Goal: Task Accomplishment & Management: Manage account settings

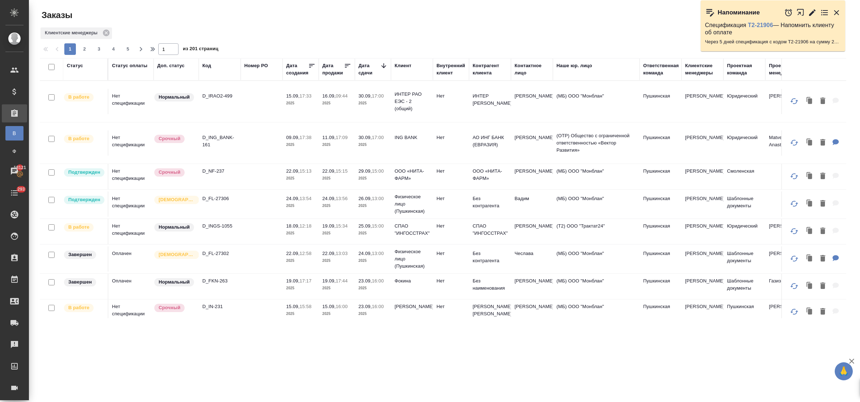
scroll to position [45, 0]
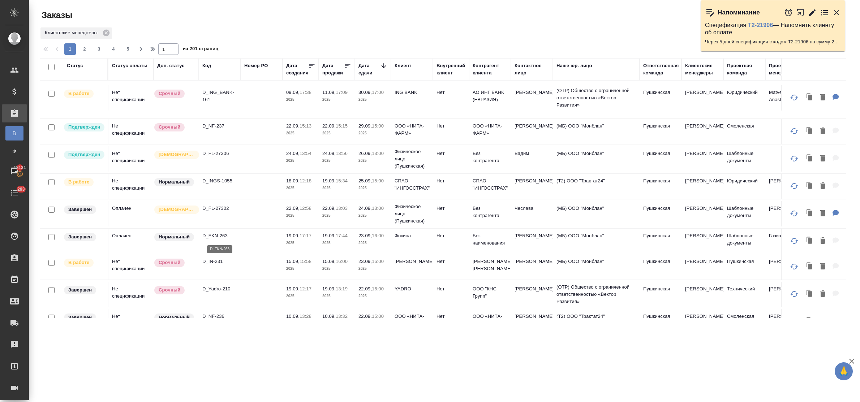
click at [217, 236] on p "D_FKN-263" at bounding box center [219, 235] width 35 height 7
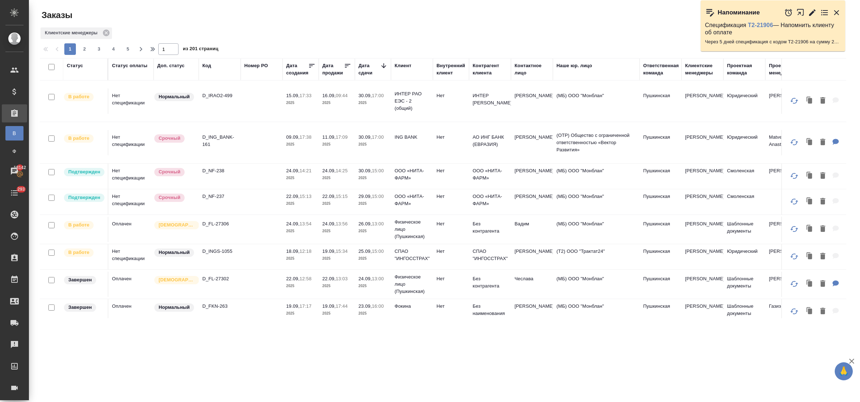
scroll to position [0, 0]
click at [214, 250] on p "D_INGS-1055" at bounding box center [219, 251] width 35 height 7
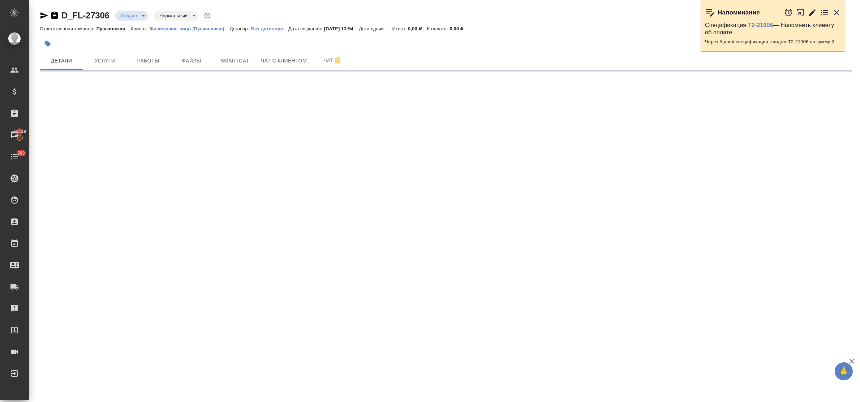
select select "RU"
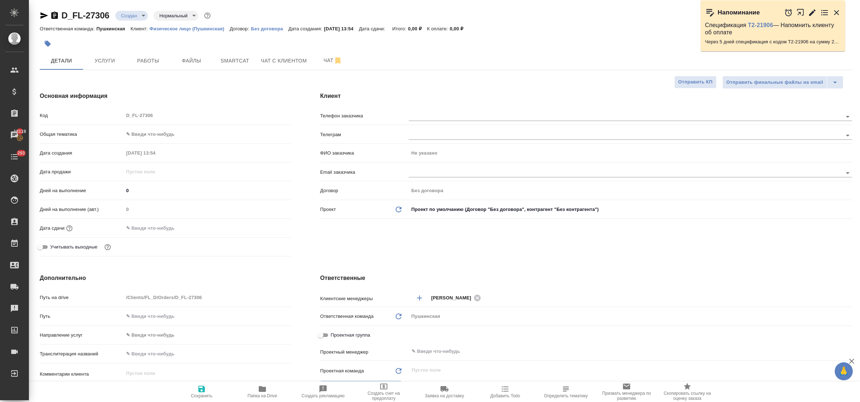
type textarea "x"
click at [451, 122] on div at bounding box center [631, 115] width 444 height 13
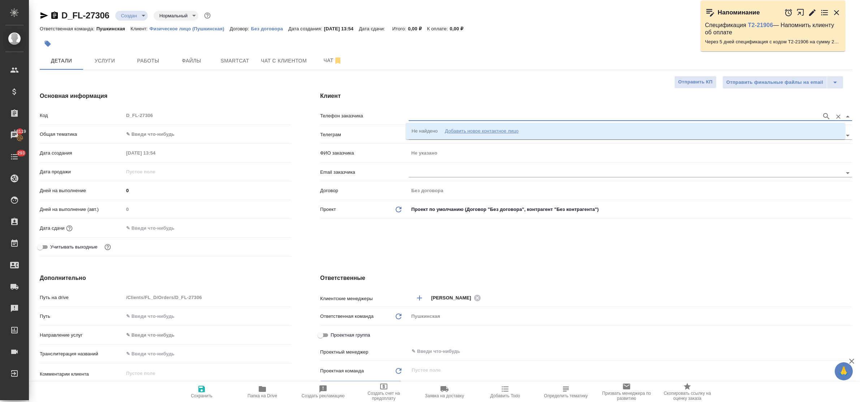
click at [450, 118] on input "text" at bounding box center [614, 116] width 410 height 9
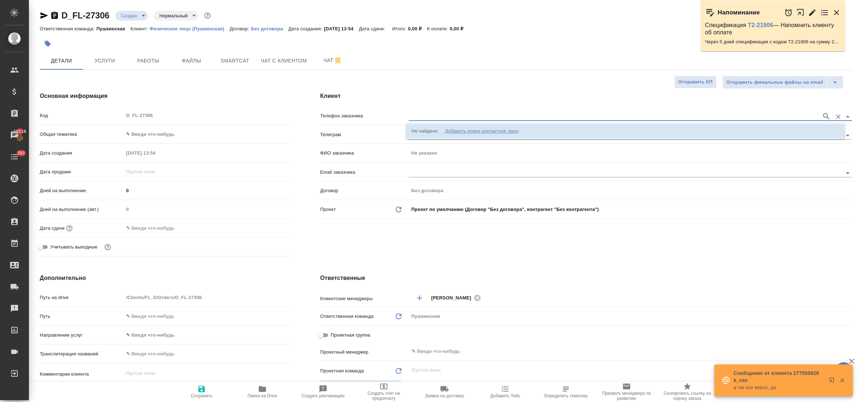
click at [467, 132] on div "Добавить новое контактное лицо" at bounding box center [482, 131] width 74 height 7
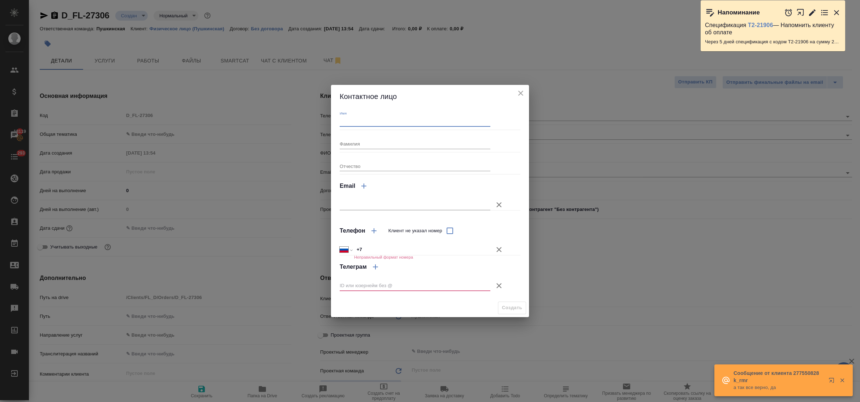
click at [376, 123] on input "Имя" at bounding box center [415, 122] width 151 height 10
type input "Вадим"
click at [380, 245] on input "+7" at bounding box center [422, 250] width 136 height 10
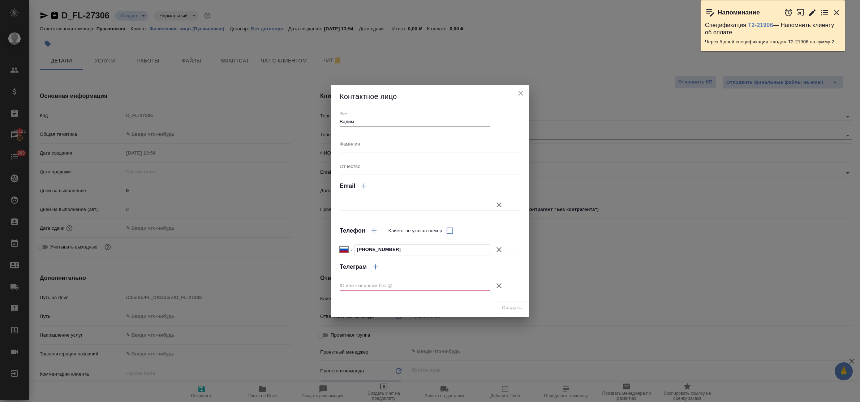
type input "+7 985 784 21 92"
click at [500, 285] on icon "button" at bounding box center [499, 285] width 5 height 5
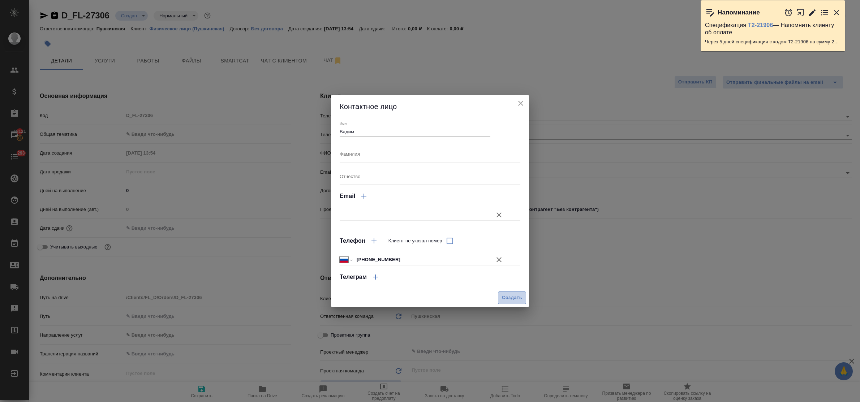
click at [510, 298] on span "Создать" at bounding box center [512, 298] width 20 height 8
type input "Вадим"
type textarea "x"
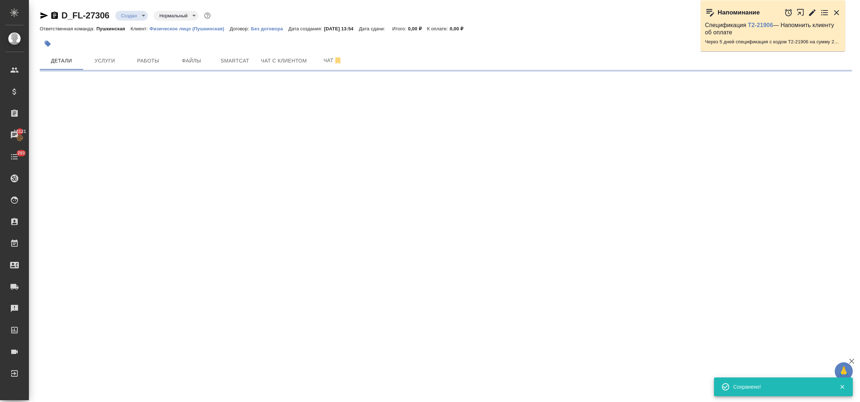
type input "holyTrinity"
select select "RU"
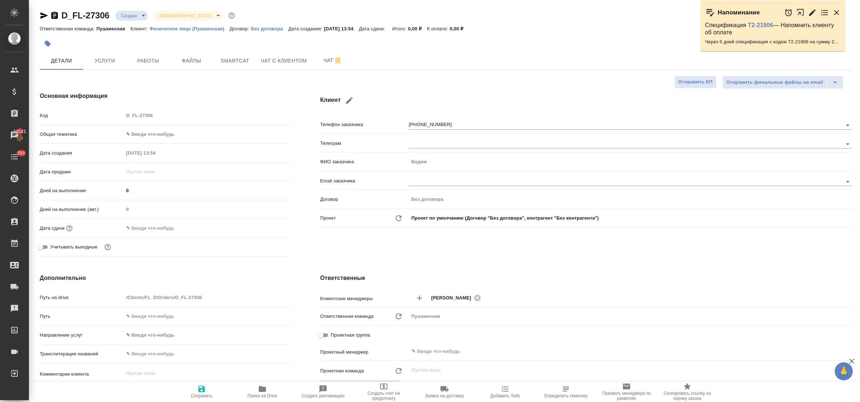
type textarea "x"
click at [146, 134] on body "🙏 .cls-1 fill:#fff; AWATERA Bulakhova Elena Клиенты Спецификации Заказы 18121 Ч…" at bounding box center [430, 201] width 860 height 402
click at [171, 206] on li "Юридическая/Финансовая" at bounding box center [206, 204] width 166 height 12
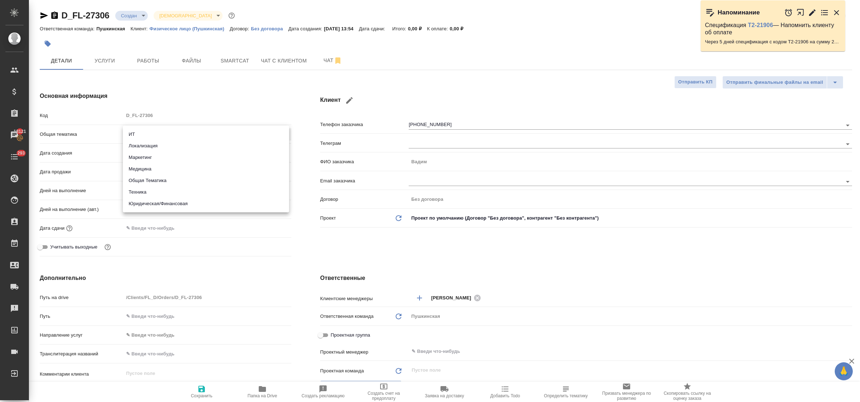
type input "yr-fn"
type textarea "x"
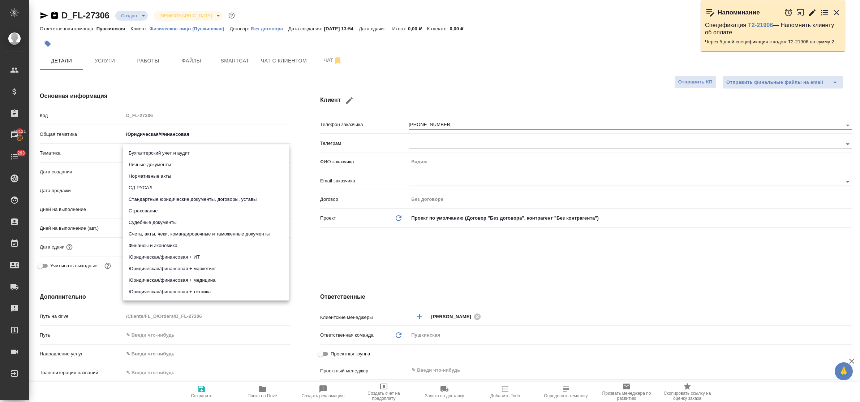
click at [149, 154] on body "🙏 .cls-1 fill:#fff; AWATERA Bulakhova Elena Клиенты Спецификации Заказы 18121 Ч…" at bounding box center [430, 201] width 860 height 402
click at [150, 162] on li "Личные документы" at bounding box center [206, 165] width 166 height 12
type textarea "x"
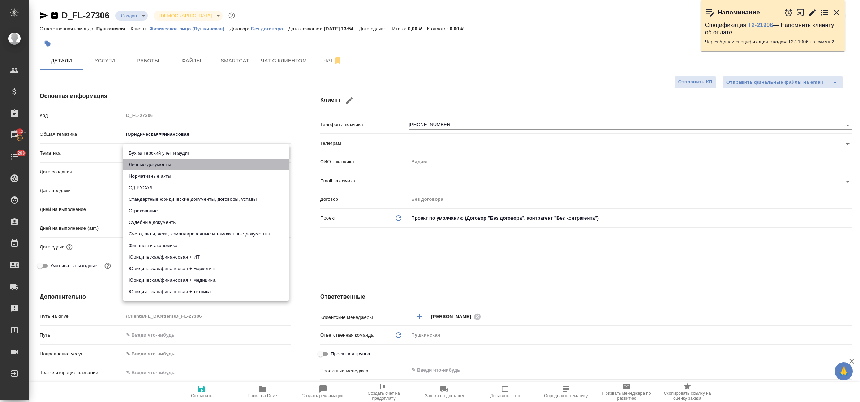
type input "5a8b8b956a9677013d343cfe"
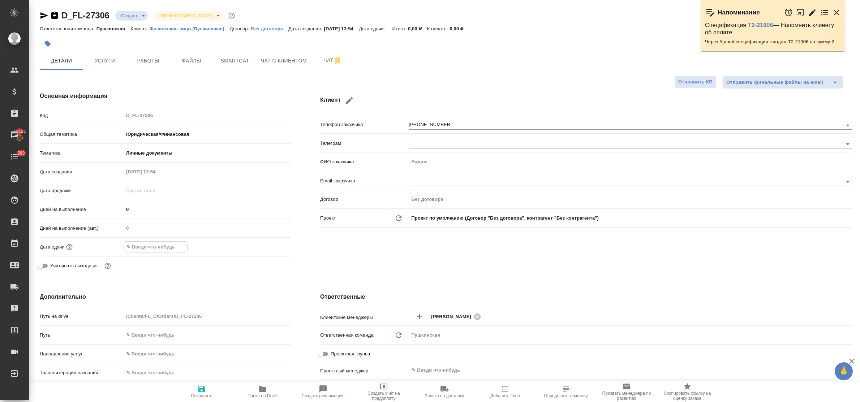
click at [158, 251] on input "text" at bounding box center [155, 247] width 63 height 10
click at [270, 248] on icon "button" at bounding box center [270, 246] width 7 height 7
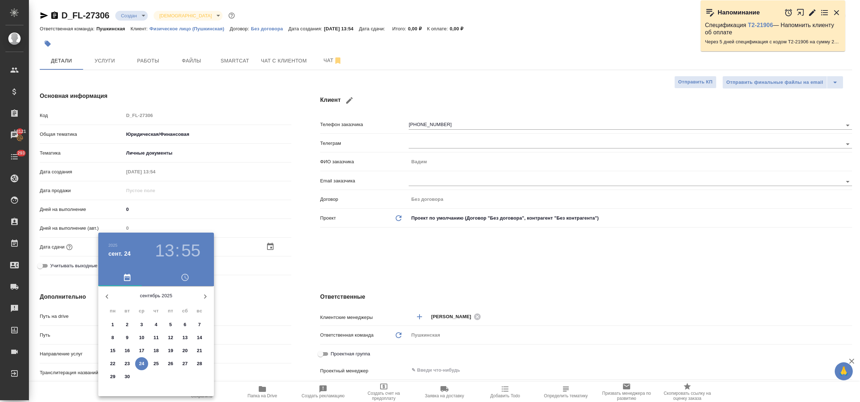
click at [172, 360] on p "26" at bounding box center [170, 363] width 5 height 7
type input "26.09.2025 13:55"
type textarea "x"
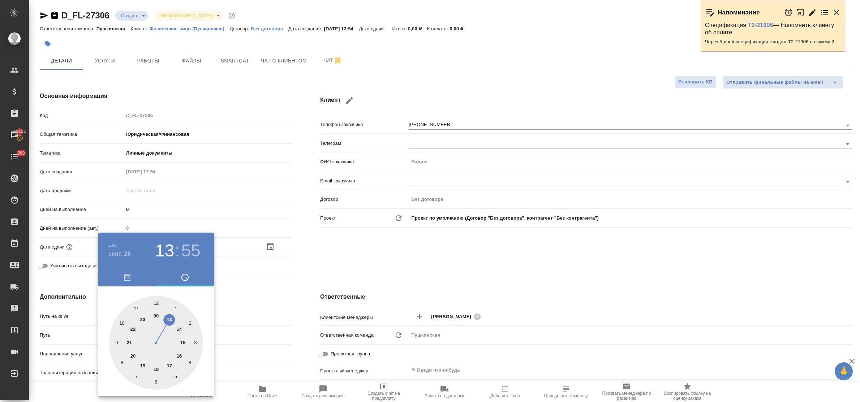
click at [169, 319] on div at bounding box center [156, 343] width 94 height 94
type textarea "x"
click at [156, 301] on div at bounding box center [156, 343] width 94 height 94
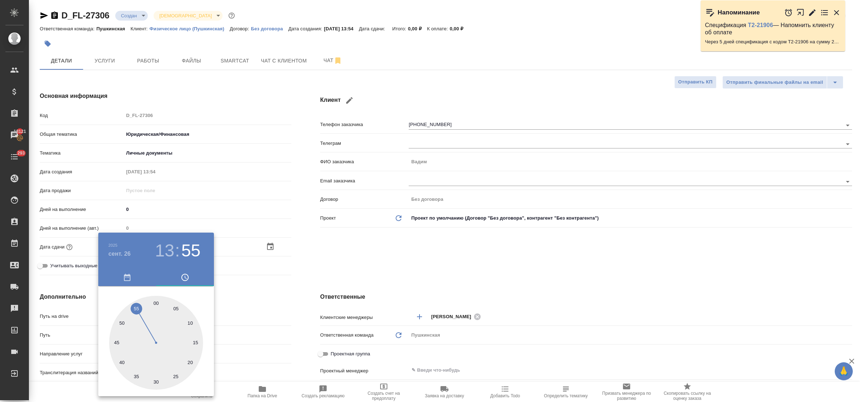
type input "26.09.2025 13:00"
type textarea "x"
click at [250, 313] on div at bounding box center [430, 201] width 860 height 402
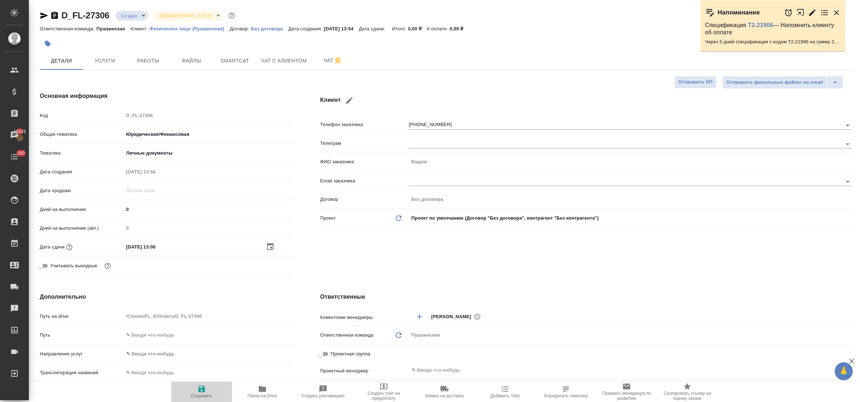
click at [204, 388] on icon "button" at bounding box center [201, 389] width 7 height 7
type textarea "x"
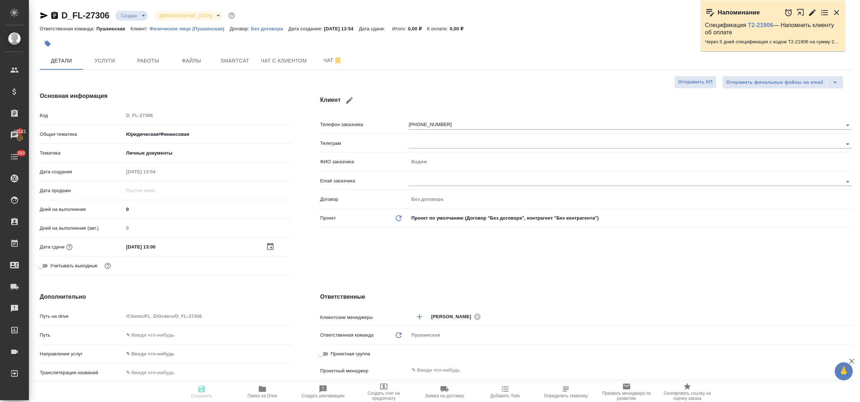
type textarea "x"
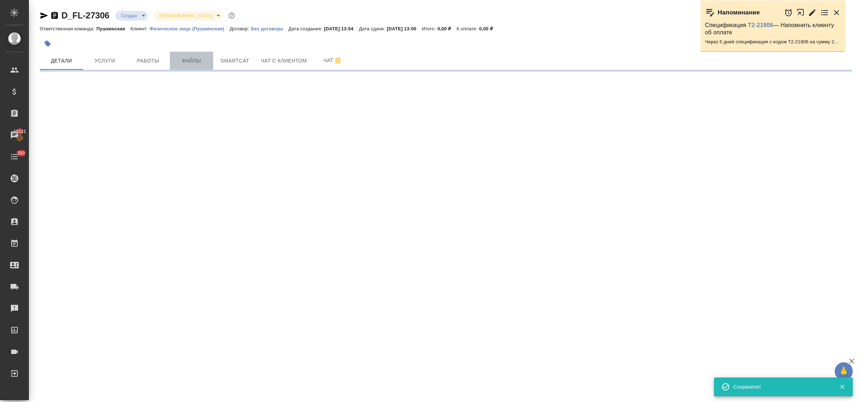
click at [188, 58] on span "Файлы" at bounding box center [191, 60] width 35 height 9
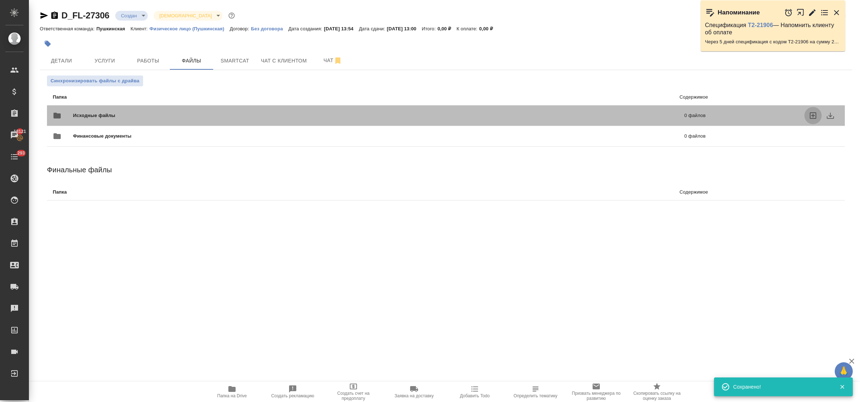
drag, startPoint x: 814, startPoint y: 115, endPoint x: 810, endPoint y: 116, distance: 4.6
click at [811, 116] on icon "uploadFiles" at bounding box center [813, 115] width 9 height 9
click at [0, 0] on input "uploadFiles" at bounding box center [0, 0] width 0 height 0
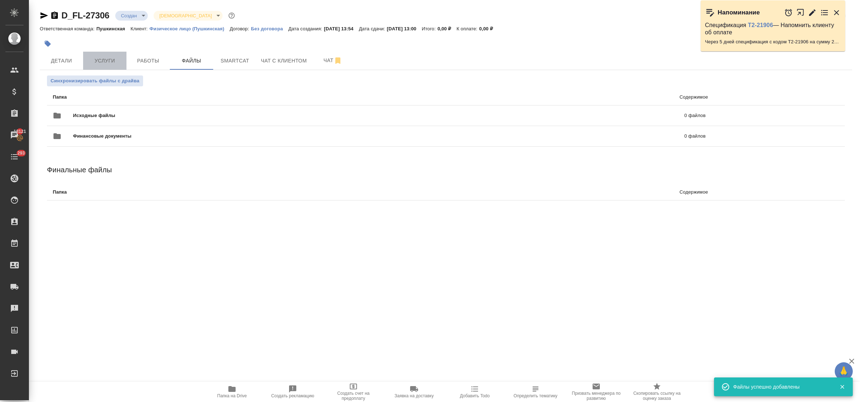
click at [107, 61] on span "Услуги" at bounding box center [104, 60] width 35 height 9
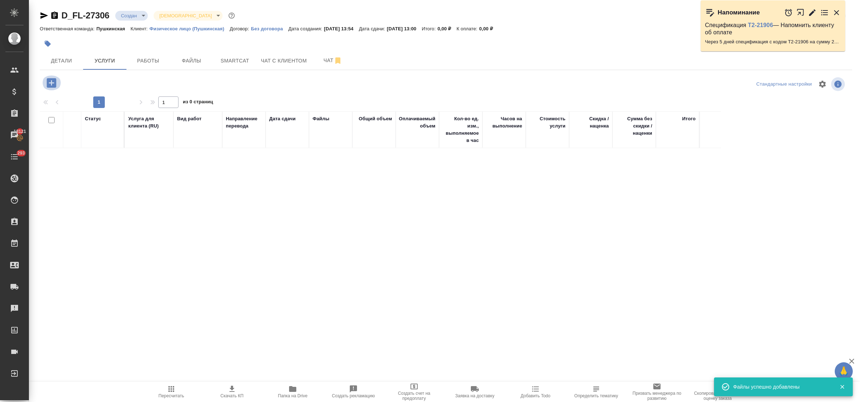
click at [50, 85] on icon "button" at bounding box center [51, 82] width 9 height 9
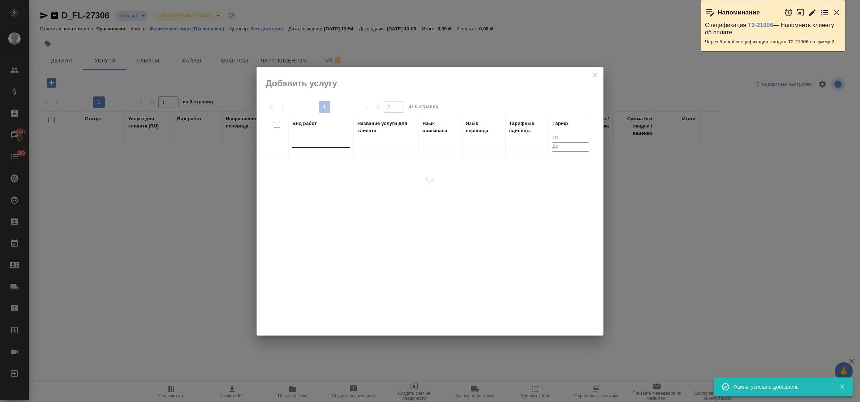
click at [308, 146] on div at bounding box center [321, 141] width 58 height 10
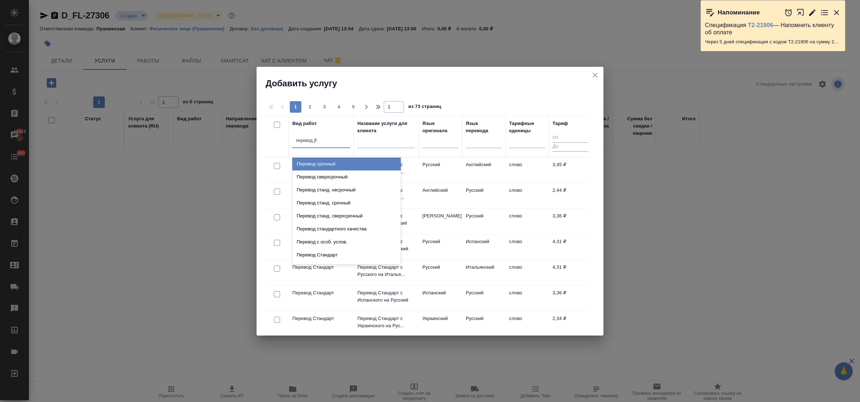
type input "перевод ст"
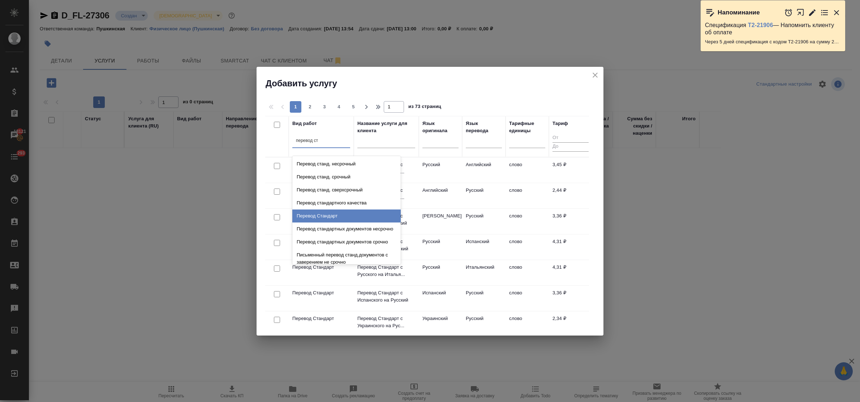
click at [361, 212] on div "Перевод Стандарт" at bounding box center [346, 216] width 108 height 13
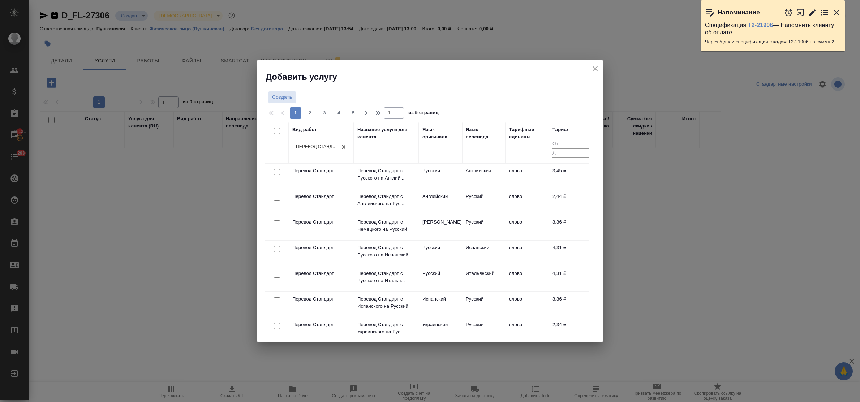
click at [429, 151] on div at bounding box center [441, 147] width 36 height 10
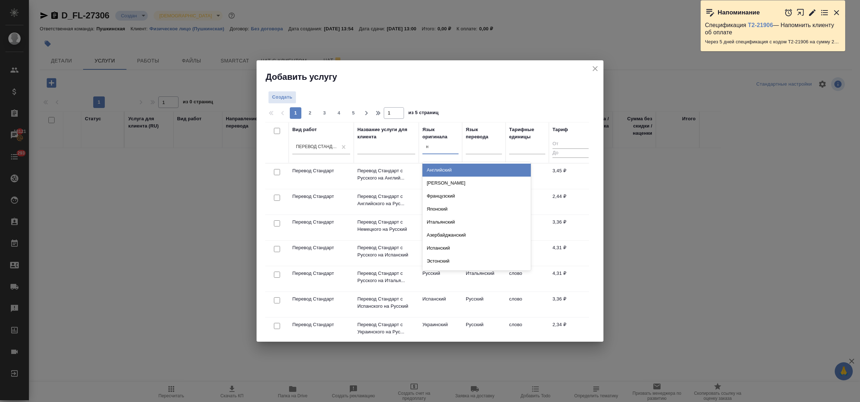
type input "не"
click at [440, 166] on div "Немецкий" at bounding box center [477, 170] width 108 height 13
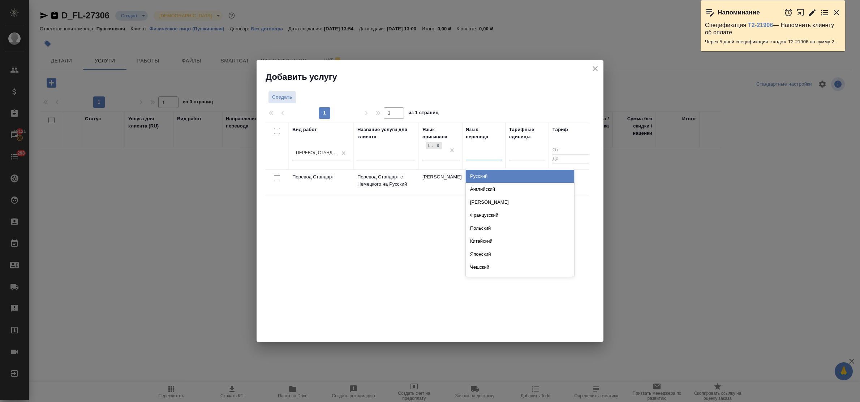
click at [476, 155] on div at bounding box center [484, 153] width 36 height 10
click at [479, 174] on div "Русский" at bounding box center [520, 176] width 108 height 13
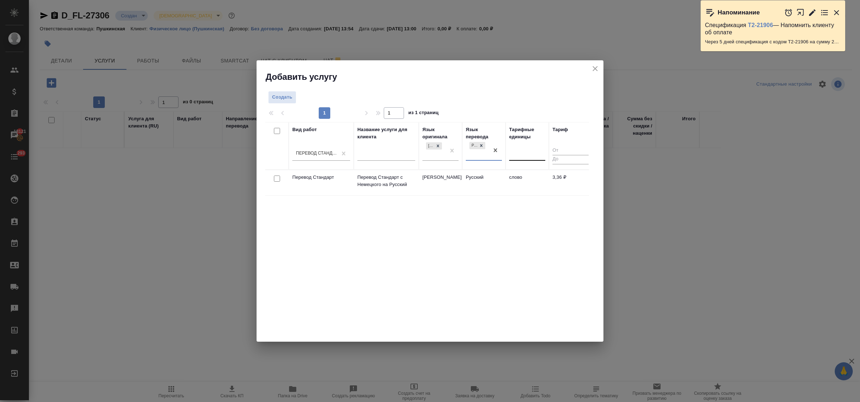
click at [521, 159] on div at bounding box center [527, 154] width 36 height 14
type input "сло"
click at [521, 173] on div "слово" at bounding box center [563, 176] width 108 height 13
click at [274, 99] on span "Создать" at bounding box center [282, 97] width 20 height 8
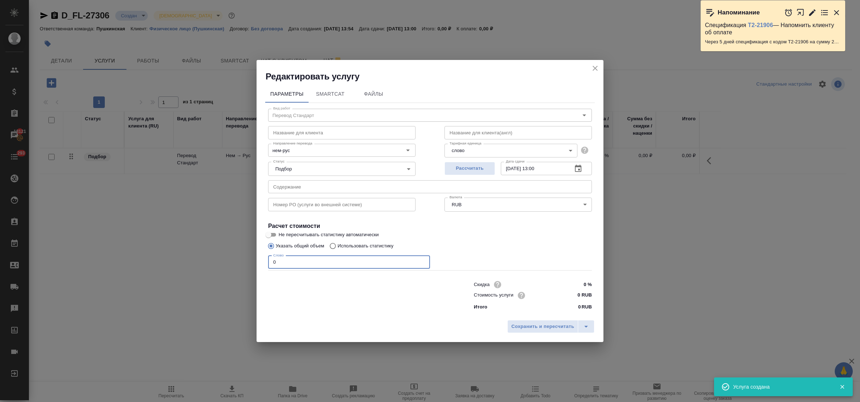
click at [272, 262] on input "0" at bounding box center [349, 262] width 162 height 13
type input "400"
click at [577, 292] on input "0 RUB" at bounding box center [578, 295] width 26 height 10
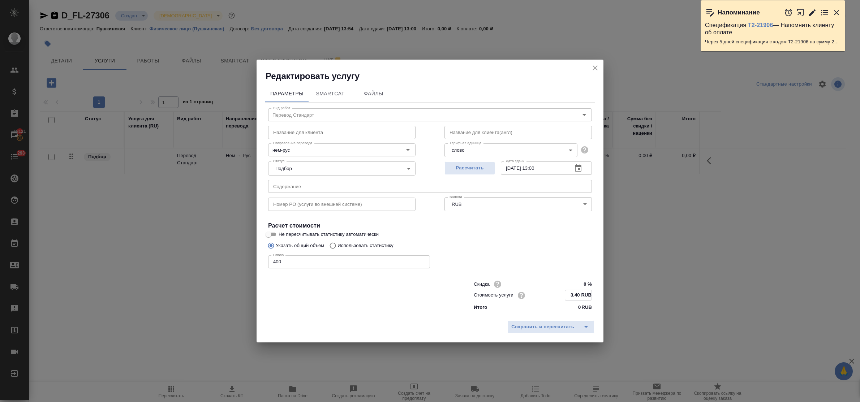
type input "3.40 RUB"
click at [540, 167] on input "26.09.2025 13:00" at bounding box center [534, 168] width 66 height 13
type input "26.09.2025 11:00"
click at [556, 325] on span "Сохранить и пересчитать" at bounding box center [543, 327] width 63 height 8
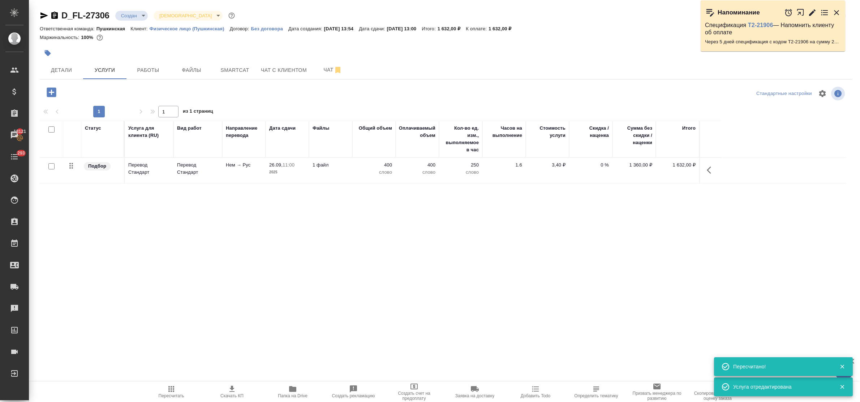
click at [51, 92] on icon "button" at bounding box center [51, 92] width 13 height 13
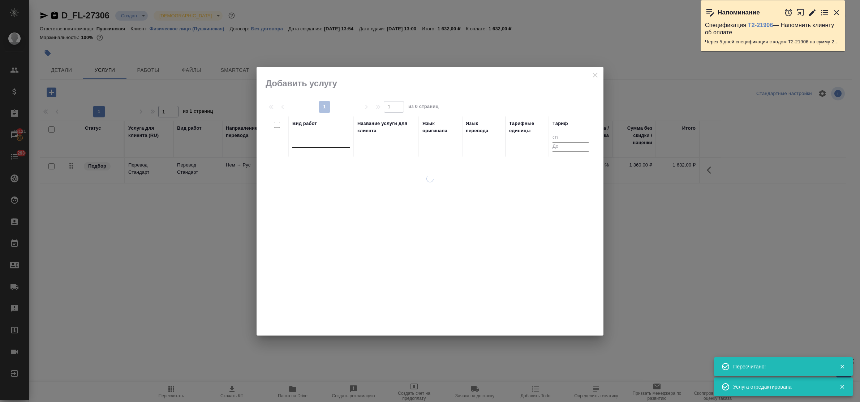
click at [314, 145] on div at bounding box center [321, 141] width 58 height 10
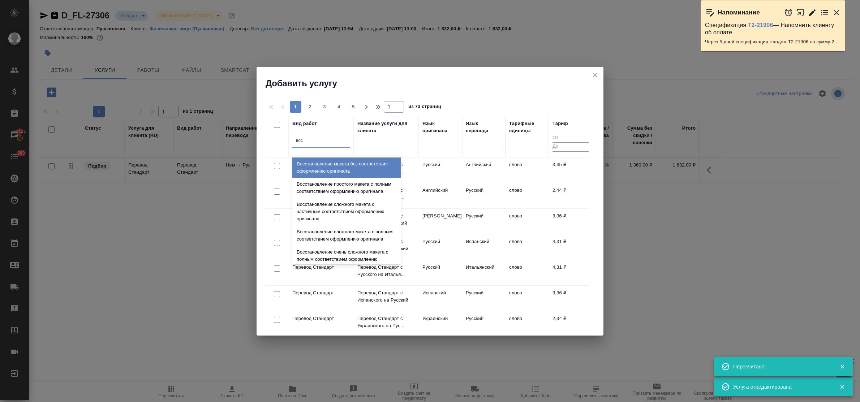
type input "восс"
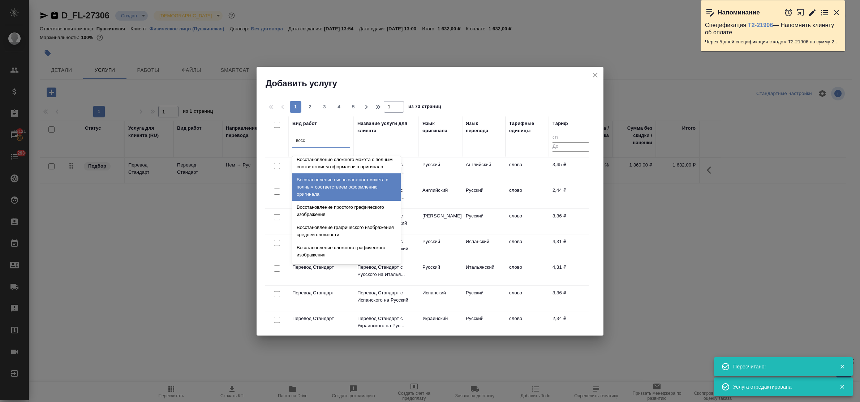
scroll to position [133, 0]
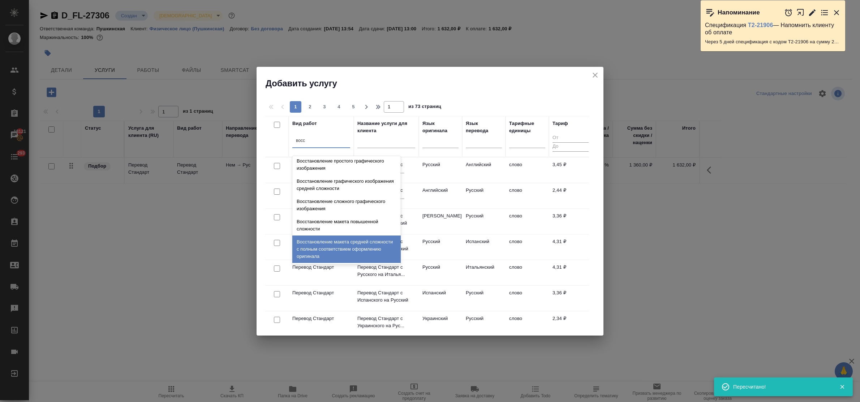
click at [344, 248] on div "Восстановление макета средней сложности с полным соответствием оформлению ориги…" at bounding box center [346, 249] width 108 height 27
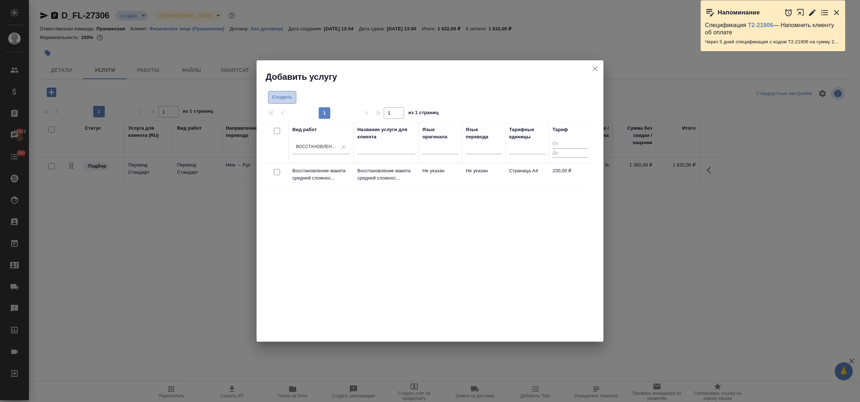
click at [283, 97] on span "Создать" at bounding box center [282, 97] width 20 height 8
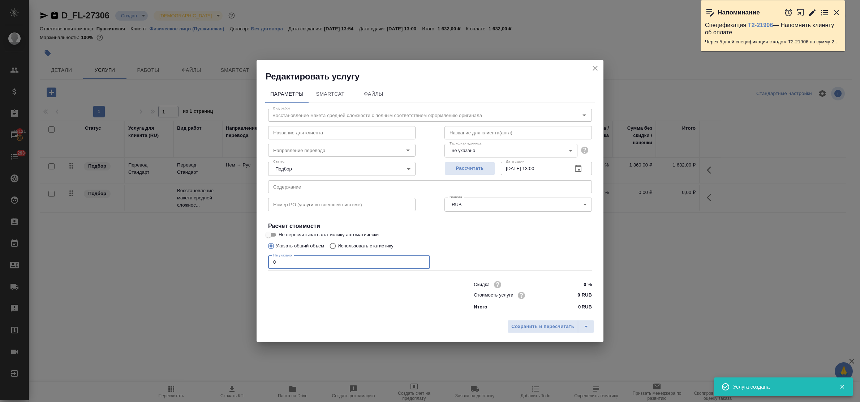
drag, startPoint x: 270, startPoint y: 261, endPoint x: 250, endPoint y: 259, distance: 20.0
click at [250, 259] on div "Редактировать услугу Параметры SmartCat Файлы Вид работ Восстановление макета с…" at bounding box center [430, 201] width 860 height 402
type input "2"
click at [574, 292] on input "0 RUB" at bounding box center [578, 295] width 26 height 10
type input "230 RUB"
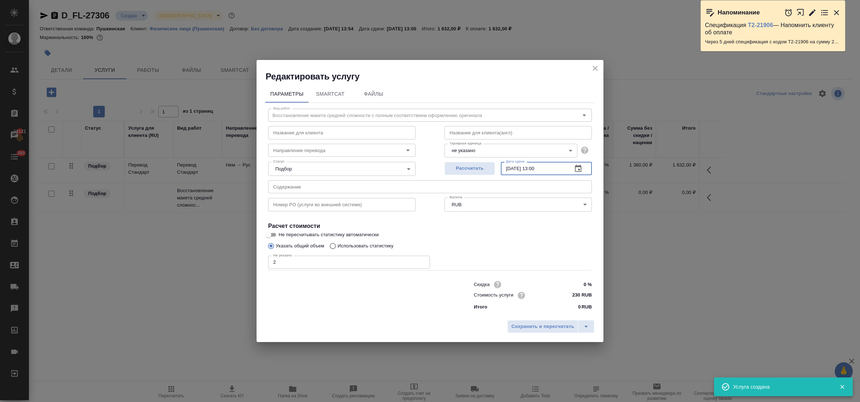
click at [540, 170] on input "[DATE] 13:00" at bounding box center [534, 168] width 66 height 13
type input "26.09.2025 11:00"
click at [542, 329] on span "Сохранить и пересчитать" at bounding box center [543, 327] width 63 height 8
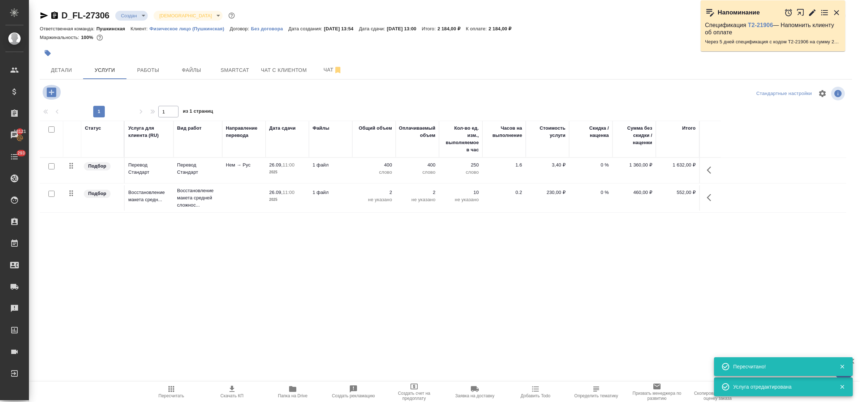
click at [51, 93] on icon "button" at bounding box center [51, 92] width 13 height 13
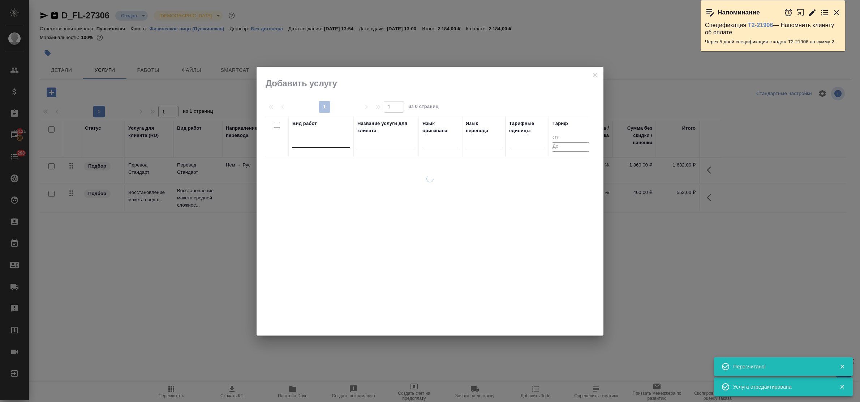
click at [309, 143] on div at bounding box center [321, 141] width 58 height 10
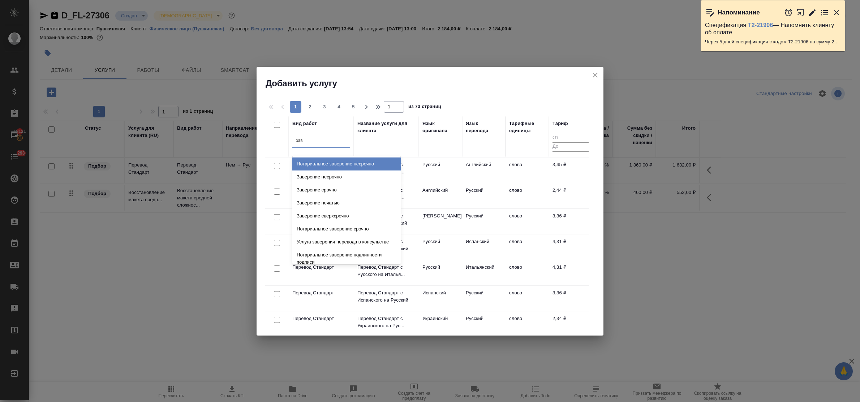
type input "заве"
click at [334, 174] on div "Заверение несрочно" at bounding box center [346, 177] width 108 height 13
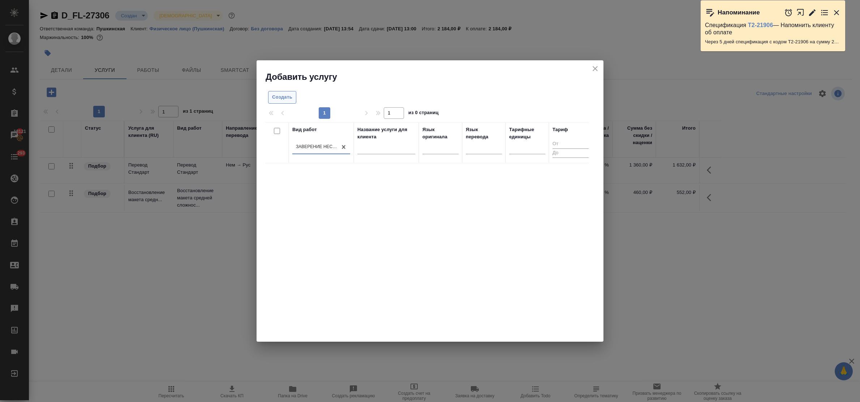
click at [277, 99] on span "Создать" at bounding box center [282, 97] width 20 height 8
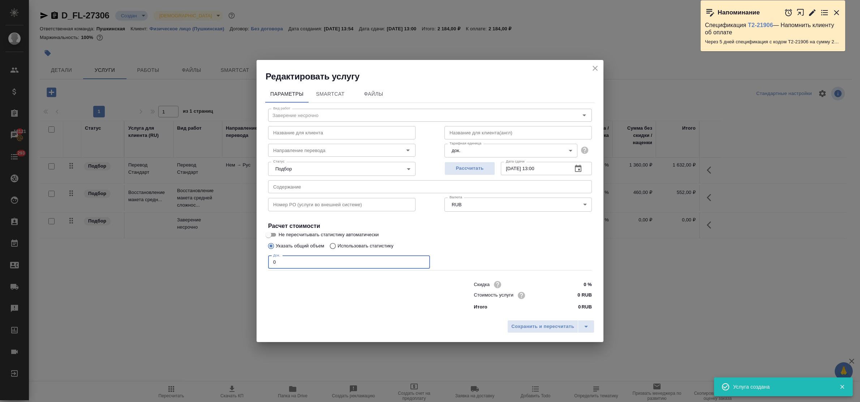
drag, startPoint x: 287, startPoint y: 262, endPoint x: 252, endPoint y: 262, distance: 35.8
click at [252, 262] on div "Редактировать услугу Параметры SmartCat Файлы Вид работ Заверение несрочно Вид …" at bounding box center [430, 201] width 860 height 402
type input "1"
click at [573, 293] on input "0 RUB" at bounding box center [578, 295] width 26 height 10
type input "800 RUB"
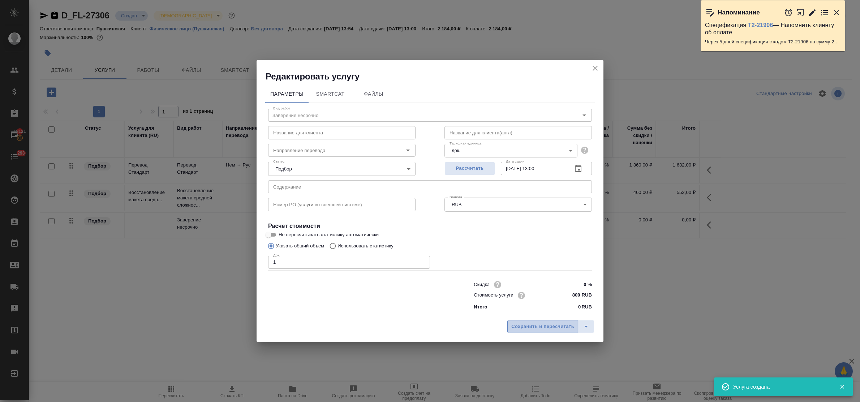
click at [565, 324] on span "Сохранить и пересчитать" at bounding box center [543, 327] width 63 height 8
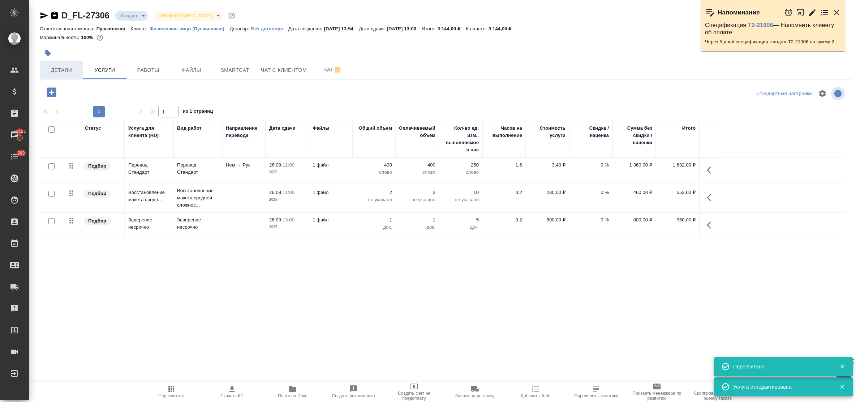
click at [47, 71] on span "Детали" at bounding box center [61, 70] width 35 height 9
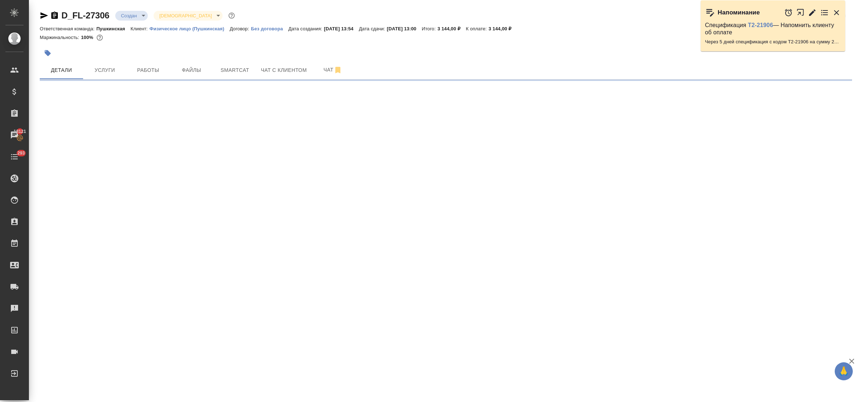
select select "RU"
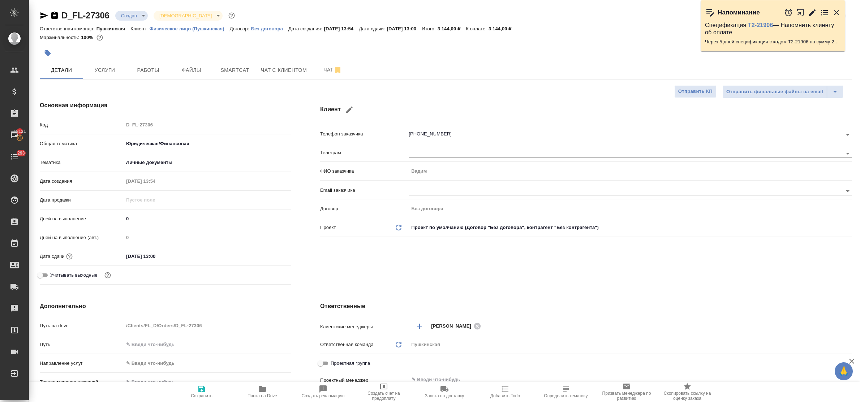
type textarea "x"
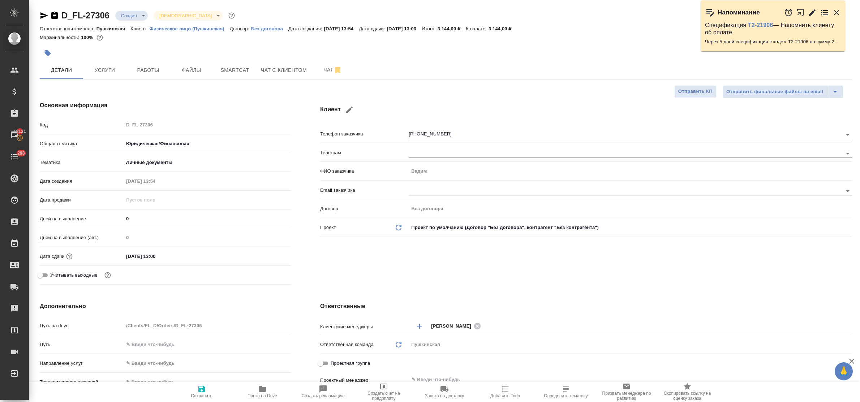
type textarea "x"
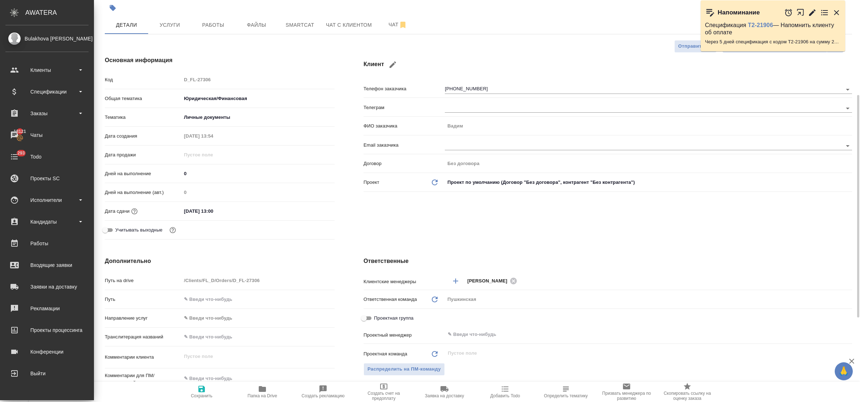
scroll to position [181, 0]
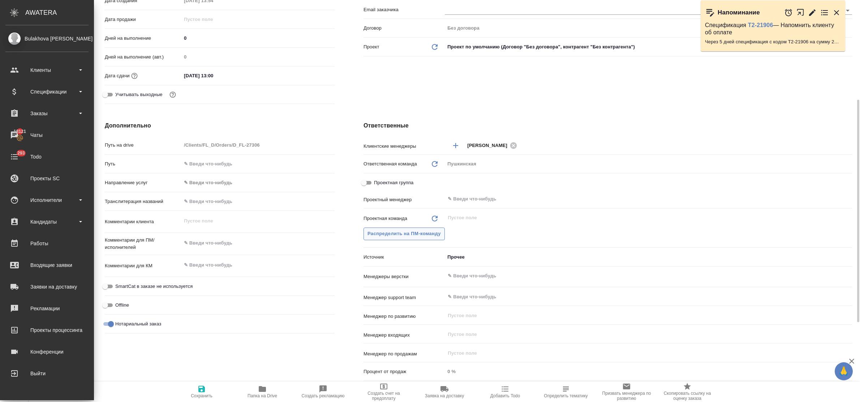
click at [393, 232] on span "Распределить на ПМ-команду" at bounding box center [404, 234] width 73 height 8
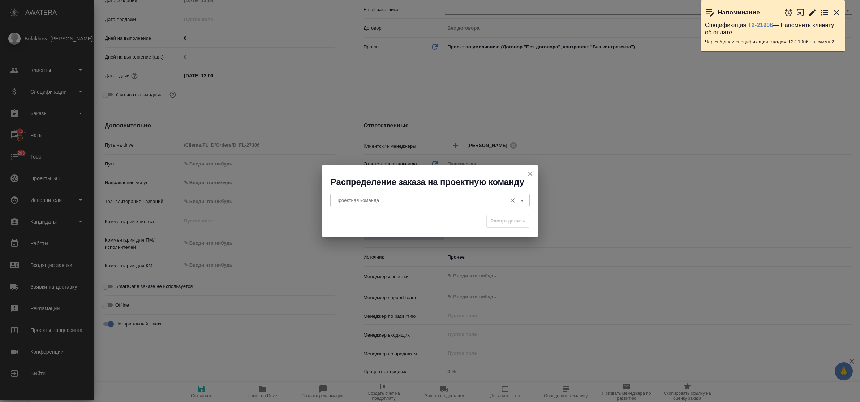
click at [398, 195] on div "Проектная команда" at bounding box center [430, 200] width 200 height 13
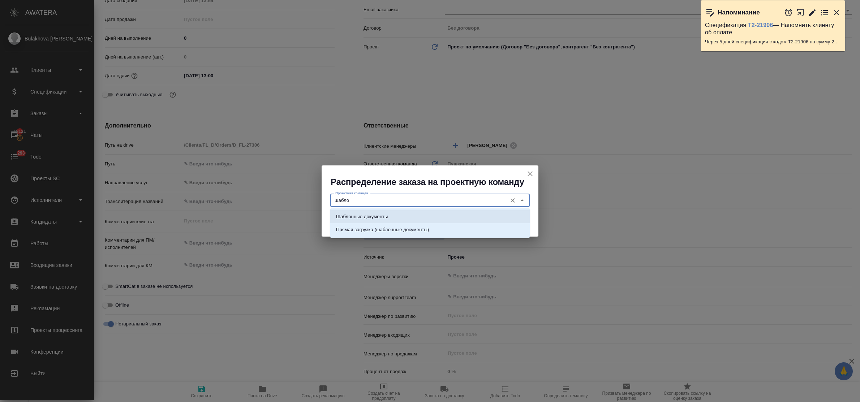
click at [404, 211] on li "Шаблонные документы" at bounding box center [430, 216] width 200 height 13
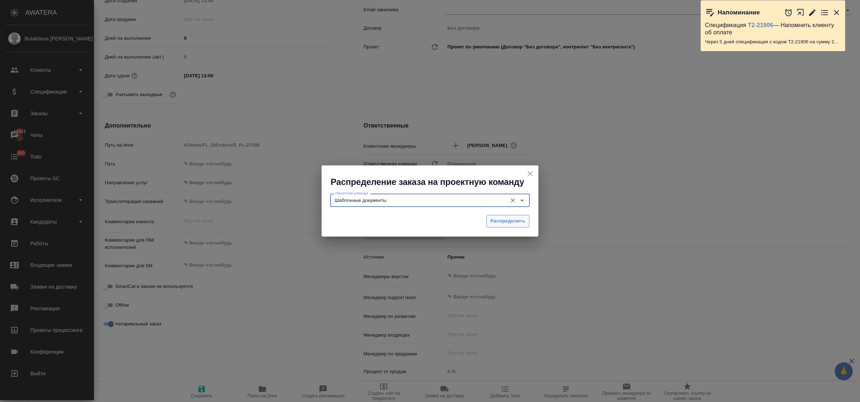
type input "Шаблонные документы"
click at [491, 221] on span "Распределить" at bounding box center [508, 221] width 35 height 8
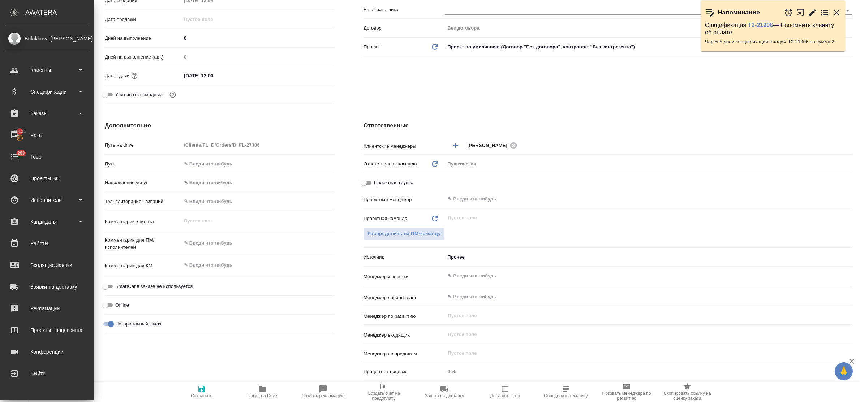
type textarea "x"
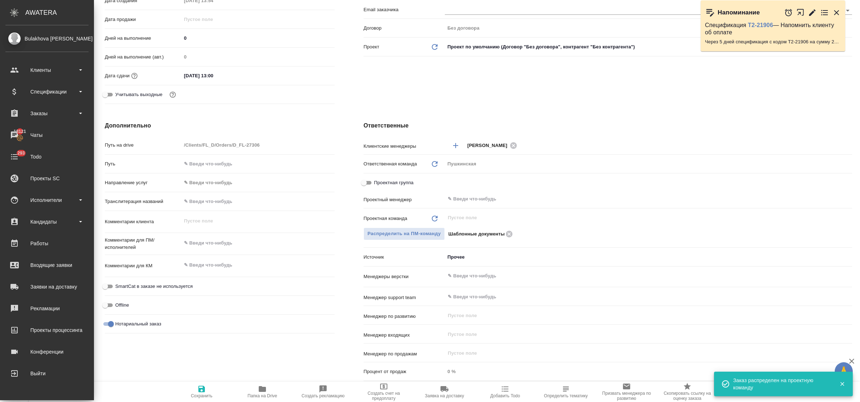
click at [194, 382] on div "Дополнительно Путь на drive /Clients/FL_D/Orders/D_FL-27306 Путь Направление ус…" at bounding box center [219, 253] width 259 height 292
drag, startPoint x: 201, startPoint y: 389, endPoint x: 214, endPoint y: 350, distance: 41.0
click at [201, 388] on icon "button" at bounding box center [201, 389] width 9 height 9
type textarea "x"
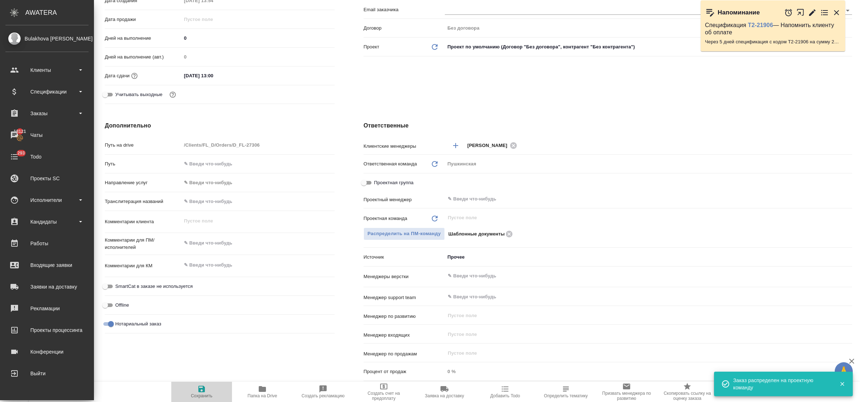
type textarea "x"
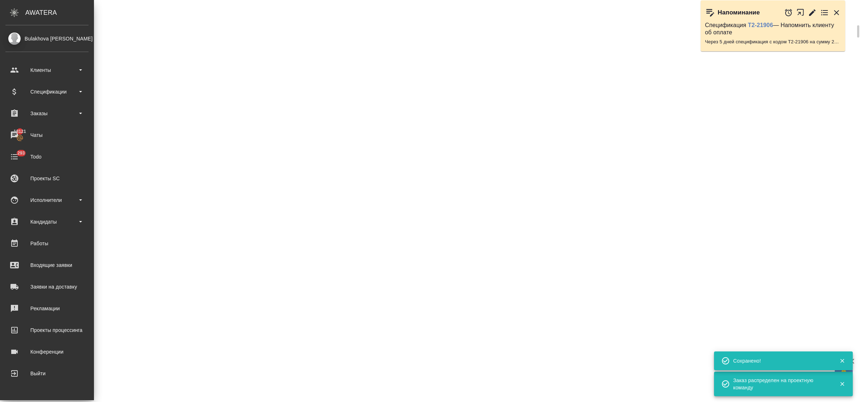
scroll to position [174, 0]
select select "RU"
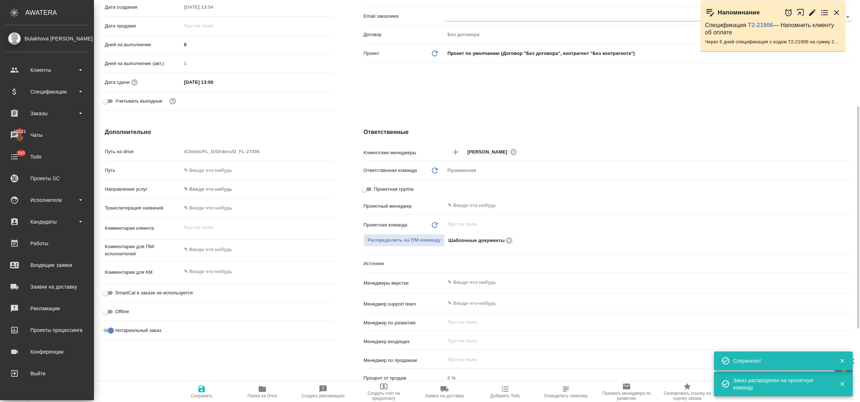
scroll to position [181, 0]
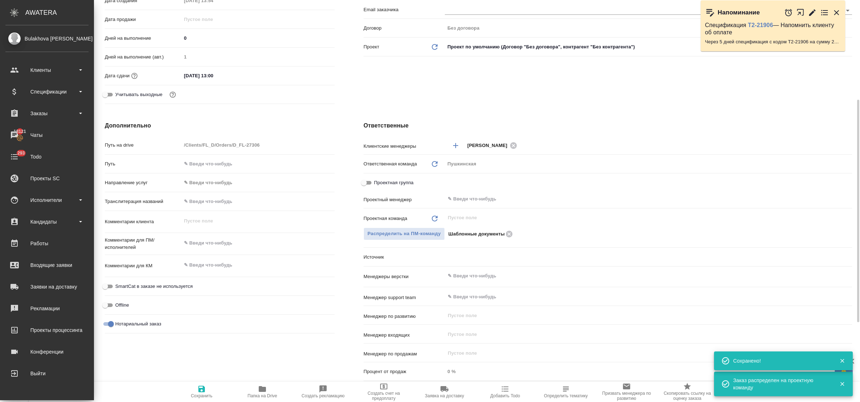
type textarea "x"
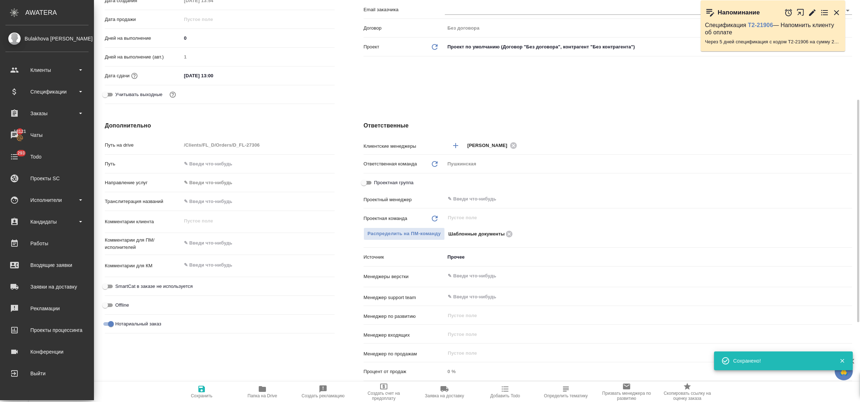
scroll to position [0, 0]
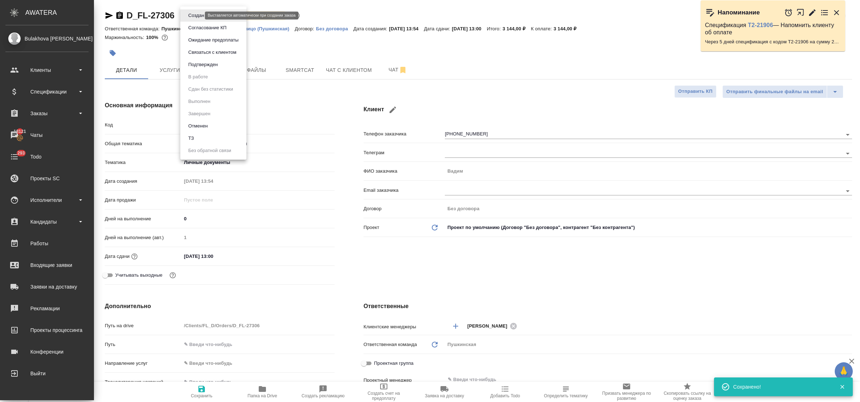
click at [198, 13] on body "🙏 .cls-1 fill:#fff; AWATERA Bulakhova Elena Клиенты Спецификации Заказы 18121 Ч…" at bounding box center [430, 201] width 860 height 402
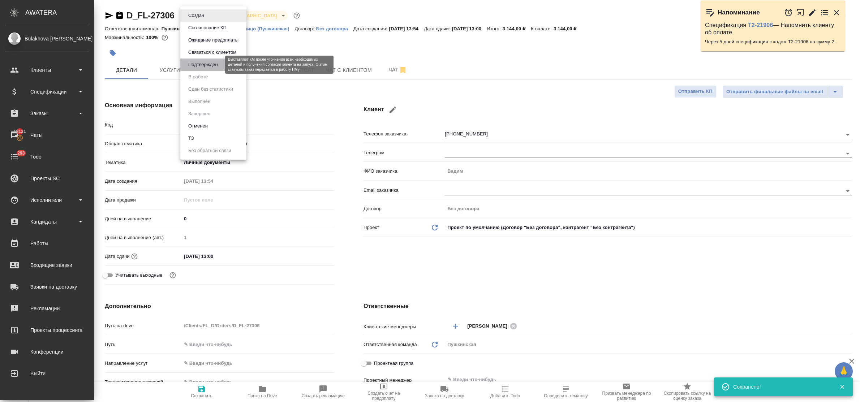
click at [198, 62] on button "Подтвержден" at bounding box center [203, 65] width 34 height 8
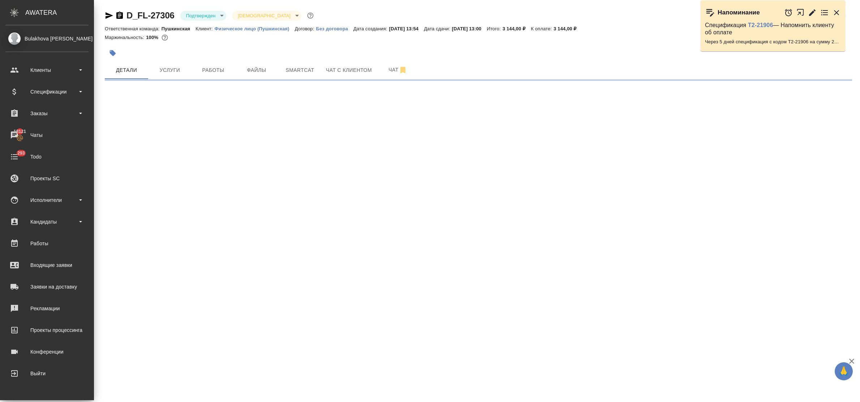
select select "RU"
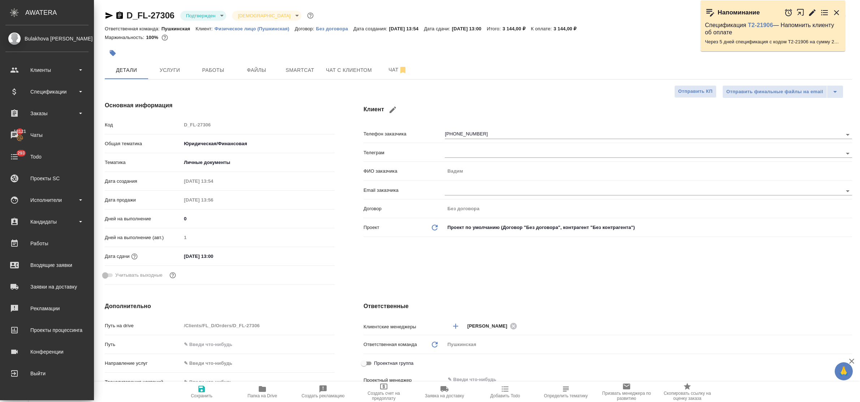
type textarea "x"
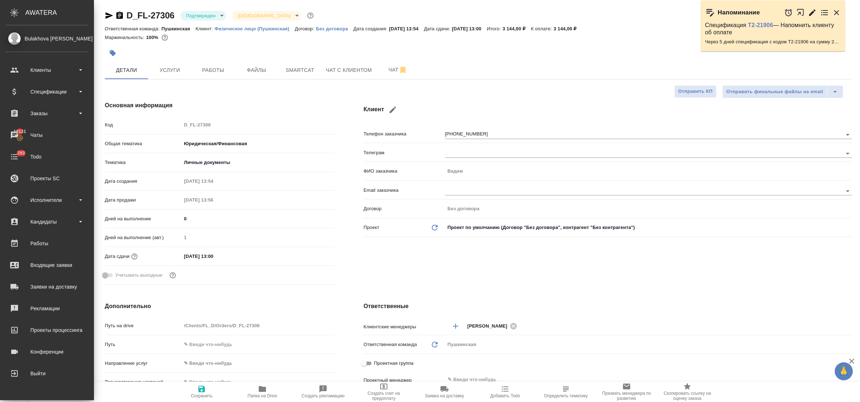
type textarea "x"
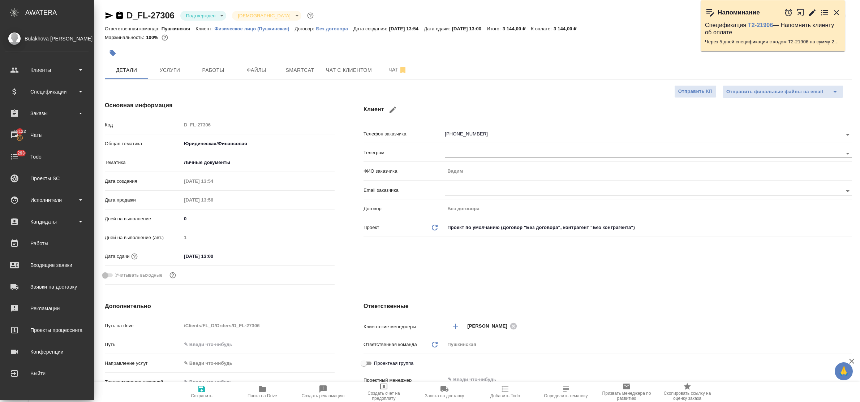
type textarea "x"
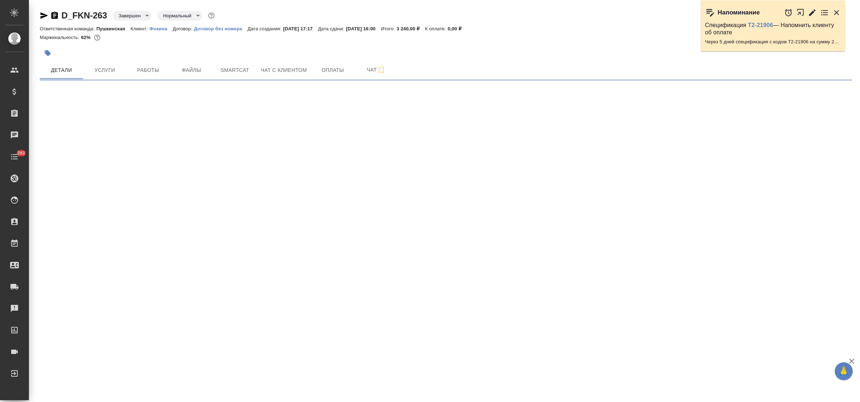
select select "RU"
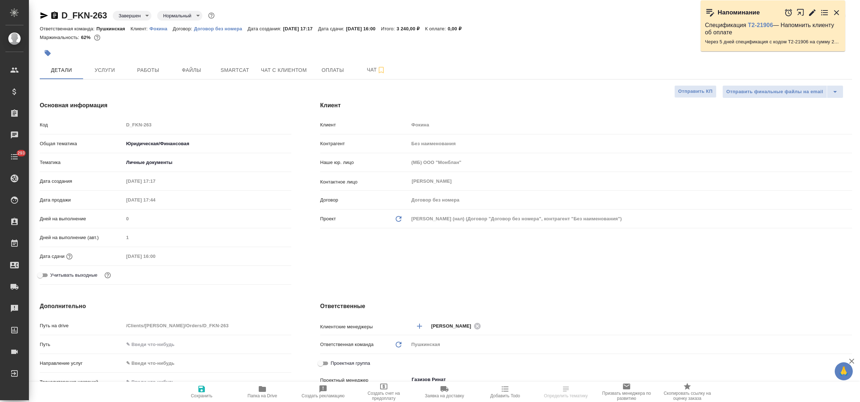
type textarea "x"
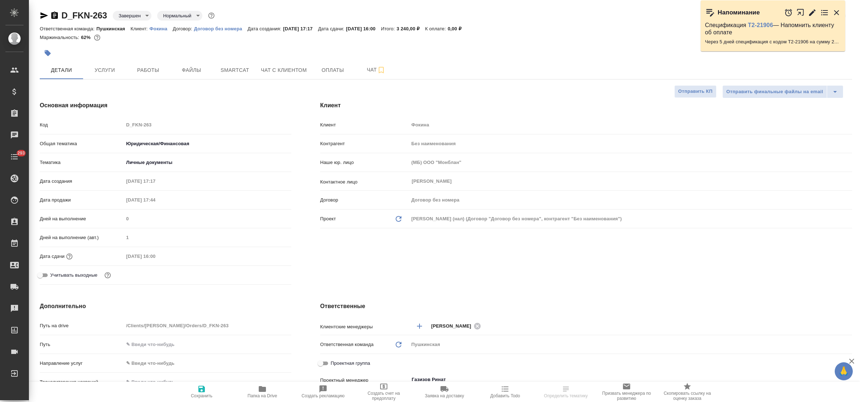
type textarea "x"
click at [326, 70] on span "Оплаты" at bounding box center [333, 70] width 35 height 9
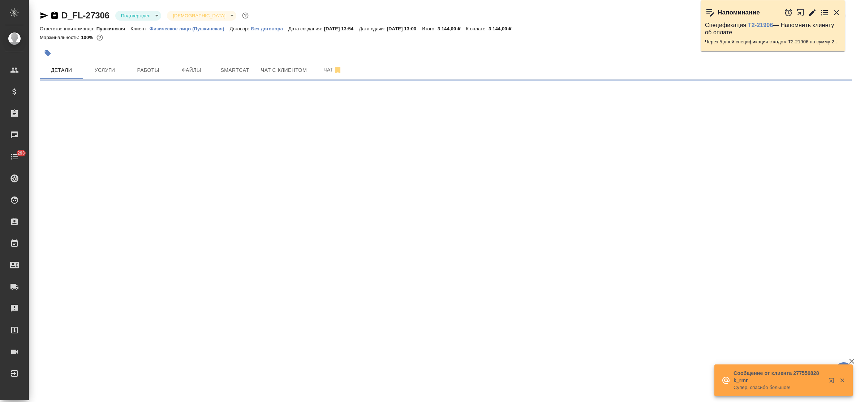
select select "RU"
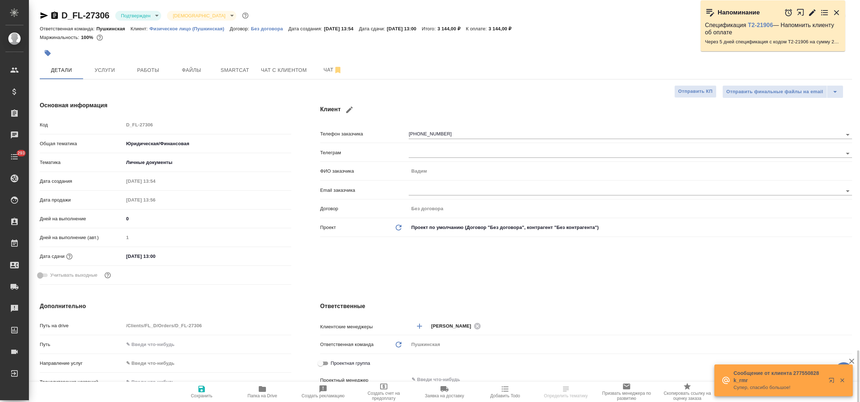
type textarea "x"
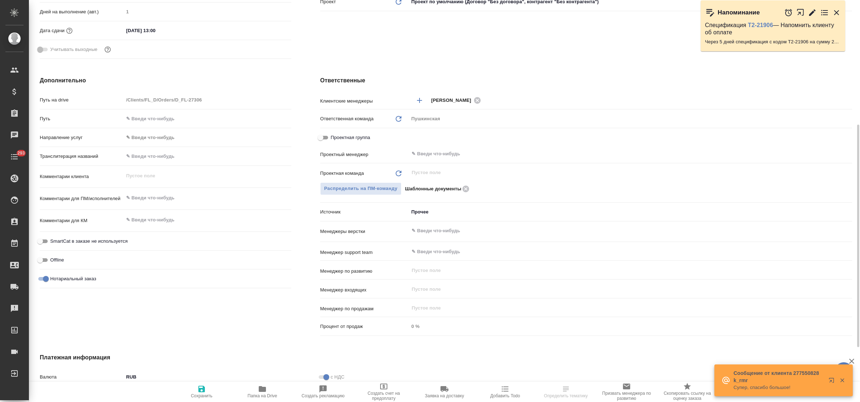
scroll to position [326, 0]
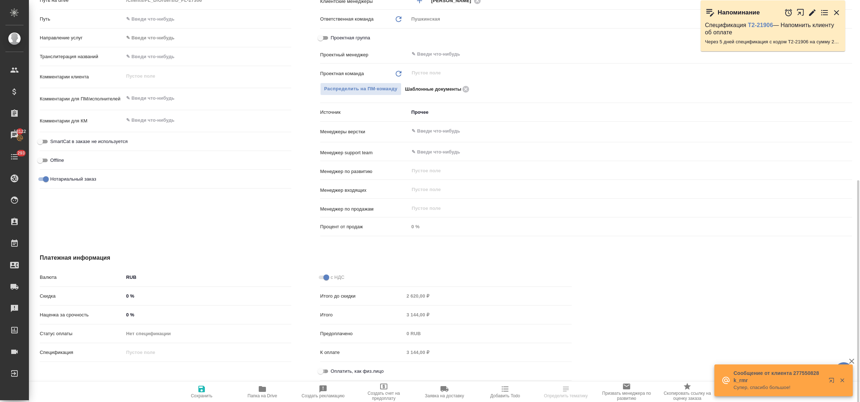
click at [326, 369] on input "Оплатить, как физ.лицо" at bounding box center [321, 371] width 26 height 9
checkbox input "true"
type textarea "x"
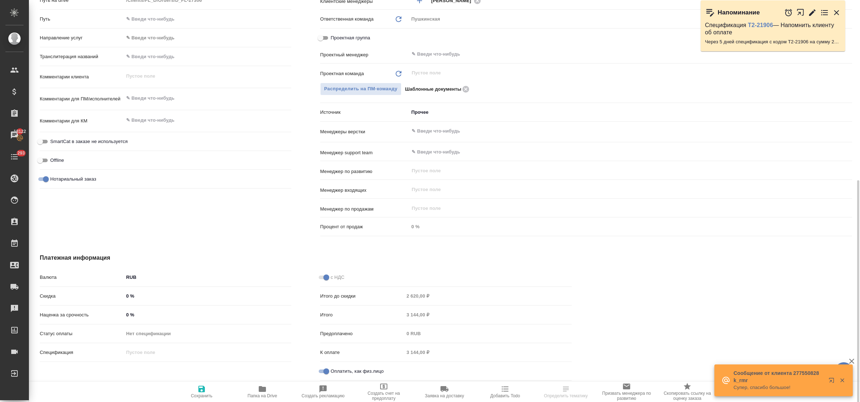
click at [201, 392] on icon "button" at bounding box center [201, 389] width 7 height 7
type textarea "x"
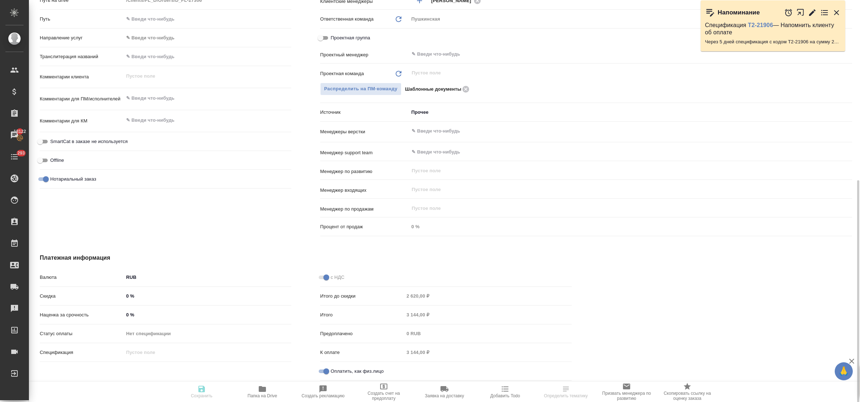
type textarea "x"
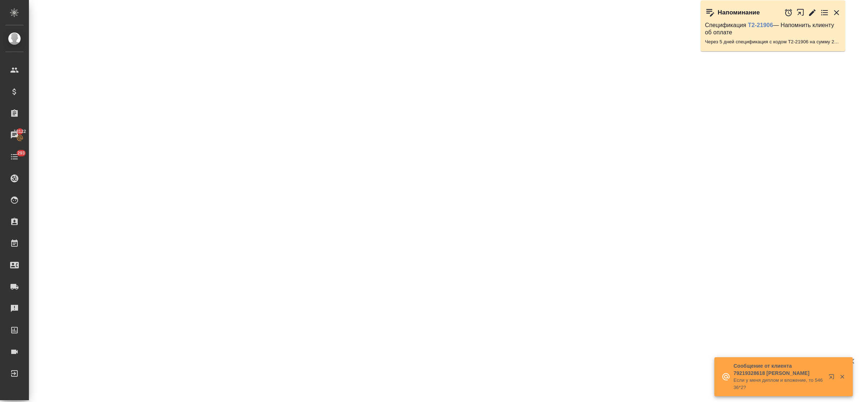
select select "RU"
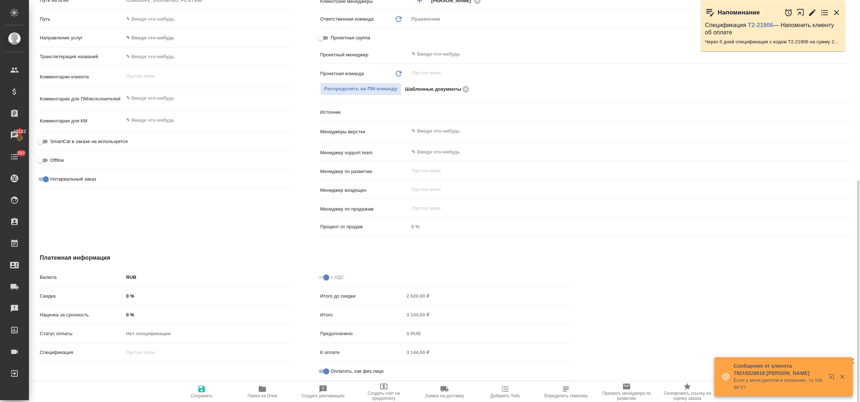
type textarea "x"
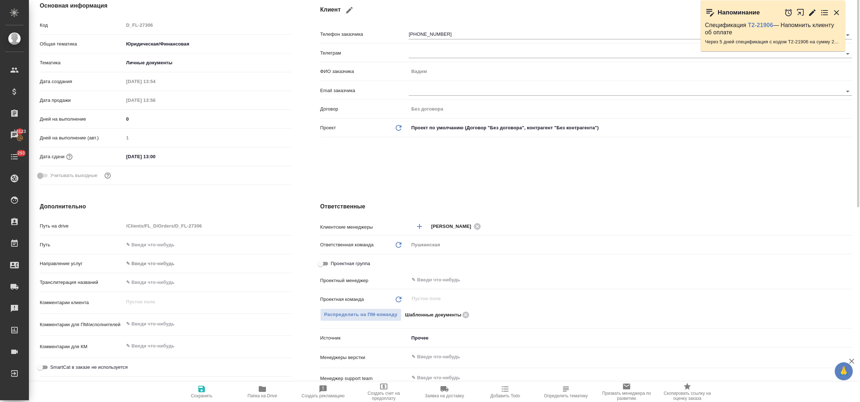
scroll to position [0, 0]
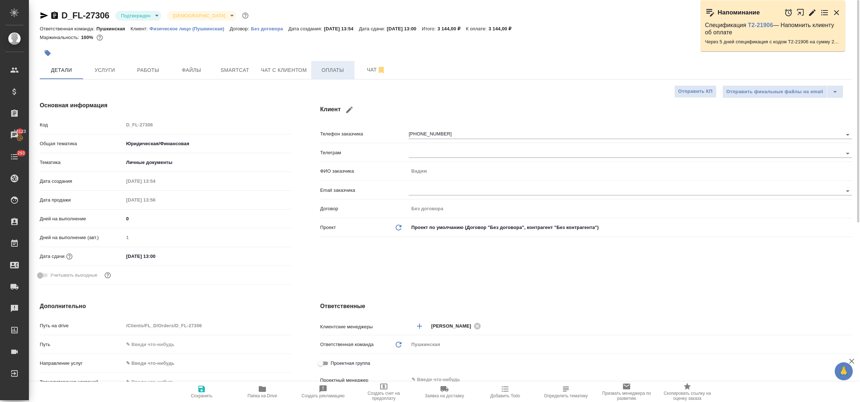
click at [333, 72] on span "Оплаты" at bounding box center [333, 70] width 35 height 9
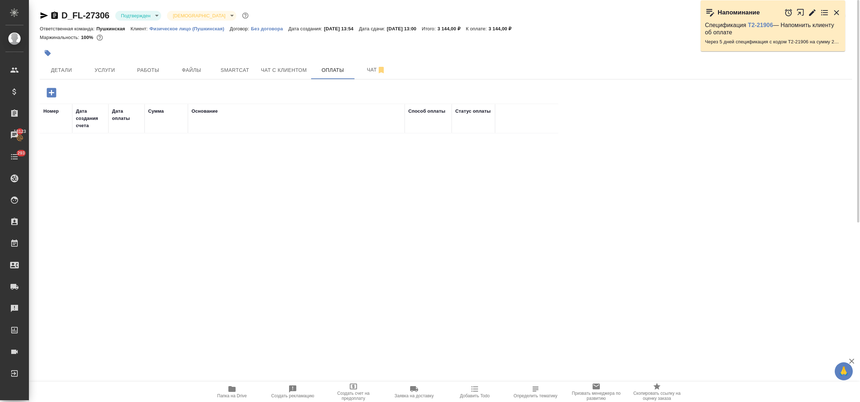
click at [50, 92] on icon "button" at bounding box center [51, 92] width 9 height 9
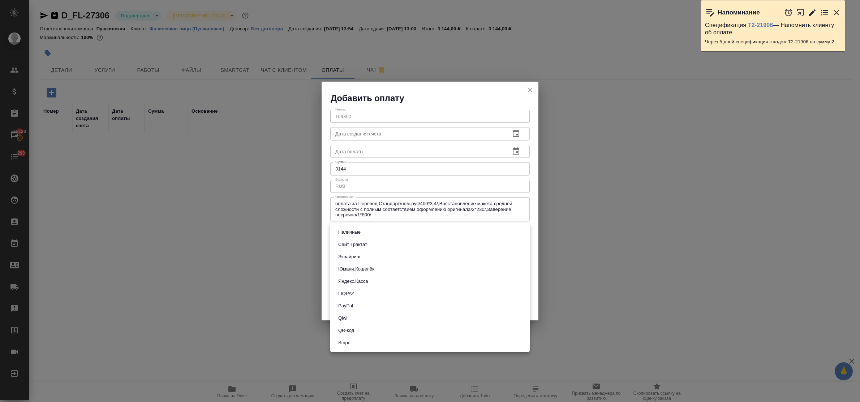
click at [349, 232] on body "🙏 .cls-1 fill:#fff; AWATERA Bulakhova Elena Клиенты Спецификации Заказы 18123 Ч…" at bounding box center [430, 201] width 860 height 402
click at [349, 231] on button "Наличные" at bounding box center [349, 232] width 27 height 8
type input "cash"
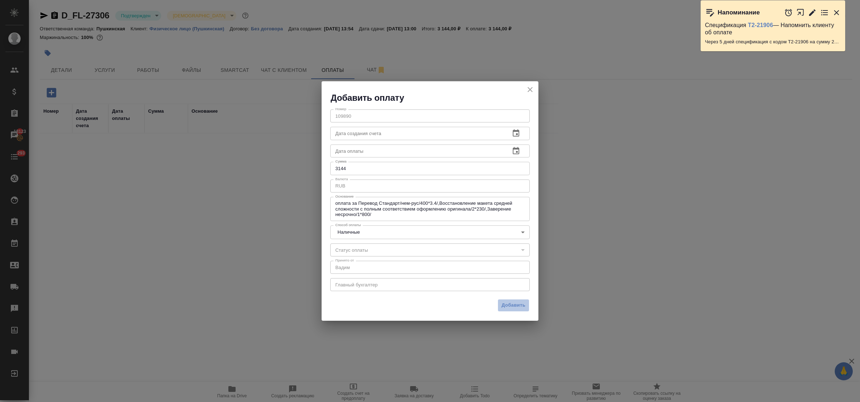
click at [516, 303] on span "Добавить" at bounding box center [514, 305] width 24 height 8
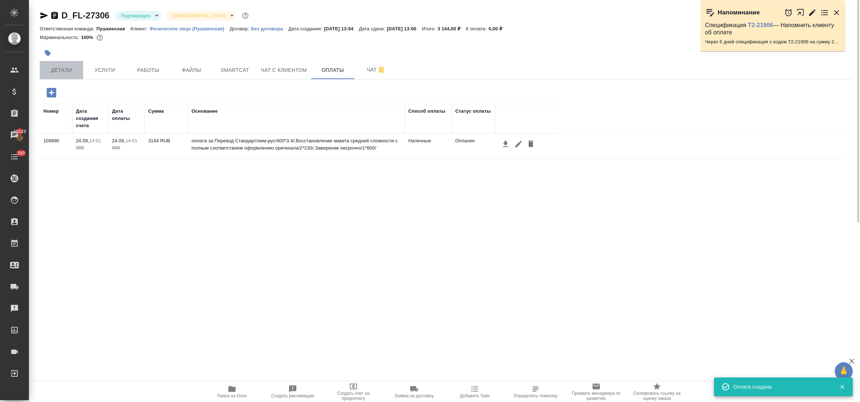
click at [67, 72] on span "Детали" at bounding box center [61, 70] width 35 height 9
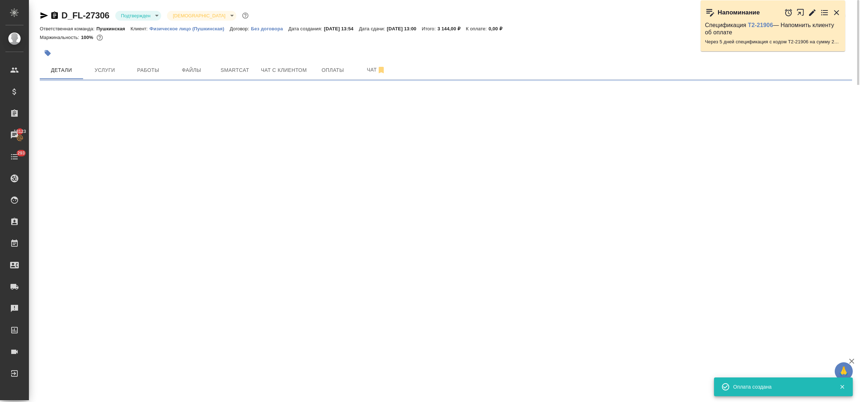
select select "RU"
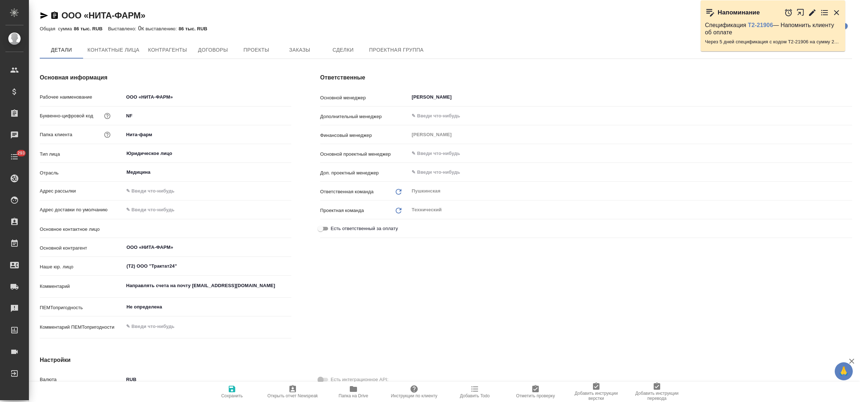
click at [304, 53] on span "Заказы" at bounding box center [299, 50] width 35 height 9
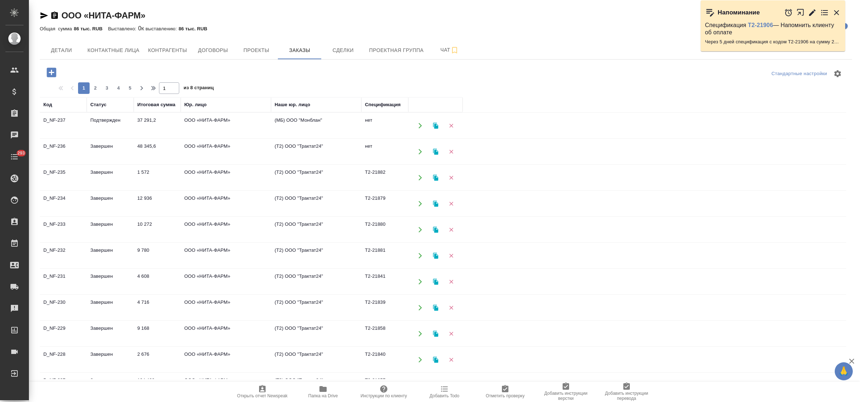
click at [48, 71] on icon "button" at bounding box center [51, 72] width 9 height 9
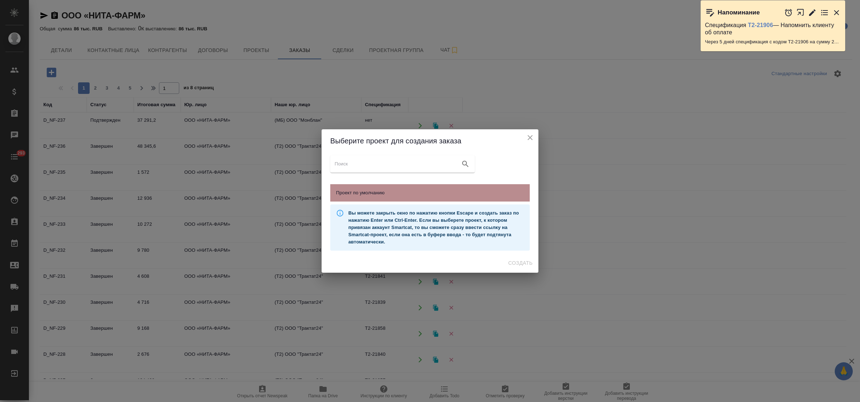
click at [402, 193] on span "Проект по умолчанию" at bounding box center [430, 192] width 188 height 7
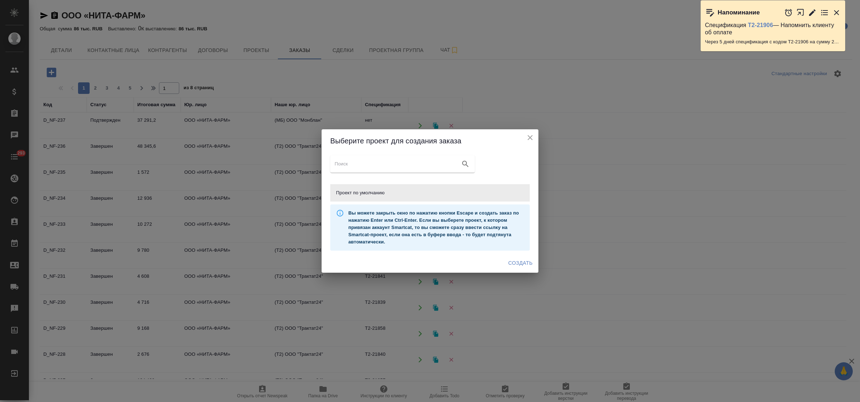
click at [513, 262] on span "Создать" at bounding box center [521, 263] width 24 height 9
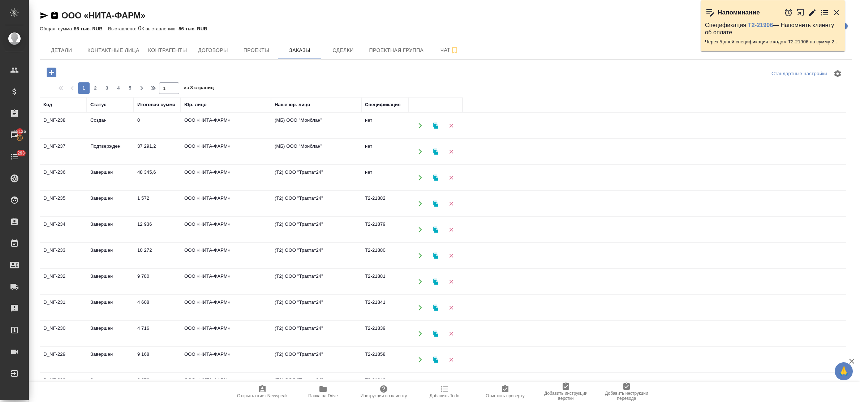
click at [228, 121] on td "ООО «НИТА-ФАРМ»" at bounding box center [226, 125] width 90 height 25
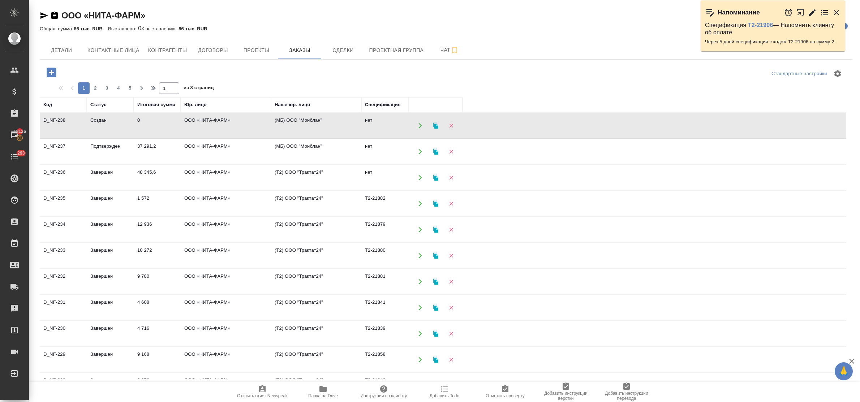
click at [227, 121] on td "ООО «НИТА-ФАРМ»" at bounding box center [226, 125] width 90 height 25
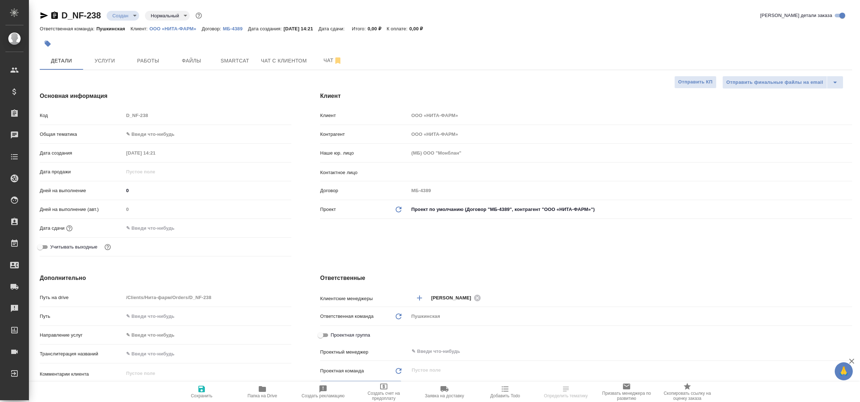
select select "RU"
type textarea "x"
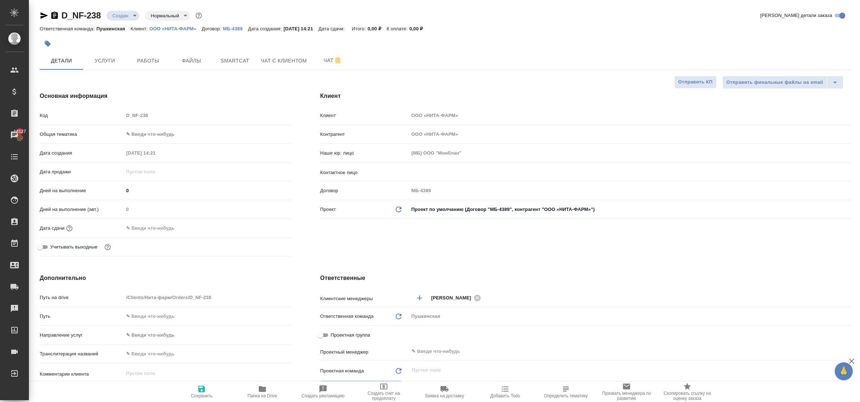
type textarea "x"
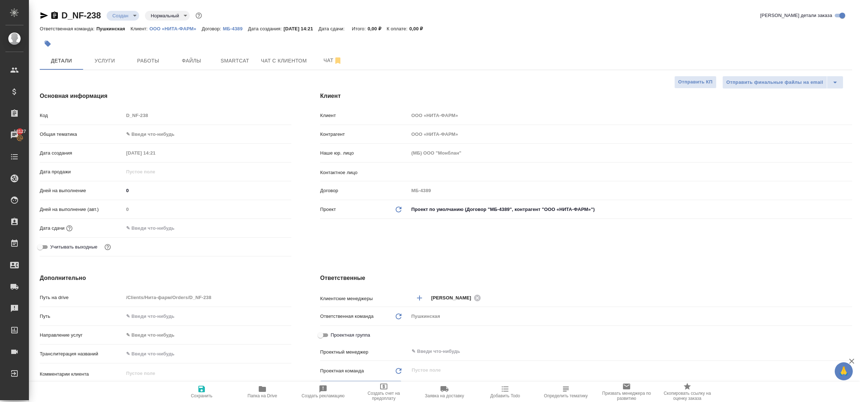
type textarea "x"
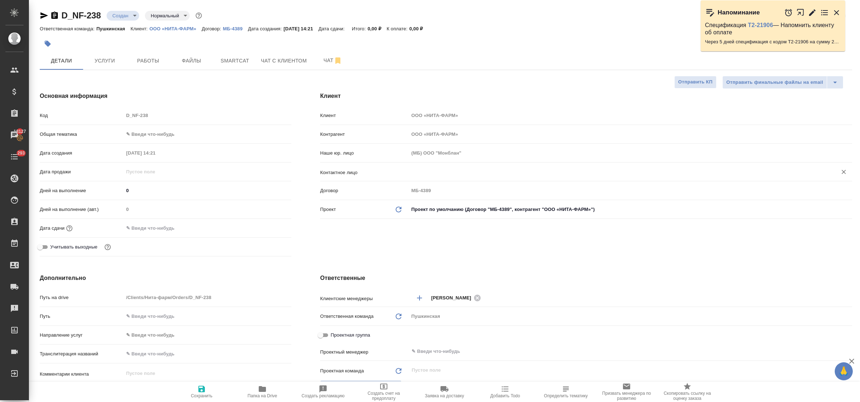
click at [437, 170] on input "text" at bounding box center [618, 172] width 415 height 9
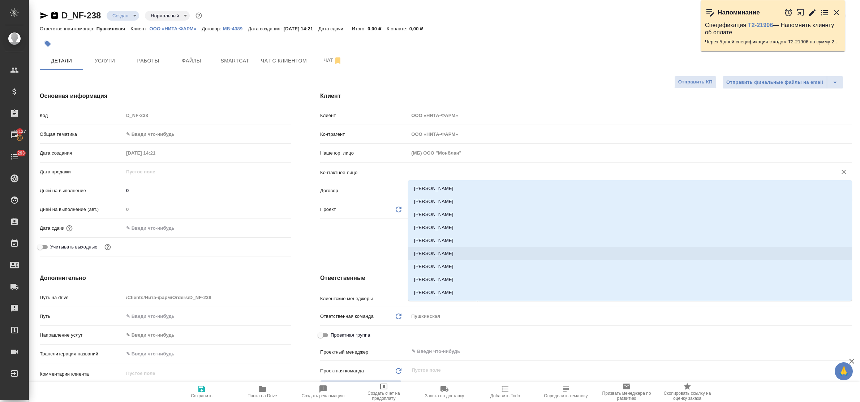
click at [441, 255] on li "Кондратьева Ольга" at bounding box center [630, 253] width 444 height 13
type input "Кондратьева Ольга"
type textarea "x"
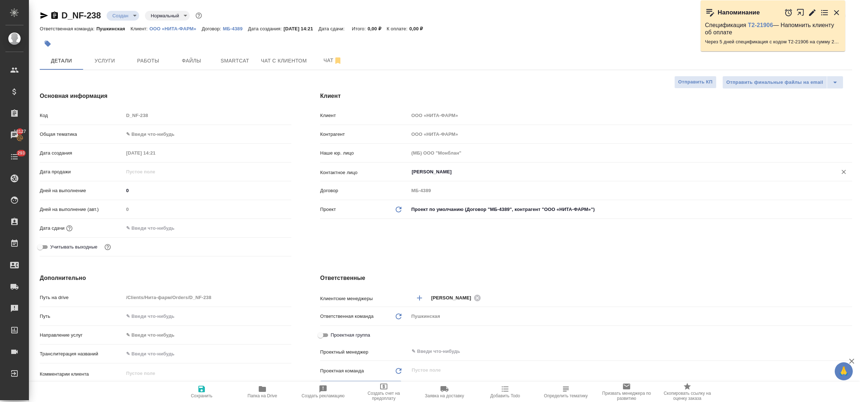
click at [196, 390] on span "Сохранить" at bounding box center [202, 392] width 52 height 14
type textarea "x"
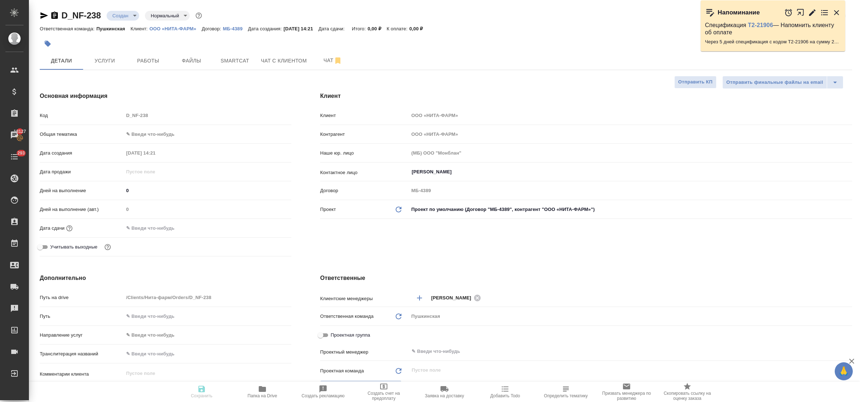
type textarea "x"
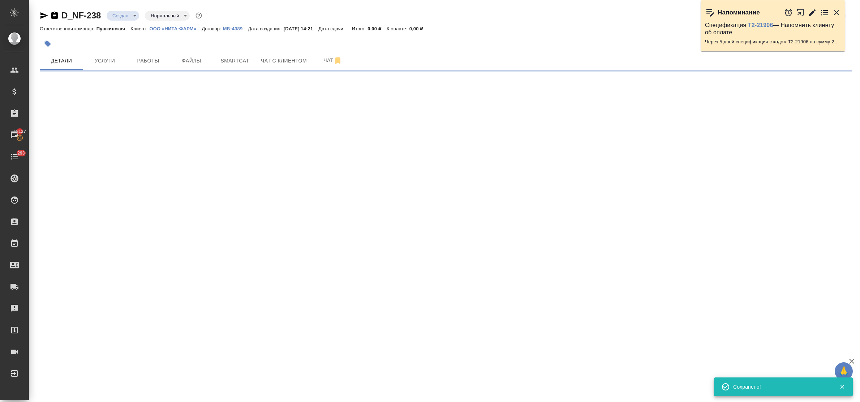
select select "RU"
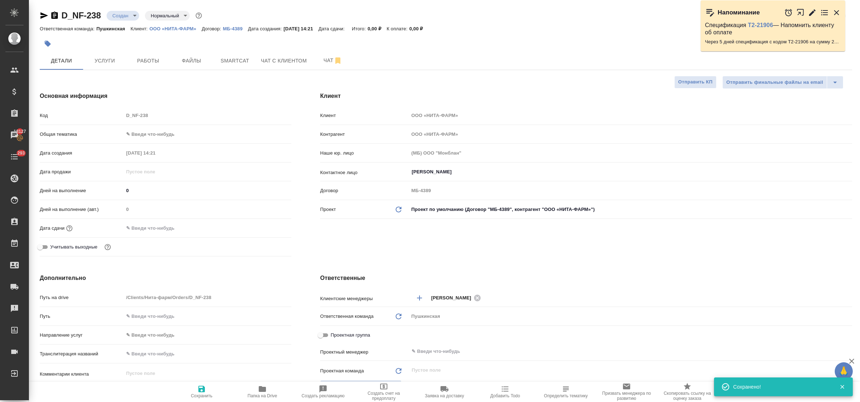
type textarea "x"
click at [149, 136] on body "🙏 .cls-1 fill:#fff; AWATERA Bulakhova Elena Клиенты Спецификации Заказы 18127 Ч…" at bounding box center [430, 201] width 860 height 402
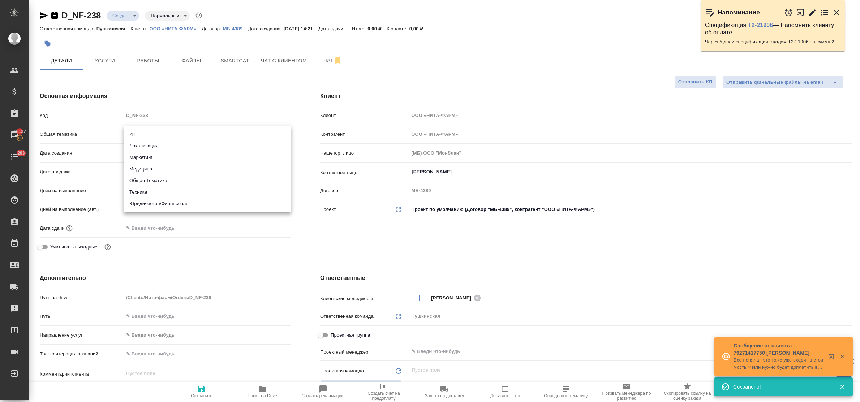
click at [147, 168] on li "Медицина" at bounding box center [208, 169] width 168 height 12
type input "med"
type textarea "x"
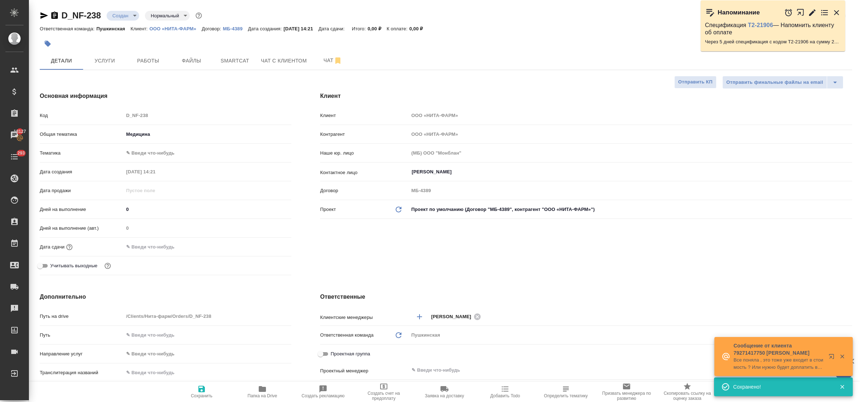
click at [145, 154] on body "🙏 .cls-1 fill:#fff; AWATERA Bulakhova Elena Клиенты Спецификации Заказы 18127 Ч…" at bounding box center [430, 201] width 860 height 402
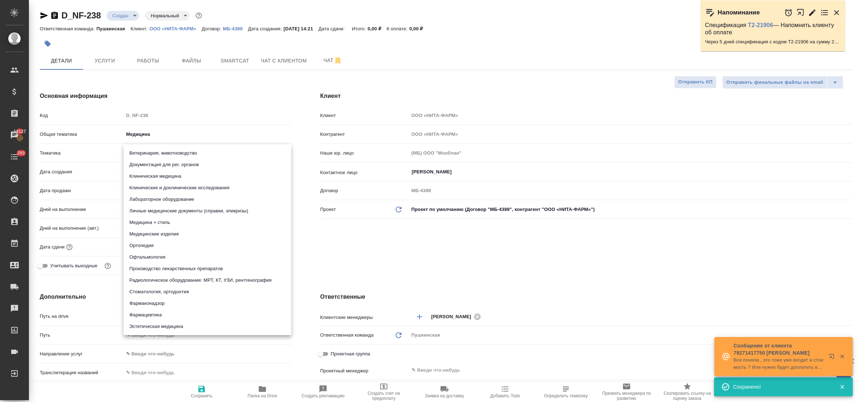
click at [145, 154] on li "Ветеринария, животноводство" at bounding box center [208, 153] width 168 height 12
type textarea "x"
type input "5f647204b73bc97568ca66a8"
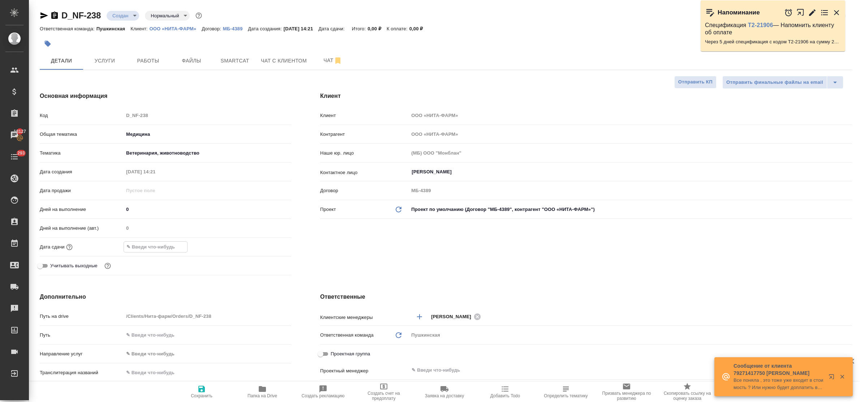
click at [145, 251] on input "text" at bounding box center [155, 247] width 63 height 10
click at [270, 247] on icon "button" at bounding box center [270, 247] width 9 height 9
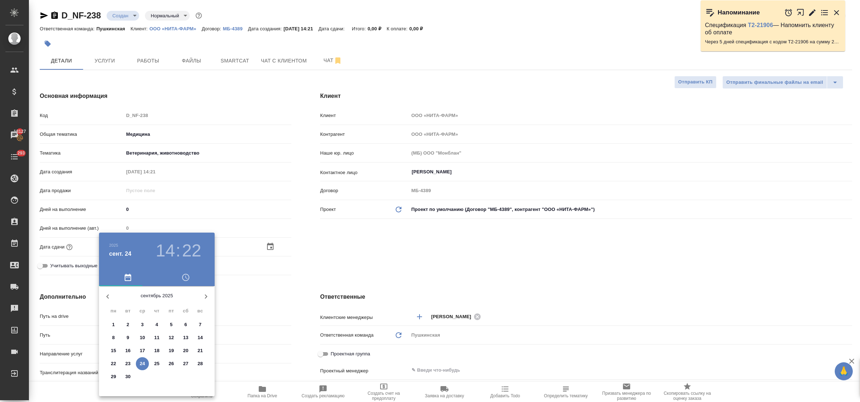
click at [126, 376] on p "30" at bounding box center [127, 376] width 5 height 7
type input "30.09.2025 14:22"
type textarea "x"
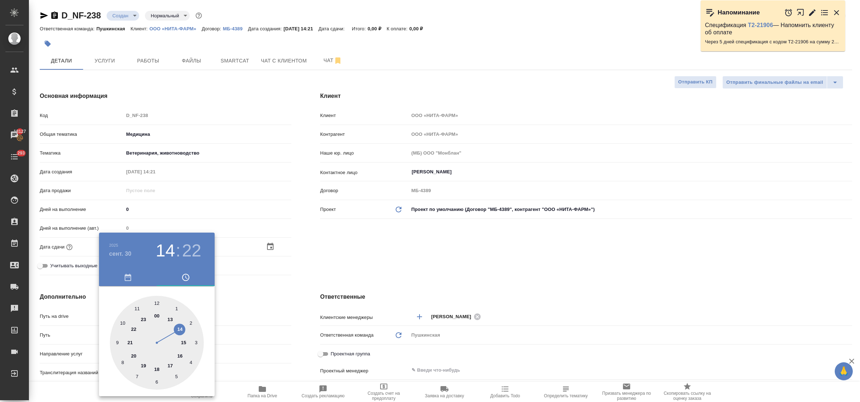
click at [184, 343] on div at bounding box center [157, 343] width 94 height 94
type input "30.09.2025 15:22"
type textarea "x"
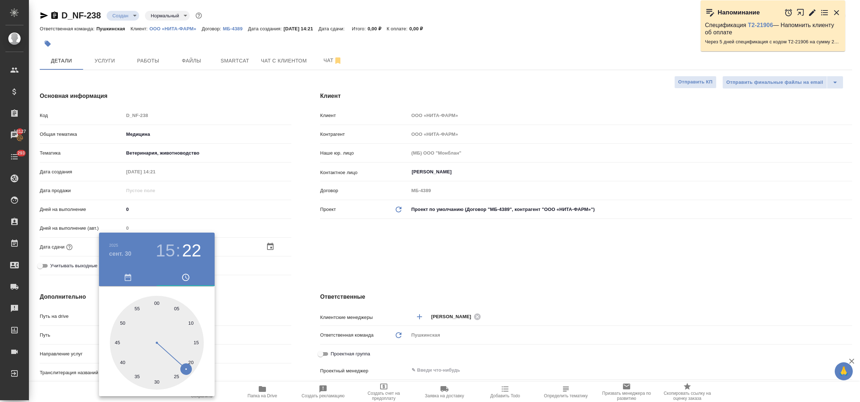
drag, startPoint x: 157, startPoint y: 302, endPoint x: 209, endPoint y: 306, distance: 51.8
click at [157, 302] on div at bounding box center [157, 343] width 94 height 94
type input "30.09.2025 15:00"
type textarea "x"
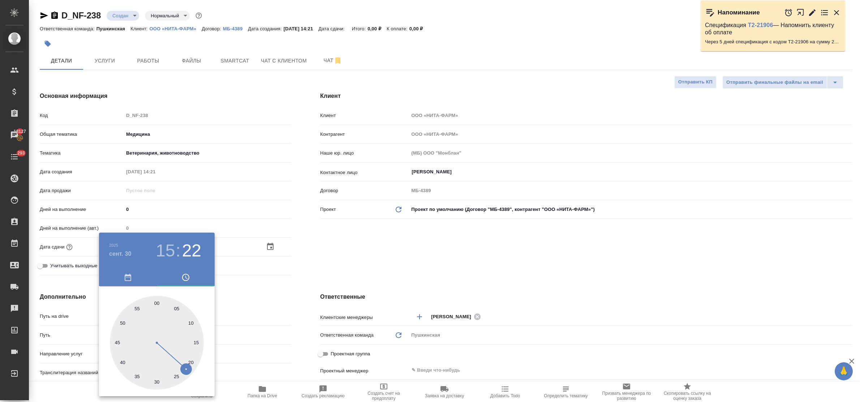
type textarea "x"
click at [268, 307] on div at bounding box center [430, 201] width 860 height 402
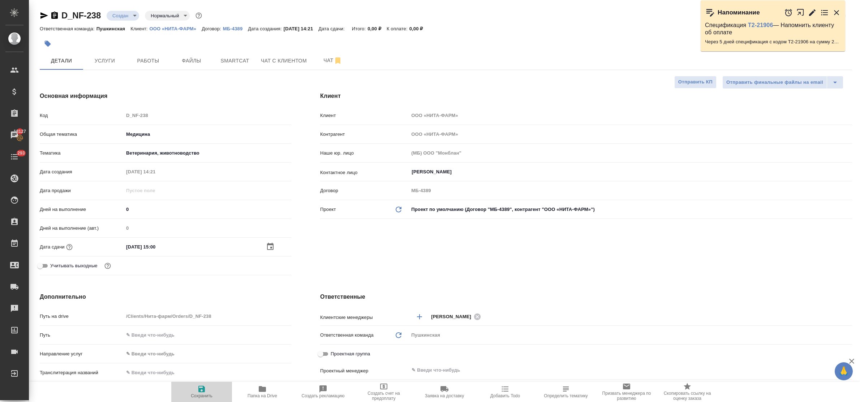
click at [202, 389] on icon "button" at bounding box center [201, 389] width 7 height 7
type textarea "x"
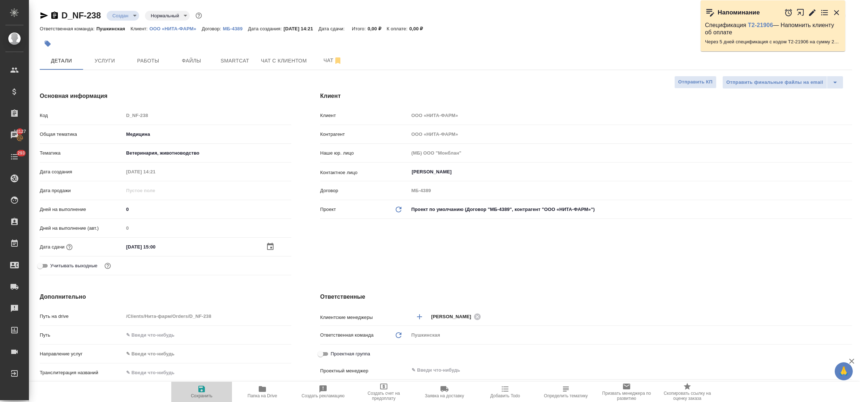
type textarea "x"
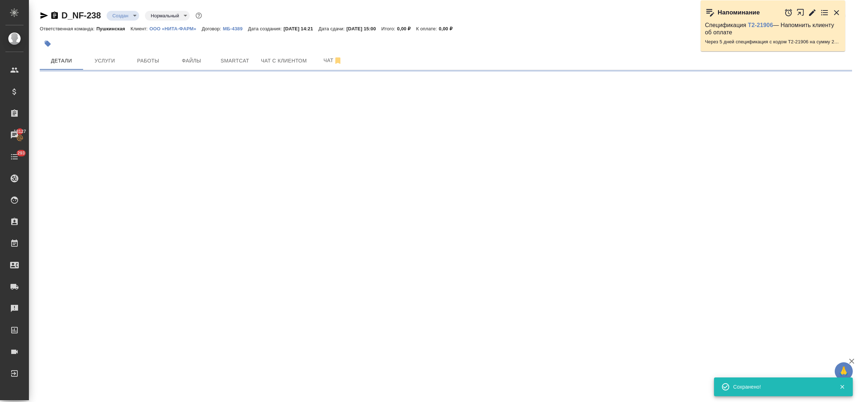
select select "RU"
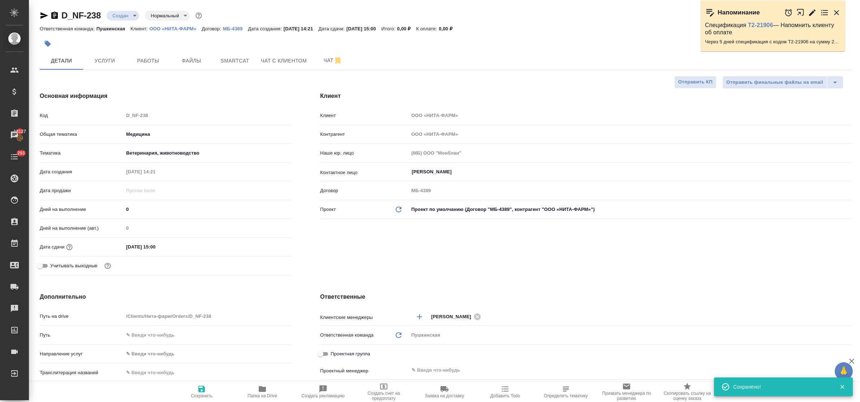
type textarea "x"
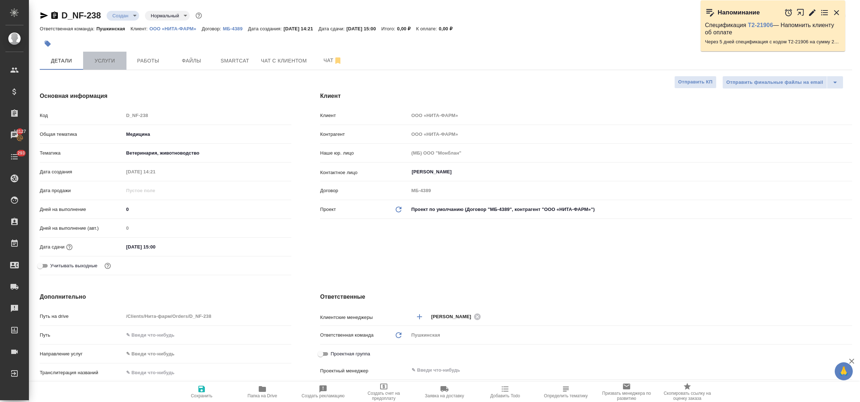
click at [98, 62] on span "Услуги" at bounding box center [104, 60] width 35 height 9
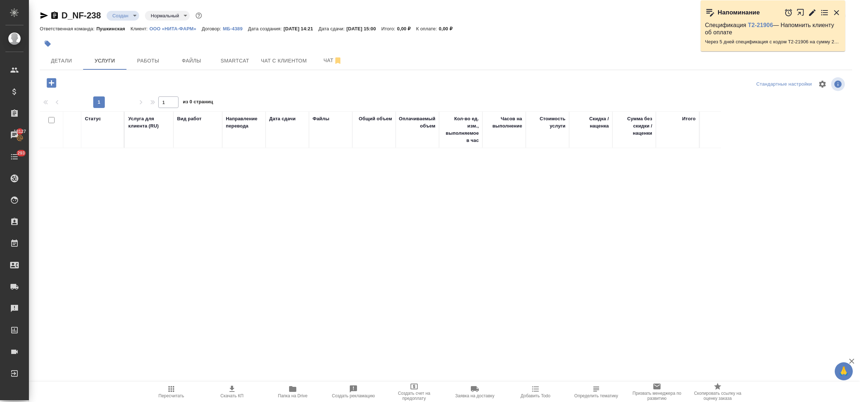
click at [51, 78] on icon "button" at bounding box center [51, 82] width 9 height 9
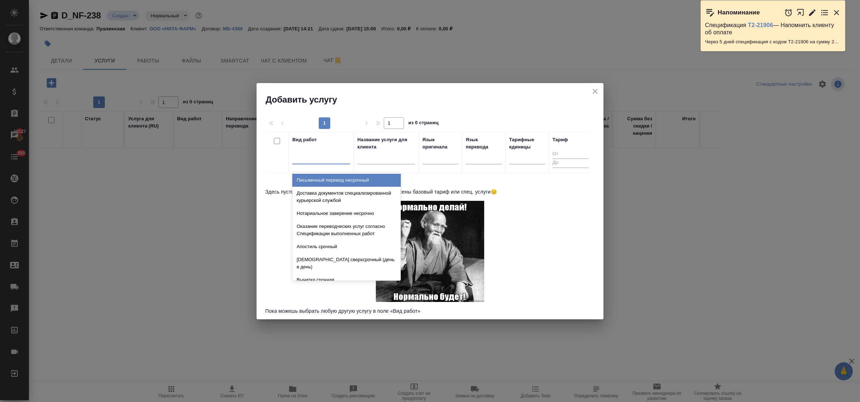
click at [313, 161] on div at bounding box center [321, 157] width 58 height 10
type input "легали"
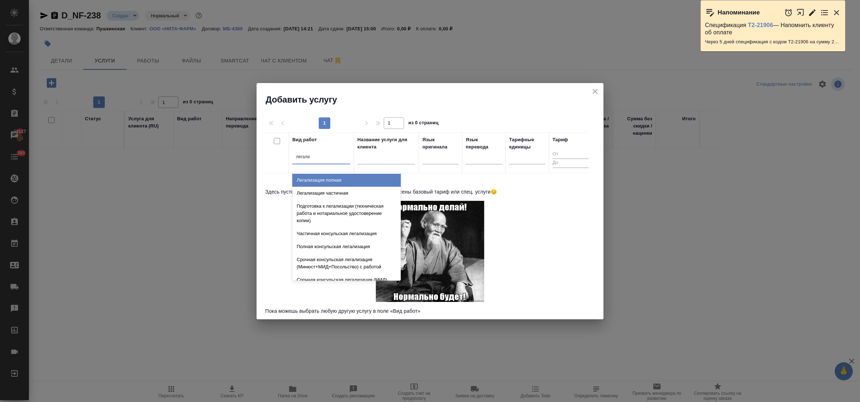
click at [327, 184] on div "Легализация полная" at bounding box center [346, 180] width 108 height 13
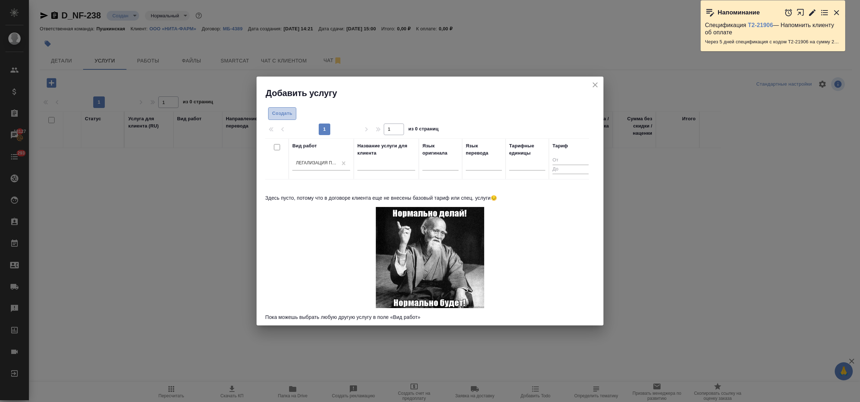
click at [280, 114] on span "Создать" at bounding box center [282, 114] width 20 height 8
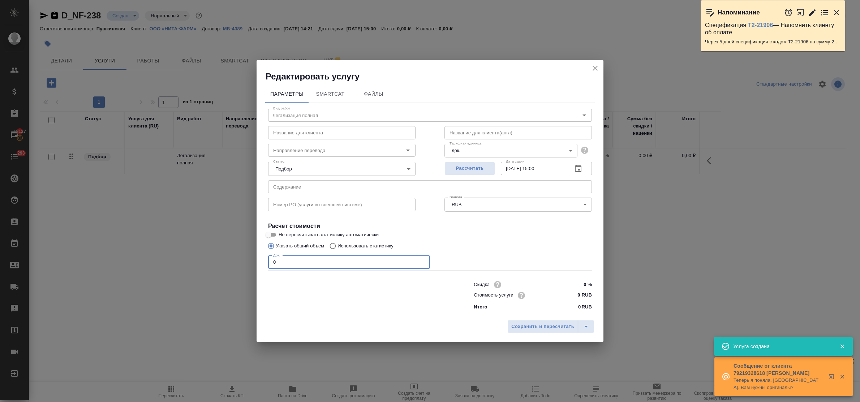
drag, startPoint x: 281, startPoint y: 266, endPoint x: 250, endPoint y: 257, distance: 32.0
click at [250, 257] on div "Редактировать услугу Параметры SmartCat Файлы Вид работ Легализация полная Вид …" at bounding box center [430, 201] width 860 height 402
type input "1"
click at [572, 299] on input "0 RUB" at bounding box center [578, 295] width 26 height 10
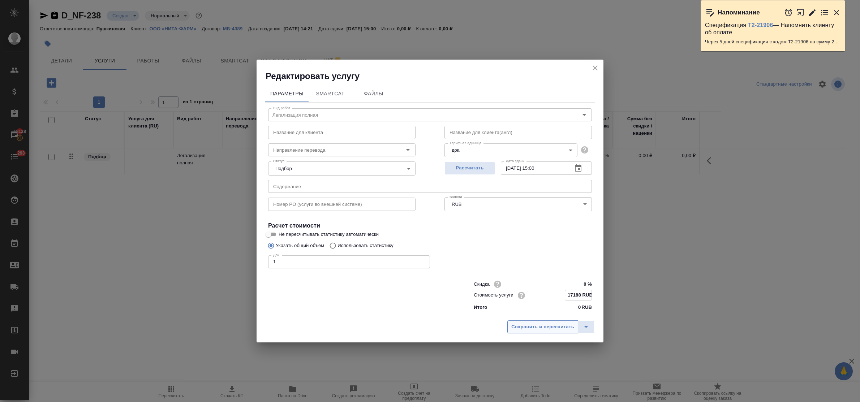
type input "17188 RUB"
click at [555, 324] on span "Сохранить и пересчитать" at bounding box center [543, 327] width 63 height 8
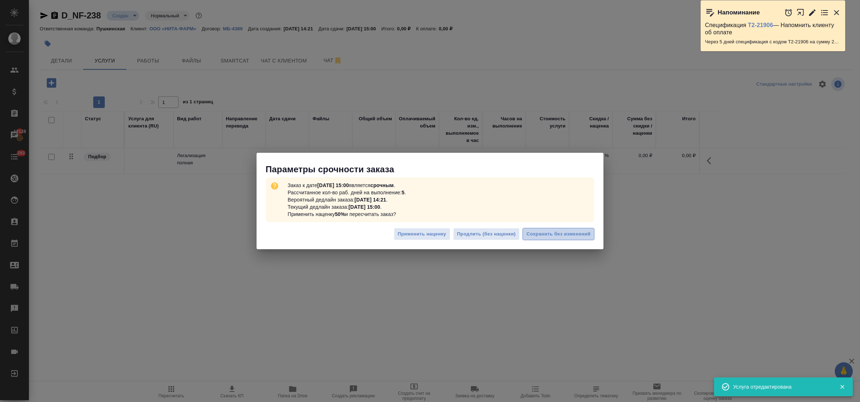
click at [552, 228] on button "Сохранить без изменений" at bounding box center [559, 234] width 72 height 13
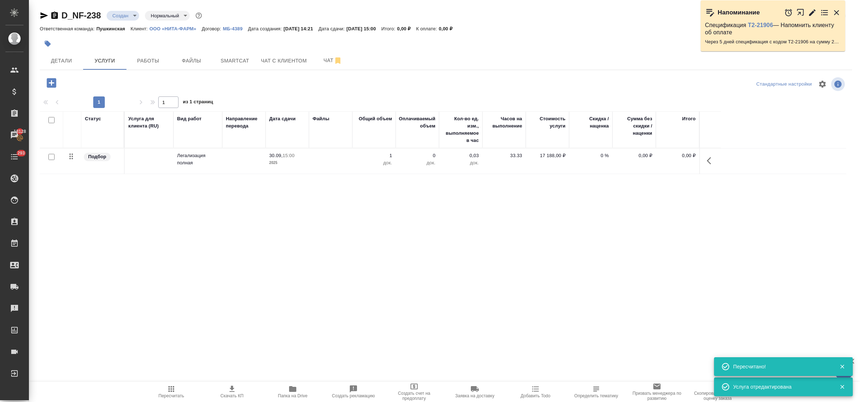
type input "urgent"
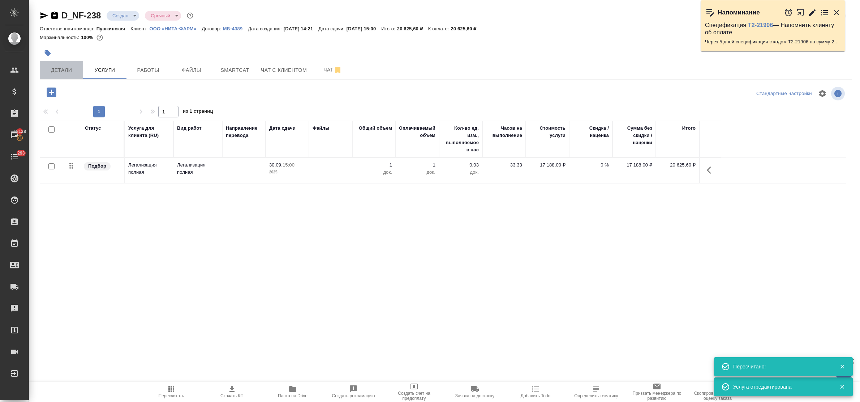
click at [49, 68] on span "Детали" at bounding box center [61, 70] width 35 height 9
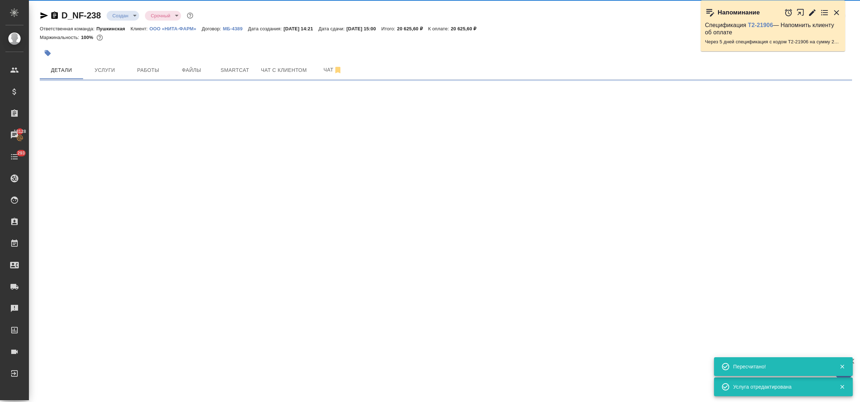
select select "RU"
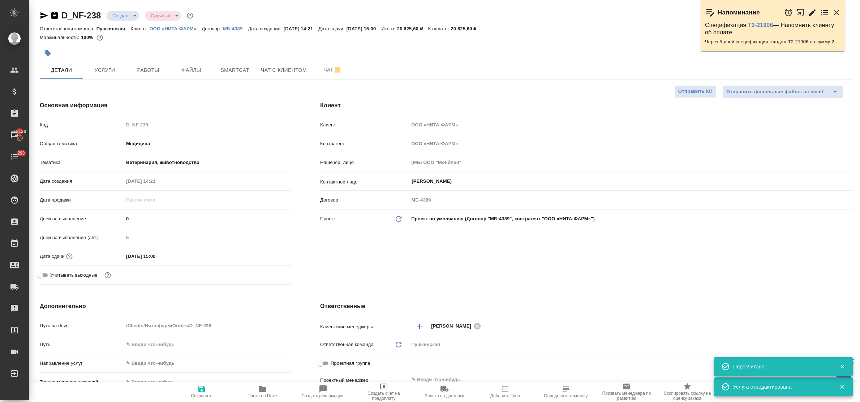
type textarea "x"
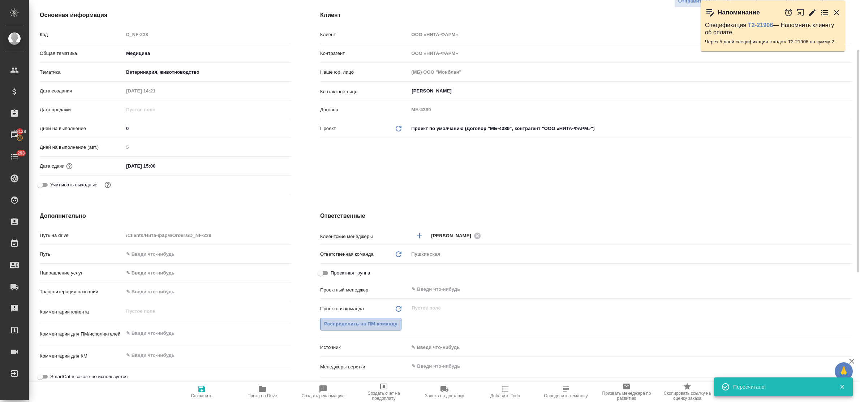
click at [354, 324] on span "Распределить на ПМ-команду" at bounding box center [360, 324] width 73 height 8
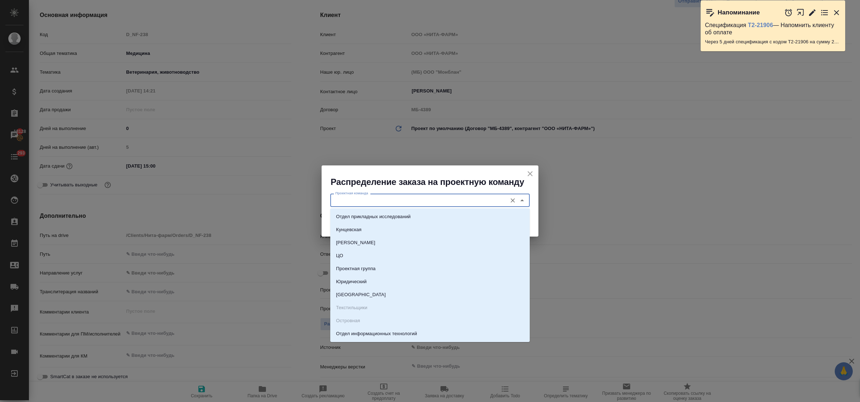
click at [347, 202] on input "Проектная команда" at bounding box center [418, 200] width 171 height 9
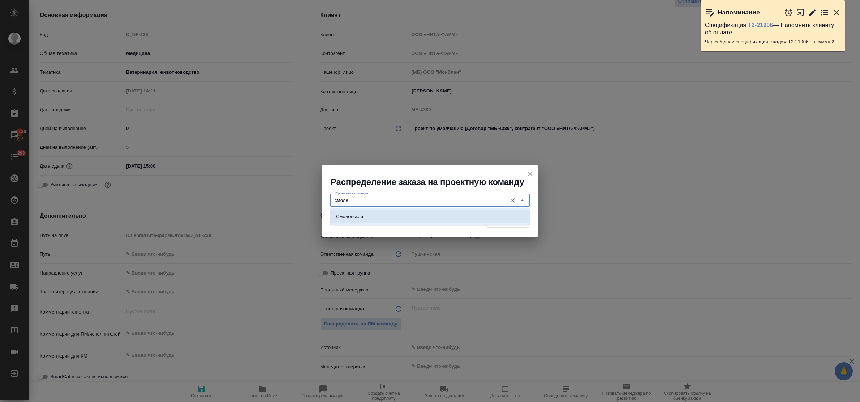
click at [355, 214] on p "Смоленская" at bounding box center [349, 216] width 27 height 7
type input "Смоленская"
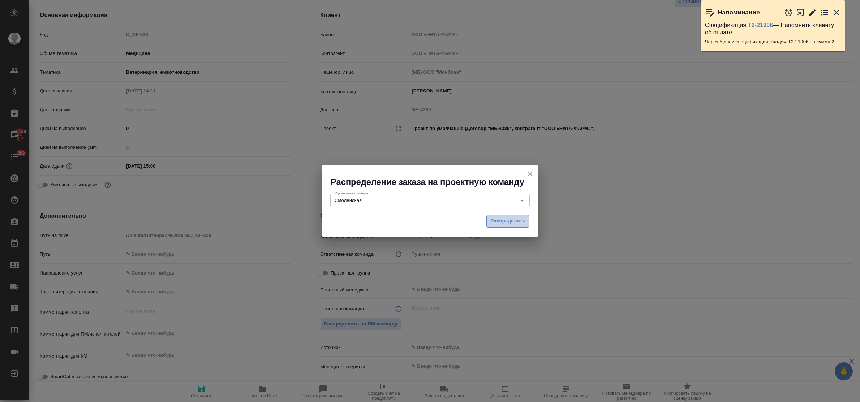
click at [493, 222] on span "Распределить" at bounding box center [508, 221] width 35 height 8
type textarea "x"
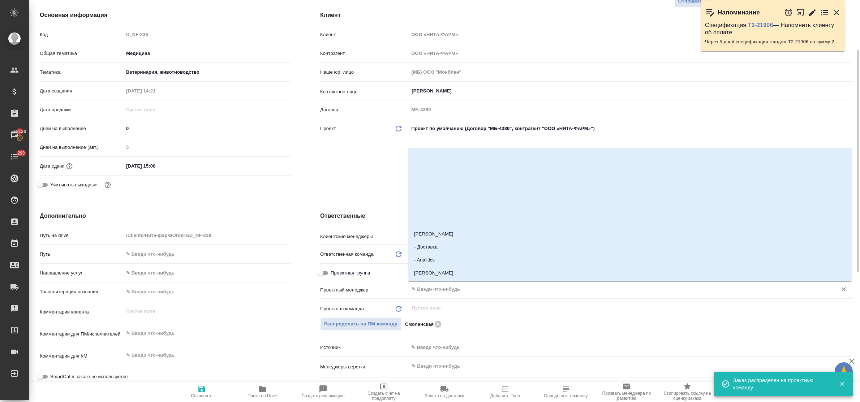
click at [426, 288] on input "text" at bounding box center [618, 289] width 415 height 9
type input "коз"
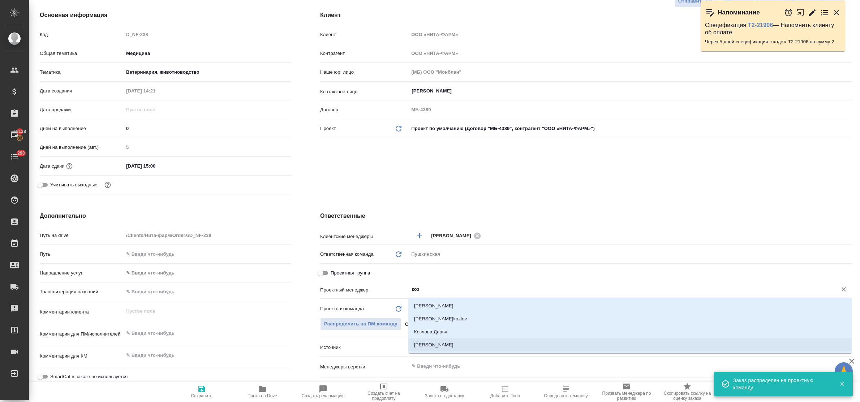
click at [443, 343] on li "Козлова Мария" at bounding box center [630, 345] width 444 height 13
type textarea "x"
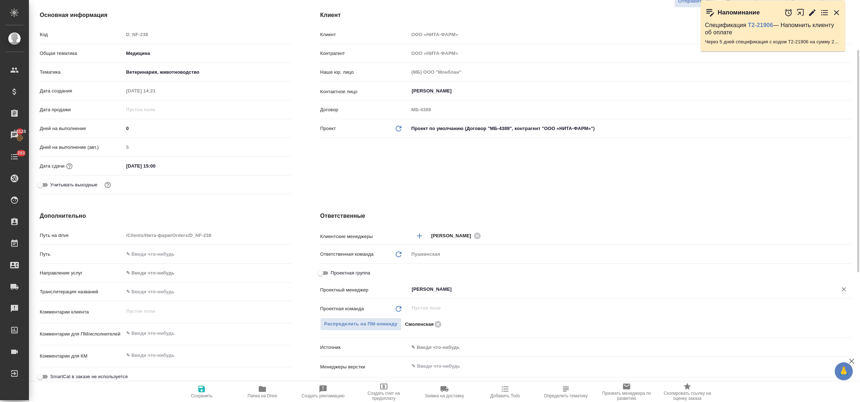
type input "Козлова Мария"
click at [198, 391] on icon "button" at bounding box center [201, 389] width 9 height 9
type textarea "x"
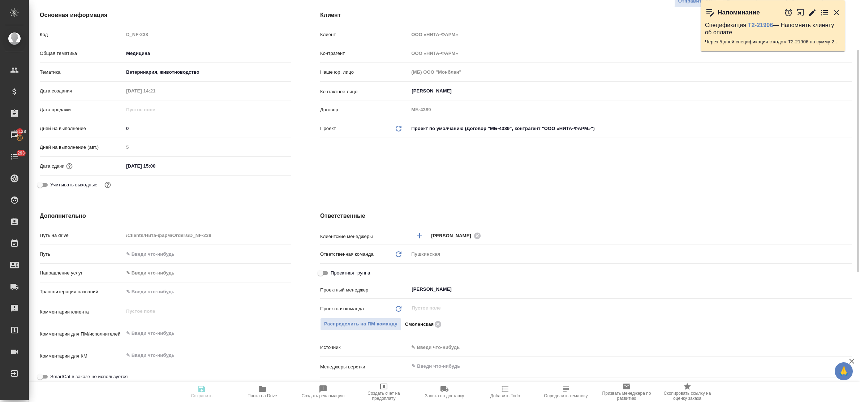
type textarea "x"
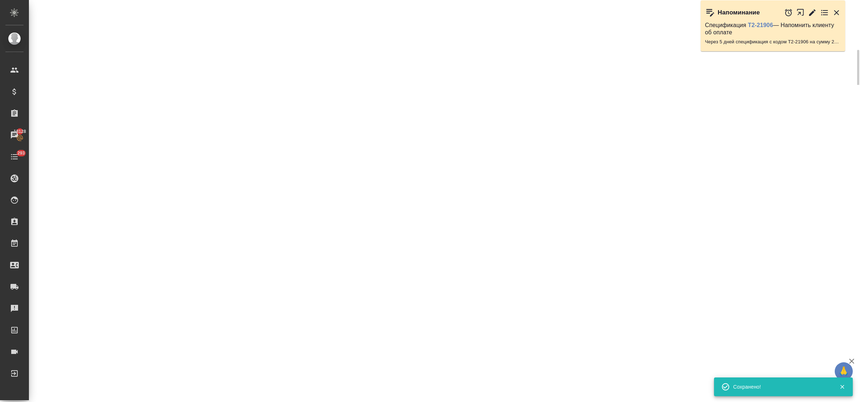
select select "RU"
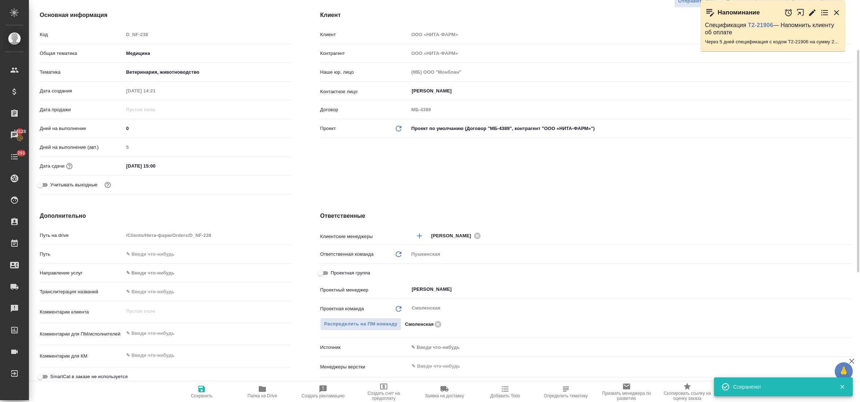
type textarea "x"
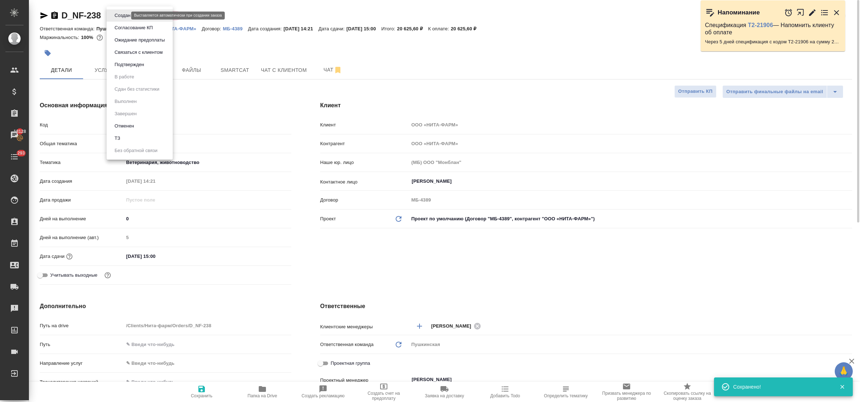
click at [112, 15] on body "🙏 .cls-1 fill:#fff; AWATERA Bulakhova Elena Клиенты Спецификации Заказы 18128 Ч…" at bounding box center [430, 201] width 860 height 402
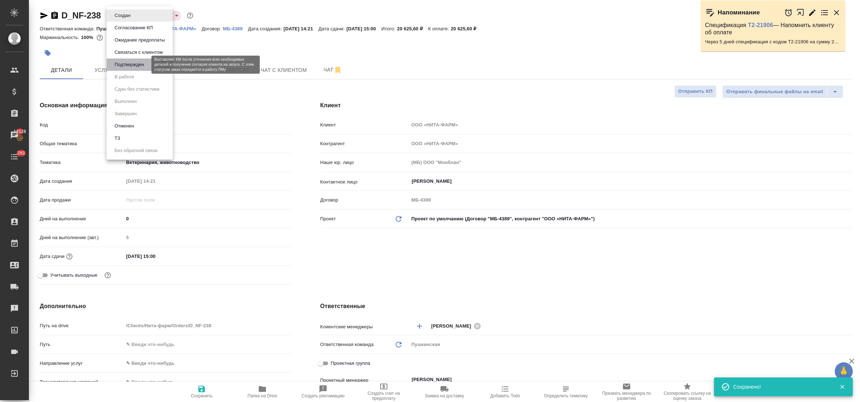
click at [133, 66] on button "Подтвержден" at bounding box center [129, 65] width 34 height 8
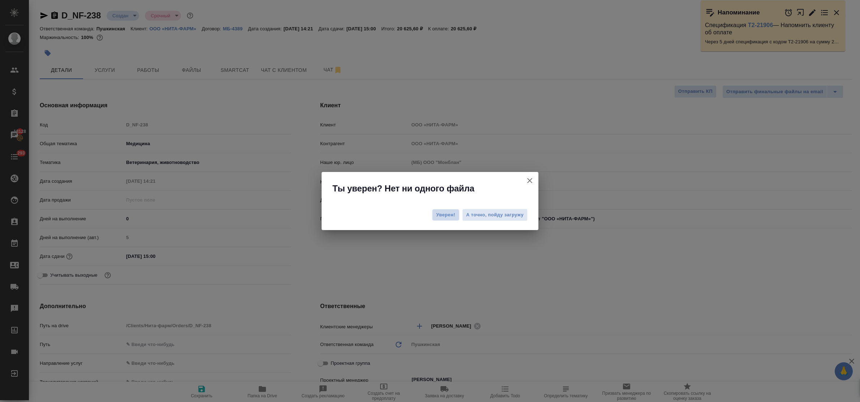
click at [445, 215] on span "Уверен!" at bounding box center [445, 214] width 19 height 7
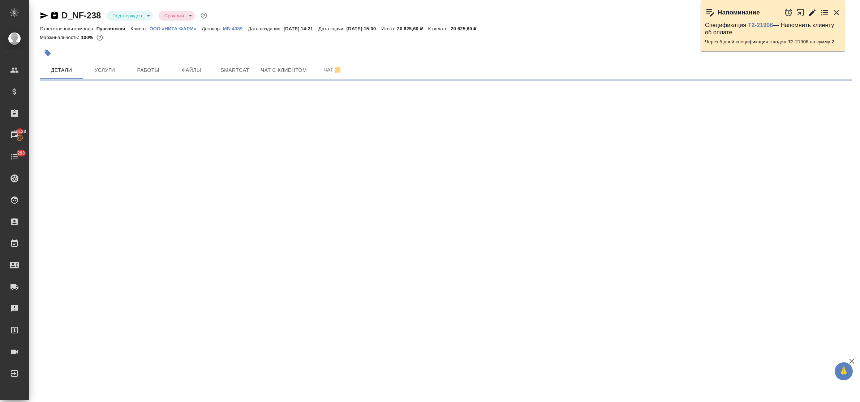
select select "RU"
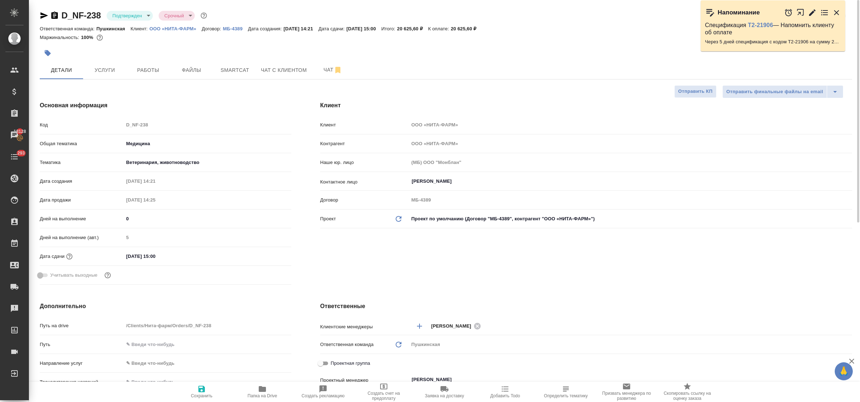
type textarea "x"
click at [40, 16] on icon "button" at bounding box center [44, 15] width 9 height 9
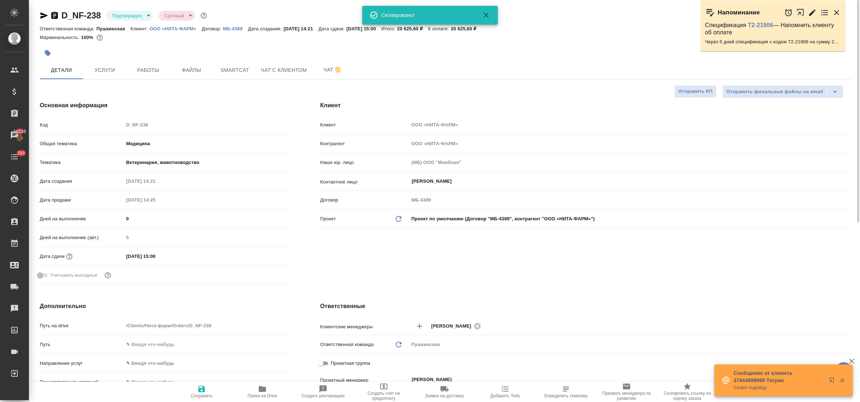
type textarea "x"
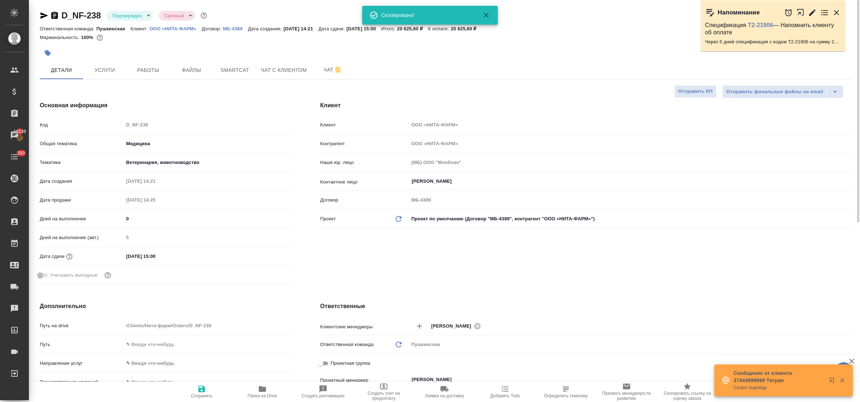
type textarea "x"
click at [213, 109] on h4 "Основная информация" at bounding box center [166, 105] width 252 height 9
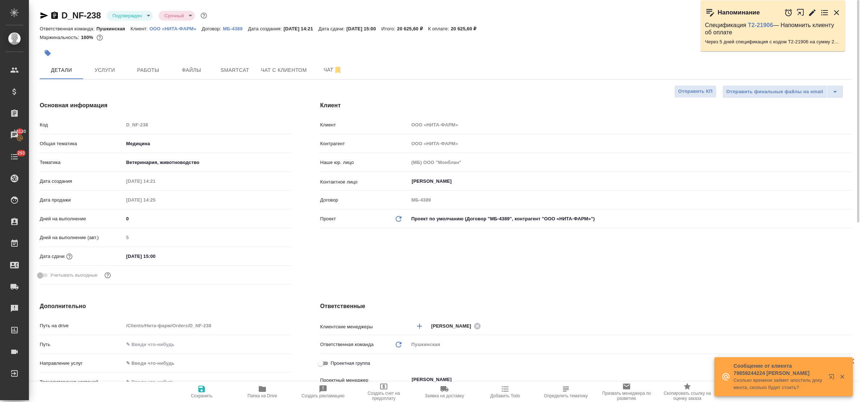
type textarea "x"
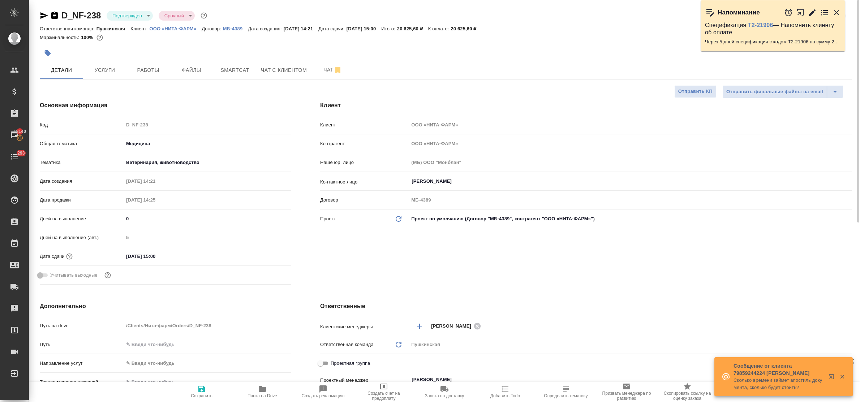
type textarea "x"
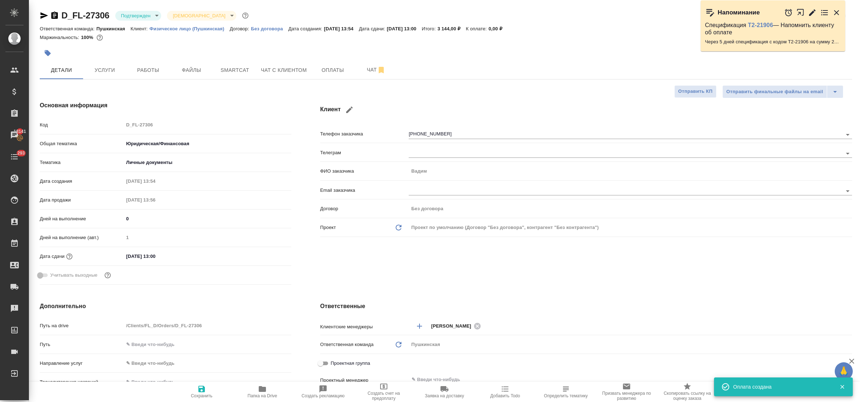
select select "RU"
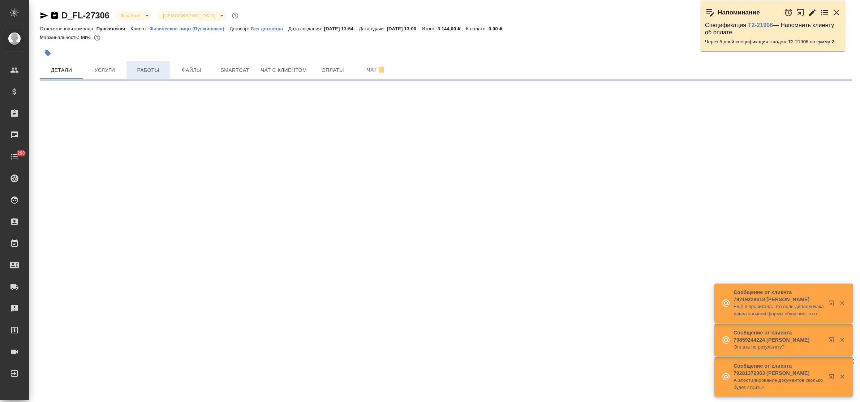
select select "RU"
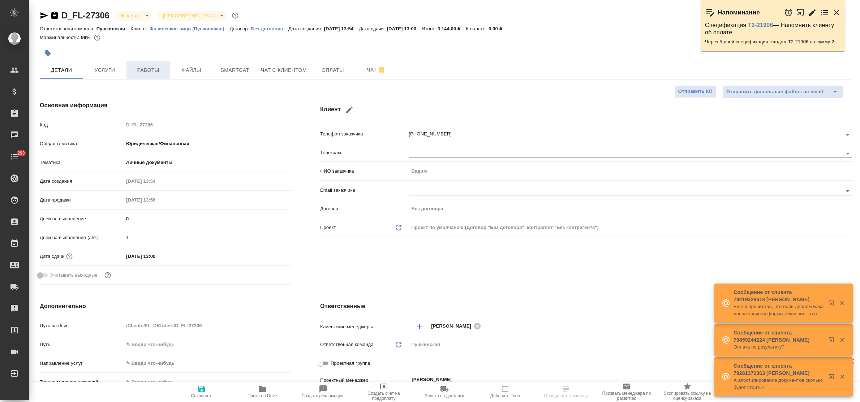
type textarea "x"
click at [154, 73] on span "Работы" at bounding box center [148, 70] width 35 height 9
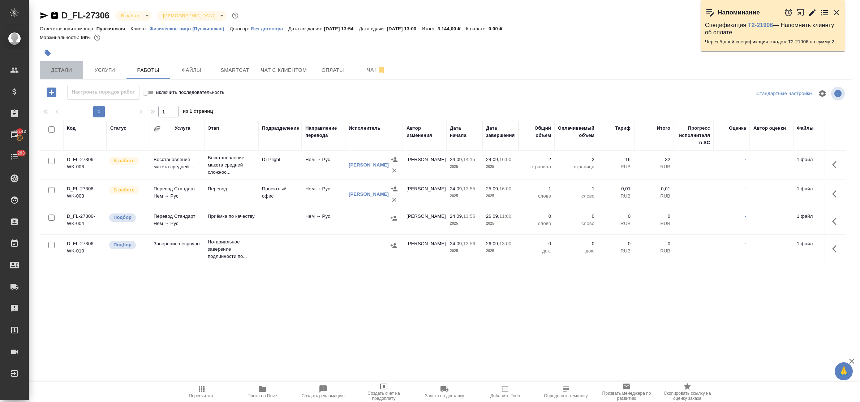
click at [67, 69] on span "Детали" at bounding box center [61, 70] width 35 height 9
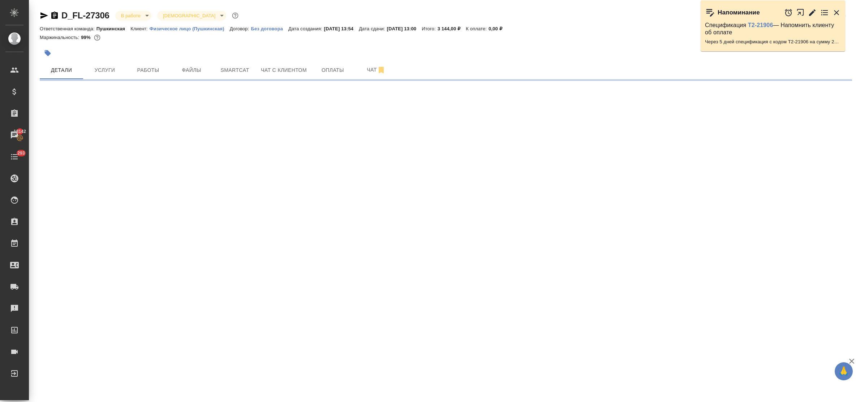
select select "RU"
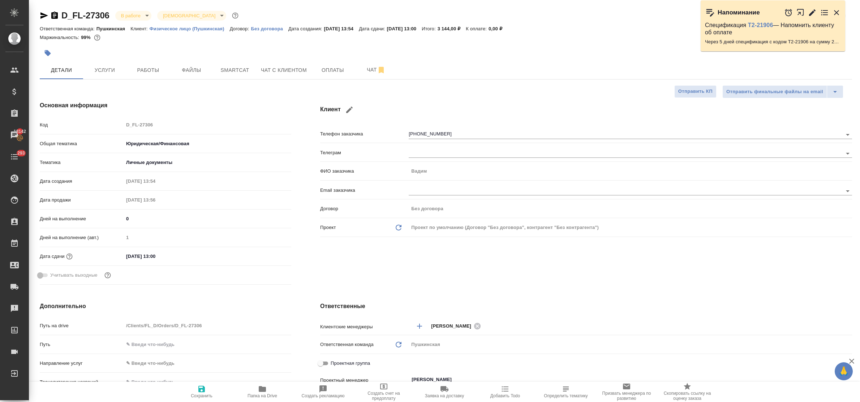
type textarea "x"
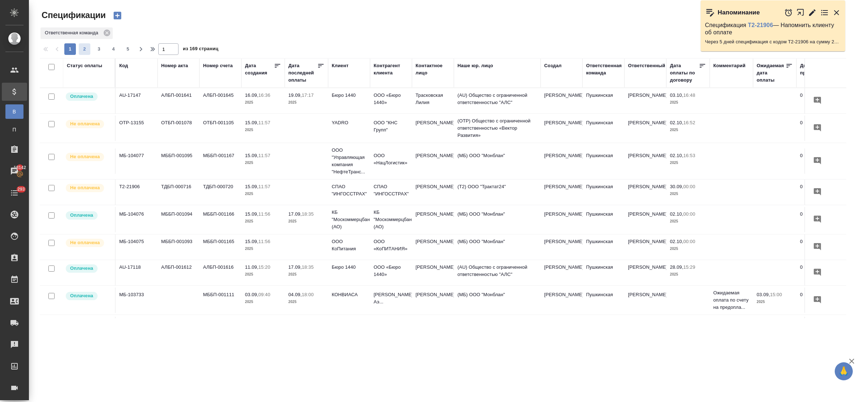
click at [83, 48] on span "2" at bounding box center [85, 49] width 12 height 7
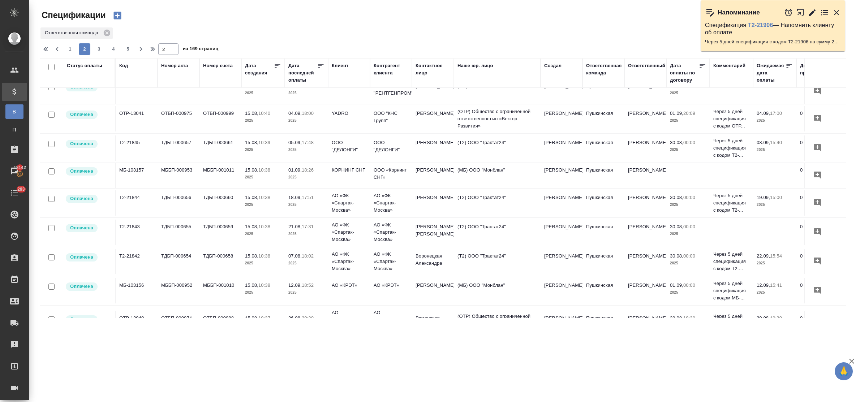
scroll to position [529, 0]
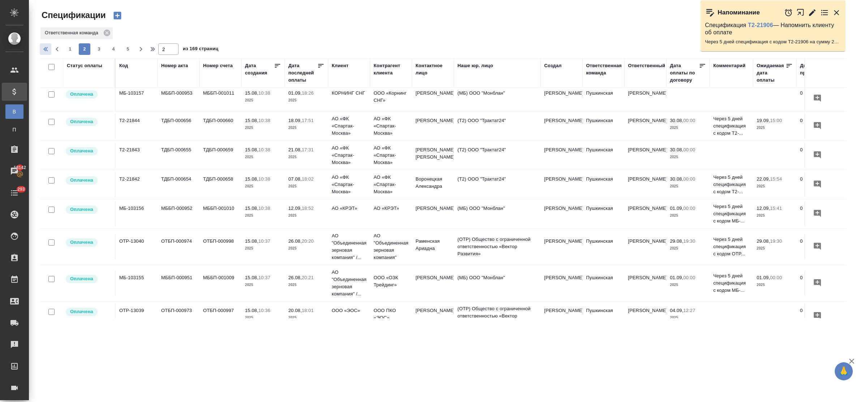
click at [46, 47] on icon "button" at bounding box center [46, 49] width 9 height 9
type input "1"
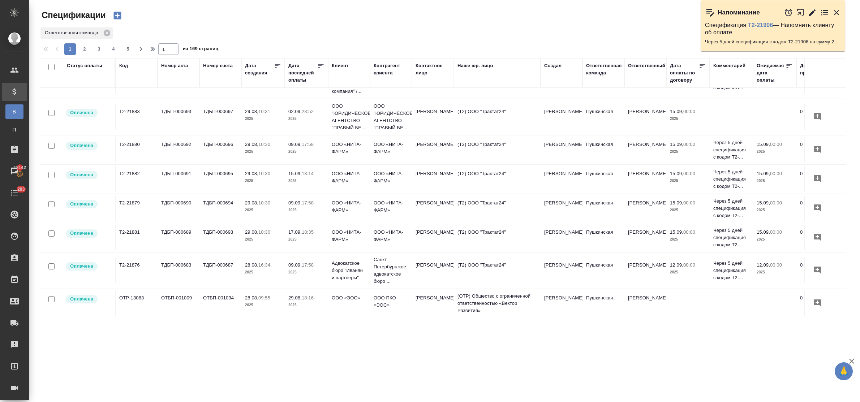
click at [75, 87] on th "Статус оплаты" at bounding box center [89, 73] width 52 height 30
click at [76, 84] on th "Статус оплаты" at bounding box center [89, 73] width 52 height 30
click at [73, 69] on div "Статус оплаты" at bounding box center [84, 65] width 35 height 7
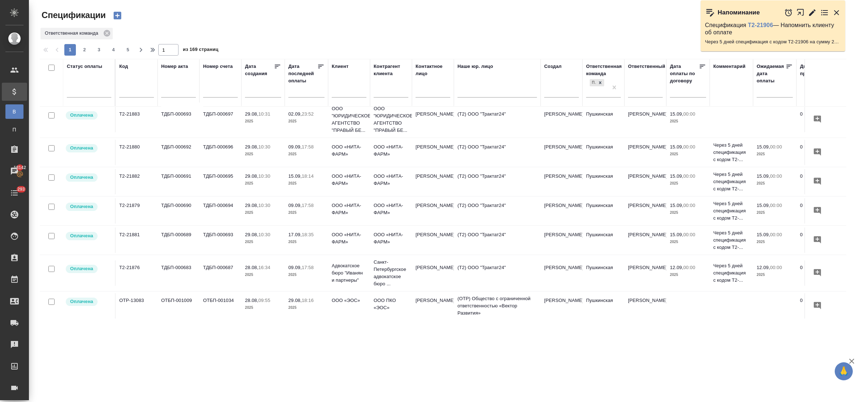
scroll to position [547, 0]
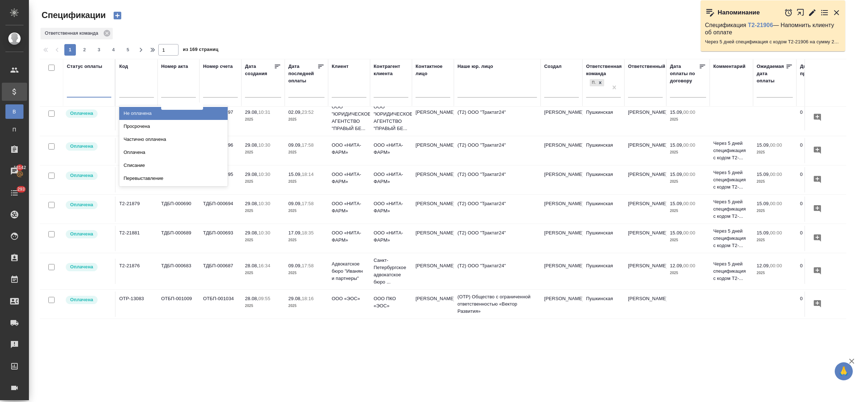
click at [85, 93] on div at bounding box center [89, 90] width 44 height 10
click at [137, 122] on div "Просрочена" at bounding box center [173, 126] width 108 height 13
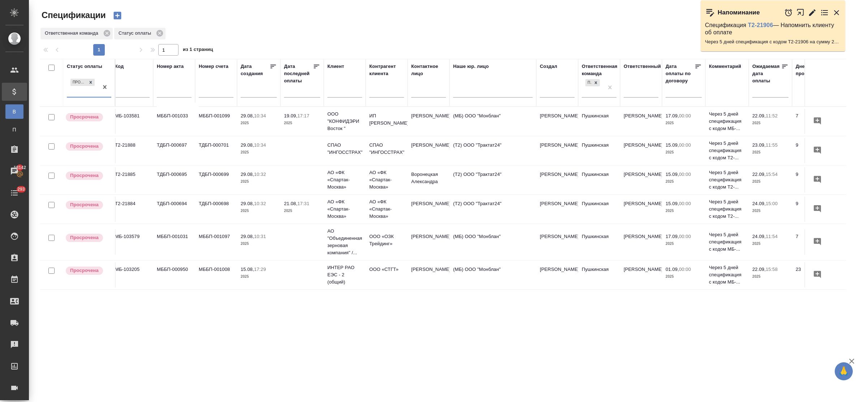
scroll to position [0, 0]
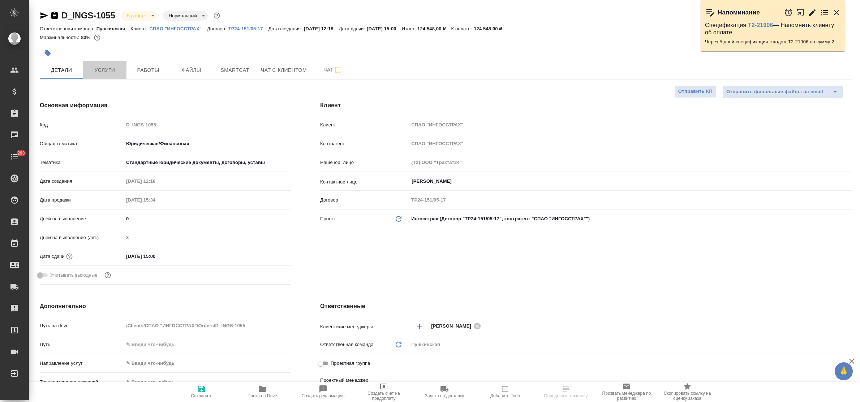
select select "RU"
click at [109, 74] on span "Услуги" at bounding box center [104, 70] width 35 height 9
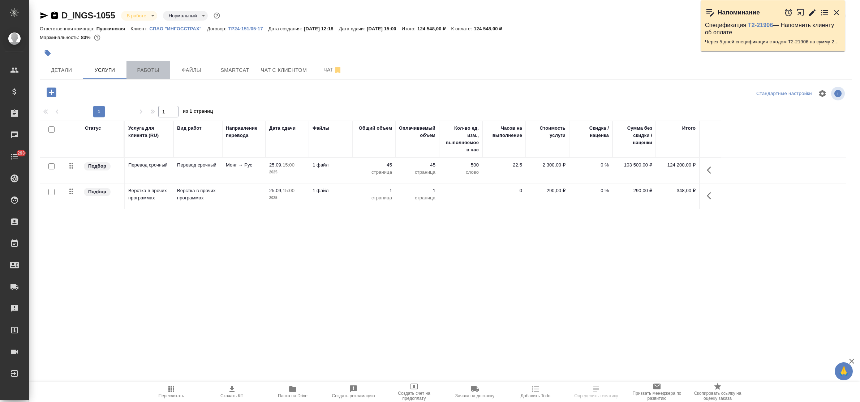
click at [144, 68] on span "Работы" at bounding box center [148, 70] width 35 height 9
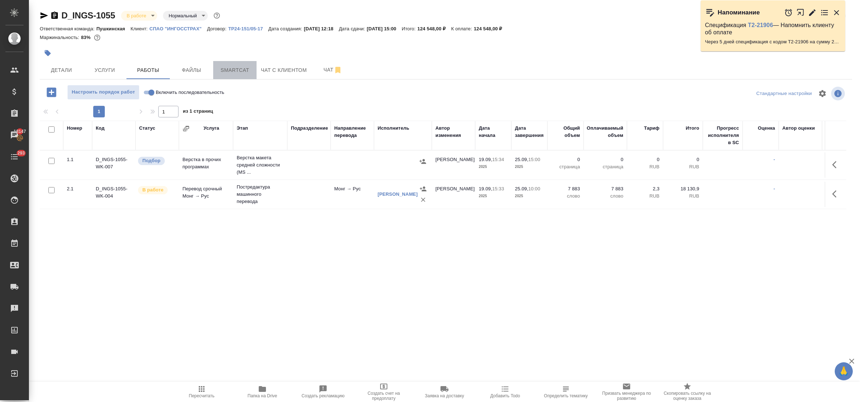
click at [234, 69] on span "Smartcat" at bounding box center [235, 70] width 35 height 9
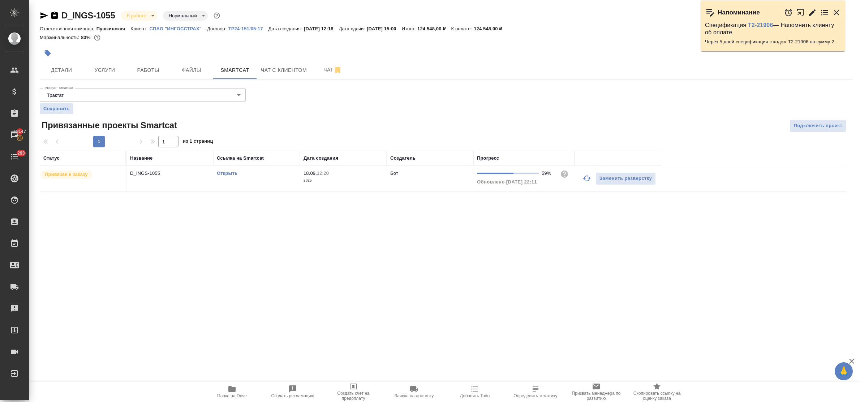
click at [589, 179] on icon "button" at bounding box center [587, 179] width 8 height 6
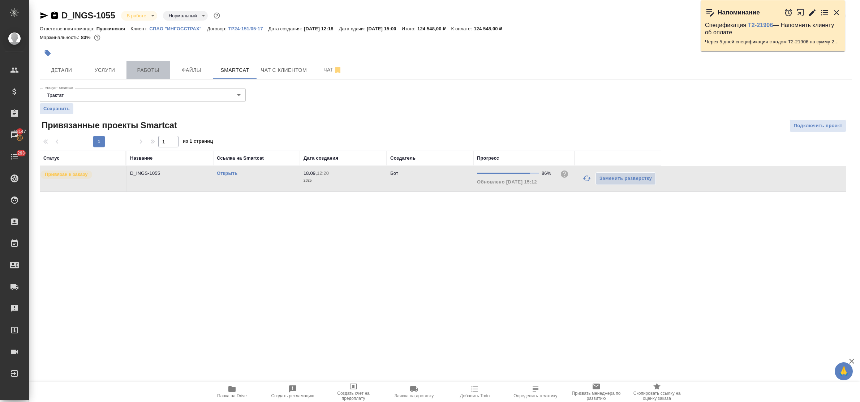
click at [145, 67] on span "Работы" at bounding box center [148, 70] width 35 height 9
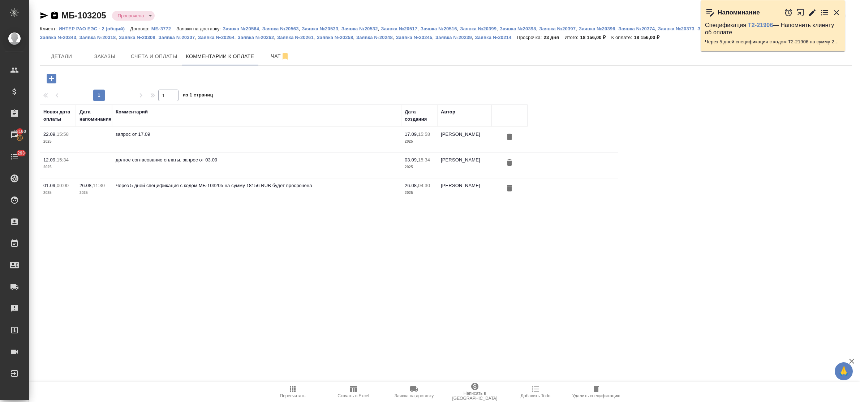
click at [52, 81] on icon "button" at bounding box center [51, 78] width 9 height 9
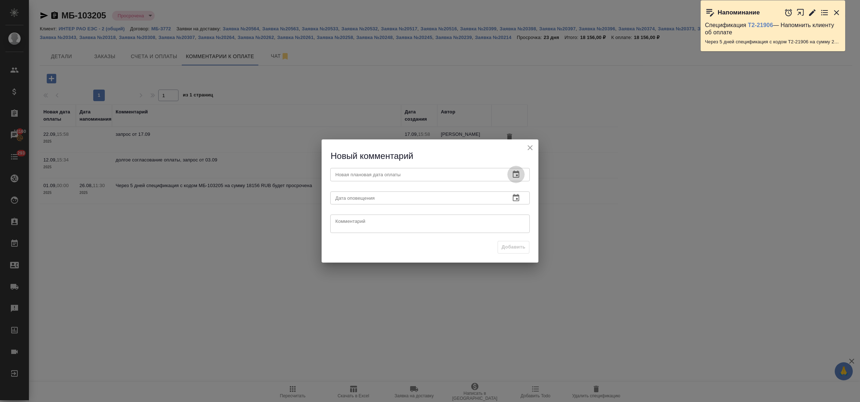
click at [516, 175] on icon "button" at bounding box center [516, 174] width 9 height 9
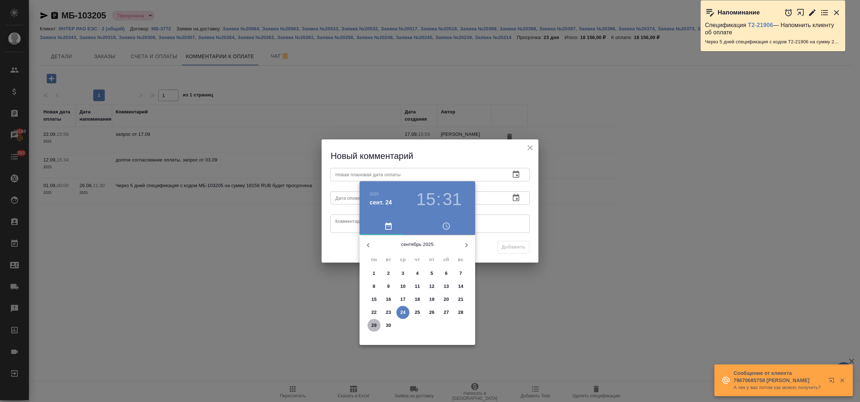
click at [374, 326] on p "29" at bounding box center [374, 325] width 5 height 7
type input "29.09.2025 15:31"
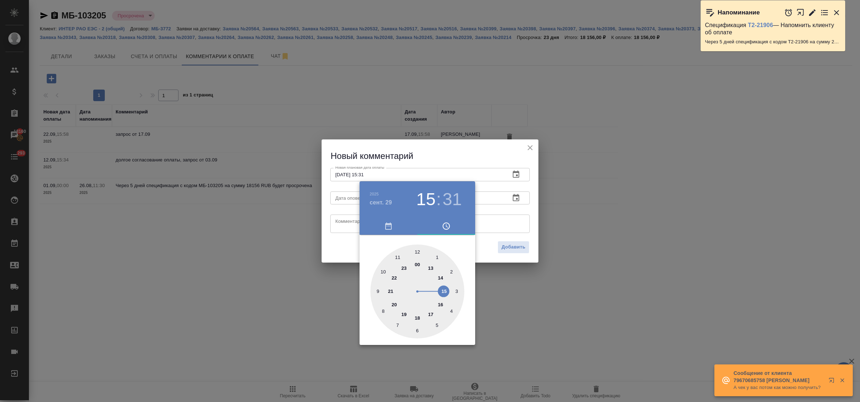
click at [343, 231] on div at bounding box center [430, 201] width 860 height 402
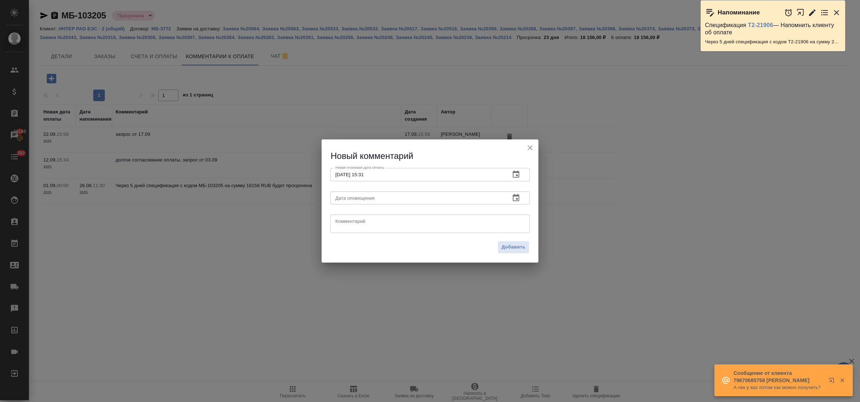
click at [342, 223] on textarea at bounding box center [429, 224] width 189 height 11
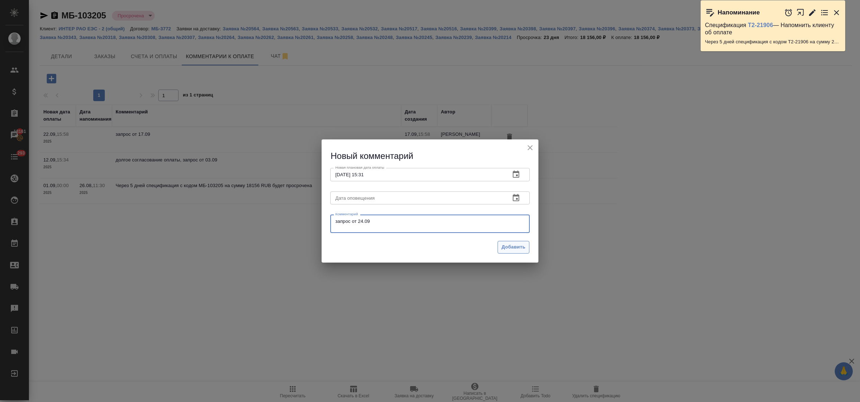
type textarea "запрос от 24.09"
click at [508, 247] on span "Добавить" at bounding box center [514, 247] width 24 height 8
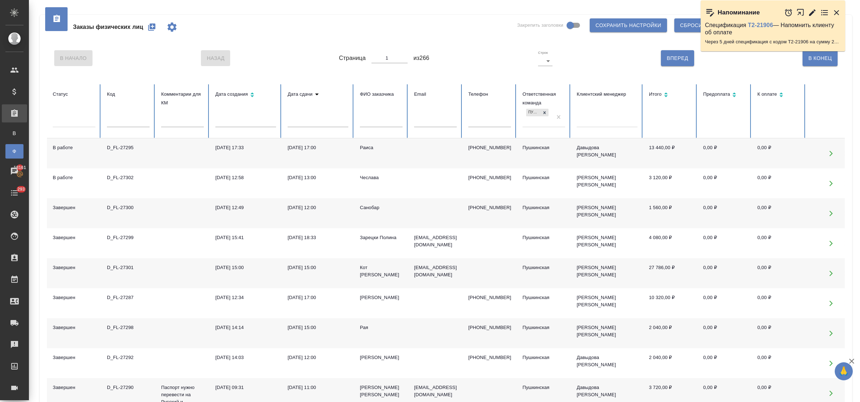
click at [136, 124] on input "text" at bounding box center [128, 122] width 43 height 10
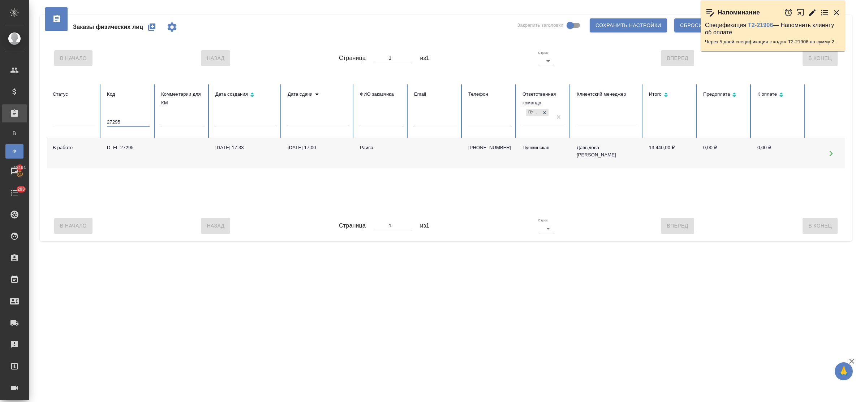
click at [121, 149] on div "D_FL-27295" at bounding box center [128, 147] width 43 height 7
click at [125, 119] on input "27295" at bounding box center [128, 122] width 43 height 10
type input "27306"
click at [118, 149] on div "D_FL-27306" at bounding box center [128, 147] width 43 height 7
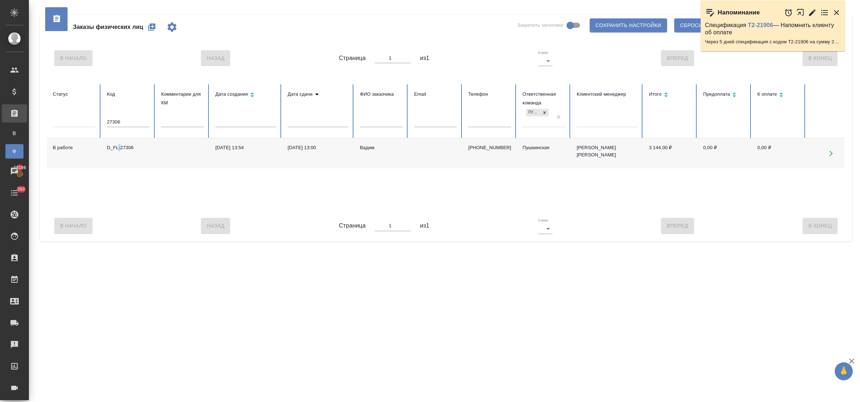
click at [118, 149] on div "D_FL-27306" at bounding box center [128, 147] width 43 height 7
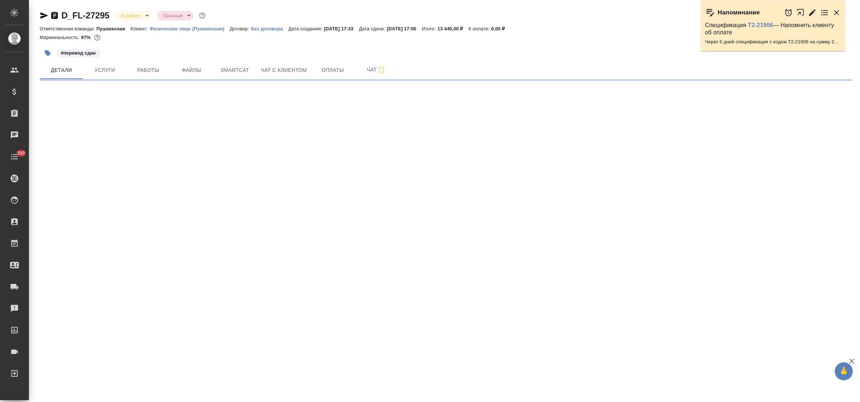
select select "RU"
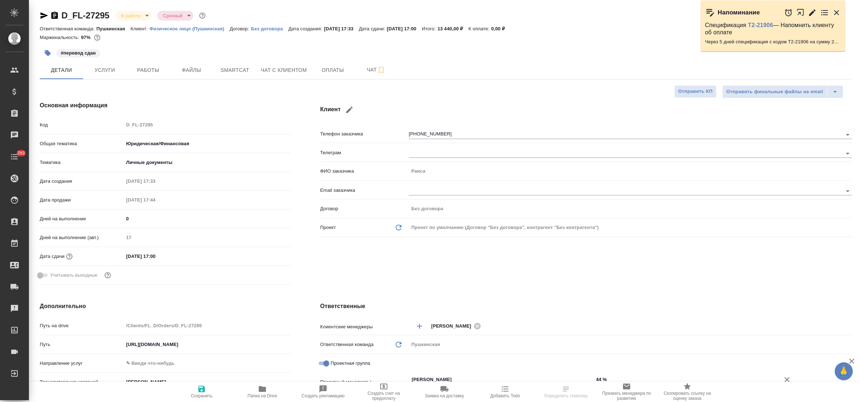
type textarea "x"
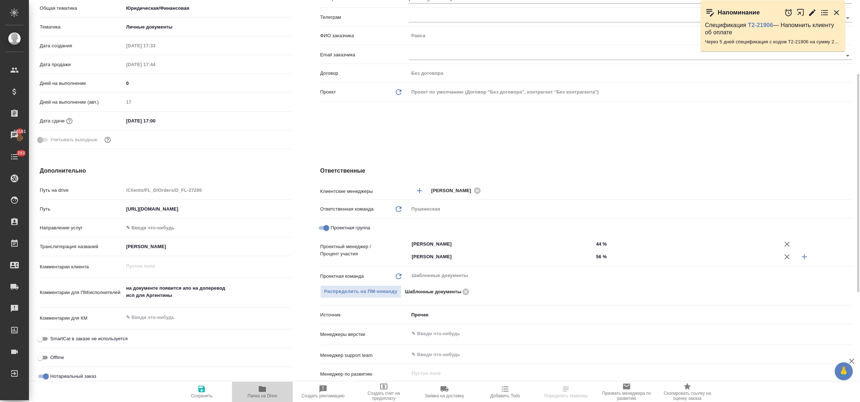
click at [265, 389] on icon "button" at bounding box center [262, 389] width 7 height 6
type textarea "x"
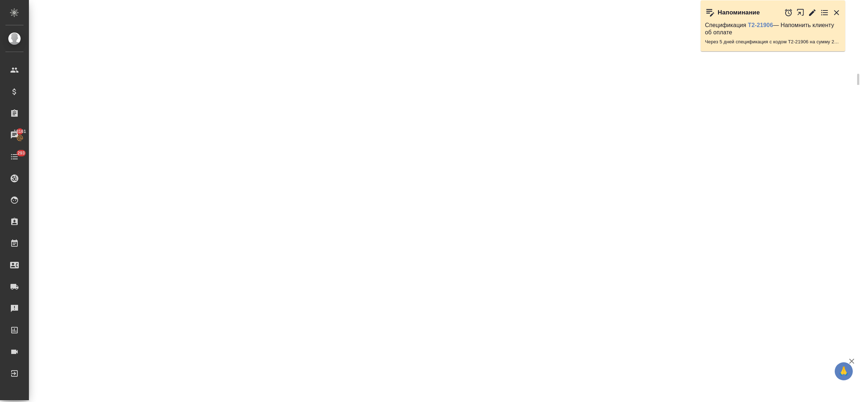
select select "RU"
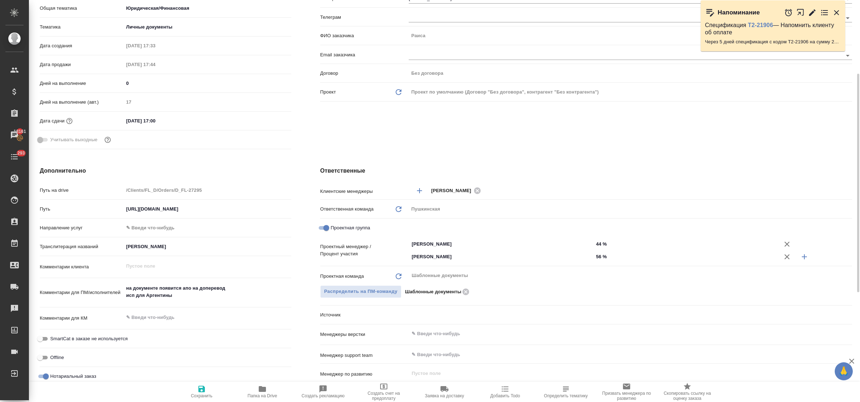
type textarea "x"
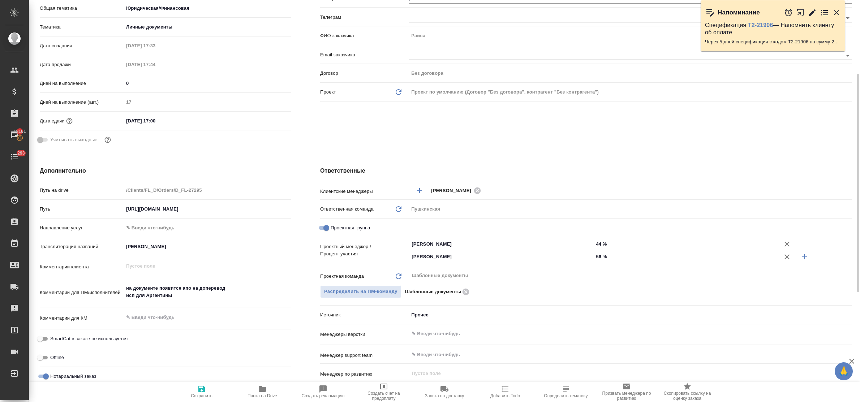
type textarea "x"
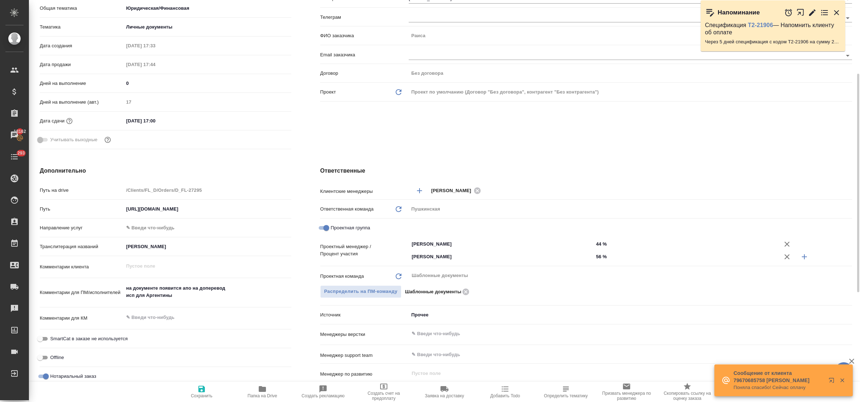
scroll to position [0, 0]
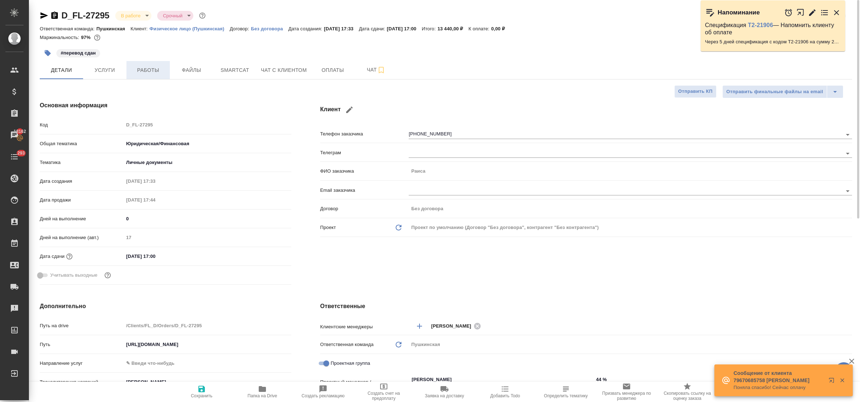
click at [153, 68] on span "Работы" at bounding box center [148, 70] width 35 height 9
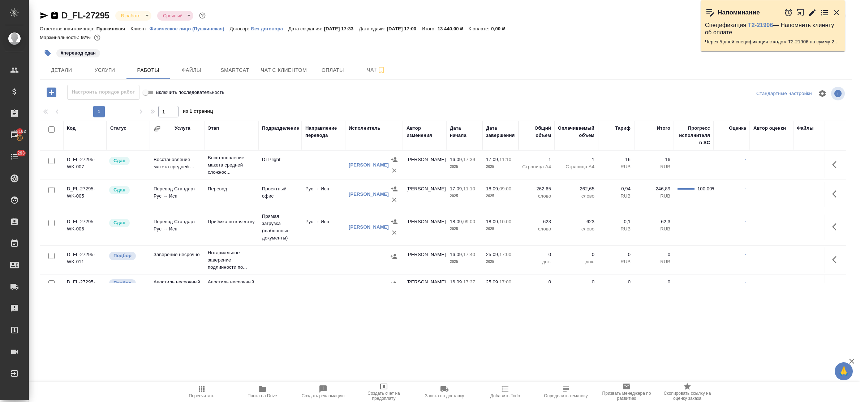
drag, startPoint x: 42, startPoint y: 16, endPoint x: 52, endPoint y: 25, distance: 13.0
click at [42, 16] on icon "button" at bounding box center [44, 15] width 9 height 9
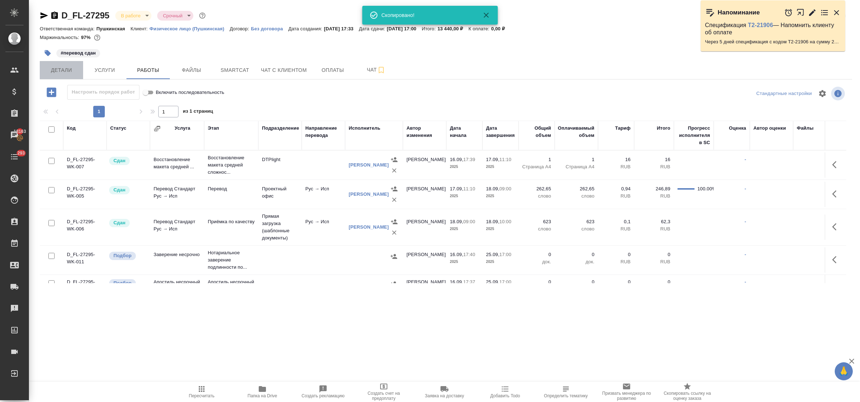
click at [64, 71] on span "Детали" at bounding box center [61, 70] width 35 height 9
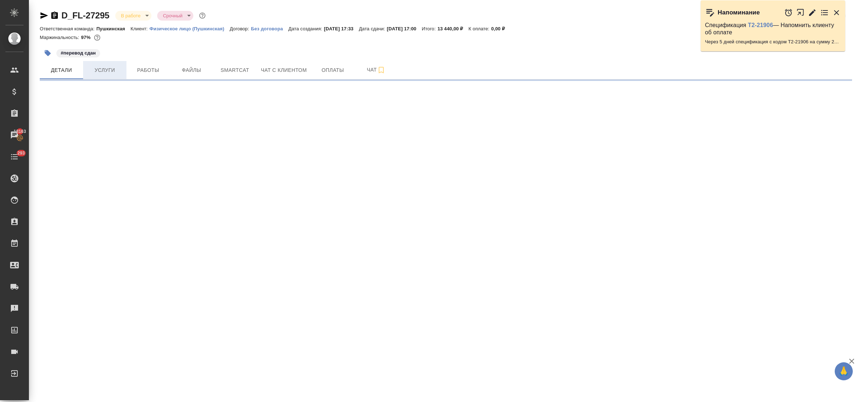
select select "RU"
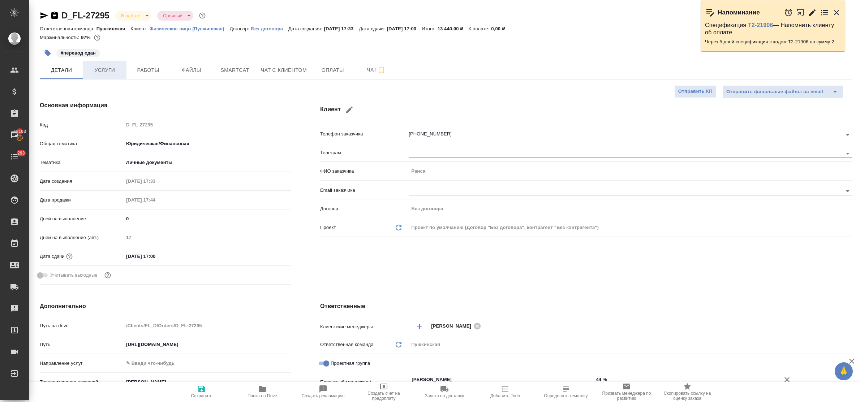
click at [100, 69] on span "Услуги" at bounding box center [104, 70] width 35 height 9
type textarea "x"
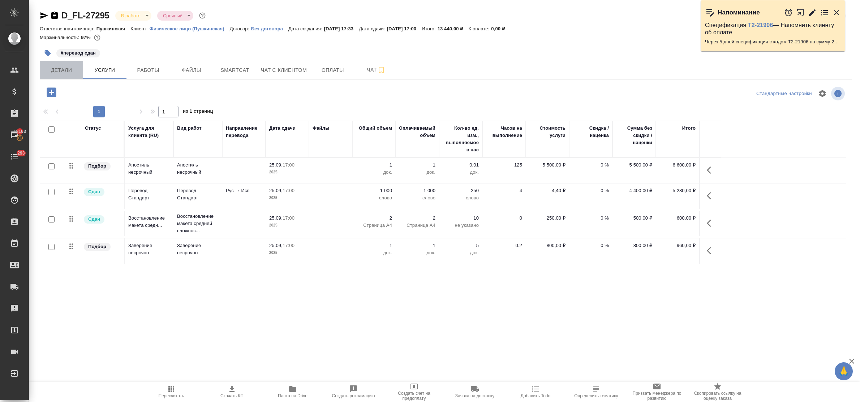
click at [62, 70] on span "Детали" at bounding box center [61, 70] width 35 height 9
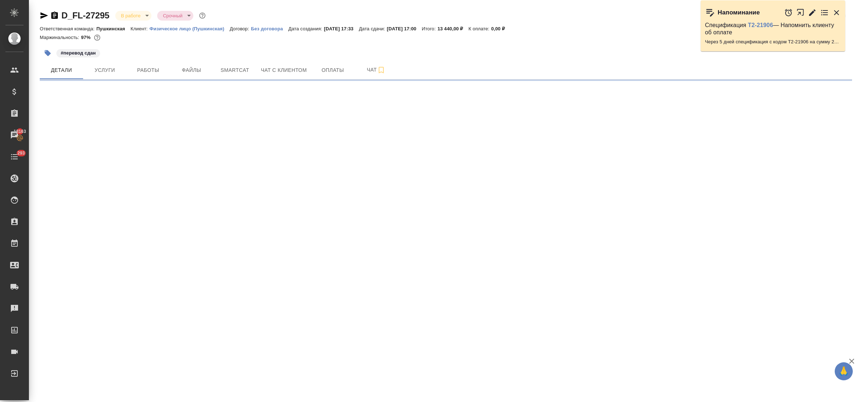
select select "RU"
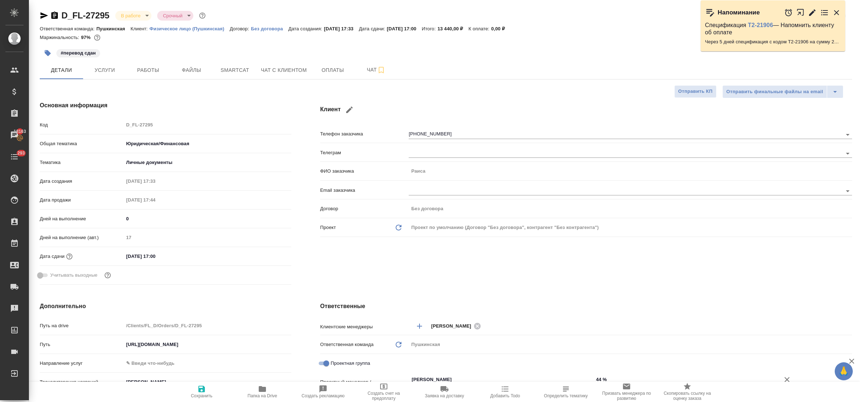
type textarea "x"
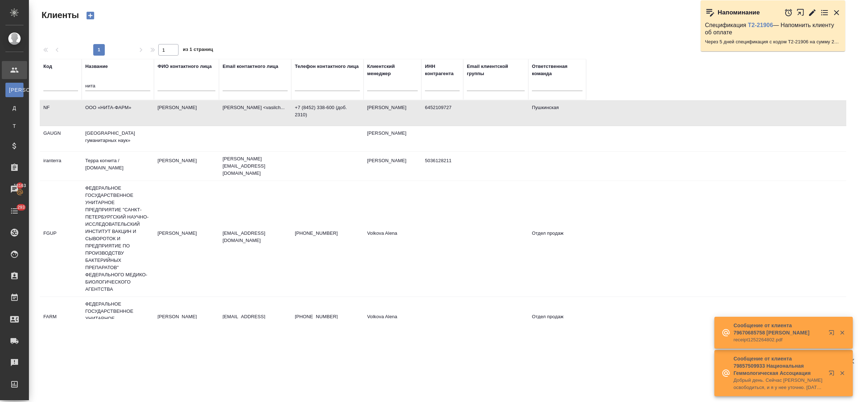
select select "RU"
drag, startPoint x: 89, startPoint y: 84, endPoint x: 69, endPoint y: 81, distance: 19.6
click at [69, 81] on tr "Код Название нита ФИО контактного лица Email контактного лица Телефон контактно…" at bounding box center [313, 79] width 547 height 41
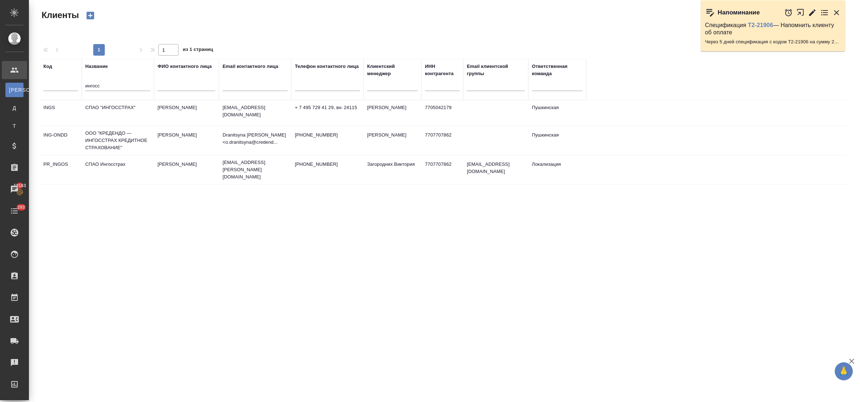
click at [120, 108] on td "СПАО "ИНГОССТРАХ"" at bounding box center [118, 112] width 72 height 25
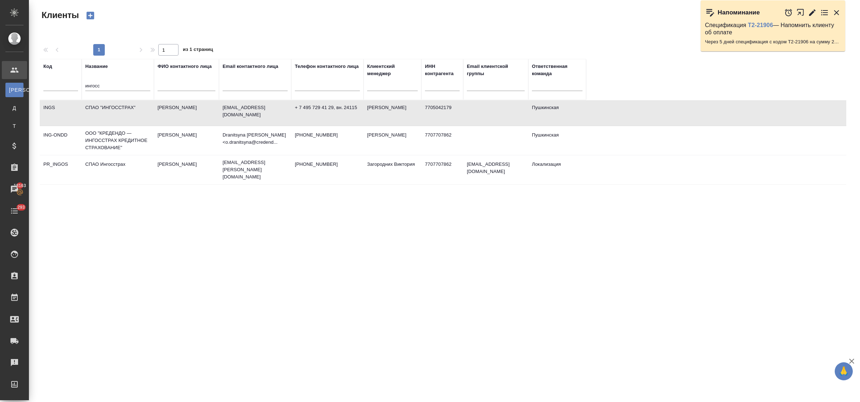
click at [120, 108] on td "СПАО "ИНГОССТРАХ"" at bounding box center [118, 112] width 72 height 25
click at [120, 107] on td "СПАО "ИНГОССТРАХ"" at bounding box center [118, 112] width 72 height 25
click at [99, 105] on td "СПАО "ИНГОССТРАХ"" at bounding box center [118, 112] width 72 height 25
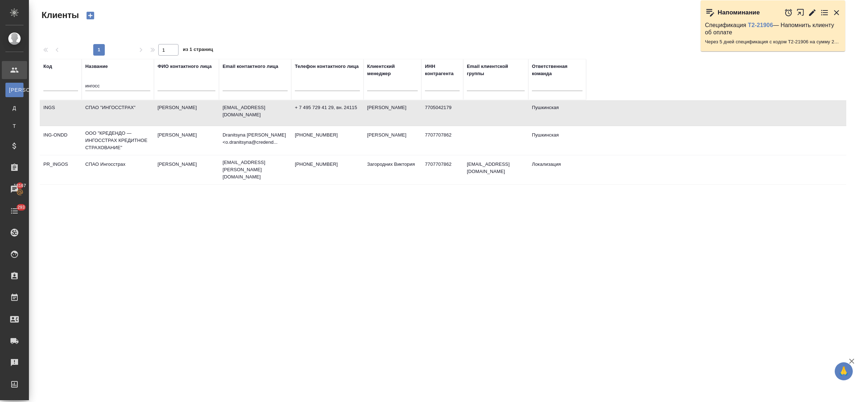
click at [125, 107] on td "СПАО "ИНГОССТРАХ"" at bounding box center [118, 112] width 72 height 25
click at [116, 110] on td "СПАО "ИНГОССТРАХ"" at bounding box center [118, 112] width 72 height 25
drag, startPoint x: 111, startPoint y: 85, endPoint x: 66, endPoint y: 86, distance: 45.2
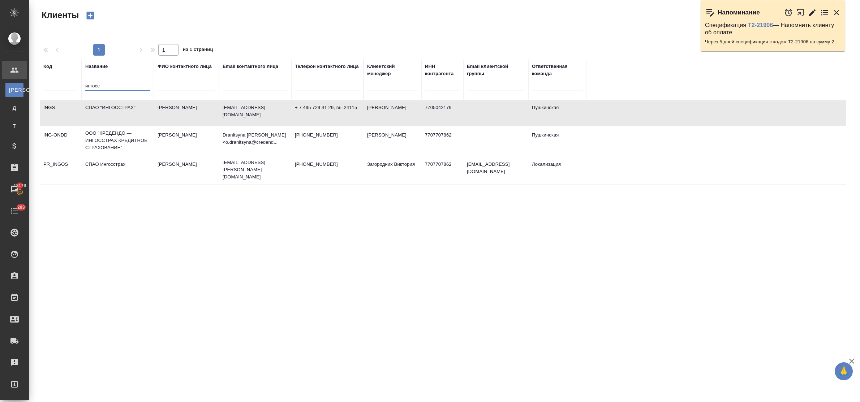
click at [66, 86] on tr "Код Название ингосс ФИО контактного лица Email контактного лица Телефон контакт…" at bounding box center [313, 79] width 547 height 41
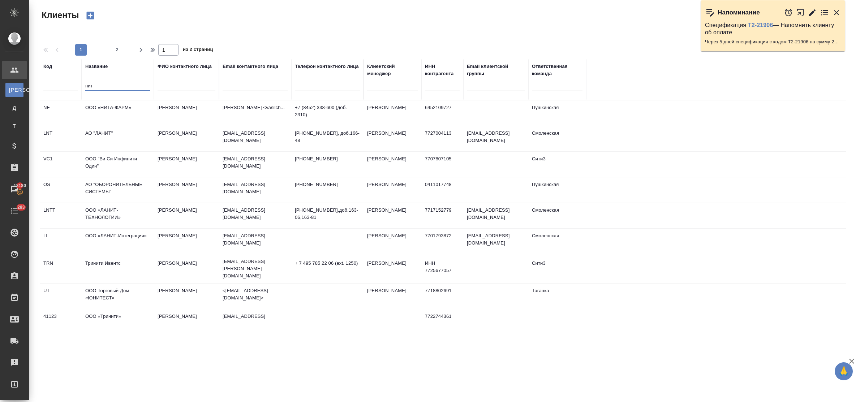
type input "нит"
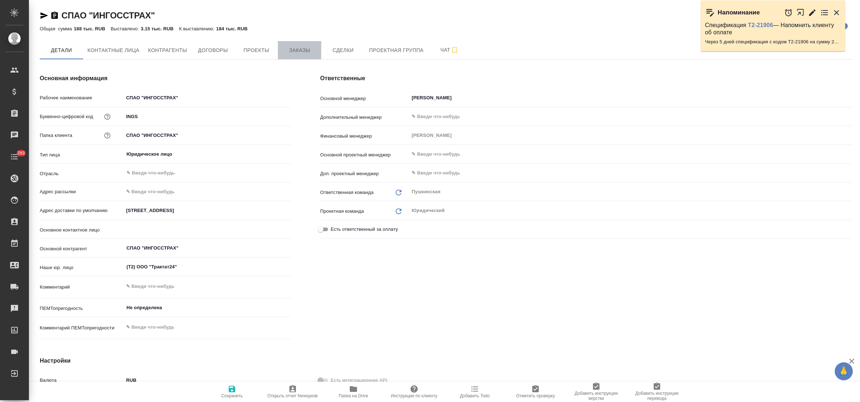
click at [301, 47] on span "Заказы" at bounding box center [299, 50] width 35 height 9
type textarea "x"
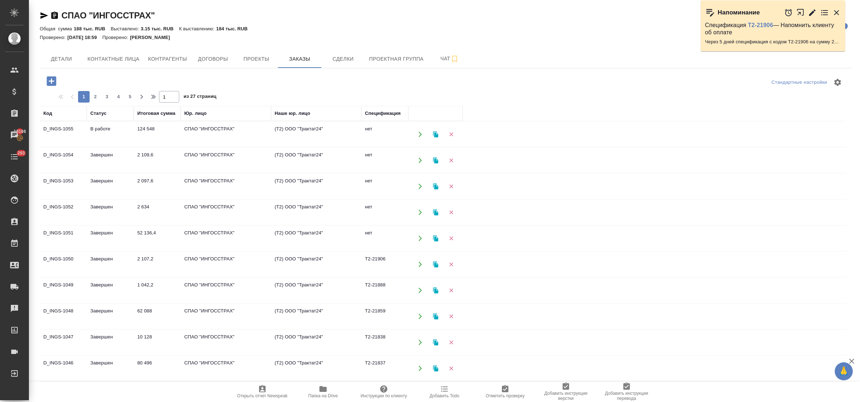
click at [146, 236] on td "52 136,4" at bounding box center [157, 238] width 47 height 25
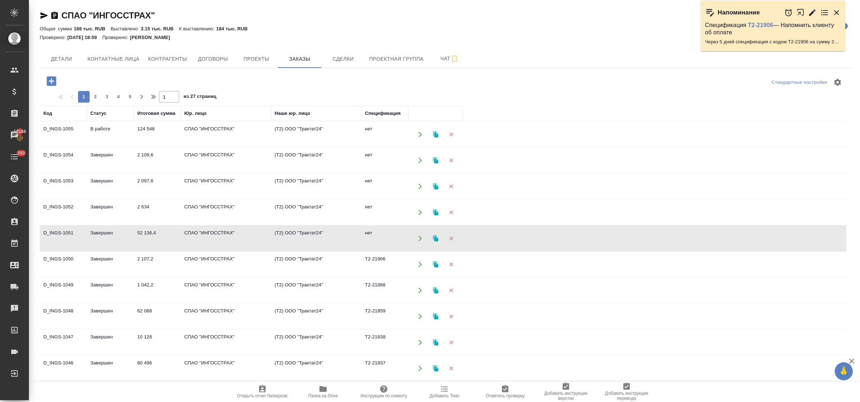
click at [146, 236] on td "52 136,4" at bounding box center [157, 238] width 47 height 25
click at [54, 80] on icon "button" at bounding box center [51, 80] width 9 height 9
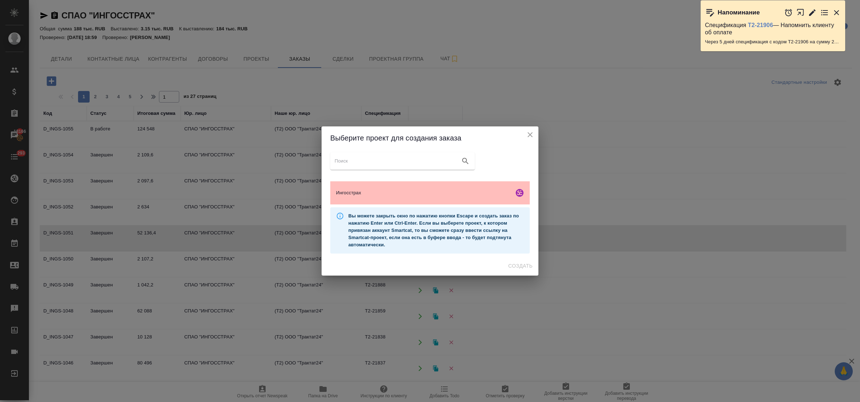
click at [437, 194] on span "Ингосстрах" at bounding box center [423, 192] width 175 height 7
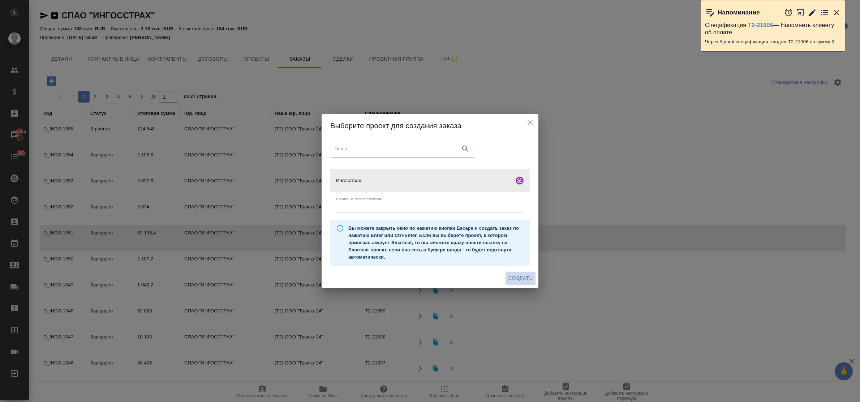
click at [520, 275] on span "Создать" at bounding box center [521, 278] width 24 height 9
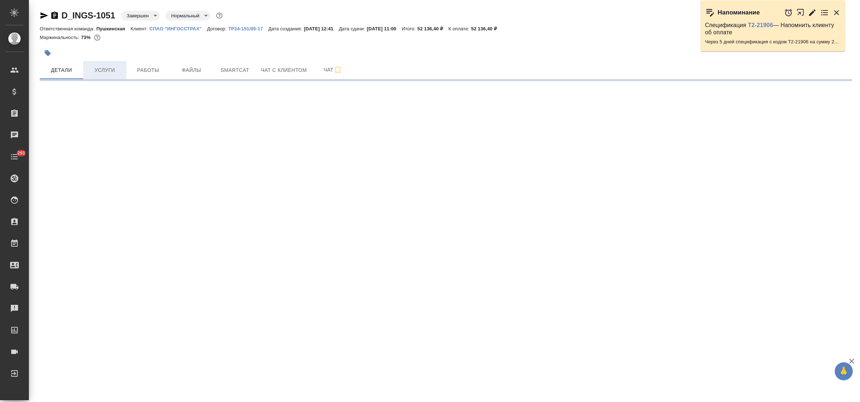
click at [104, 67] on span "Услуги" at bounding box center [104, 70] width 35 height 9
select select "RU"
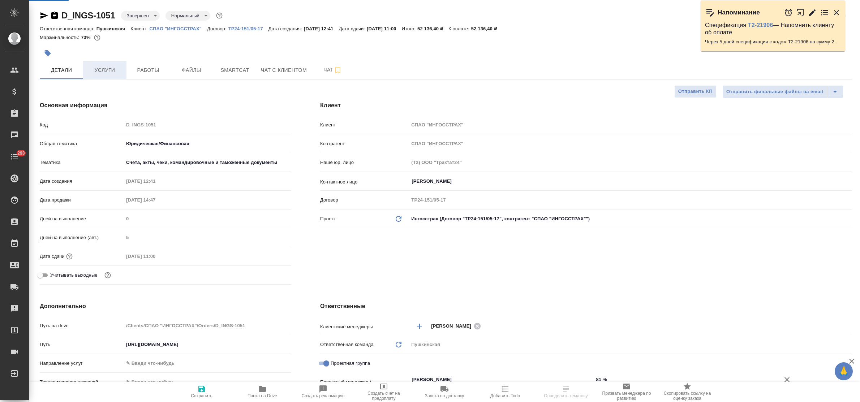
type textarea "x"
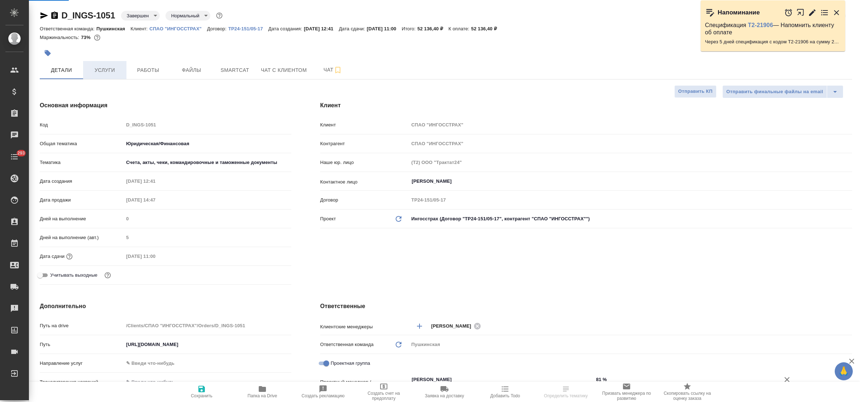
type textarea "x"
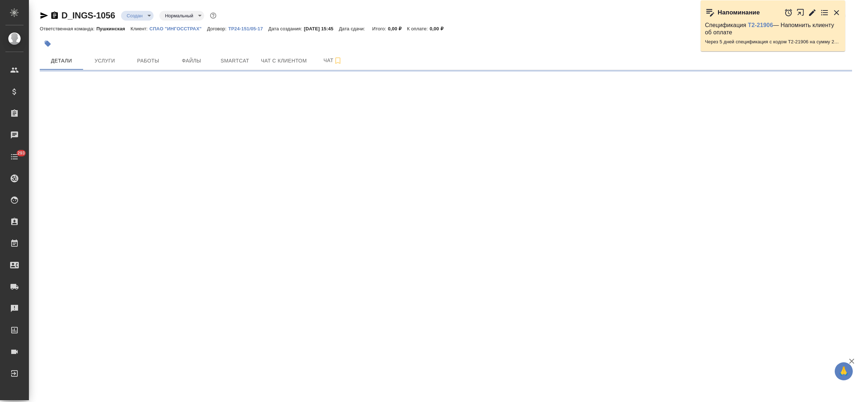
select select "RU"
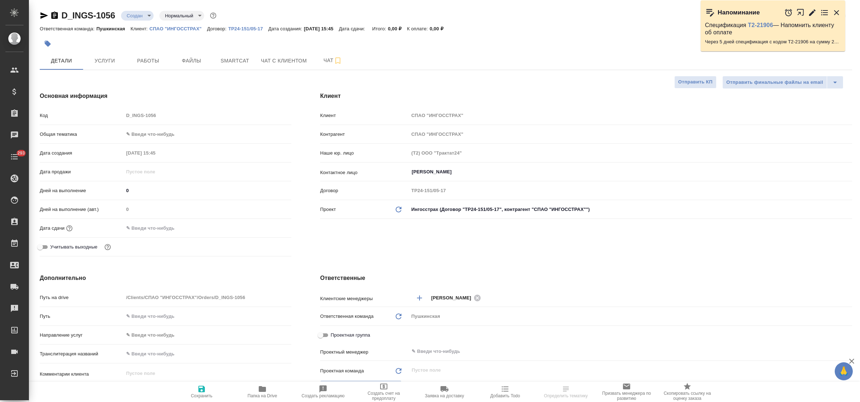
type textarea "x"
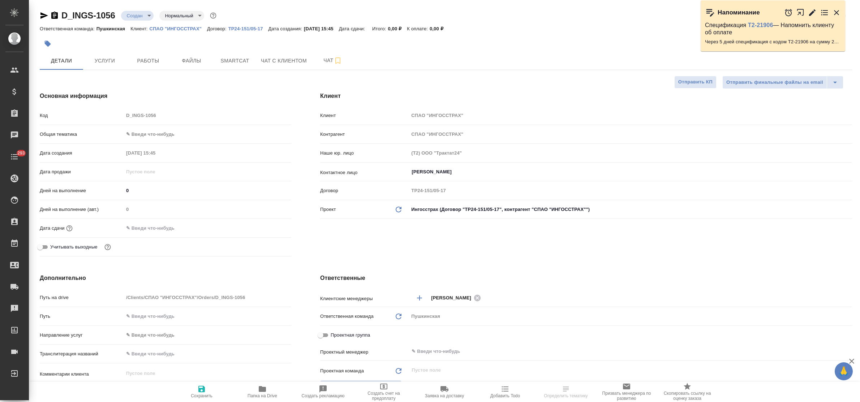
type textarea "x"
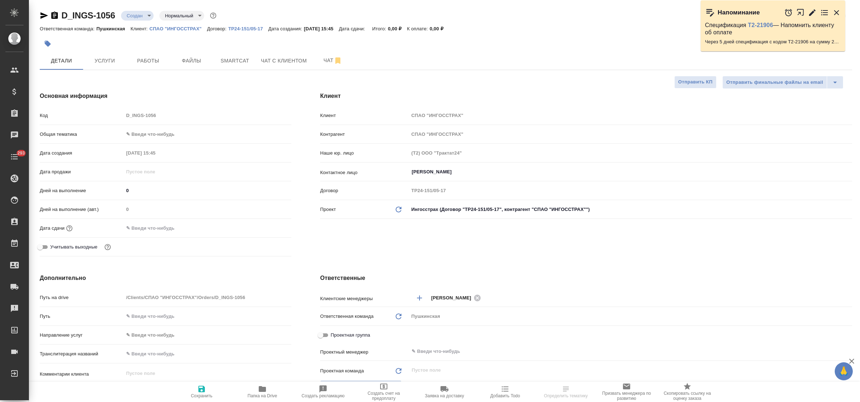
type textarea "x"
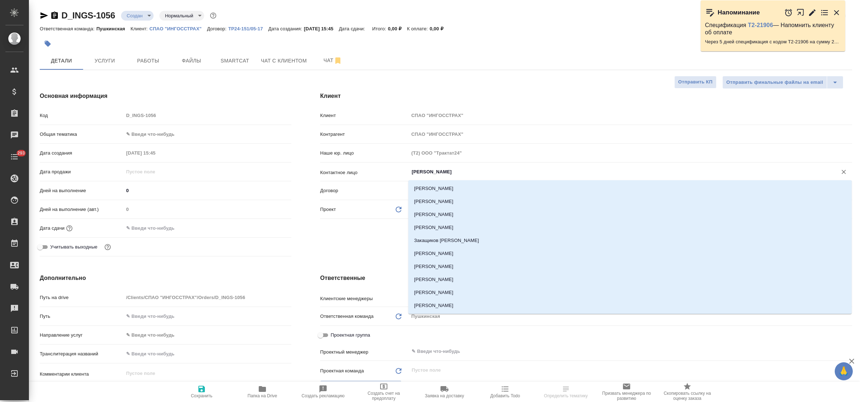
click at [469, 173] on input "[PERSON_NAME]" at bounding box center [618, 172] width 415 height 9
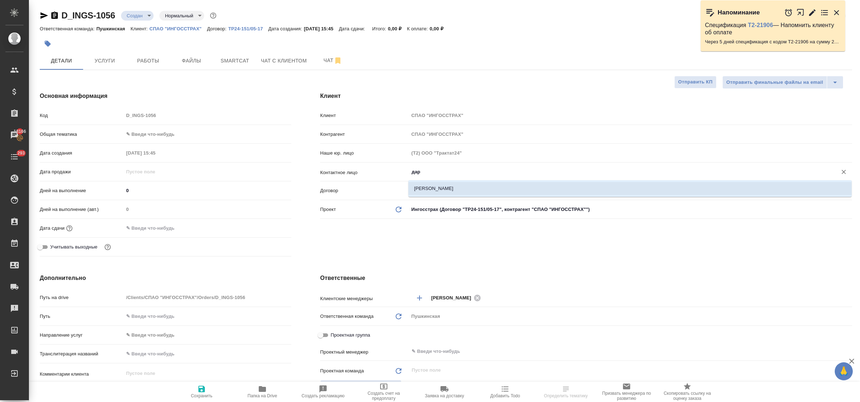
drag, startPoint x: 469, startPoint y: 186, endPoint x: 454, endPoint y: 191, distance: 15.5
click at [468, 186] on li "[PERSON_NAME]" at bounding box center [630, 188] width 444 height 13
type input "[PERSON_NAME]"
type textarea "x"
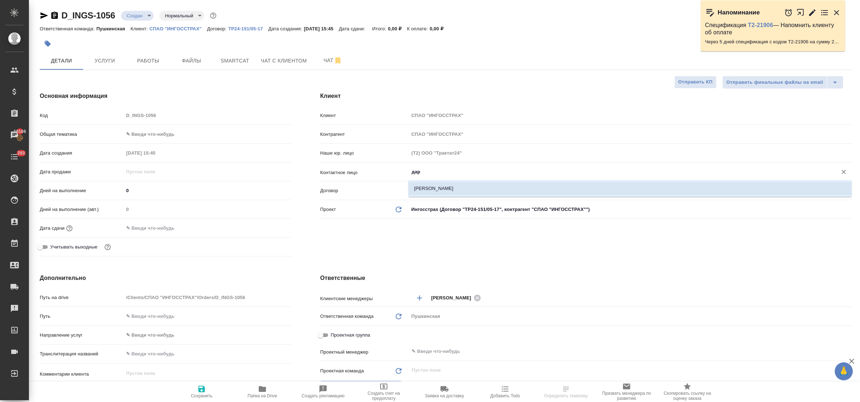
type textarea "x"
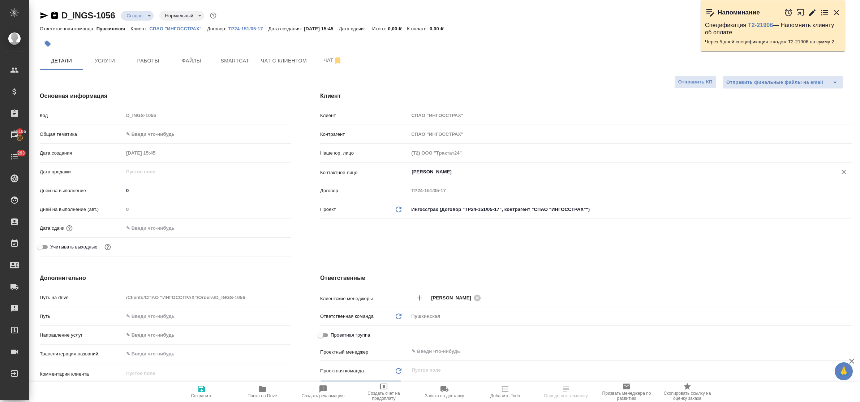
type input "[PERSON_NAME]"
drag, startPoint x: 201, startPoint y: 385, endPoint x: 213, endPoint y: 333, distance: 53.2
click at [200, 385] on icon "button" at bounding box center [201, 389] width 9 height 9
type textarea "x"
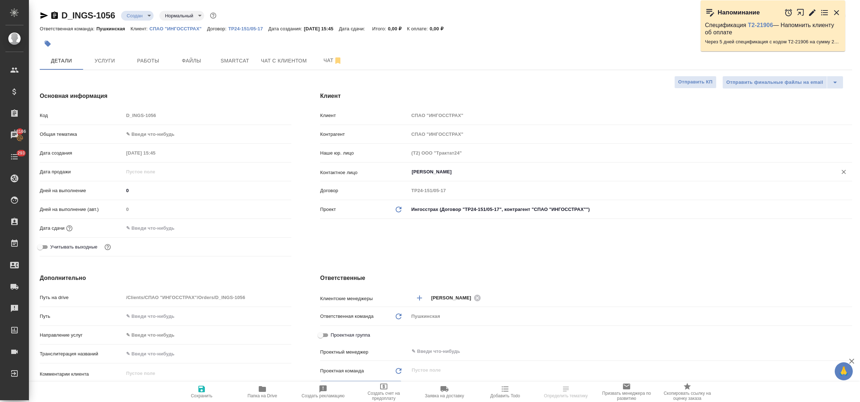
type textarea "x"
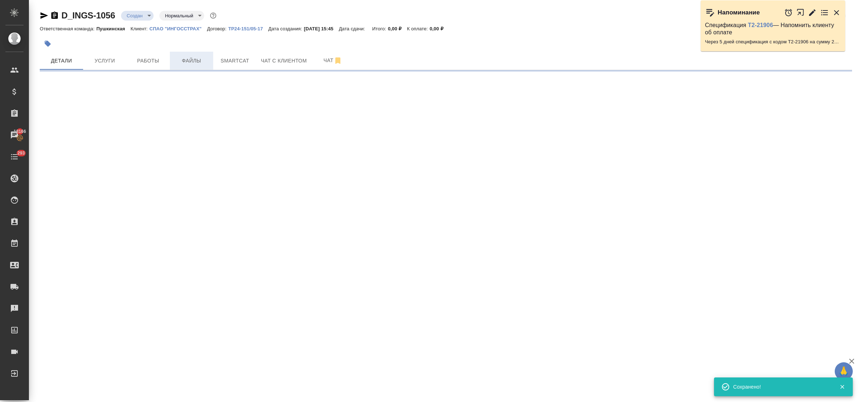
select select "RU"
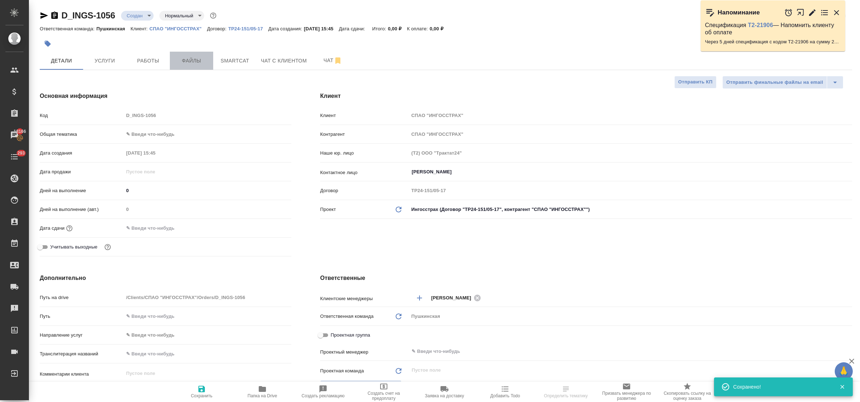
click at [188, 62] on span "Файлы" at bounding box center [191, 60] width 35 height 9
type textarea "x"
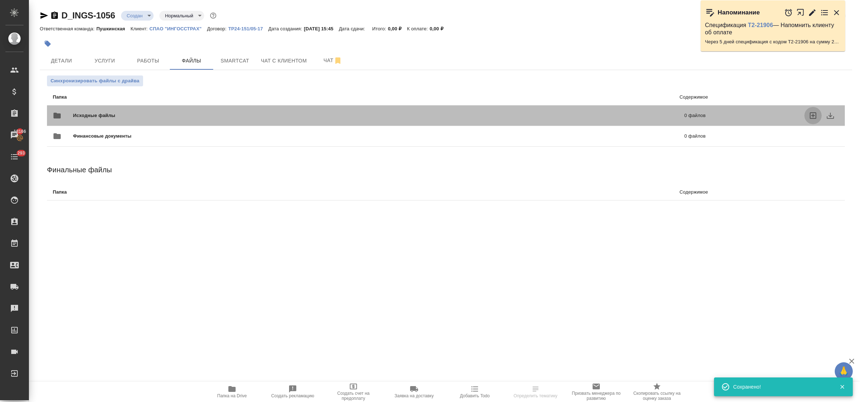
click at [816, 114] on icon "uploadFiles" at bounding box center [813, 115] width 9 height 9
click at [0, 0] on input "uploadFiles" at bounding box center [0, 0] width 0 height 0
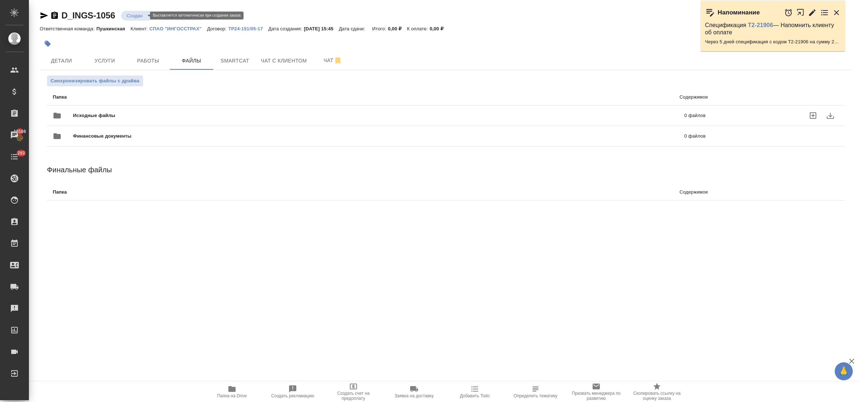
click at [135, 18] on body "🙏 .cls-1 fill:#fff; AWATERA Bulakhova Elena Клиенты Спецификации Заказы 18166 Ч…" at bounding box center [430, 201] width 860 height 402
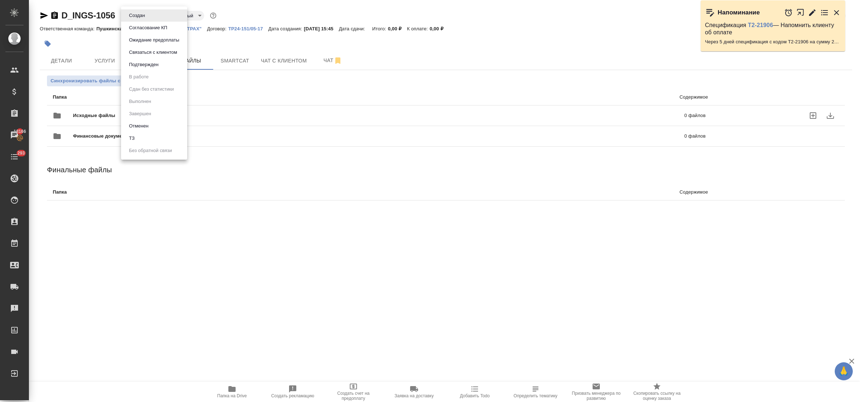
click at [150, 138] on li "ТЗ" at bounding box center [154, 138] width 66 height 12
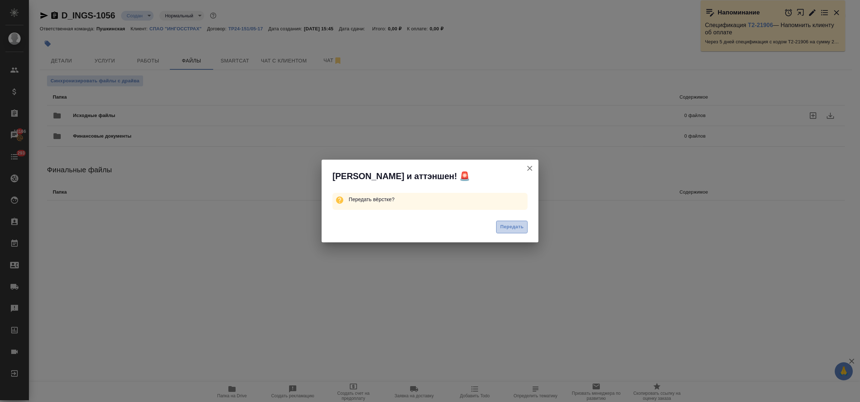
click at [517, 227] on span "Передать" at bounding box center [511, 227] width 23 height 8
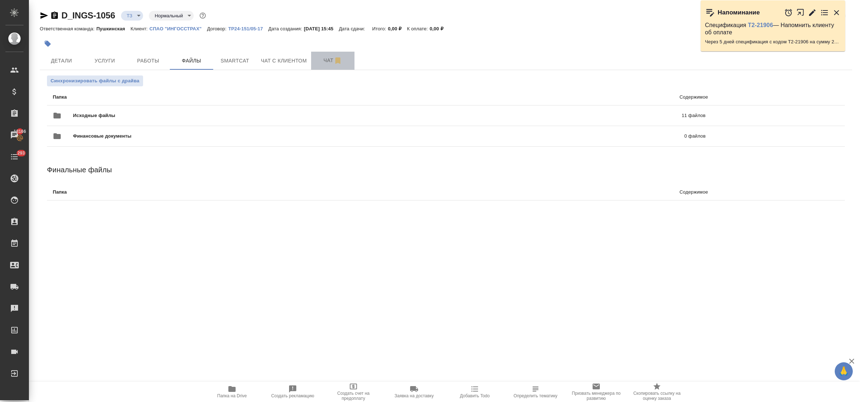
click at [328, 63] on span "Чат" at bounding box center [333, 60] width 35 height 9
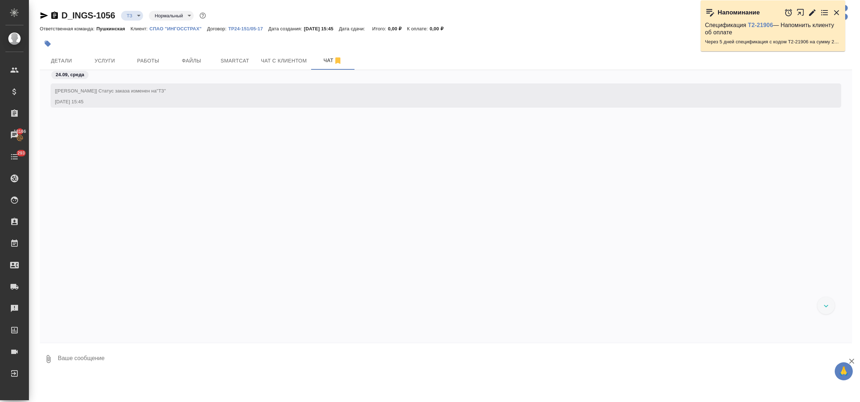
click at [137, 354] on textarea at bounding box center [454, 359] width 795 height 25
type textarea "приветик! просьба сделать тикет под нот, спасибо! переводим с англ и турецкий, …"
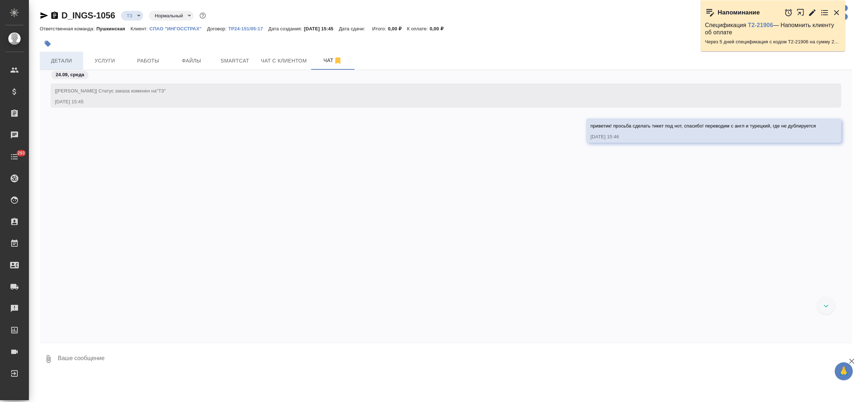
click at [65, 58] on span "Детали" at bounding box center [61, 60] width 35 height 9
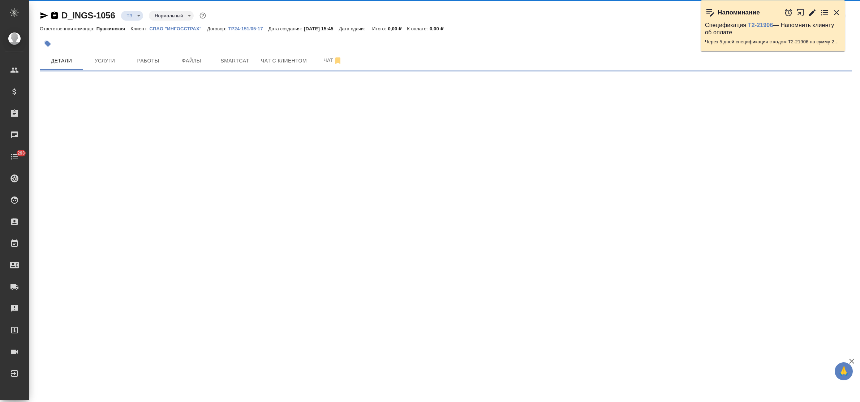
select select "RU"
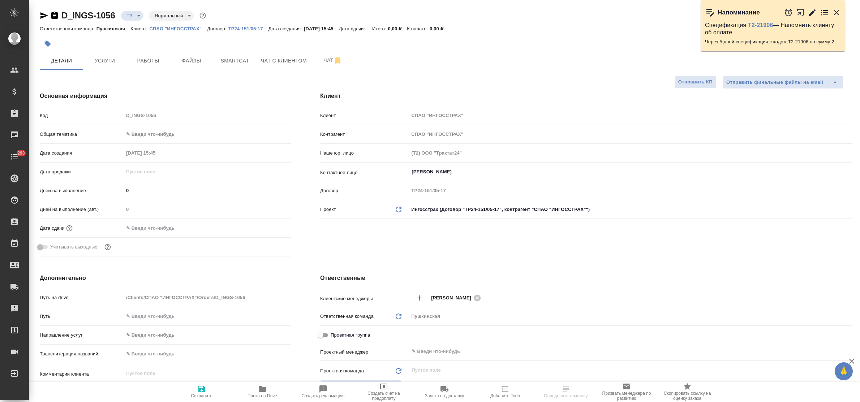
type textarea "x"
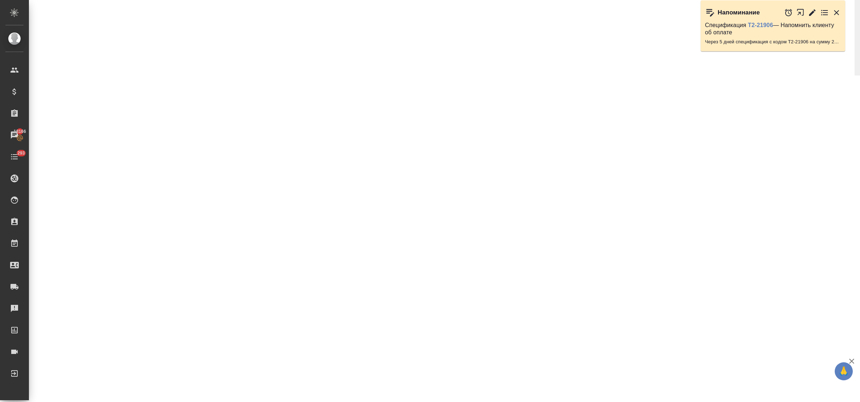
select select "RU"
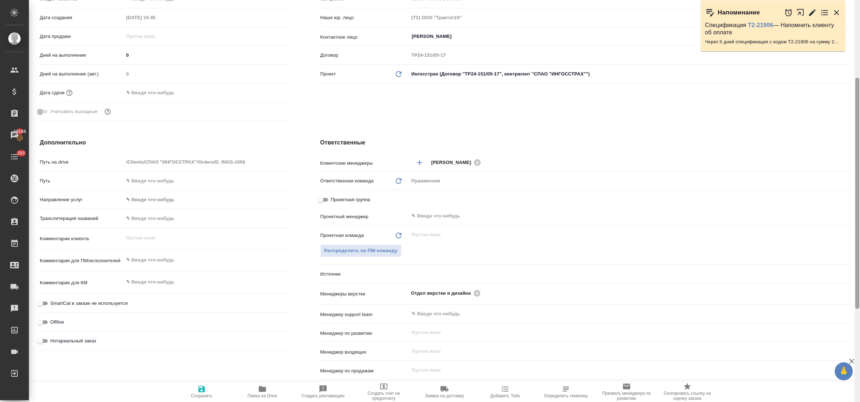
type textarea "x"
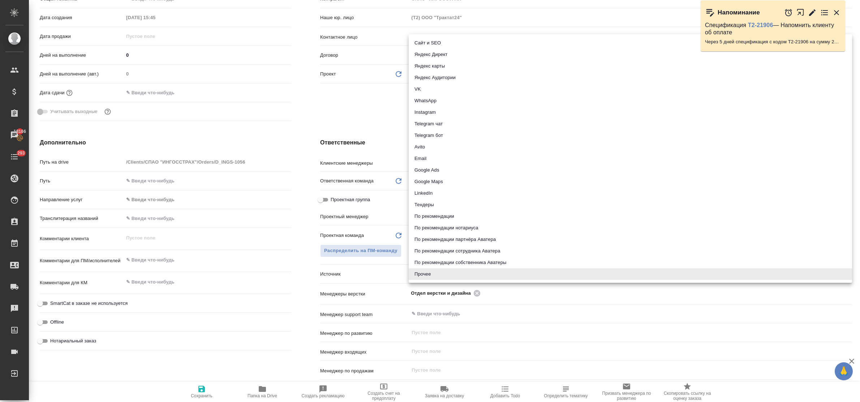
click at [428, 276] on body "🙏 .cls-1 fill:#fff; AWATERA Bulakhova Elena Клиенты Спецификации Заказы 18166 Ч…" at bounding box center [430, 201] width 860 height 402
click at [437, 162] on li "Email" at bounding box center [631, 159] width 444 height 12
type textarea "x"
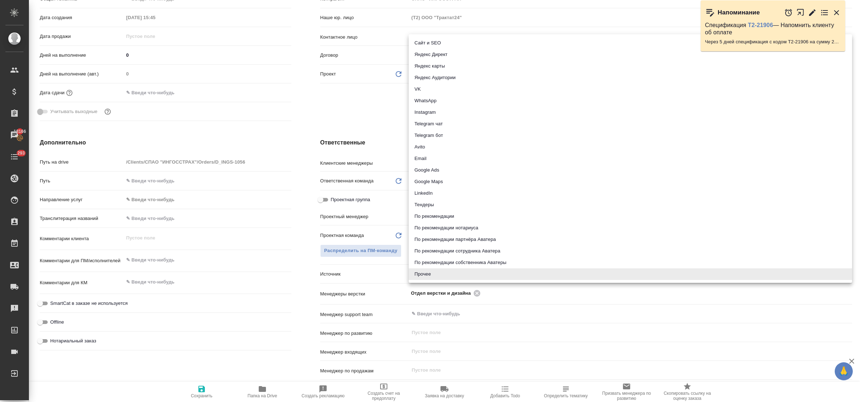
type input "emailAds"
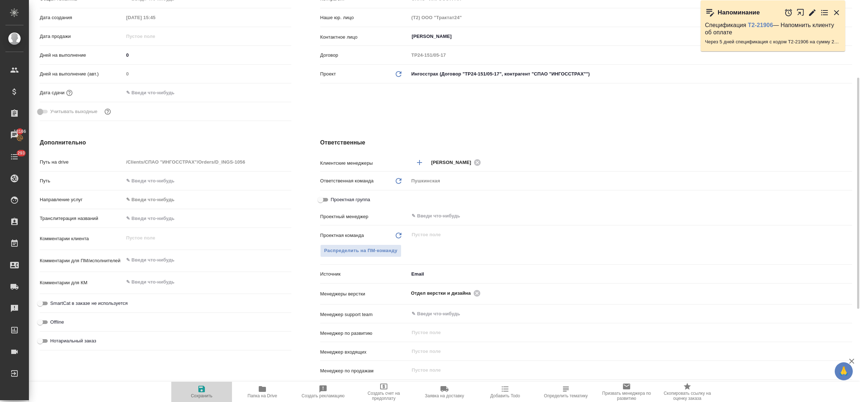
click at [201, 388] on icon "button" at bounding box center [201, 389] width 9 height 9
type textarea "x"
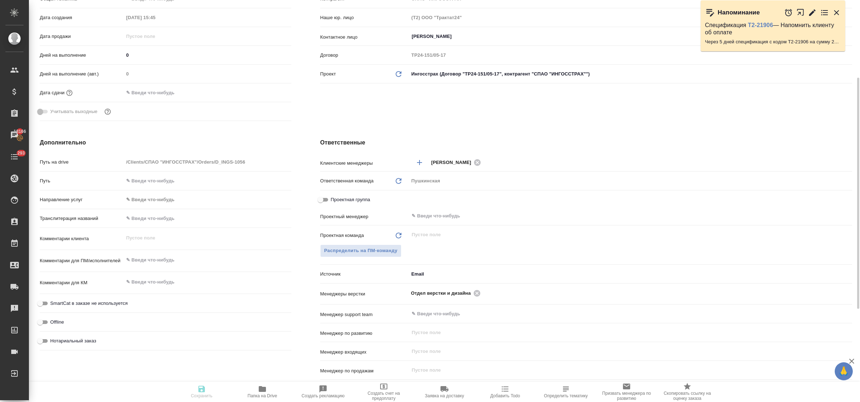
type textarea "x"
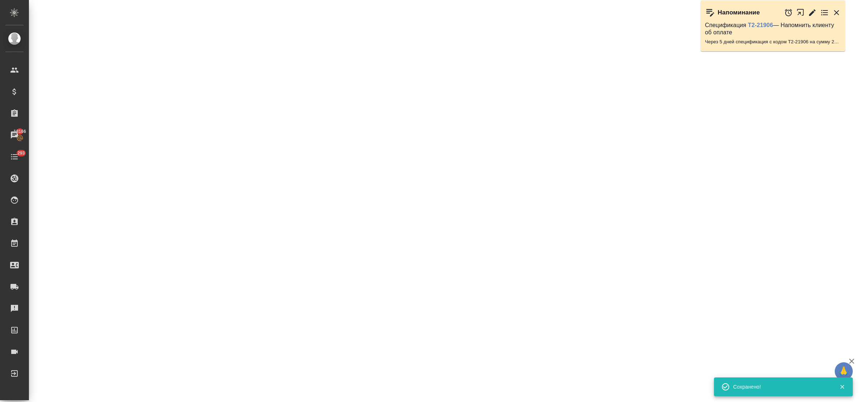
select select "RU"
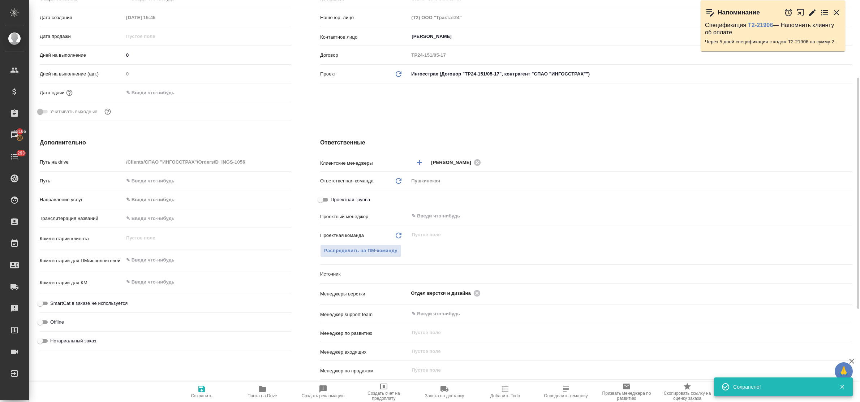
type textarea "x"
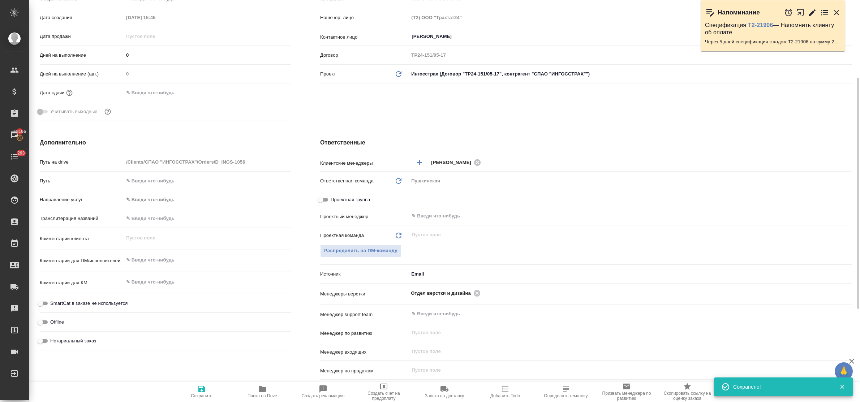
type textarea "x"
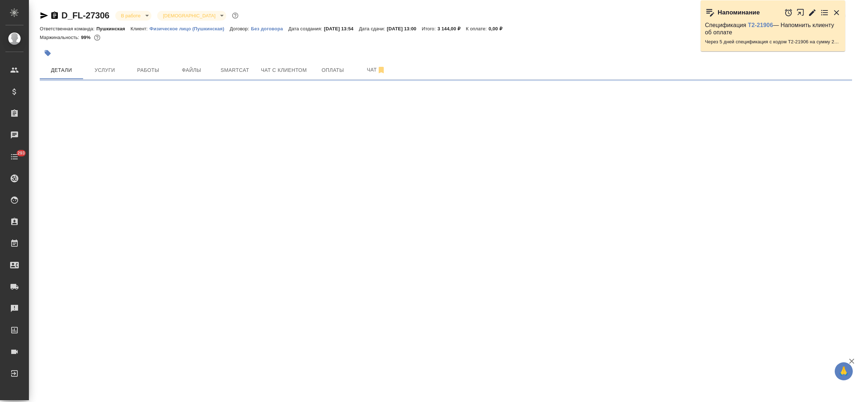
select select "RU"
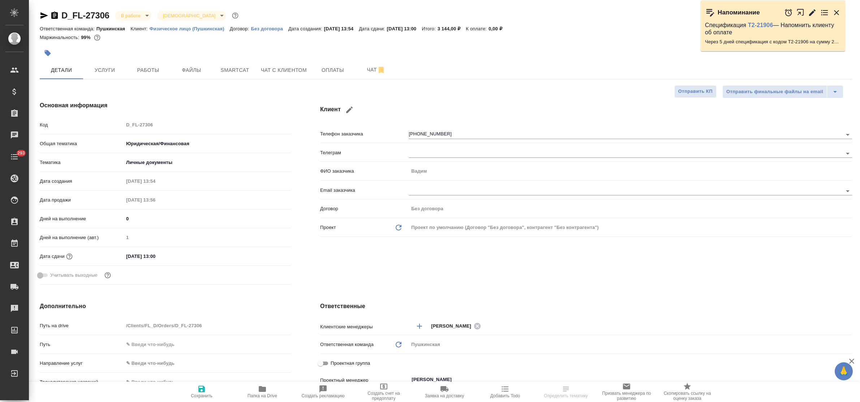
type textarea "x"
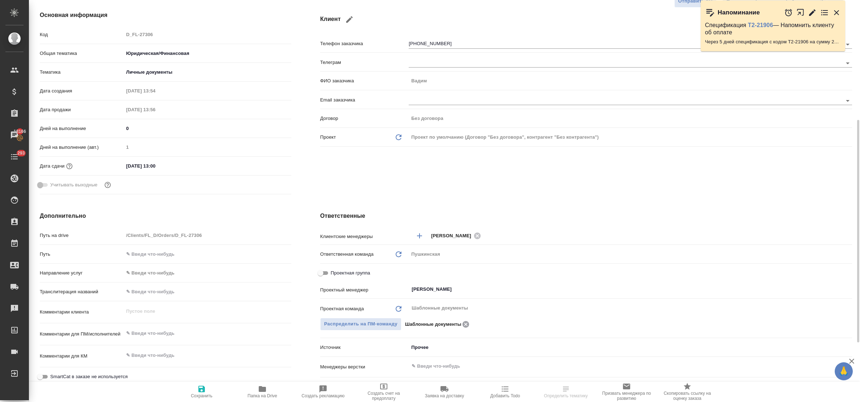
scroll to position [136, 0]
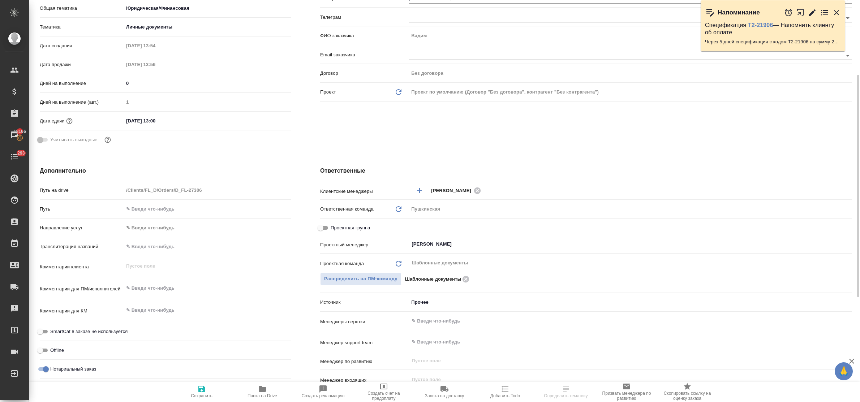
click at [426, 303] on body "🙏 .cls-1 fill:#fff; AWATERA Bulakhova Elena Клиенты Спецификации Заказы 18166 Ч…" at bounding box center [430, 201] width 860 height 402
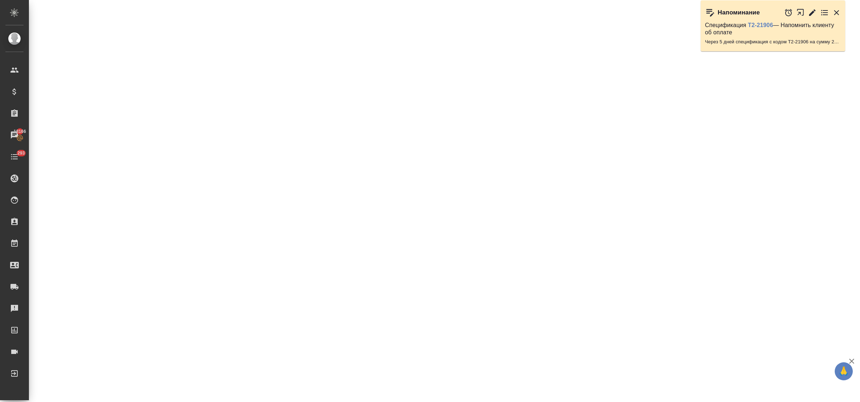
click at [444, 255] on div ".cls-1 fill:#fff; AWATERA Bulakhova Elena Клиенты Спецификации Заказы 18166 Чат…" at bounding box center [430, 201] width 860 height 402
select select "RU"
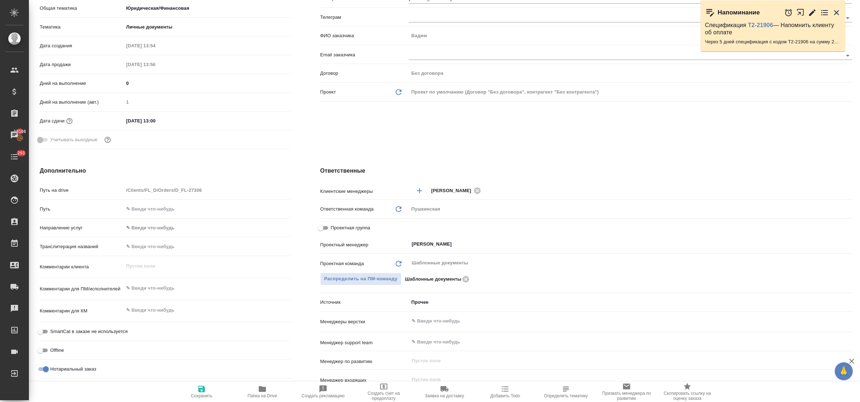
type textarea "x"
click at [411, 305] on body "🙏 .cls-1 fill:#fff; AWATERA Bulakhova Elena Клиенты Спецификации Заказы 18166 Ч…" at bounding box center [430, 201] width 860 height 402
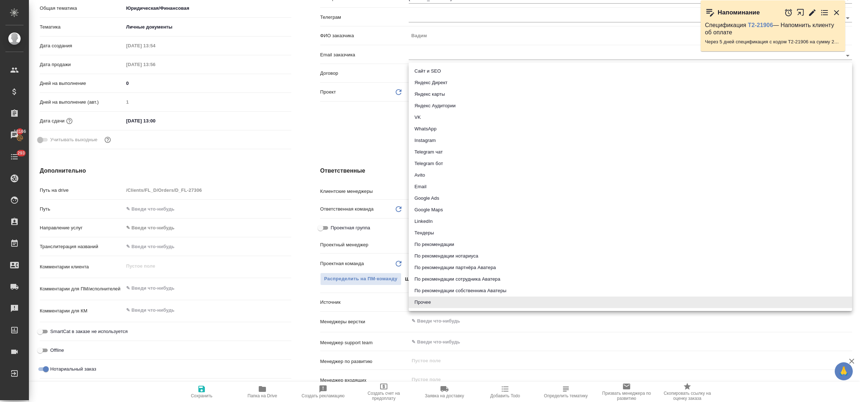
click at [434, 257] on li "По рекомендации нотариуса" at bounding box center [631, 257] width 444 height 12
type textarea "x"
type input "notaryRecommendation"
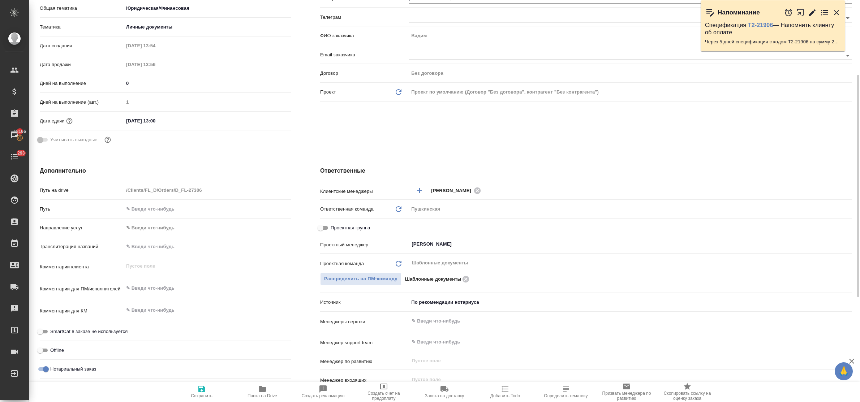
click at [201, 389] on icon "button" at bounding box center [201, 389] width 7 height 7
type textarea "x"
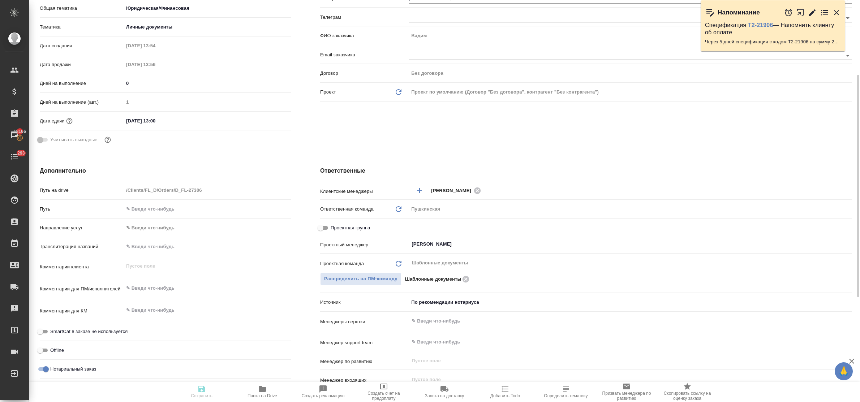
type textarea "x"
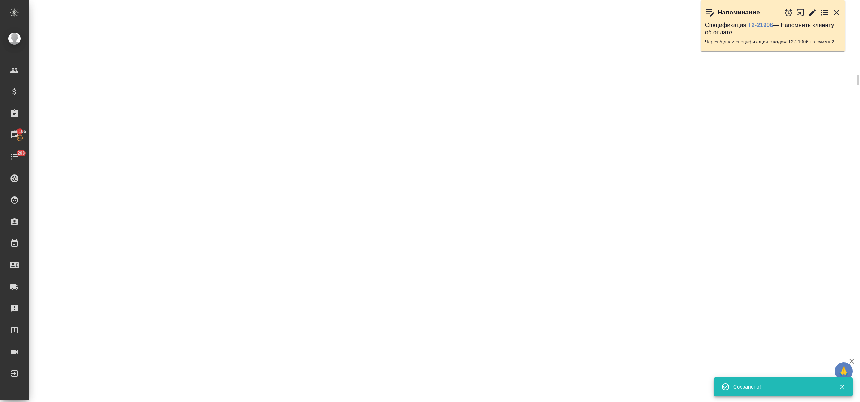
select select "RU"
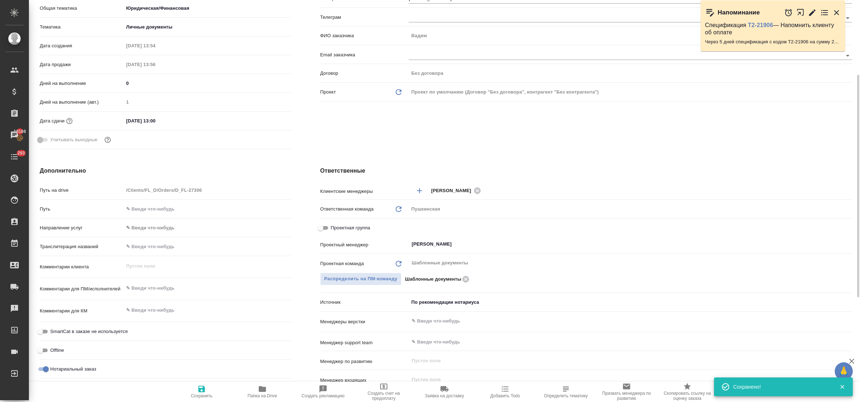
type textarea "x"
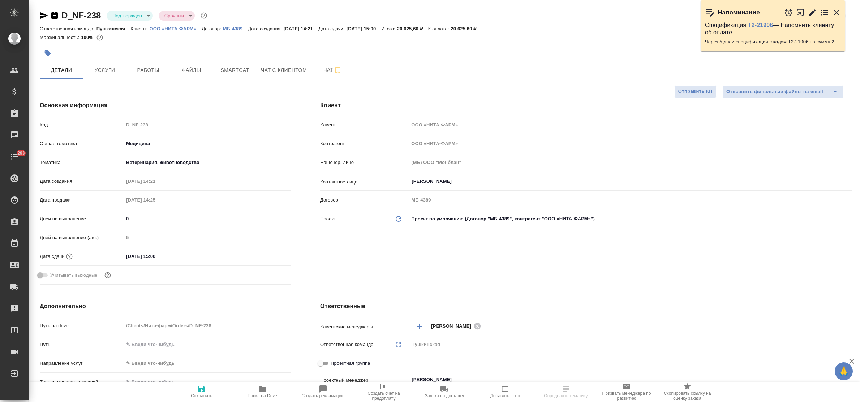
select select "RU"
type textarea "x"
select select "RU"
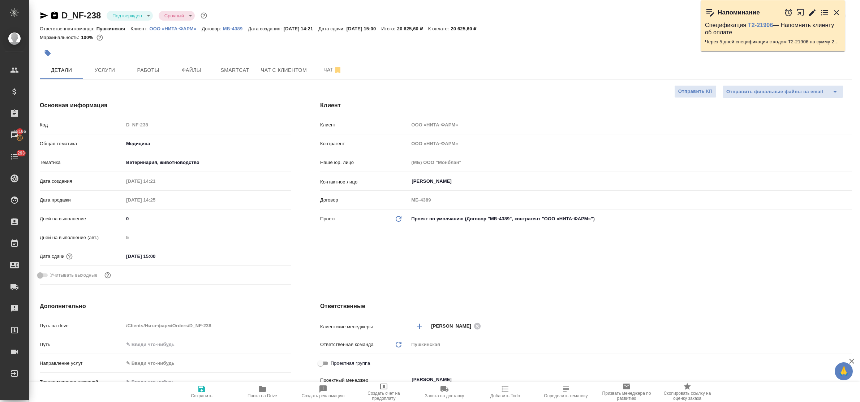
type textarea "x"
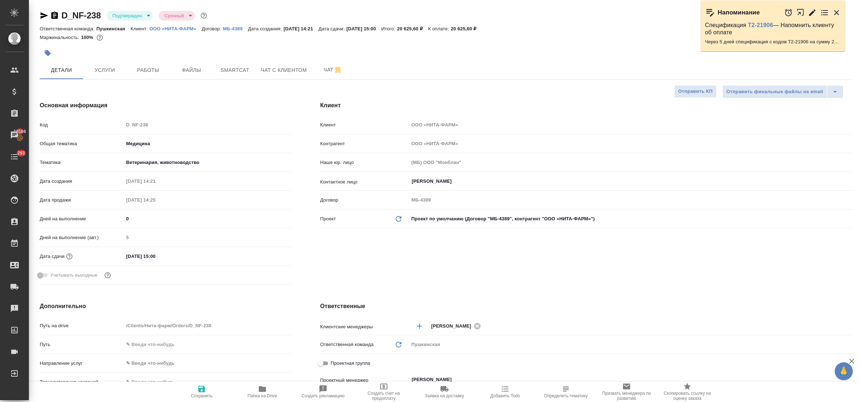
type textarea "x"
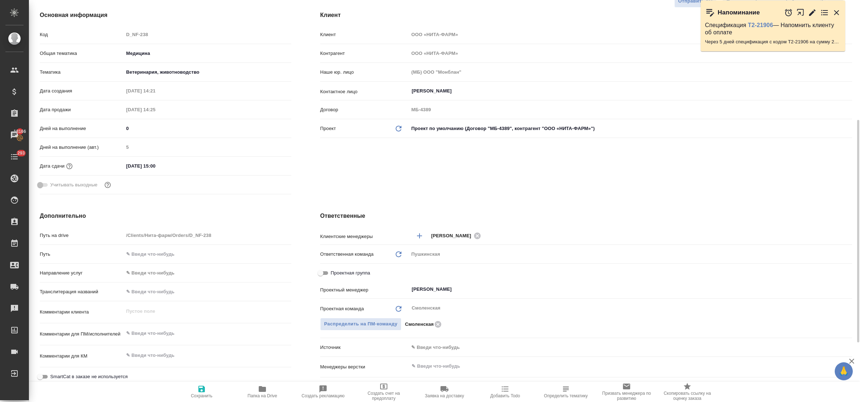
scroll to position [181, 0]
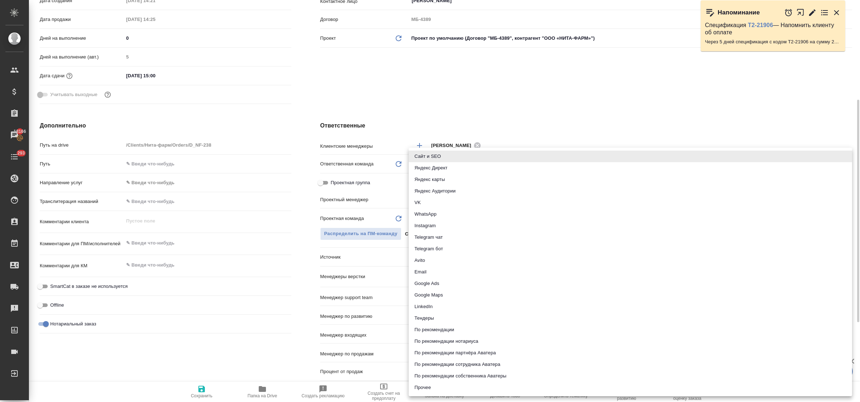
click at [440, 257] on body "🙏 .cls-1 fill:#fff; AWATERA Bulakhova [PERSON_NAME] Спецификации Заказы 18166 Ч…" at bounding box center [430, 201] width 860 height 402
click at [430, 272] on li "Email" at bounding box center [631, 272] width 444 height 12
type textarea "x"
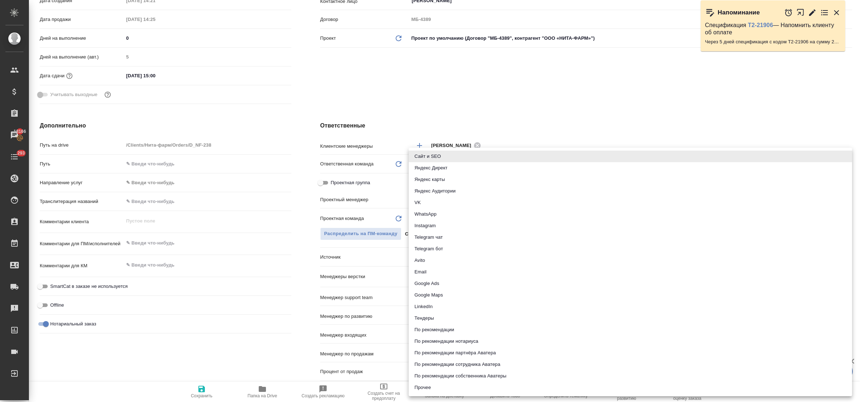
type input "emailAds"
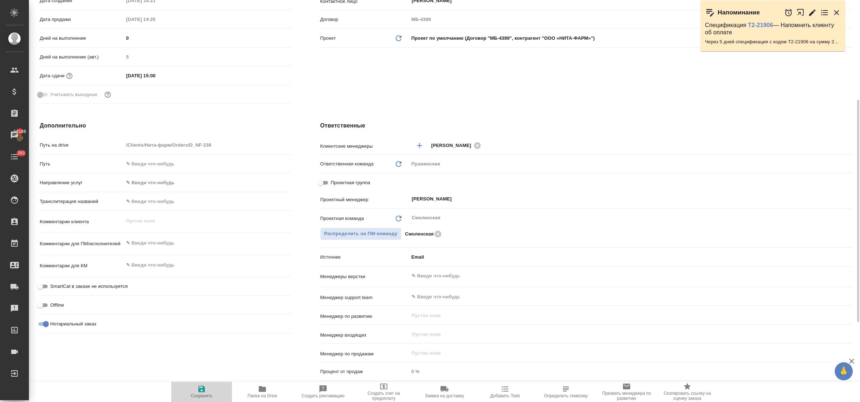
click at [199, 385] on icon "button" at bounding box center [201, 389] width 9 height 9
type textarea "x"
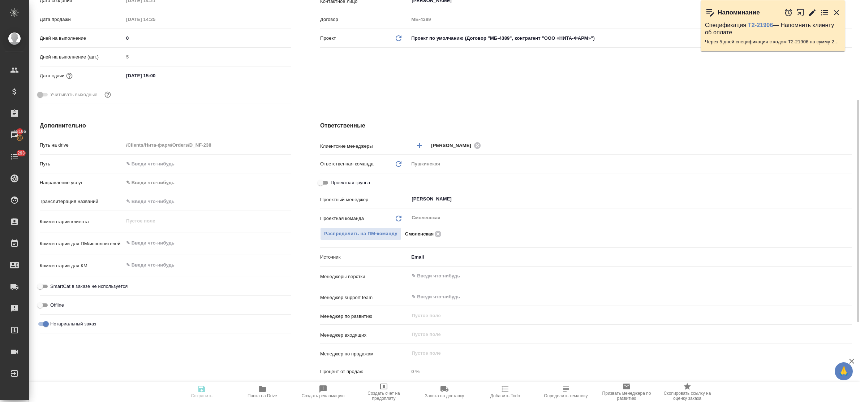
type textarea "x"
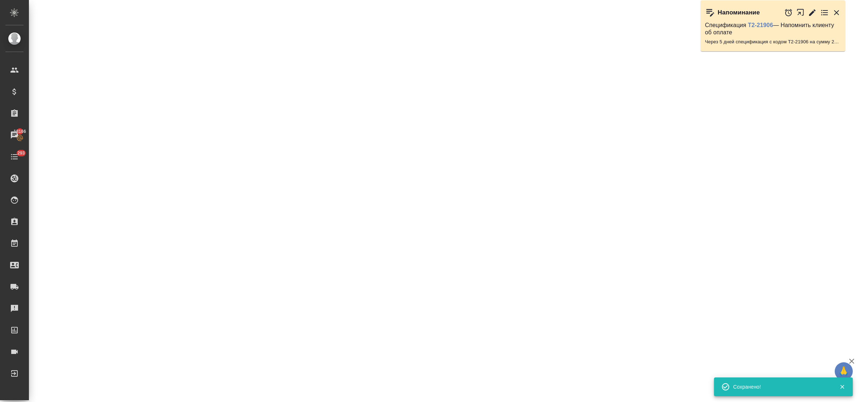
select select "RU"
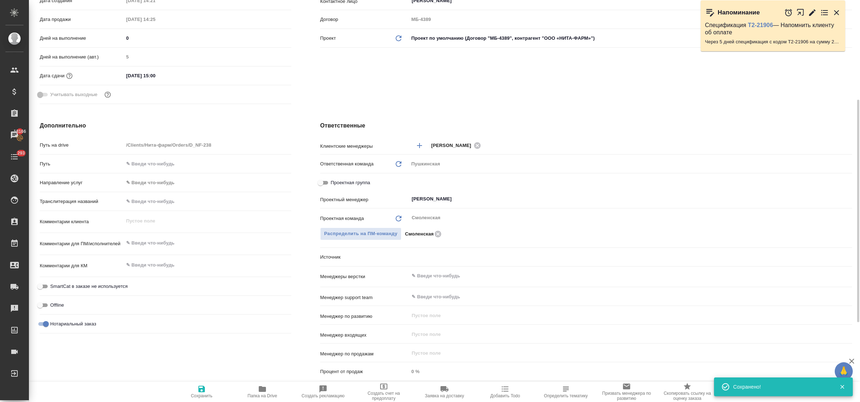
type textarea "x"
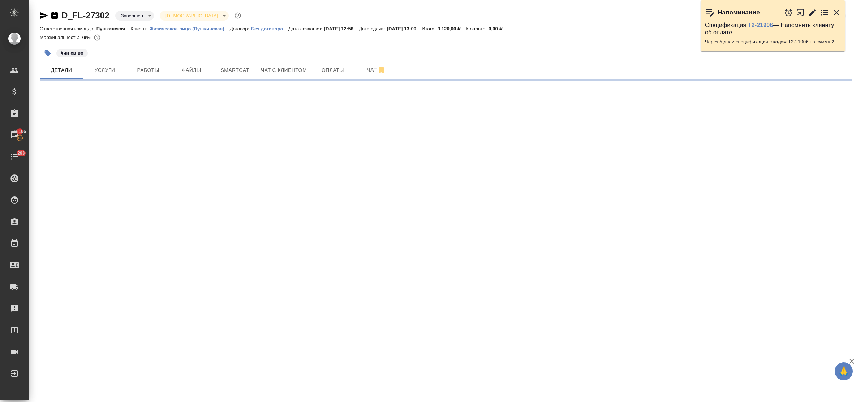
select select "RU"
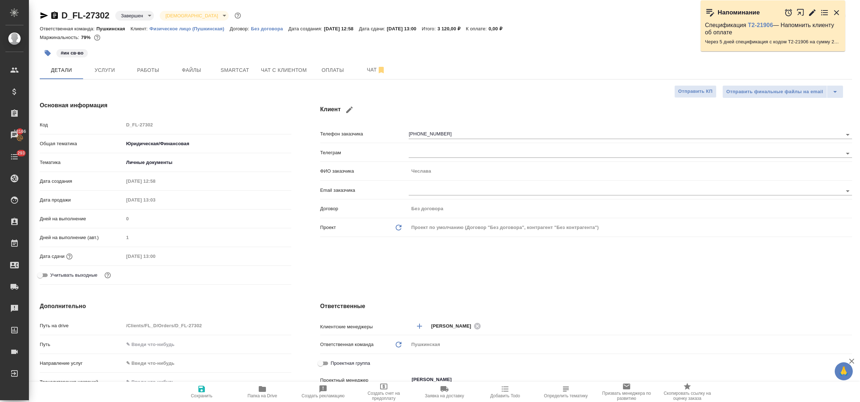
type textarea "x"
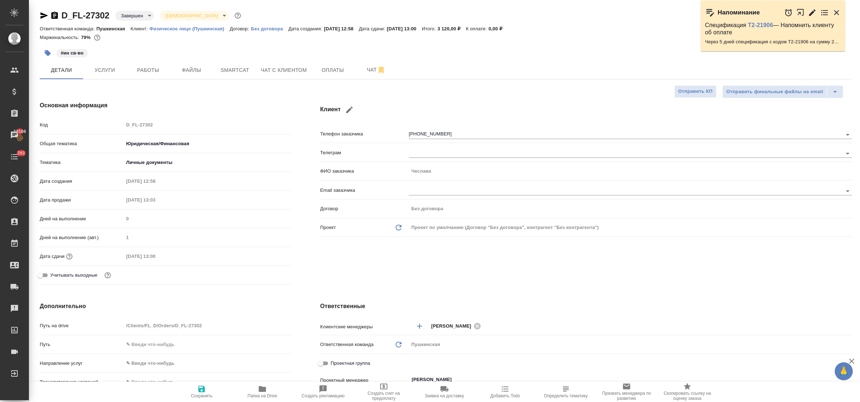
type textarea "x"
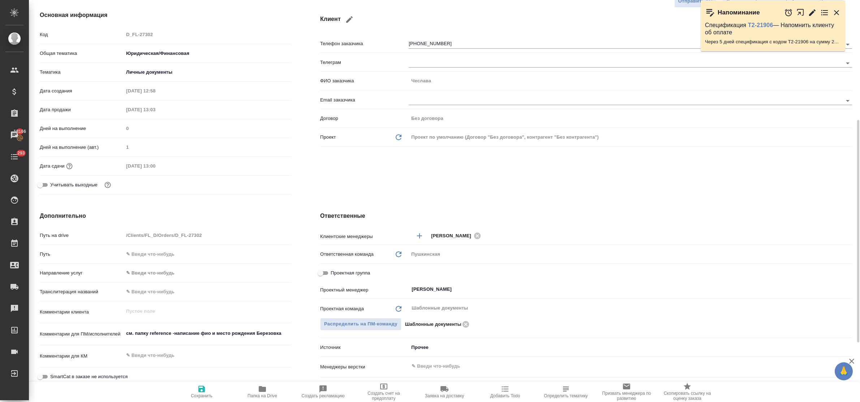
scroll to position [136, 0]
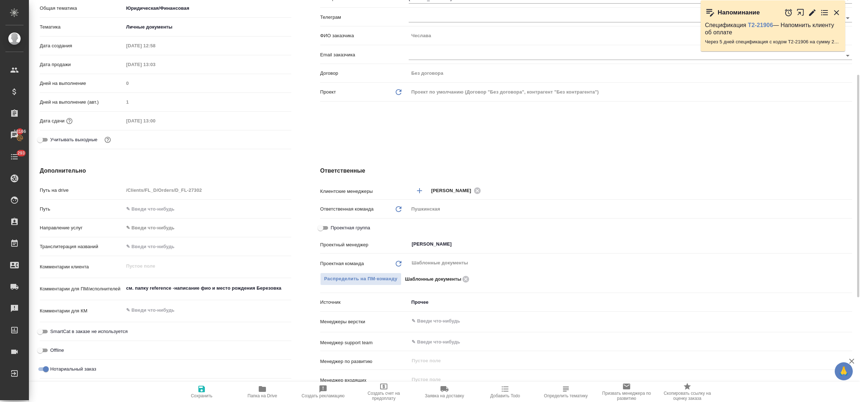
click at [422, 304] on body "🙏 .cls-1 fill:#fff; AWATERA Bulakhova [PERSON_NAME] Спецификации Заказы 18166 Ч…" at bounding box center [430, 201] width 860 height 402
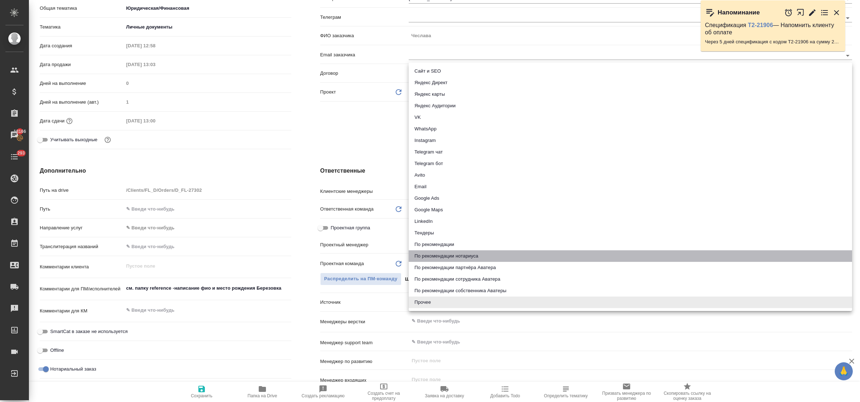
click at [437, 258] on li "По рекомендации нотариуса" at bounding box center [631, 257] width 444 height 12
type textarea "x"
type input "notaryRecommendation"
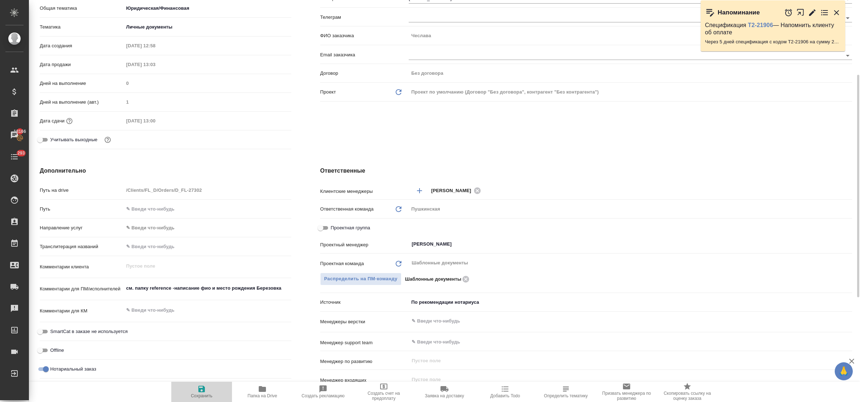
click at [204, 388] on icon "button" at bounding box center [201, 389] width 7 height 7
type textarea "x"
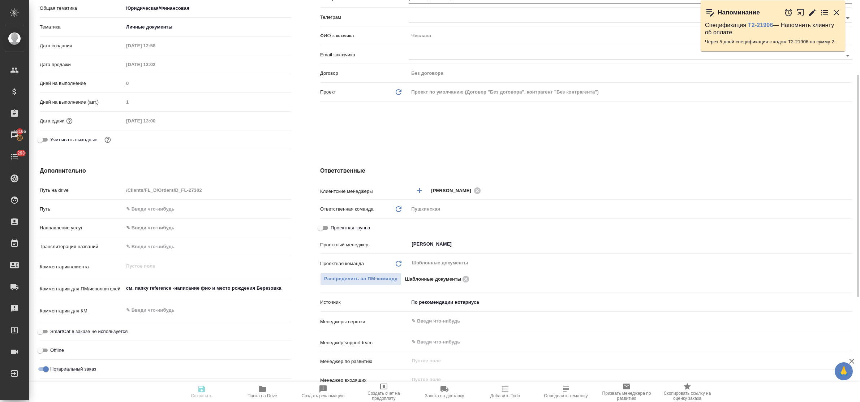
type textarea "x"
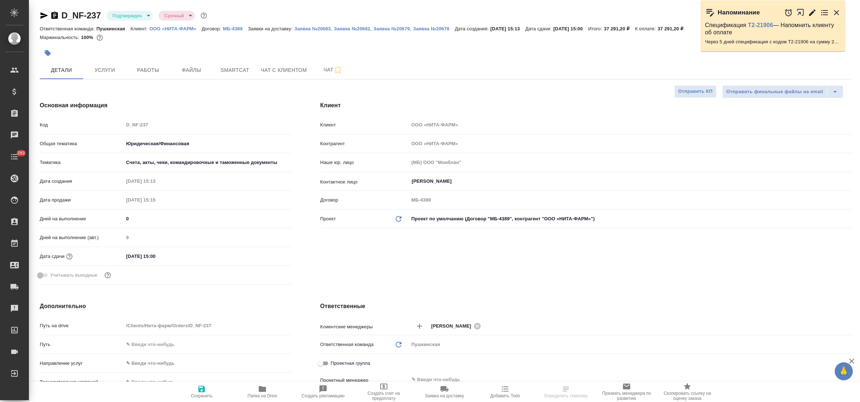
select select "RU"
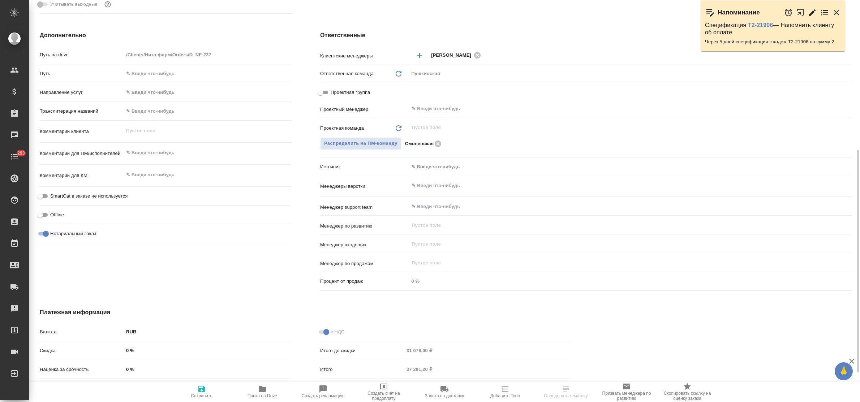
scroll to position [226, 0]
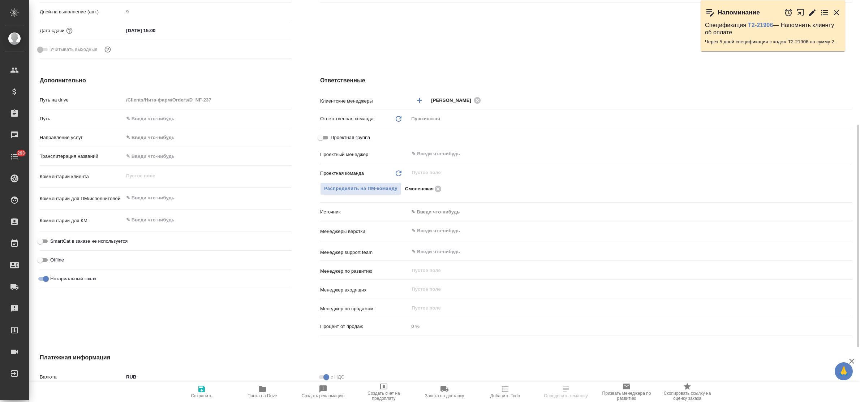
click at [419, 210] on body "🙏 .cls-1 fill:#fff; AWATERA Bulakhova [PERSON_NAME] Спецификации Заказы Чаты 29…" at bounding box center [430, 201] width 860 height 402
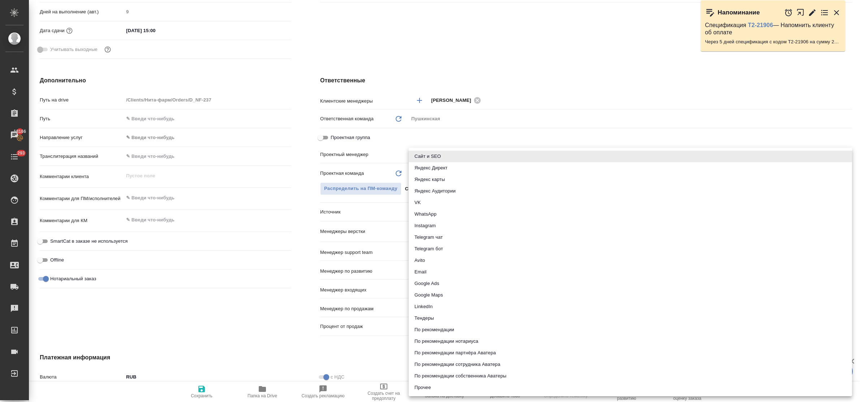
click at [432, 268] on li "Email" at bounding box center [631, 272] width 444 height 12
type input "emailAds"
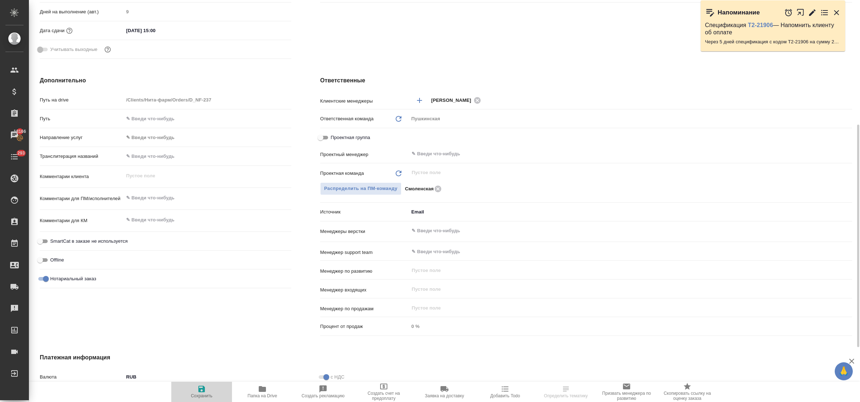
click at [197, 394] on span "Сохранить" at bounding box center [202, 396] width 22 height 5
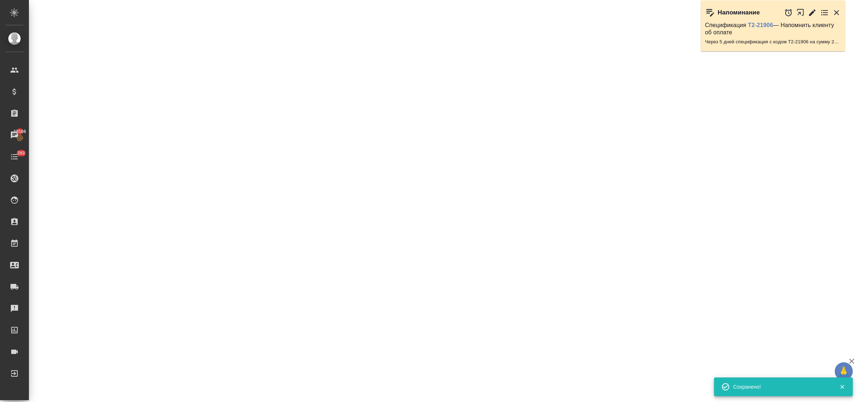
select select "RU"
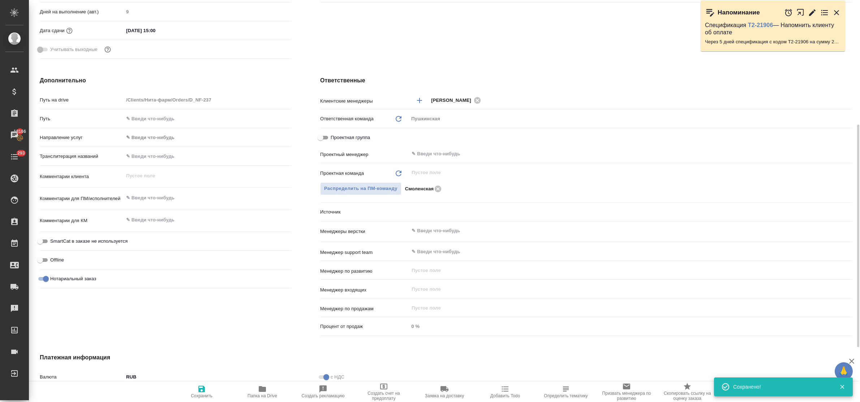
type textarea "x"
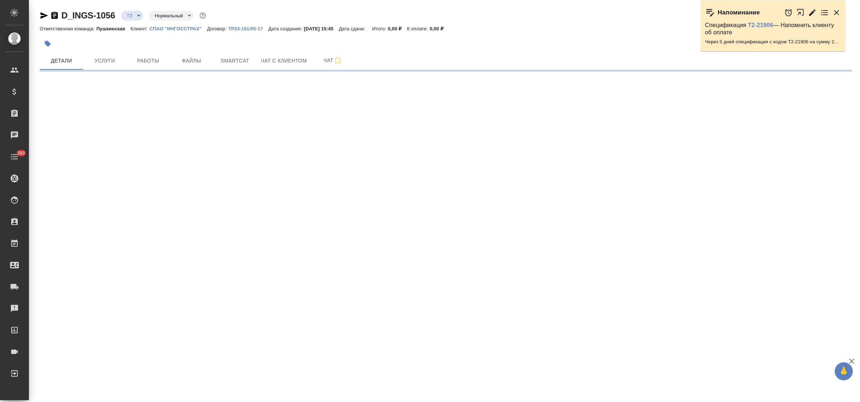
select select "RU"
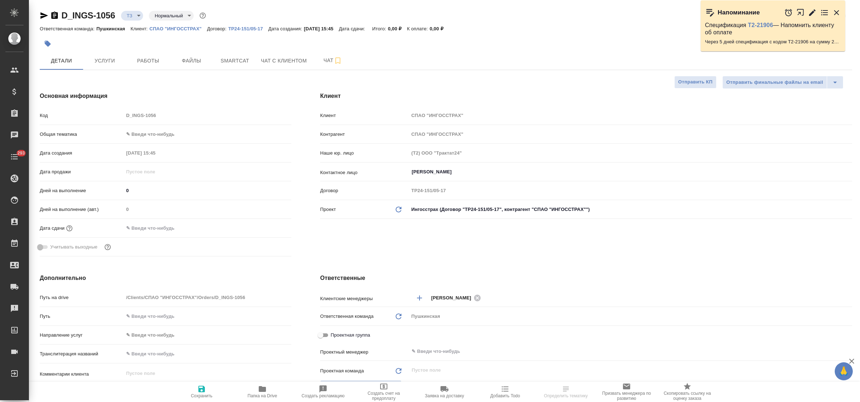
type textarea "x"
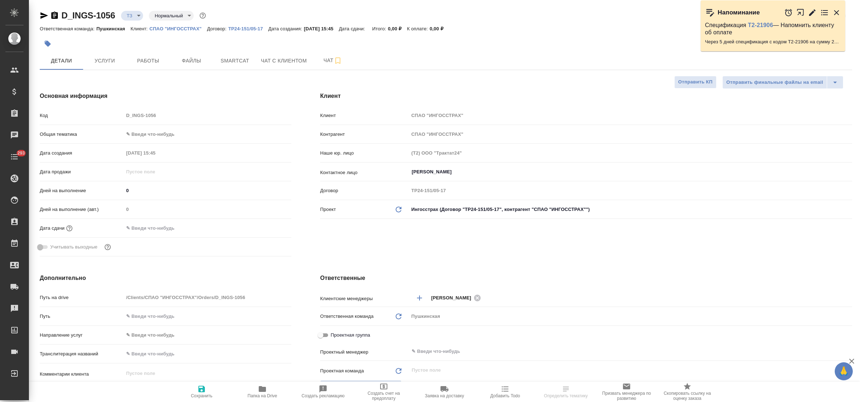
type textarea "x"
drag, startPoint x: 326, startPoint y: 61, endPoint x: 317, endPoint y: 84, distance: 24.4
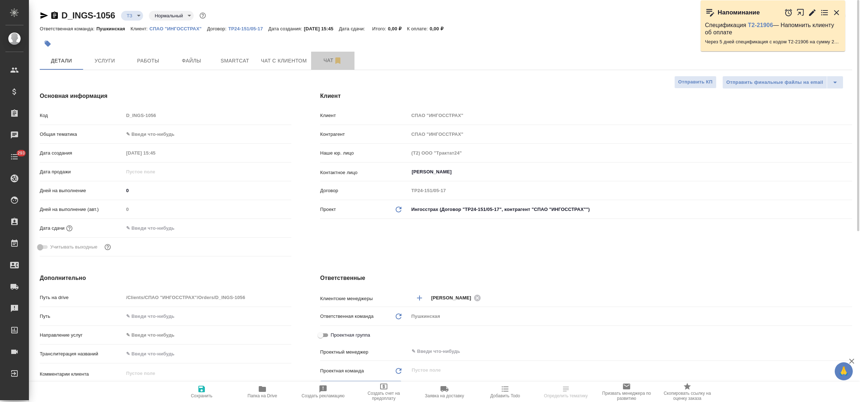
click at [326, 64] on span "Чат" at bounding box center [333, 60] width 35 height 9
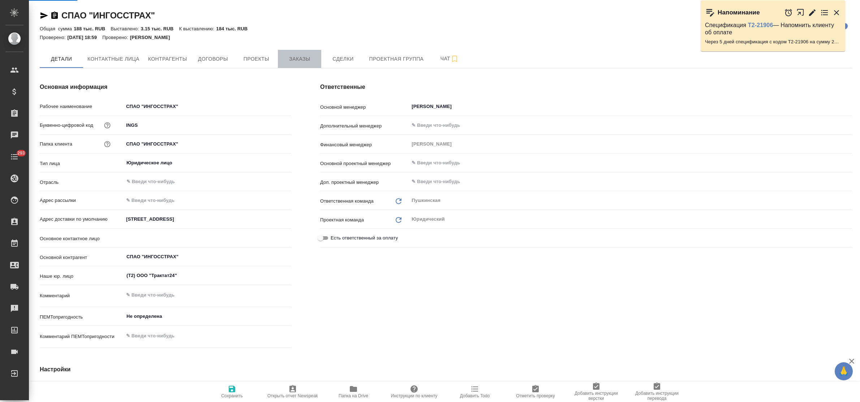
click at [301, 54] on button "Заказы" at bounding box center [299, 59] width 43 height 18
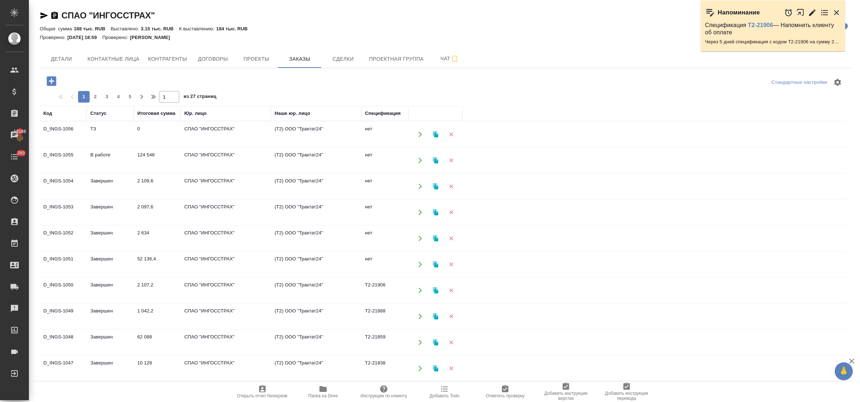
click at [104, 255] on td "Завершен" at bounding box center [110, 264] width 47 height 25
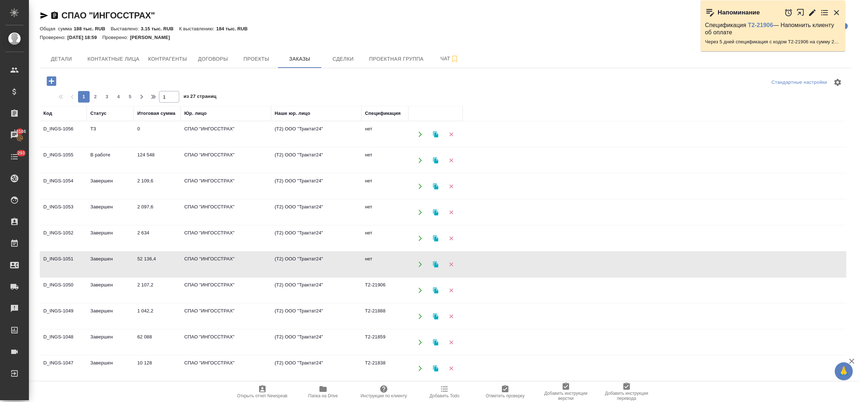
click at [104, 255] on td "Завершен" at bounding box center [110, 264] width 47 height 25
click at [102, 258] on td "Завершен" at bounding box center [110, 264] width 47 height 25
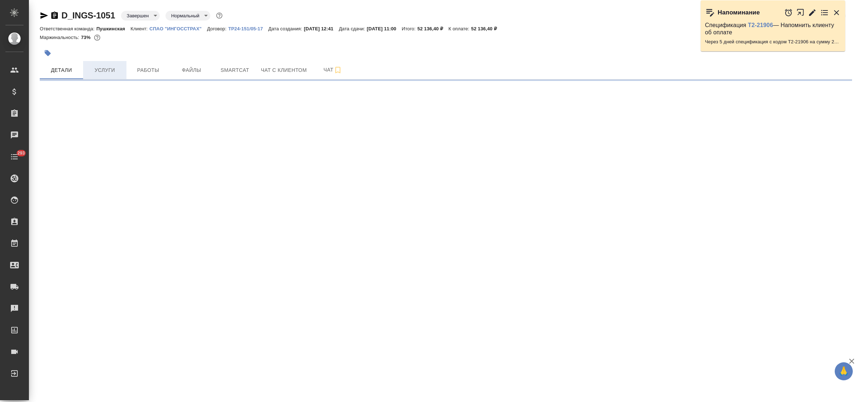
select select "RU"
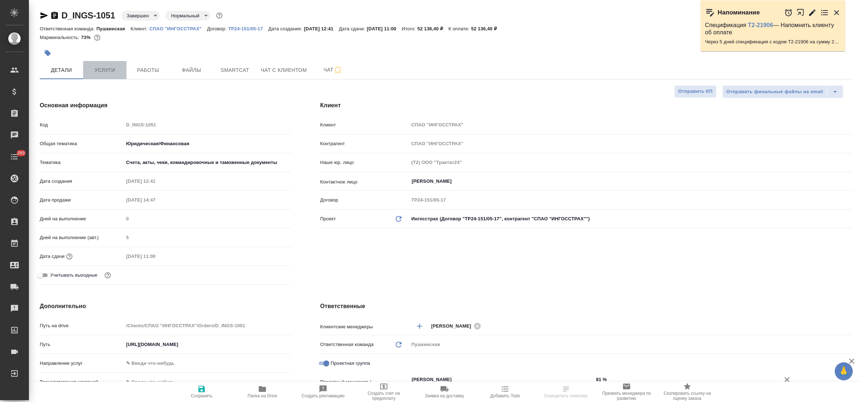
click at [102, 69] on span "Услуги" at bounding box center [104, 70] width 35 height 9
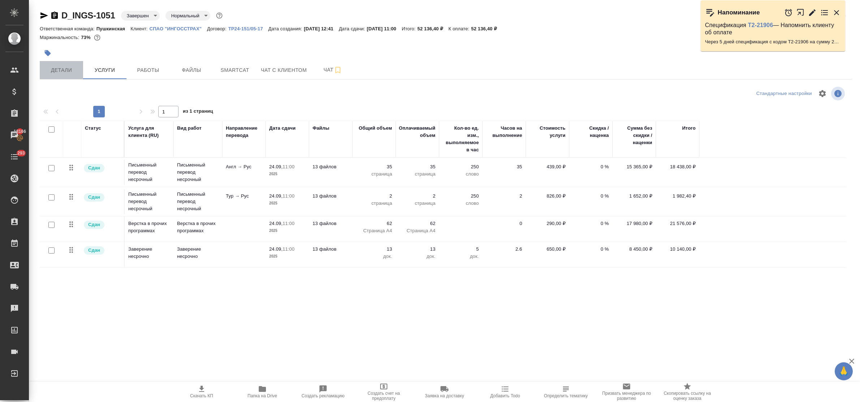
click at [58, 69] on span "Детали" at bounding box center [61, 70] width 35 height 9
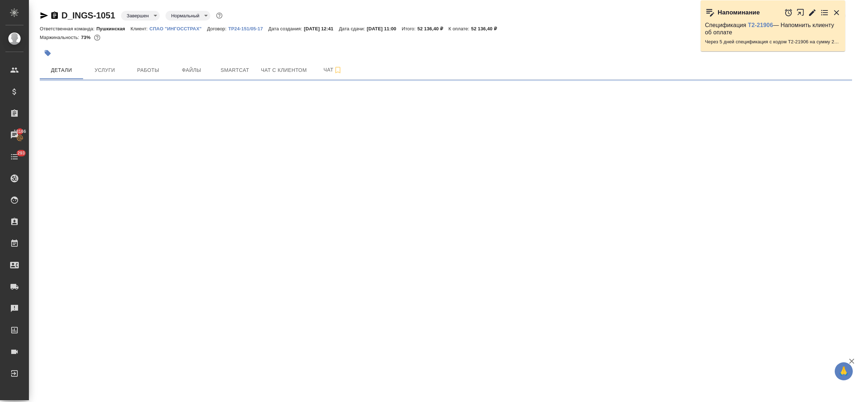
select select "RU"
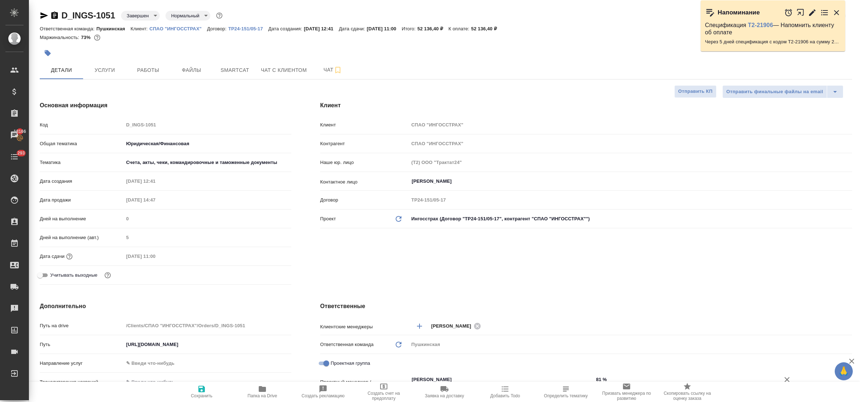
type textarea "x"
click at [107, 69] on span "Услуги" at bounding box center [104, 70] width 35 height 9
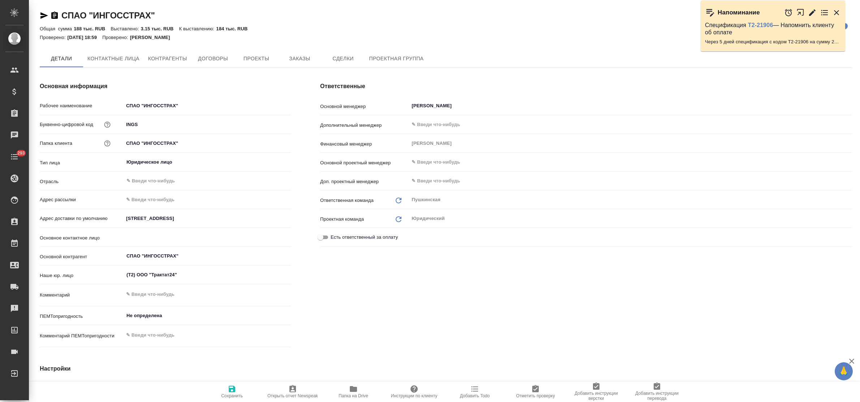
click at [295, 57] on span "Заказы" at bounding box center [299, 58] width 35 height 9
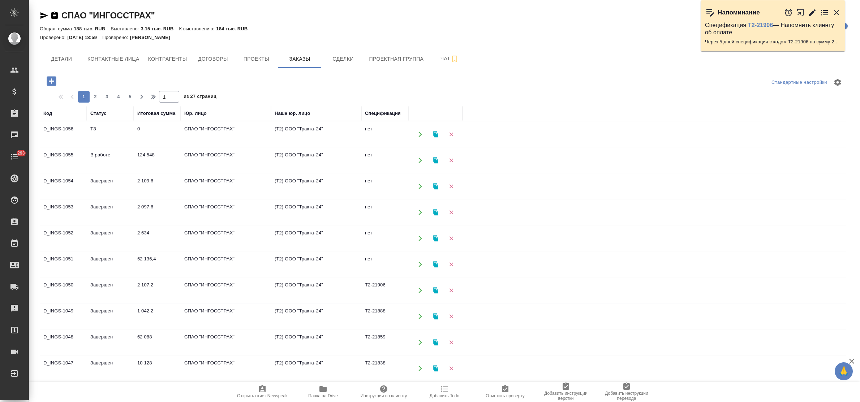
click at [111, 262] on td "Завершен" at bounding box center [110, 264] width 47 height 25
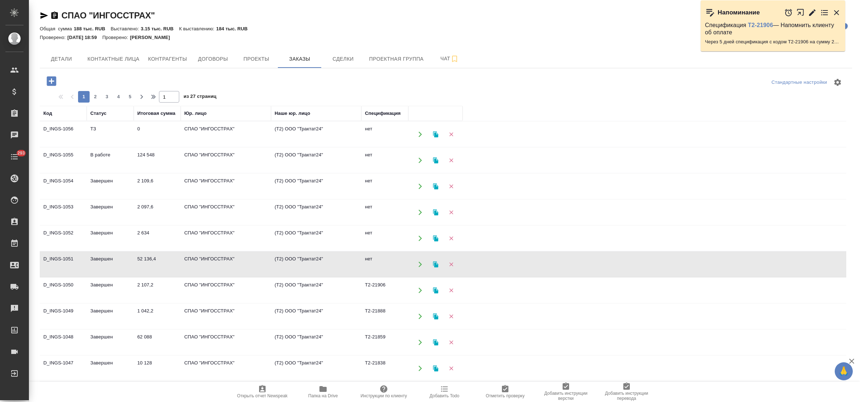
click at [111, 262] on td "Завершен" at bounding box center [110, 264] width 47 height 25
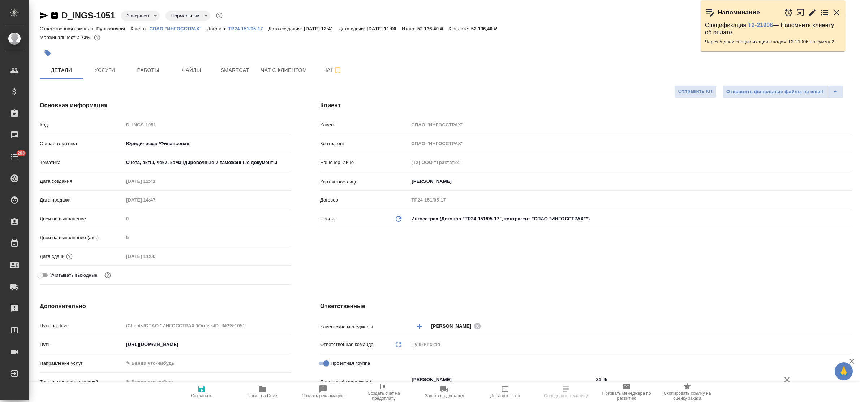
select select "RU"
click at [238, 70] on span "Smartcat" at bounding box center [235, 70] width 35 height 9
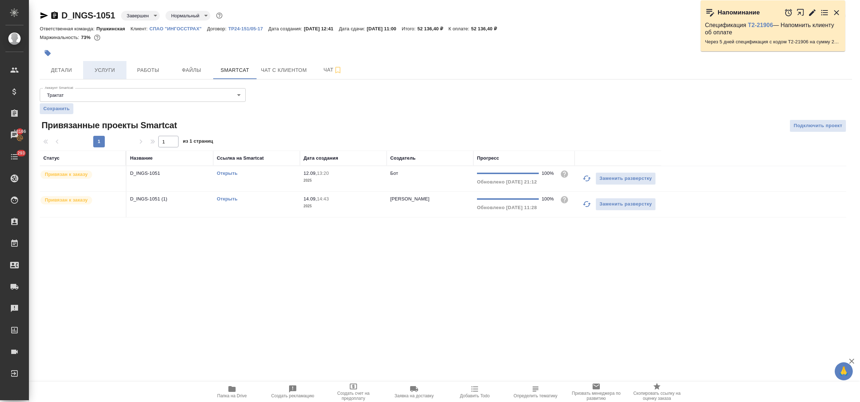
click at [111, 64] on button "Услуги" at bounding box center [104, 70] width 43 height 18
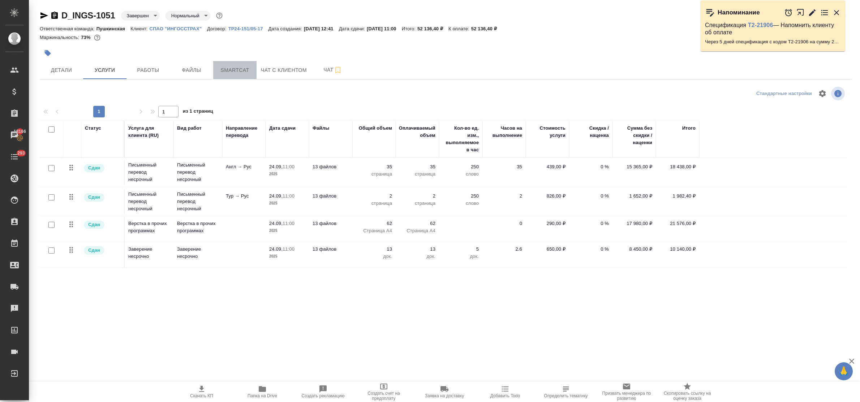
click at [230, 71] on span "Smartcat" at bounding box center [235, 70] width 35 height 9
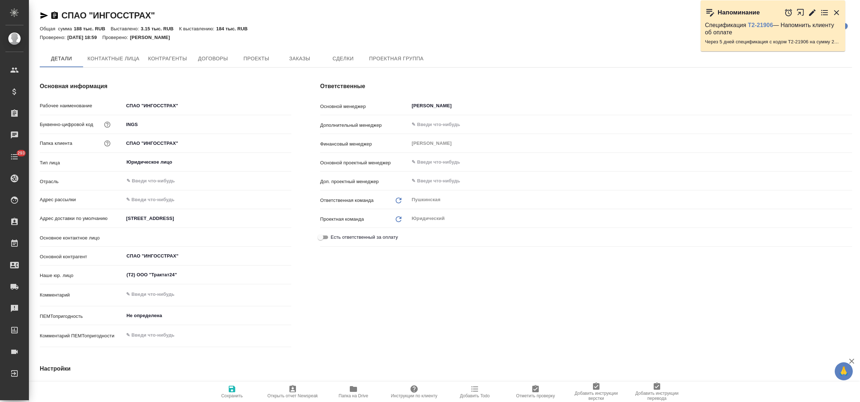
click at [298, 57] on span "Заказы" at bounding box center [299, 58] width 35 height 9
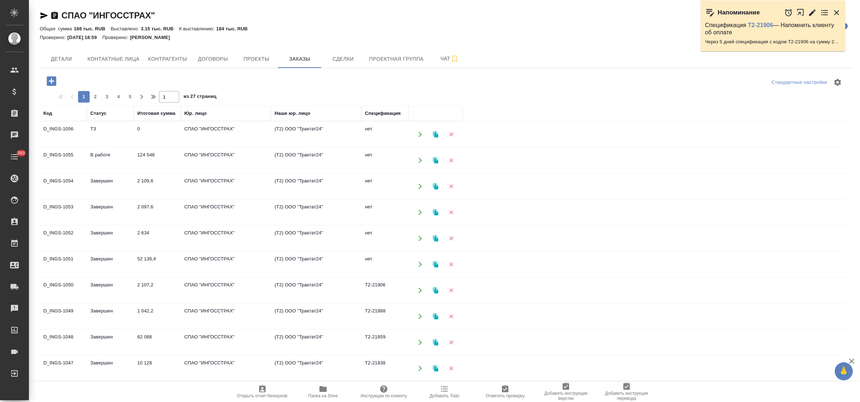
click at [112, 257] on td "Завершен" at bounding box center [110, 264] width 47 height 25
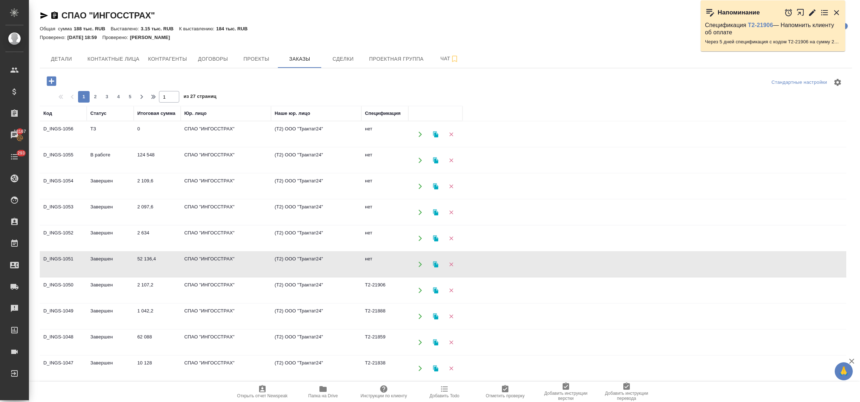
click at [144, 261] on td "52 136,4" at bounding box center [157, 264] width 47 height 25
click at [144, 258] on td "52 136,4" at bounding box center [157, 264] width 47 height 25
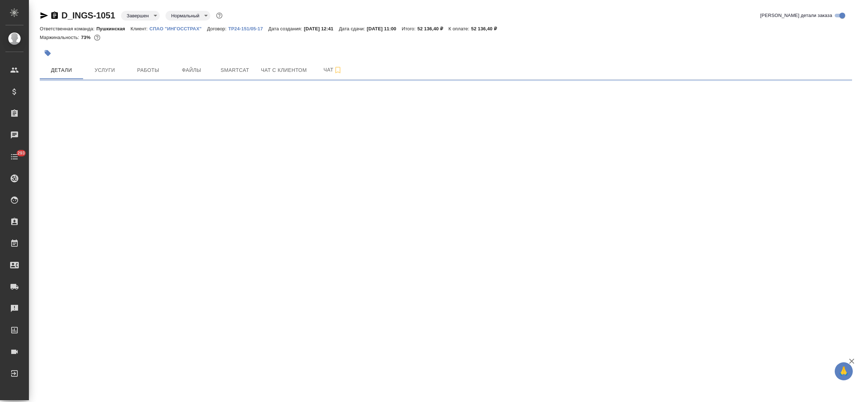
select select "RU"
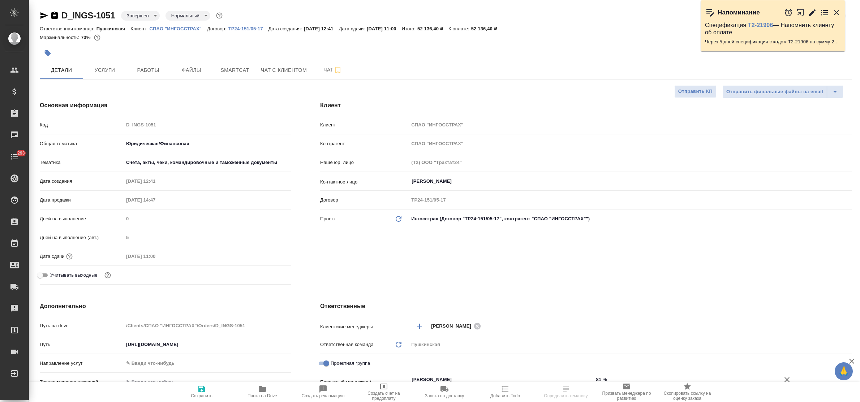
type textarea "x"
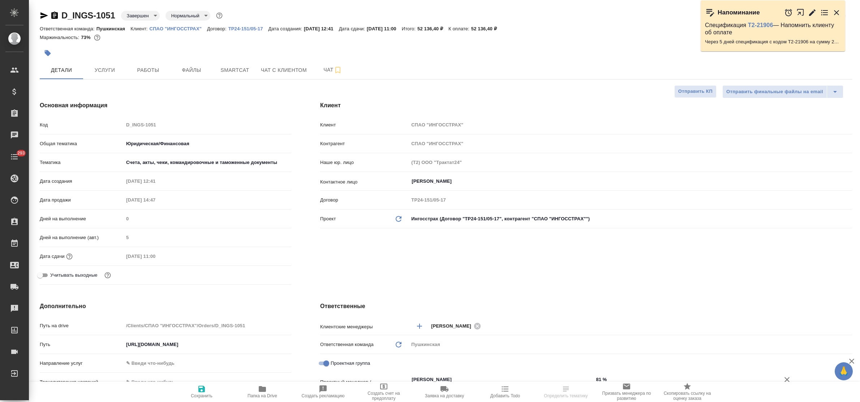
type textarea "x"
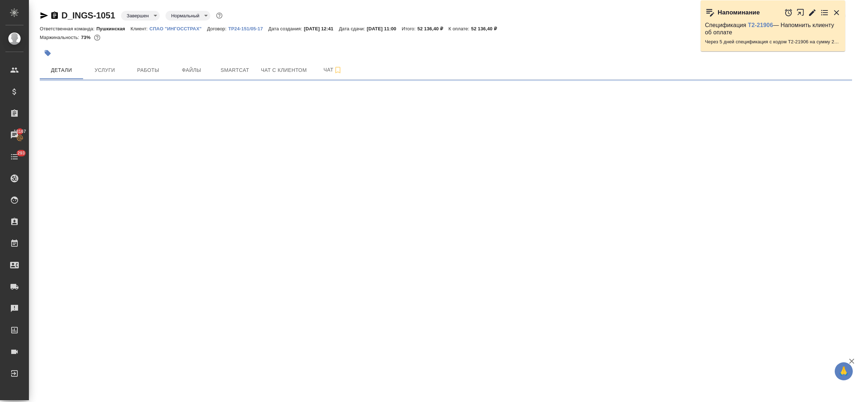
click at [636, 264] on div ".cls-1 fill:#fff; AWATERA Bulakhova Elena Клиенты Спецификации Заказы 18167 Чат…" at bounding box center [430, 201] width 860 height 402
select select "RU"
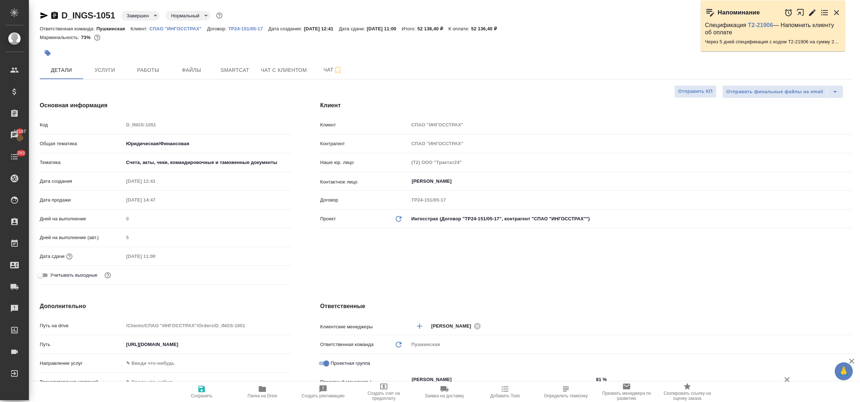
type textarea "x"
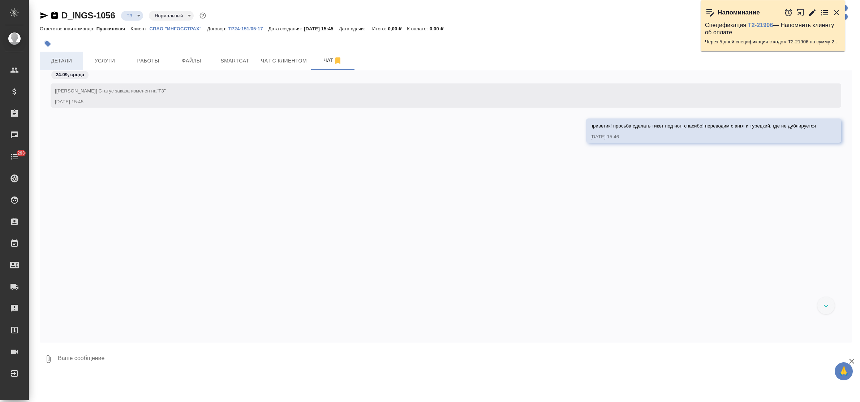
click at [64, 56] on span "Детали" at bounding box center [61, 60] width 35 height 9
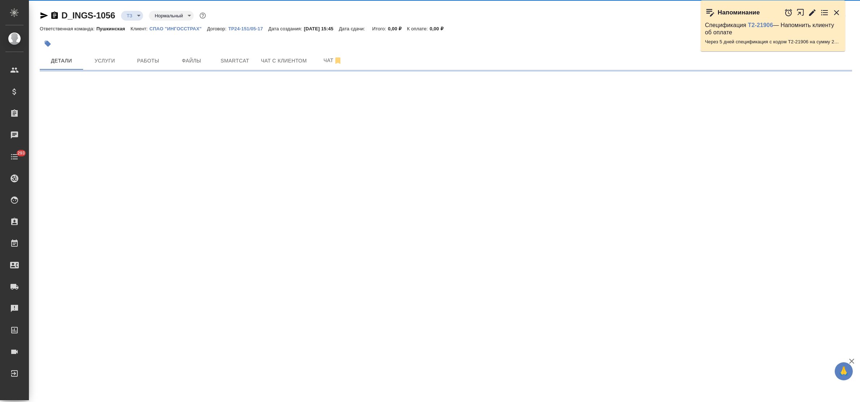
select select "RU"
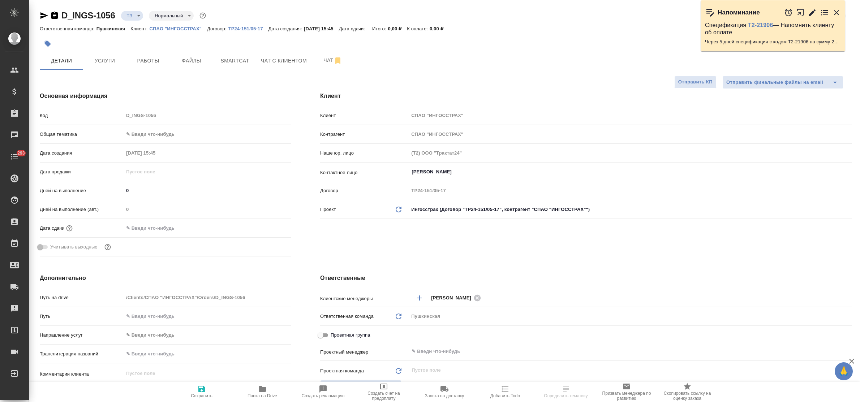
type textarea "x"
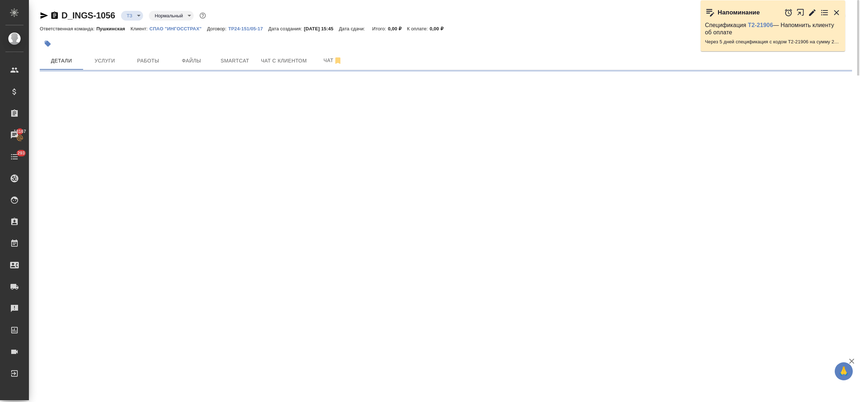
click at [147, 132] on body "🙏 .cls-1 fill:#fff; AWATERA Bulakhova Elena Клиенты Спецификации Заказы 18167 Ч…" at bounding box center [430, 201] width 860 height 402
select select "RU"
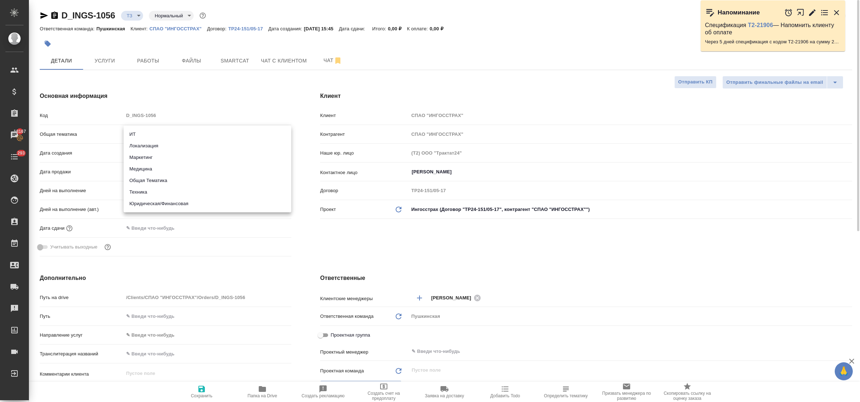
type textarea "x"
click at [172, 205] on li "Юридическая/Финансовая" at bounding box center [208, 204] width 168 height 12
type input "yr-fn"
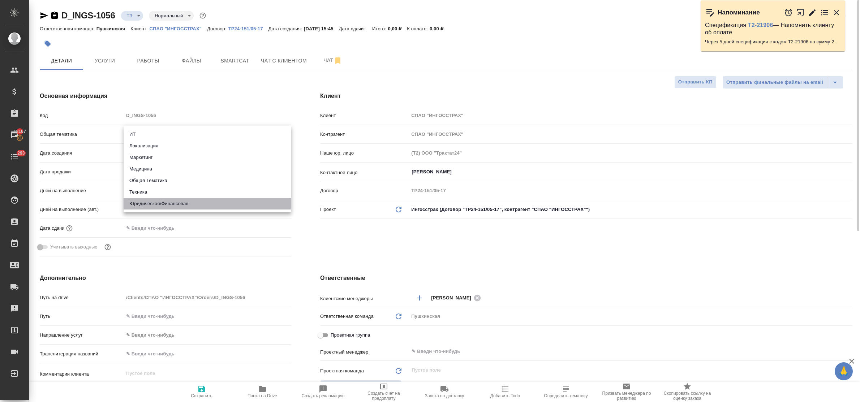
type textarea "x"
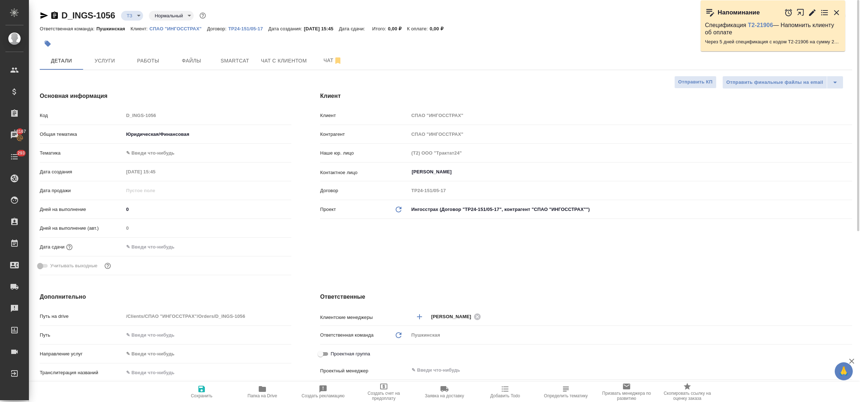
click at [147, 154] on body "🙏 .cls-1 fill:#fff; AWATERA Bulakhova Elena Клиенты Спецификации Заказы 18167 Ч…" at bounding box center [430, 201] width 860 height 402
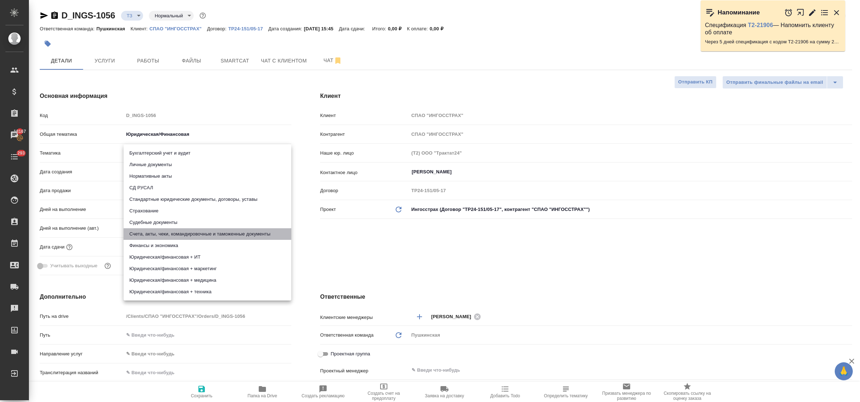
click at [190, 231] on li "Счета, акты, чеки, командировочные и таможенные документы" at bounding box center [208, 234] width 168 height 12
type textarea "x"
type input "5f647205b73bc97568ca66c0"
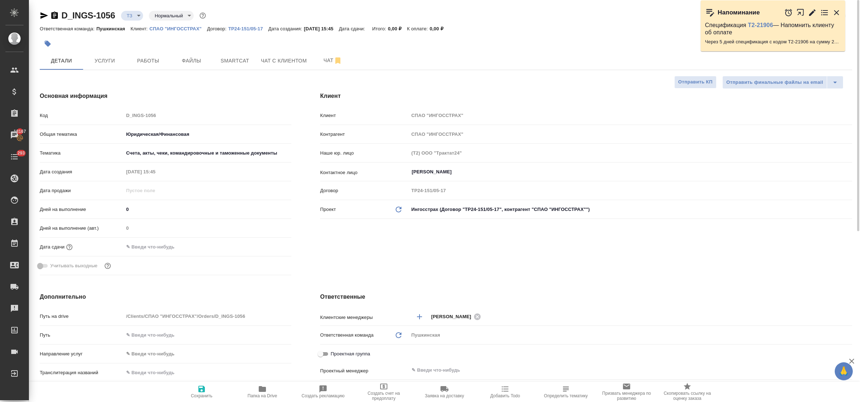
click at [243, 294] on h4 "Дополнительно" at bounding box center [166, 297] width 252 height 9
click at [208, 388] on span "Сохранить" at bounding box center [202, 392] width 52 height 14
type textarea "x"
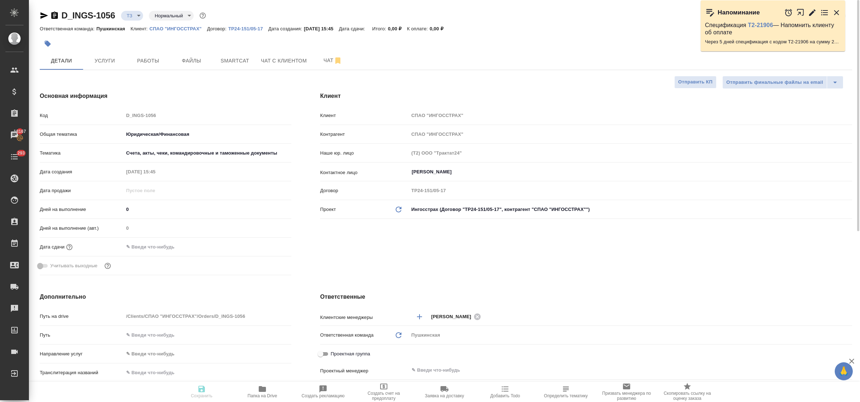
type textarea "x"
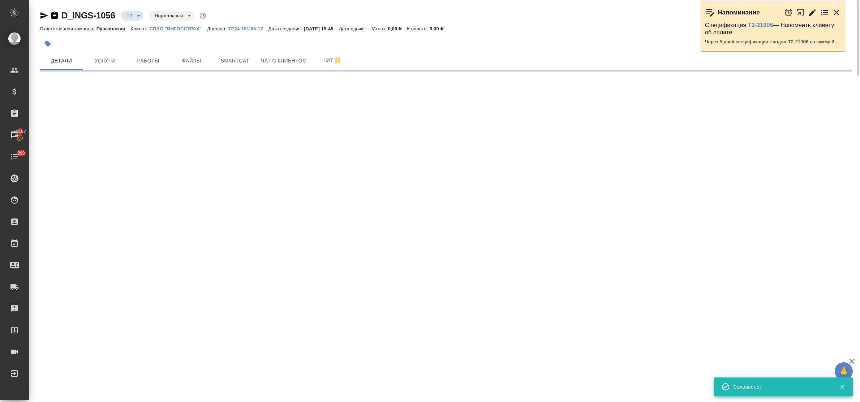
select select "RU"
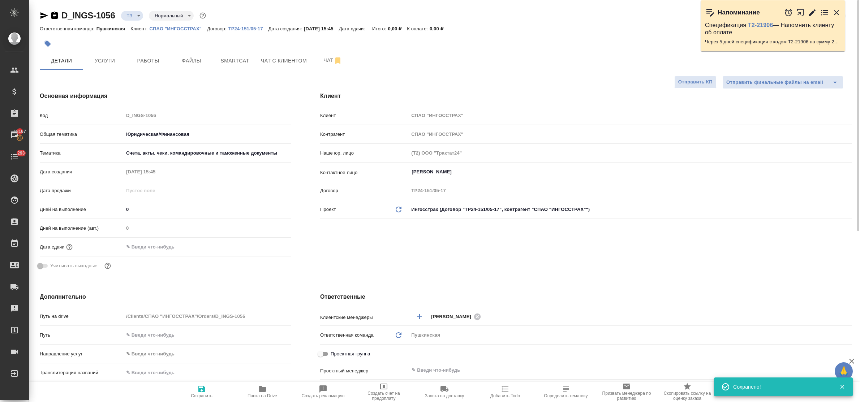
type textarea "x"
click at [180, 247] on input "text" at bounding box center [155, 247] width 63 height 10
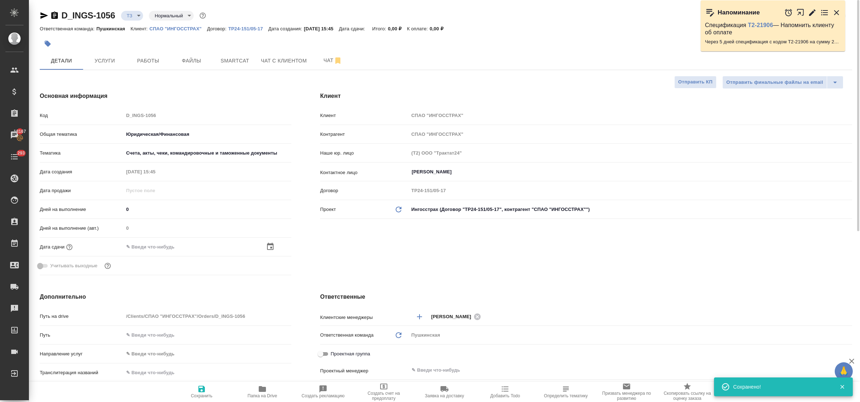
type textarea "x"
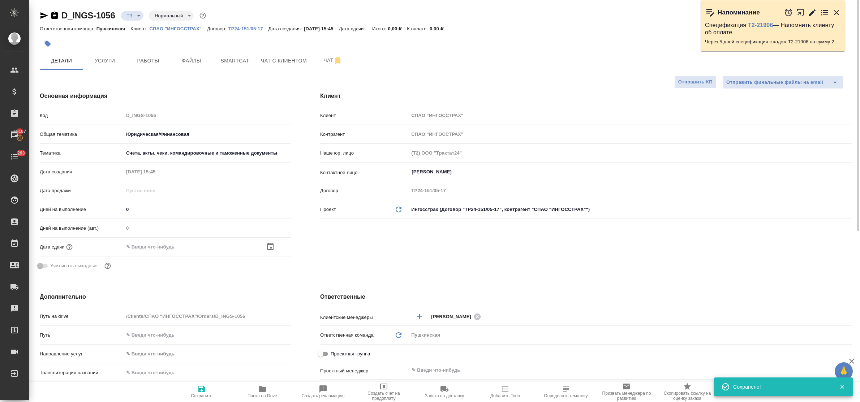
type textarea "x"
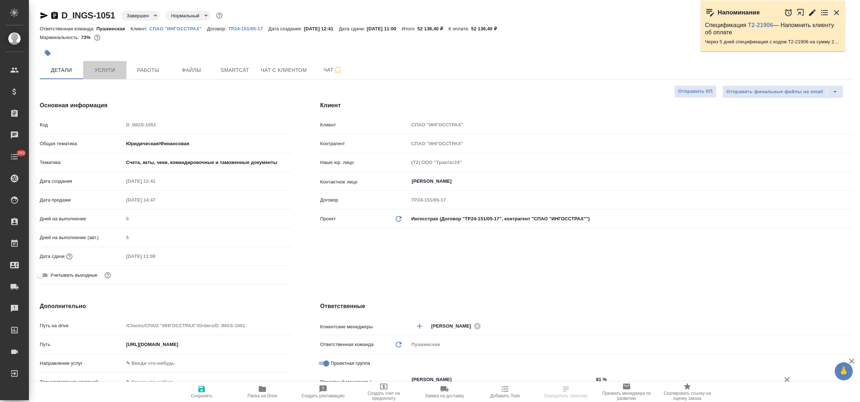
select select "RU"
click at [105, 75] on button "Услуги" at bounding box center [104, 70] width 43 height 18
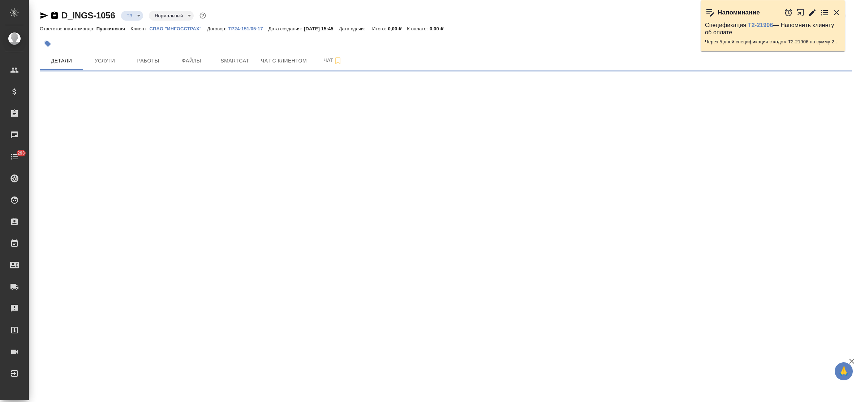
select select "RU"
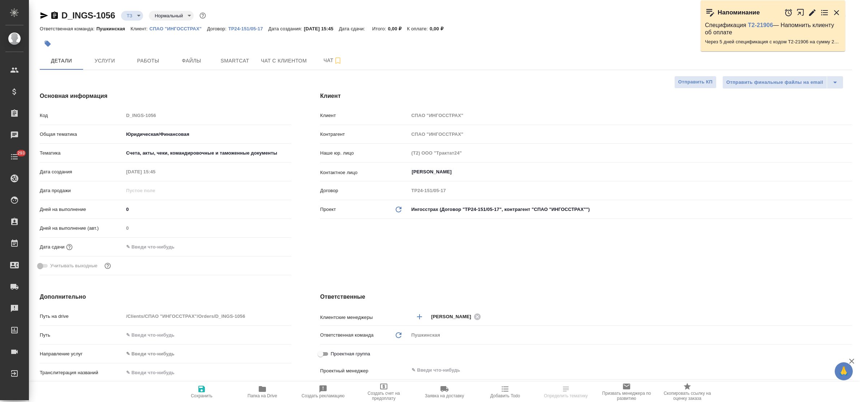
click at [42, 16] on icon "button" at bounding box center [44, 15] width 9 height 9
type textarea "x"
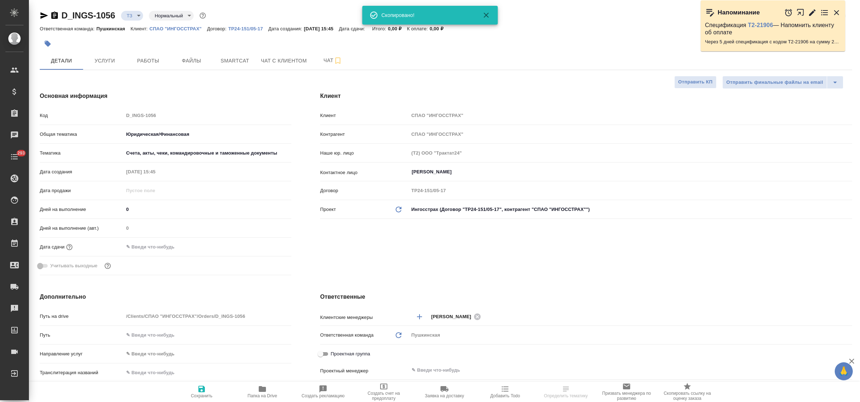
type textarea "x"
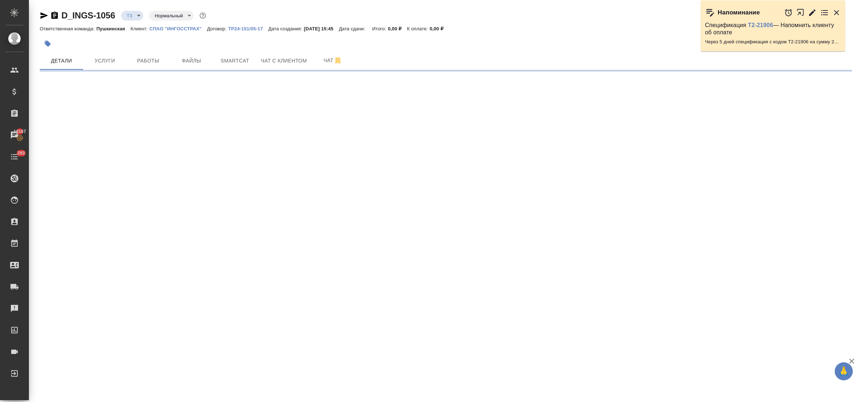
select select "RU"
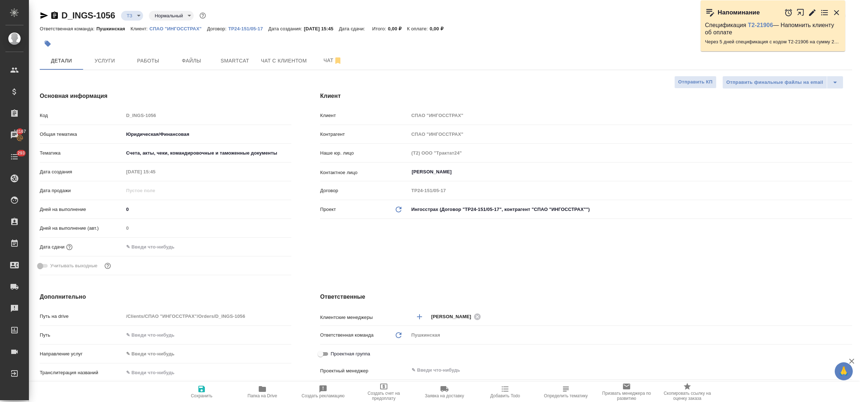
type textarea "x"
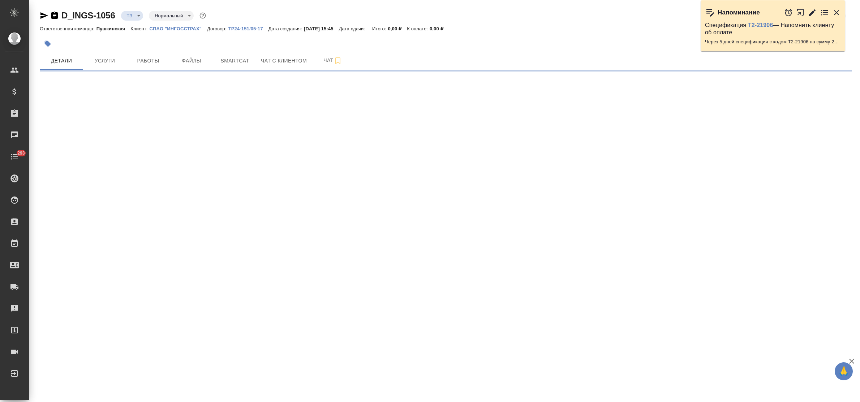
select select "RU"
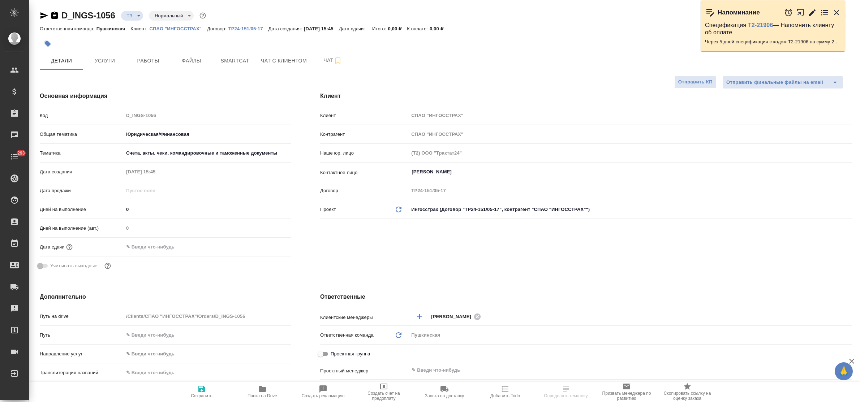
type textarea "x"
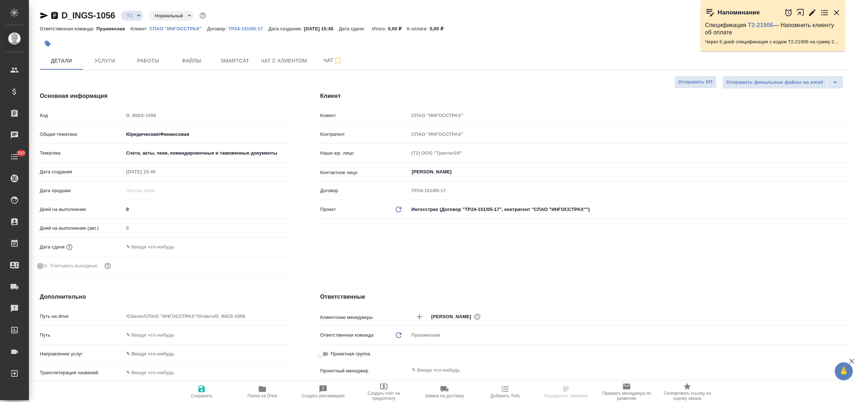
type textarea "x"
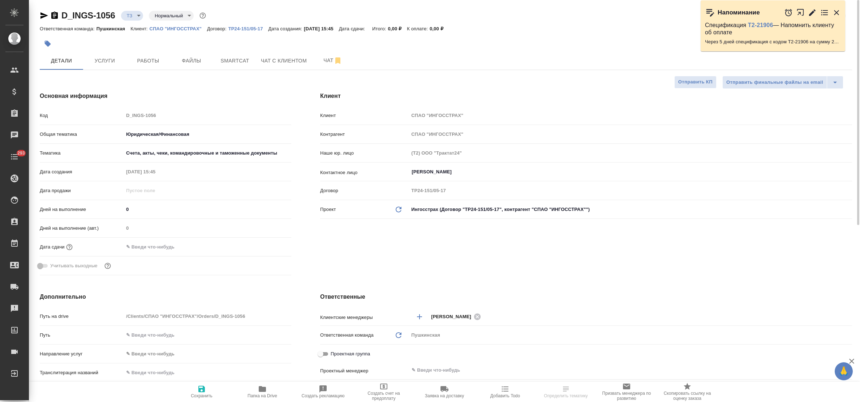
type textarea "x"
select select "RU"
type textarea "x"
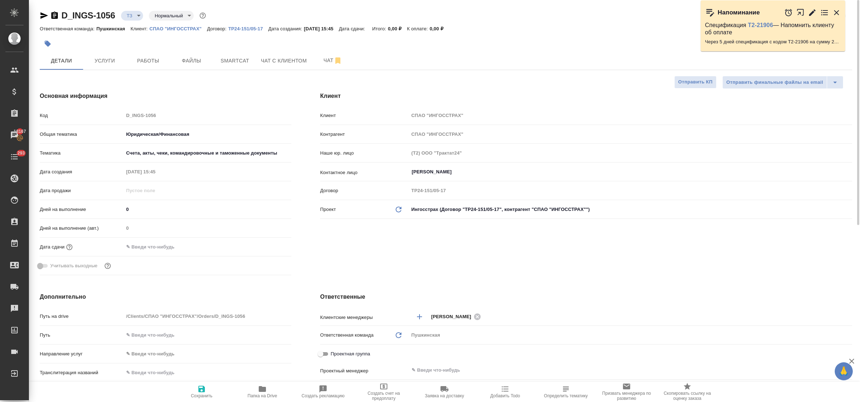
type textarea "x"
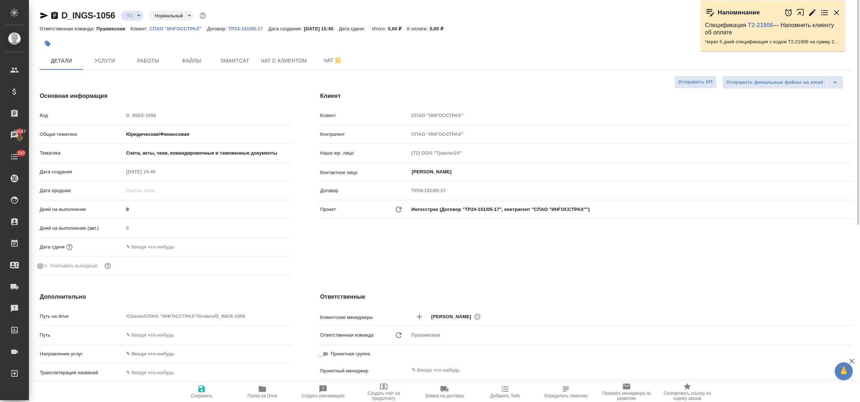
type textarea "x"
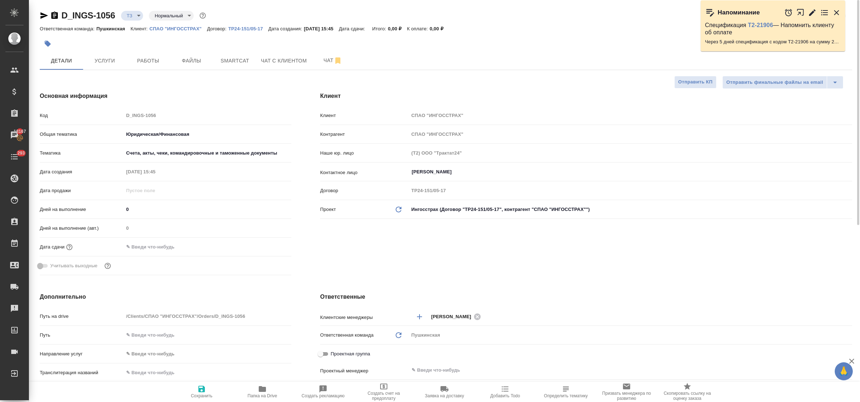
type textarea "x"
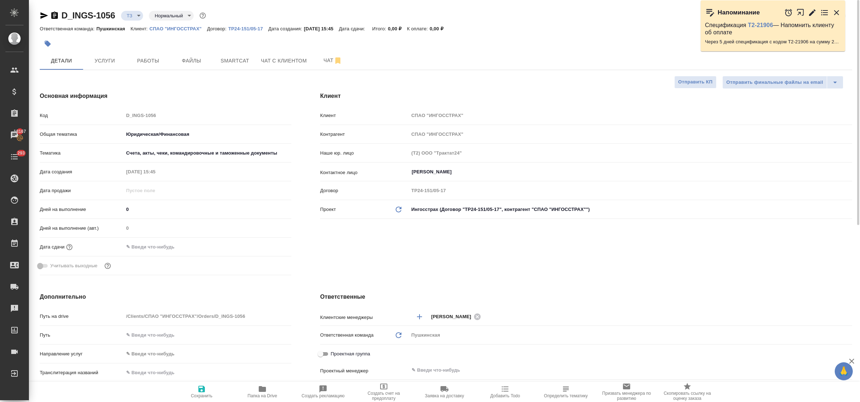
type textarea "x"
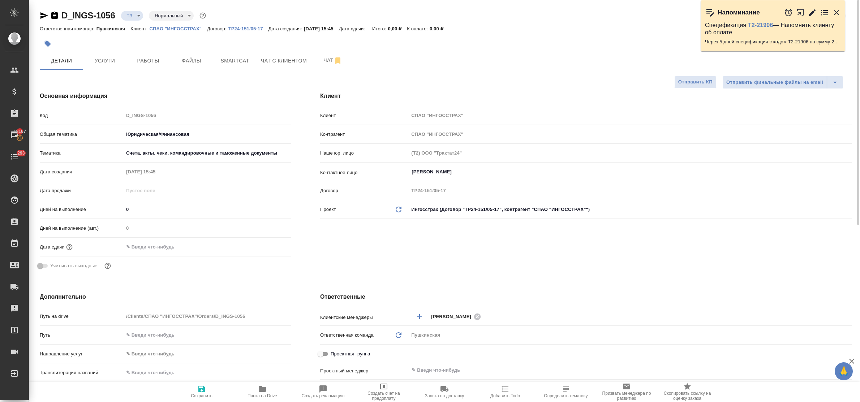
type textarea "x"
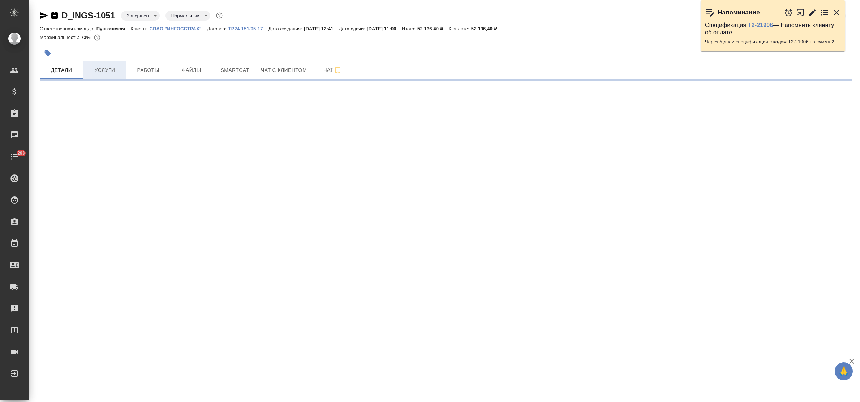
select select "RU"
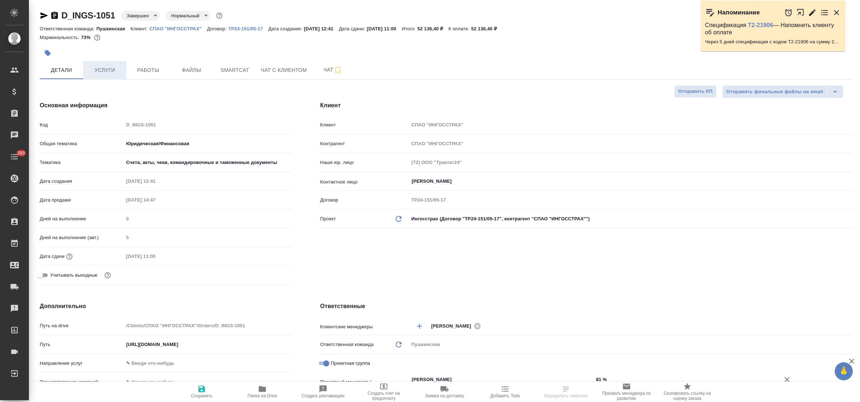
type textarea "x"
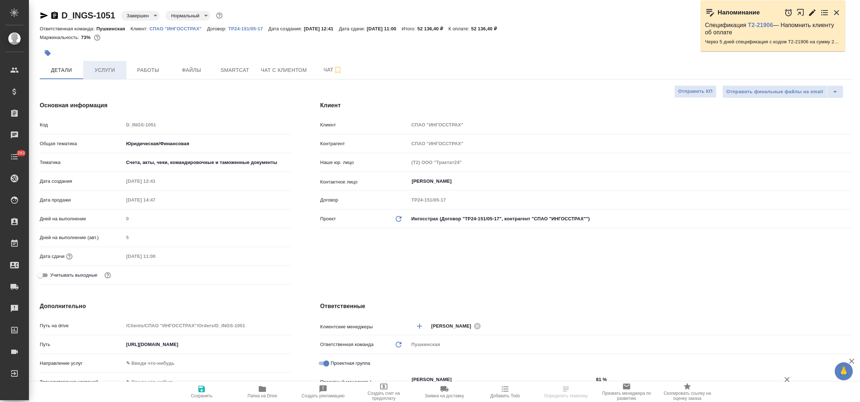
type textarea "x"
click at [100, 74] on span "Услуги" at bounding box center [104, 70] width 35 height 9
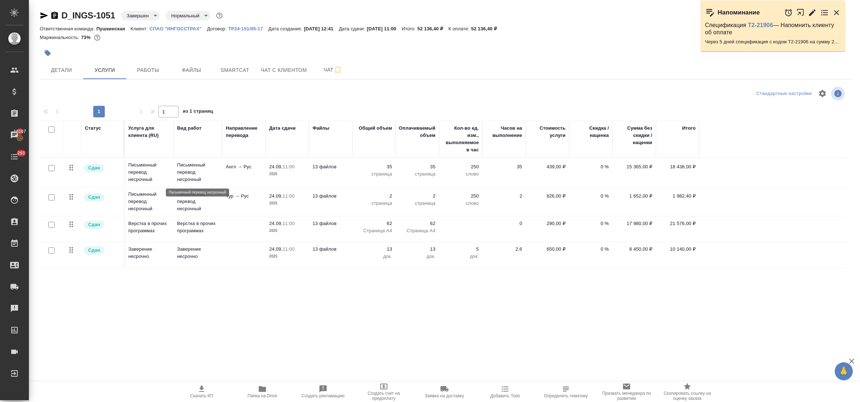
click at [183, 172] on p "Письменный перевод несрочный" at bounding box center [198, 173] width 42 height 22
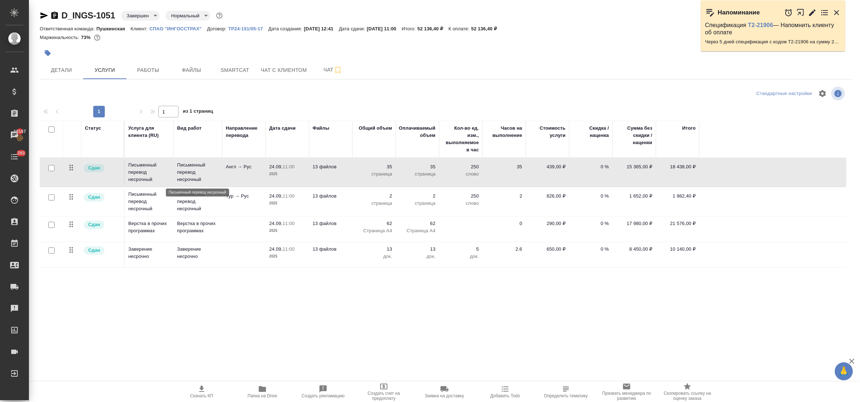
click at [183, 172] on p "Письменный перевод несрочный" at bounding box center [198, 173] width 42 height 22
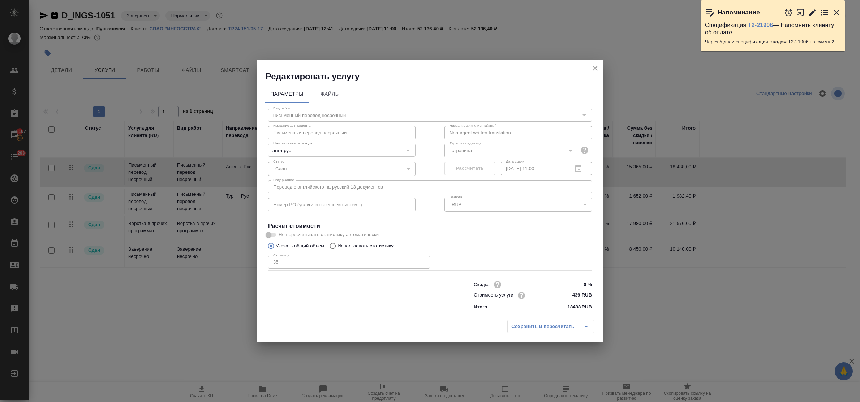
click at [594, 67] on icon "close" at bounding box center [595, 68] width 5 height 5
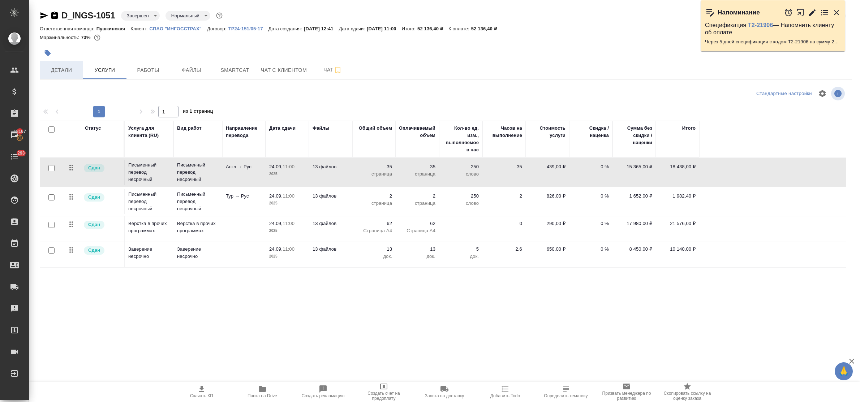
click at [62, 71] on span "Детали" at bounding box center [61, 70] width 35 height 9
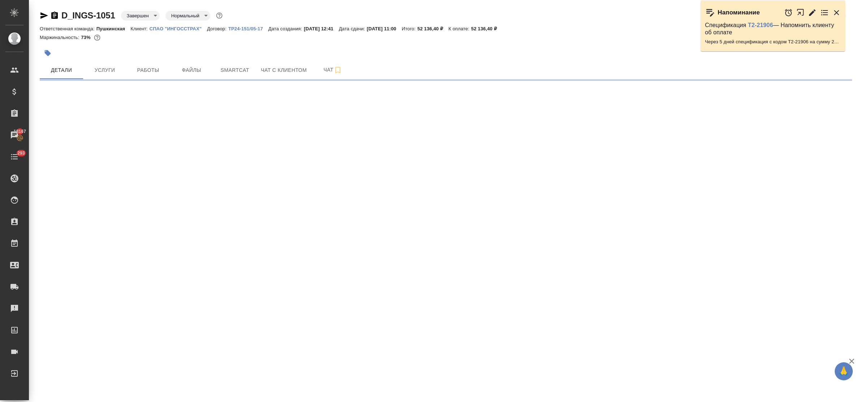
select select "RU"
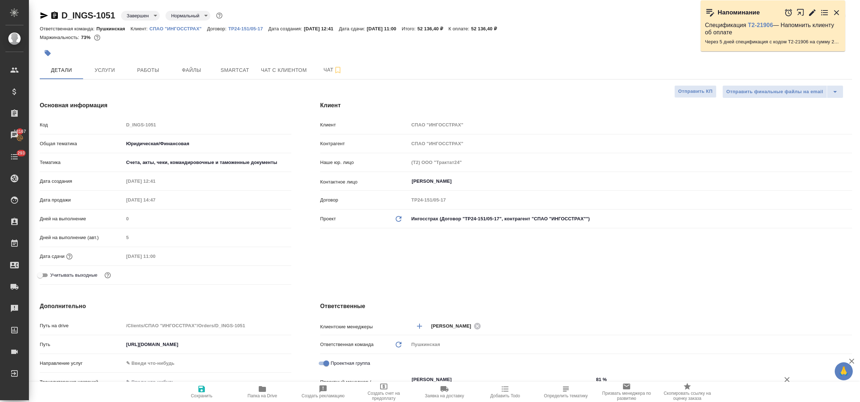
type textarea "x"
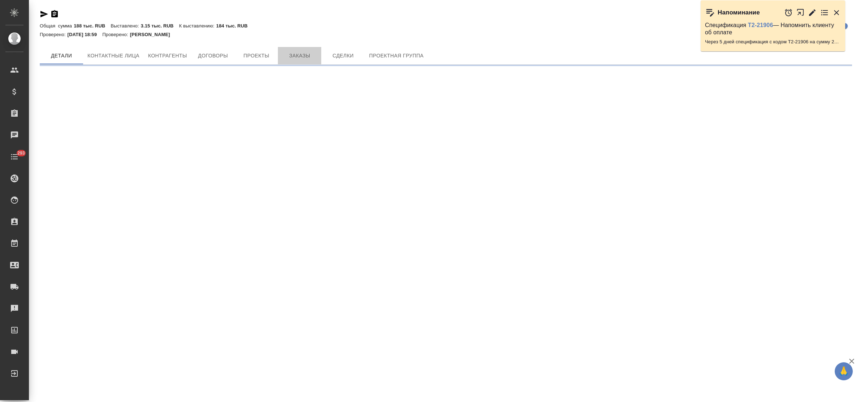
click at [296, 53] on span "Заказы" at bounding box center [299, 55] width 35 height 9
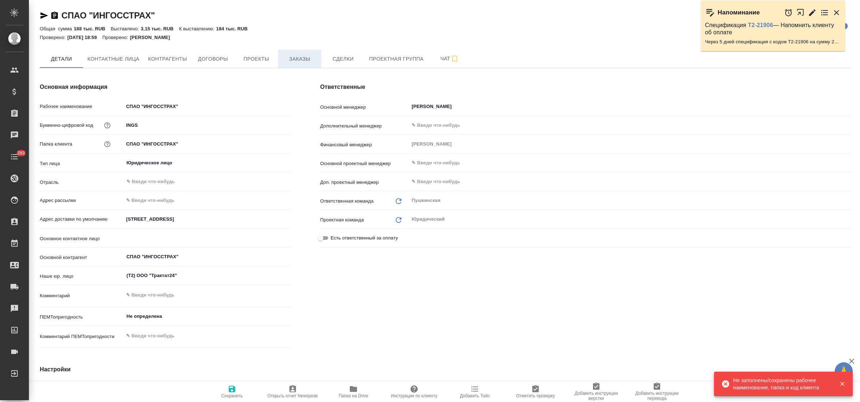
type textarea "x"
click at [295, 60] on span "Заказы" at bounding box center [299, 59] width 35 height 9
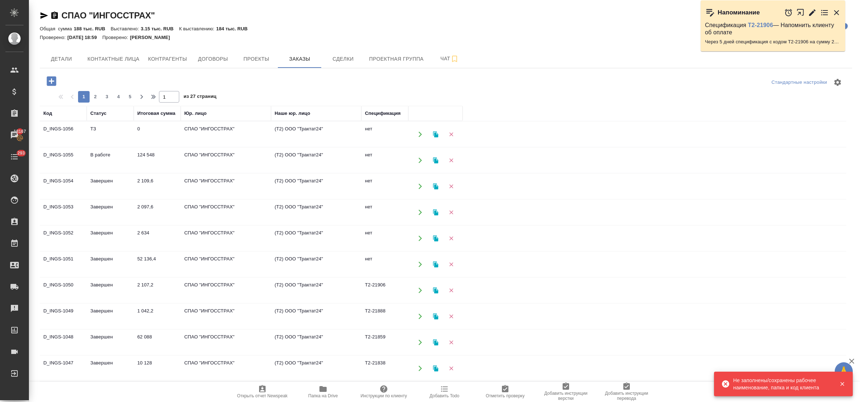
click at [113, 261] on td "Завершен" at bounding box center [110, 264] width 47 height 25
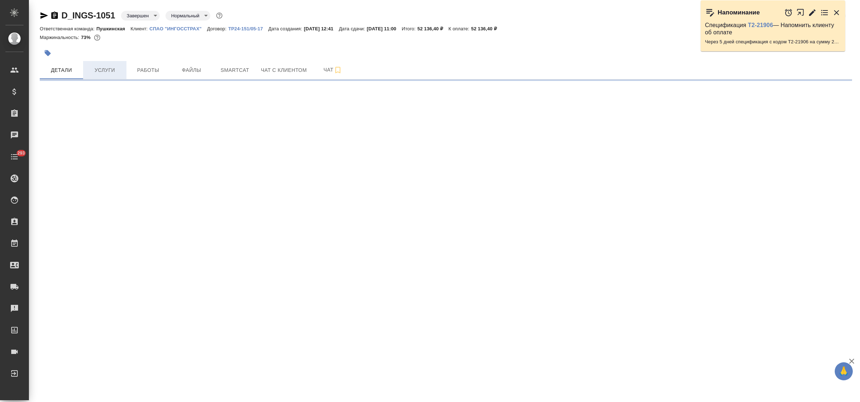
select select "RU"
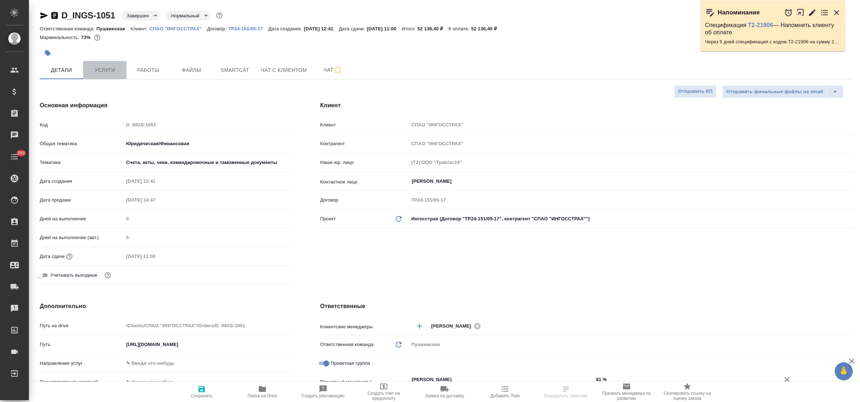
click at [104, 78] on button "Услуги" at bounding box center [104, 70] width 43 height 18
type textarea "x"
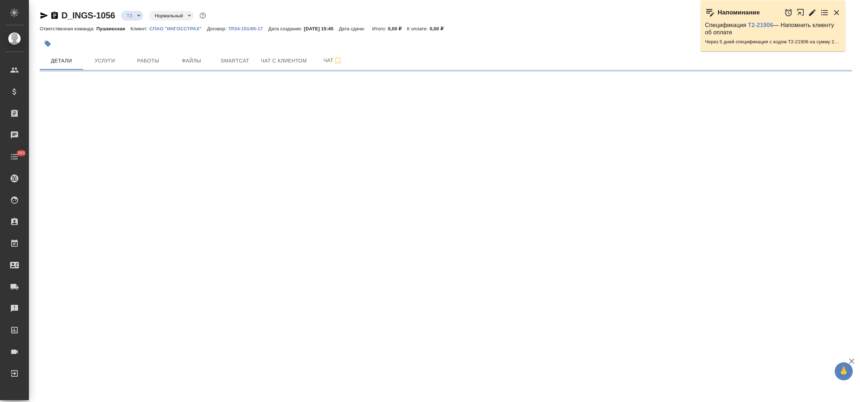
select select "RU"
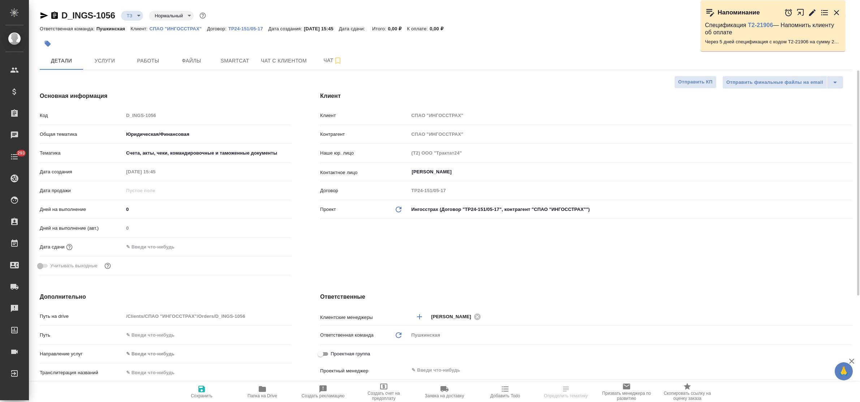
type textarea "x"
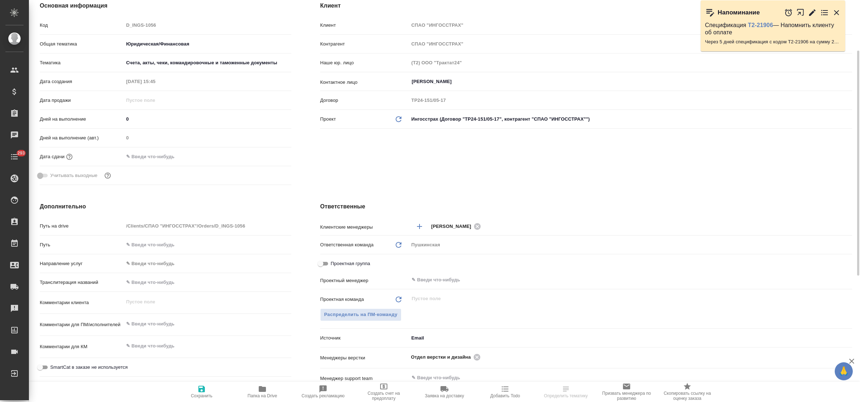
type textarea "x"
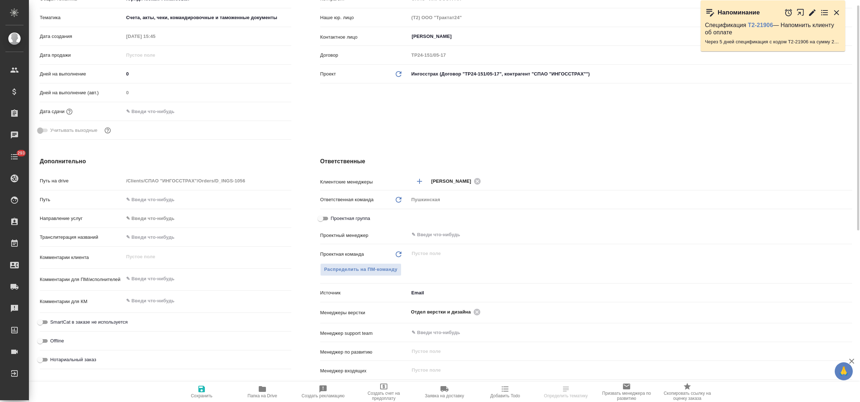
type textarea "x"
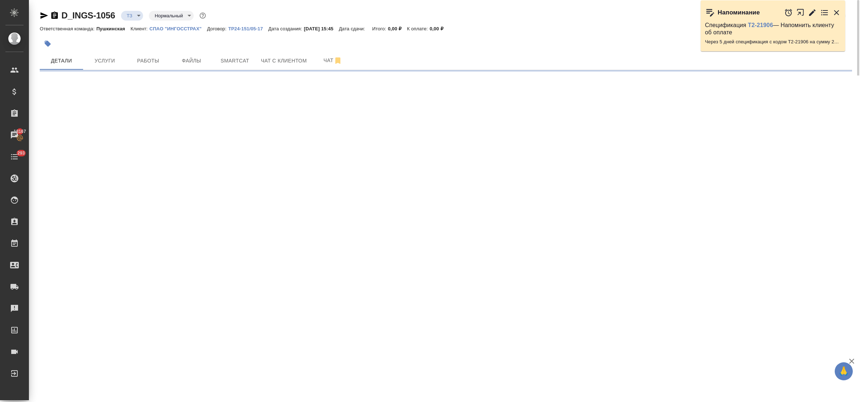
select select "RU"
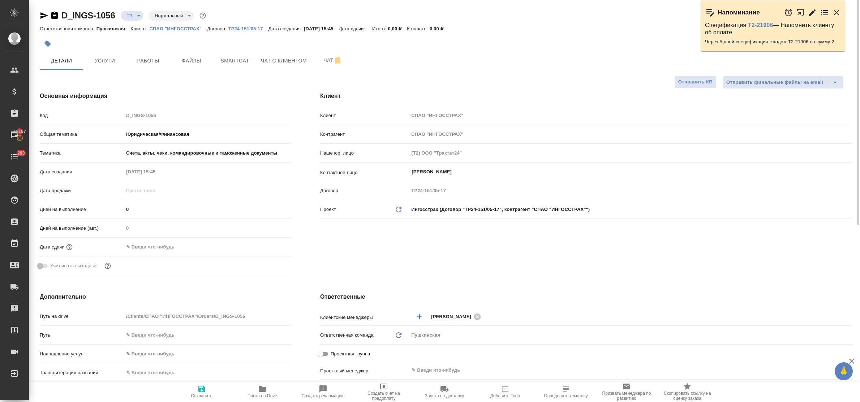
type textarea "x"
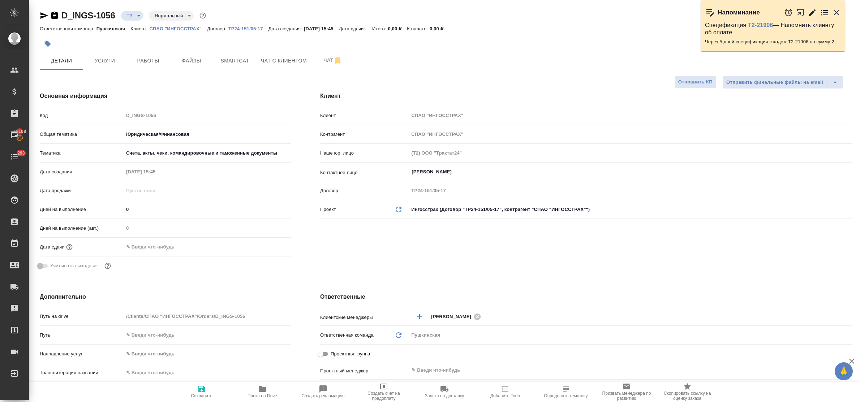
type textarea "x"
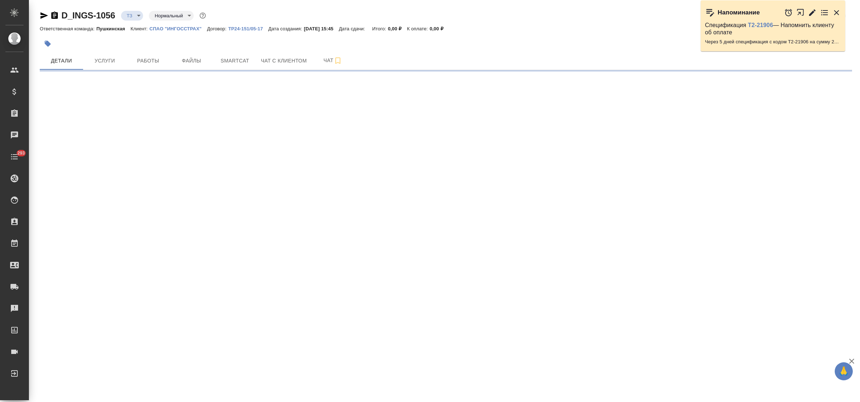
select select "RU"
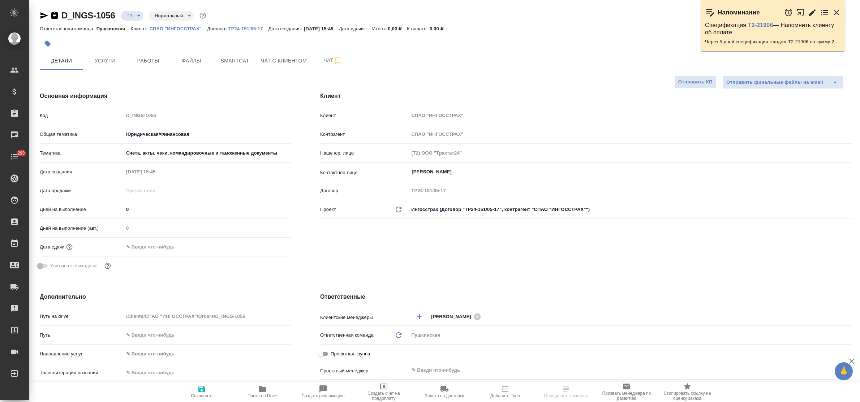
type textarea "x"
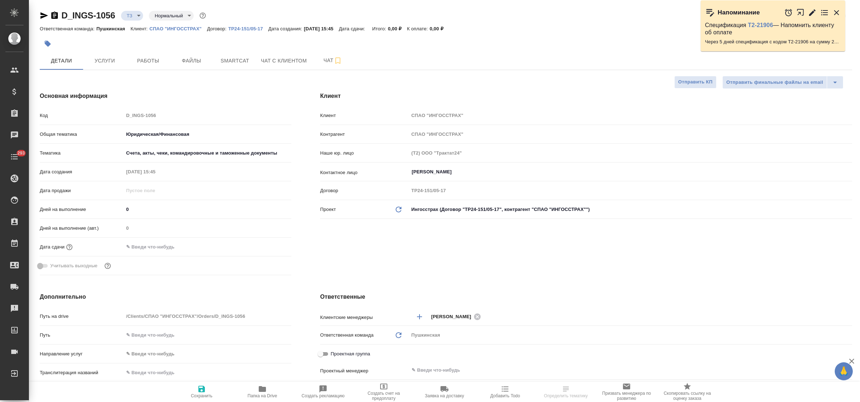
type textarea "x"
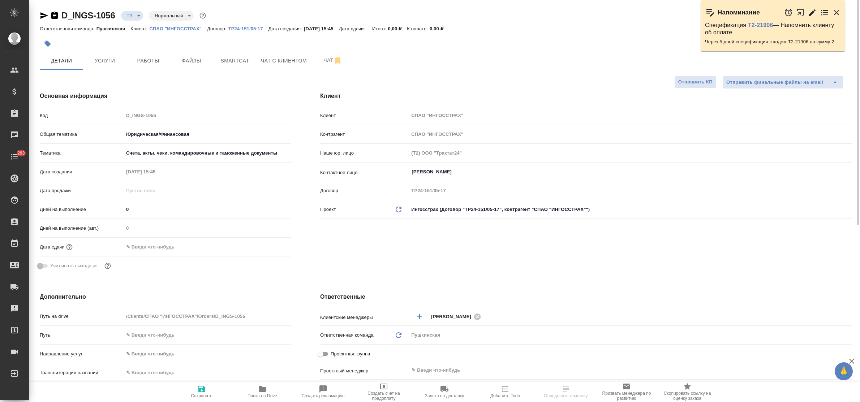
type textarea "x"
select select "RU"
type textarea "x"
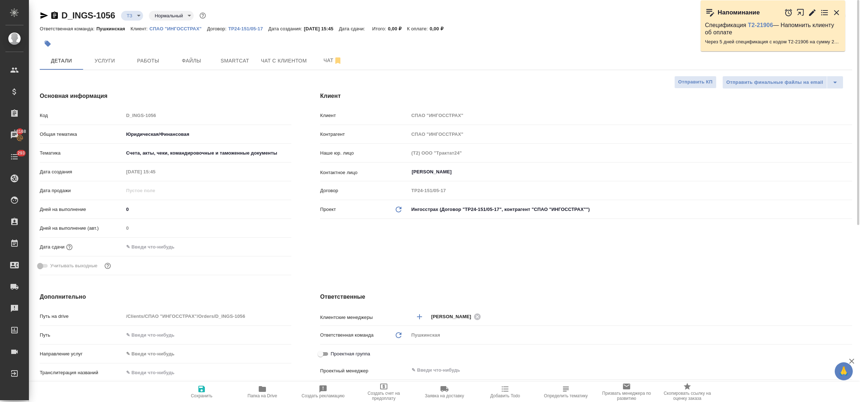
type textarea "x"
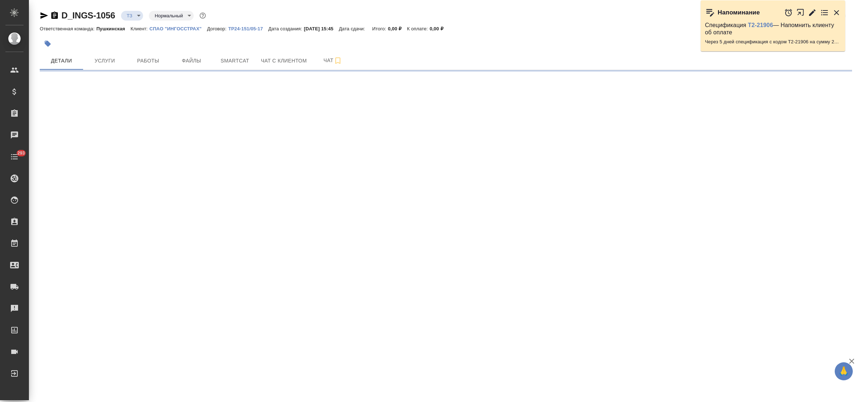
select select "RU"
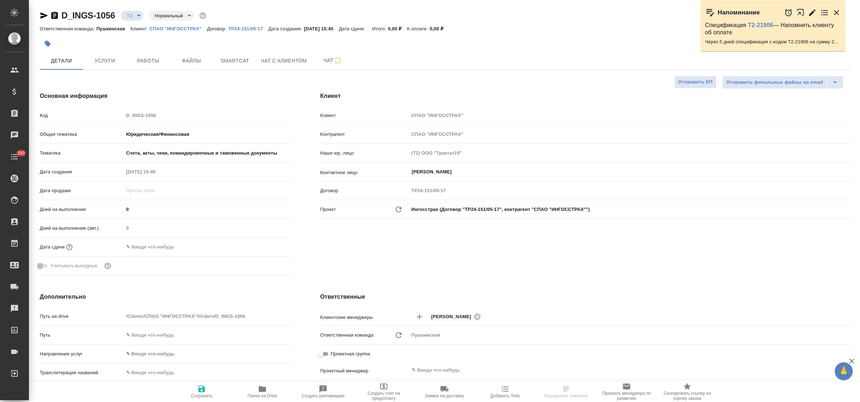
type textarea "x"
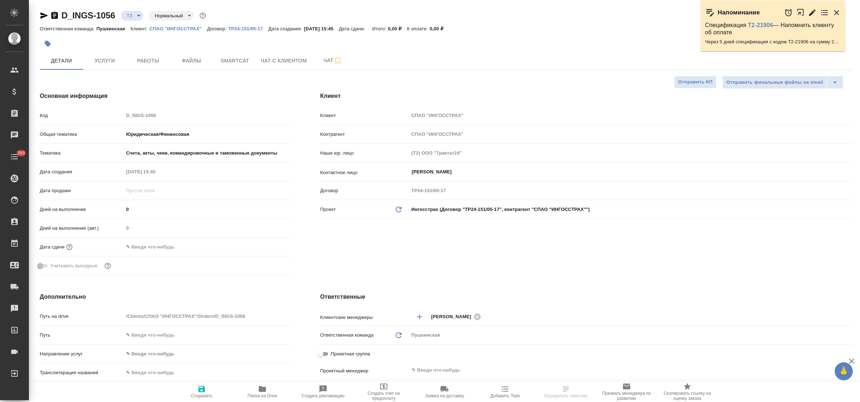
type textarea "x"
click at [175, 247] on input "text" at bounding box center [155, 247] width 63 height 10
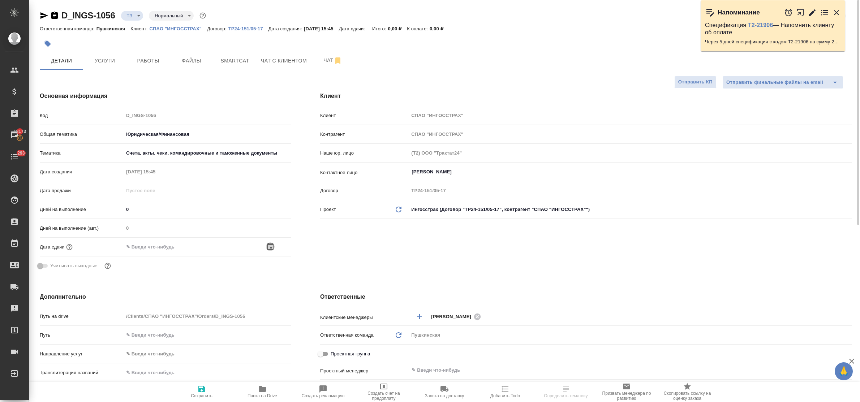
click at [270, 246] on icon "button" at bounding box center [270, 247] width 9 height 9
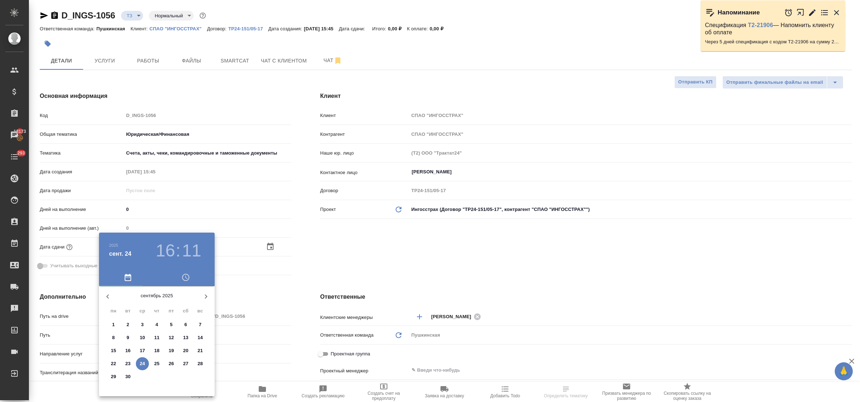
click at [324, 256] on div at bounding box center [430, 201] width 860 height 402
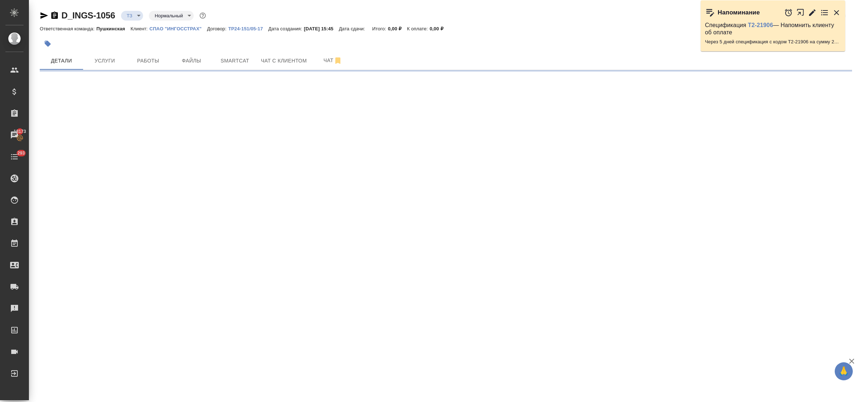
select select "RU"
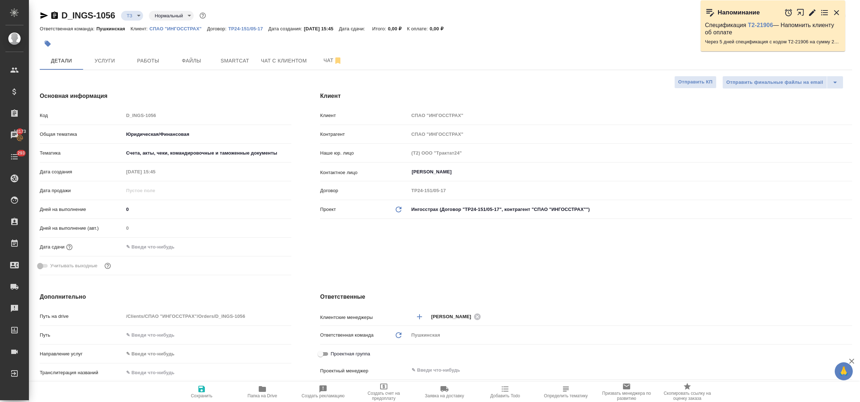
type textarea "x"
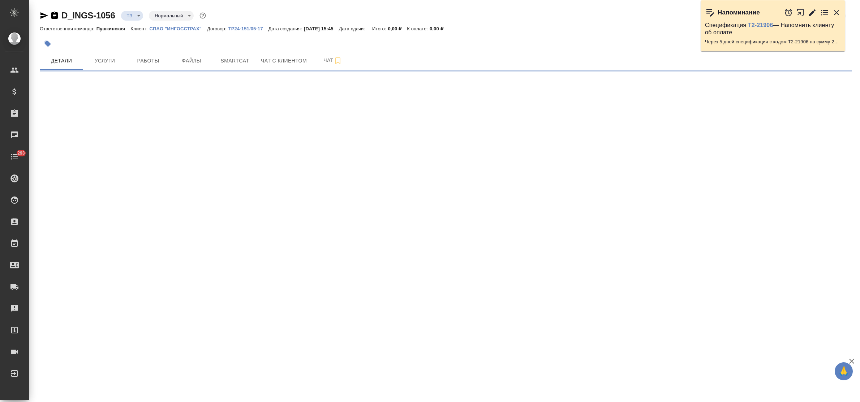
select select "RU"
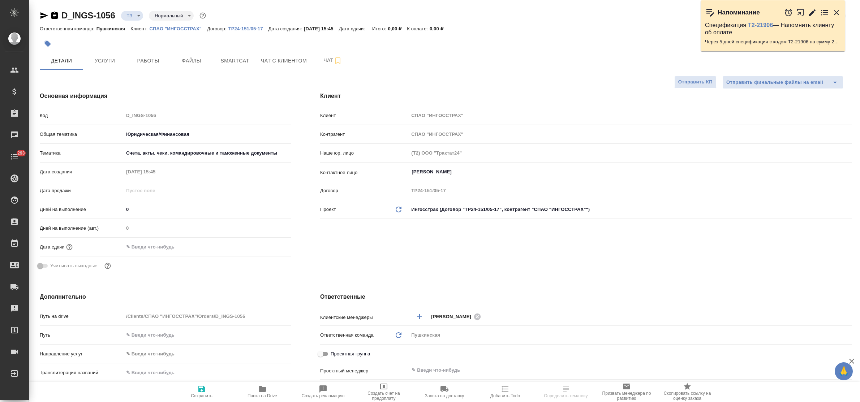
type textarea "x"
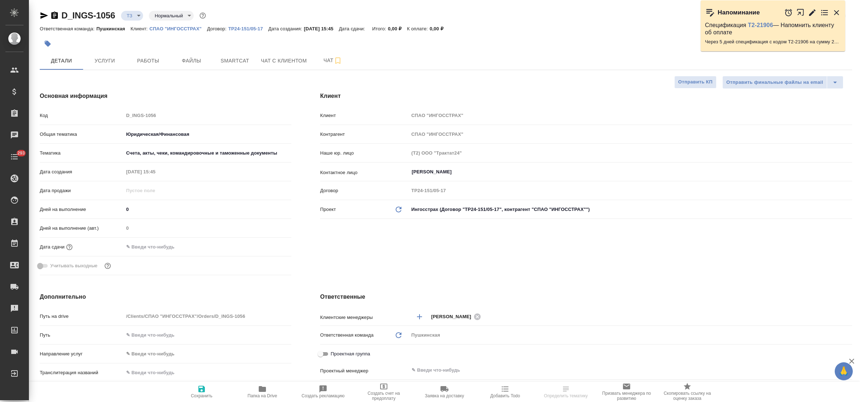
type textarea "x"
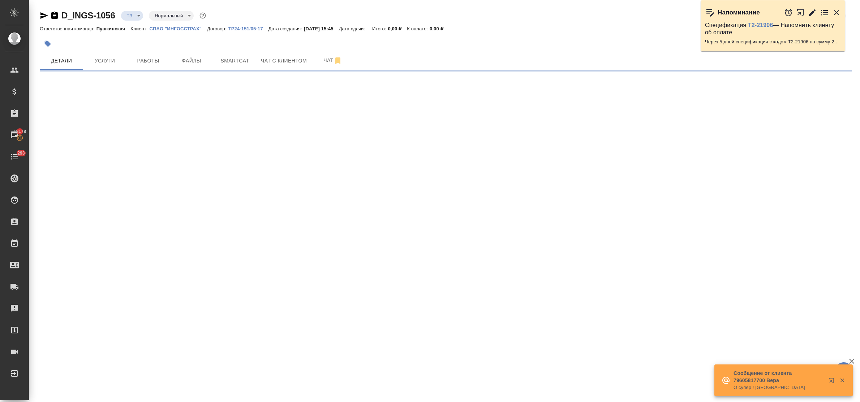
select select "RU"
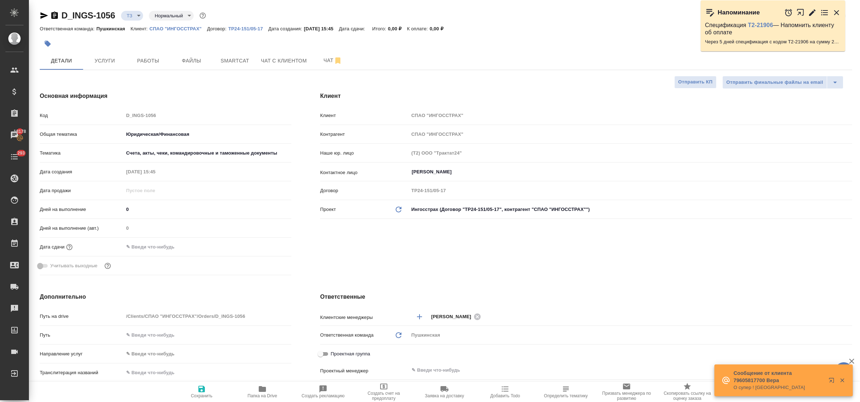
type textarea "x"
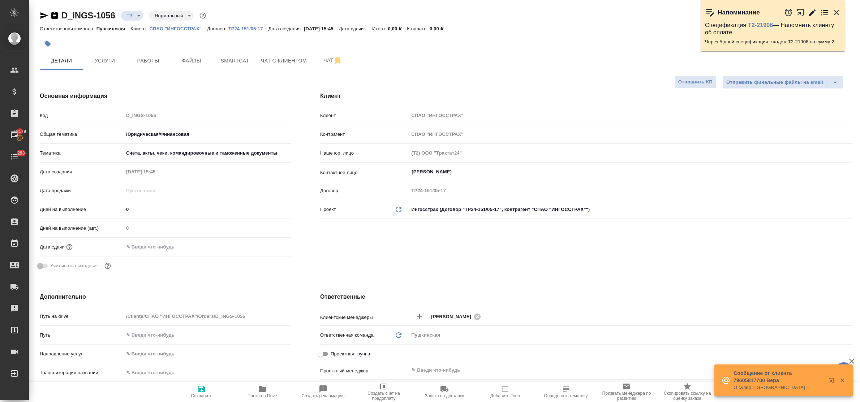
type textarea "x"
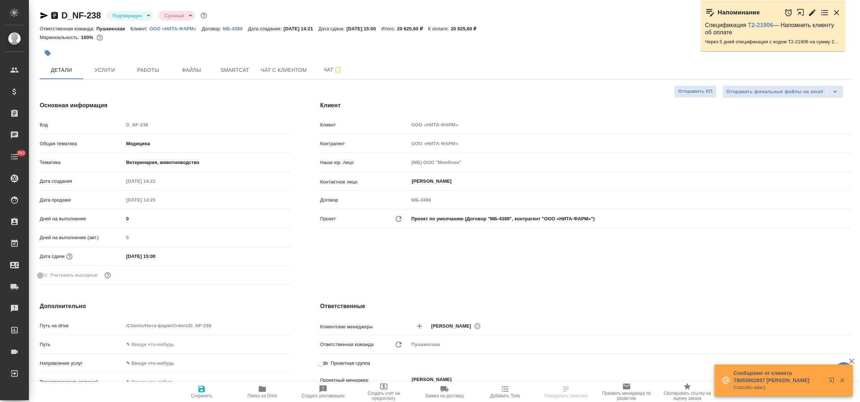
select select "RU"
click at [44, 15] on icon "button" at bounding box center [44, 15] width 8 height 7
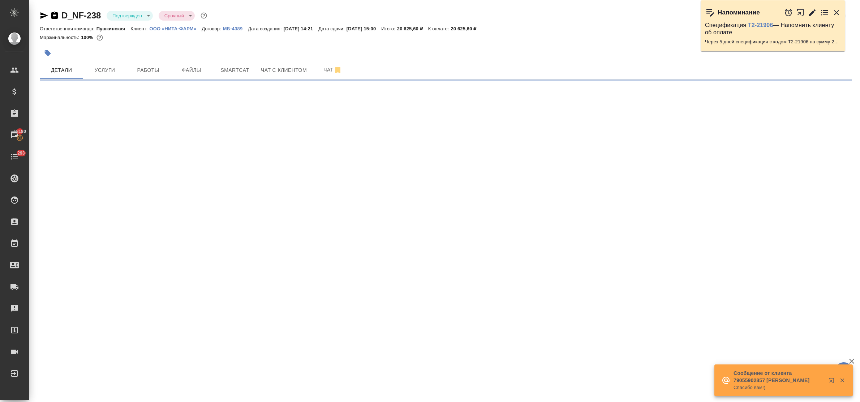
select select "RU"
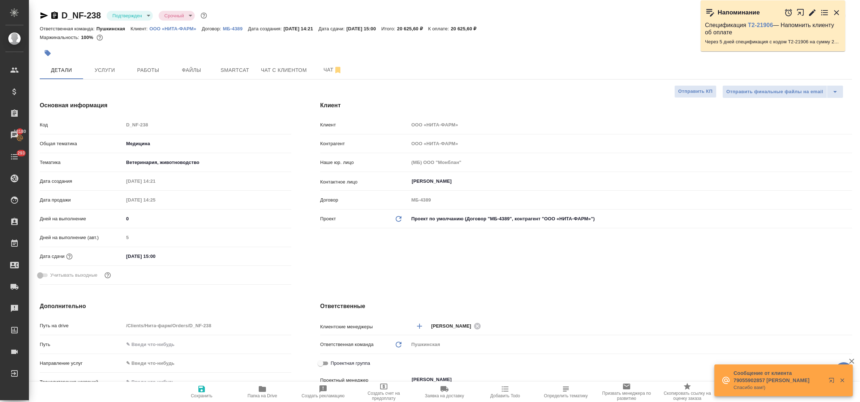
type textarea "x"
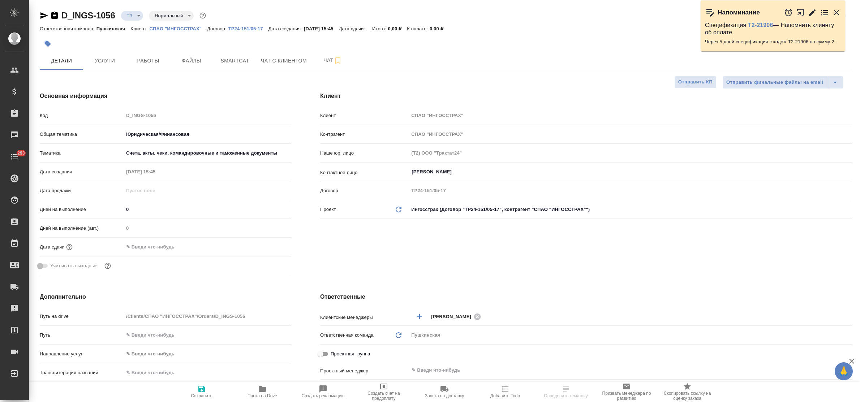
select select "RU"
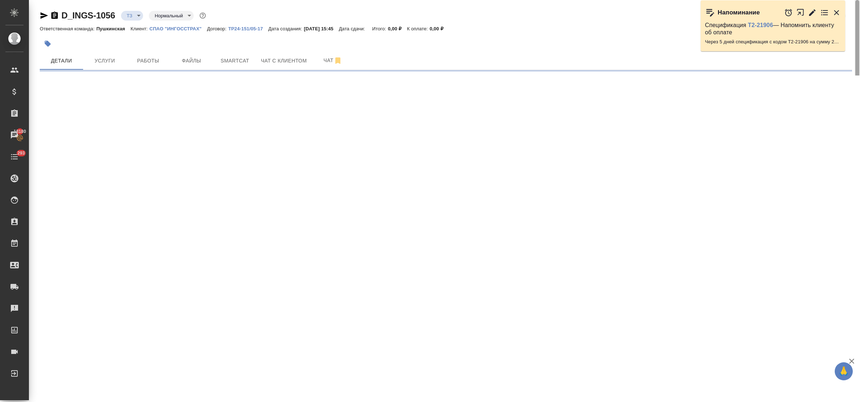
select select "RU"
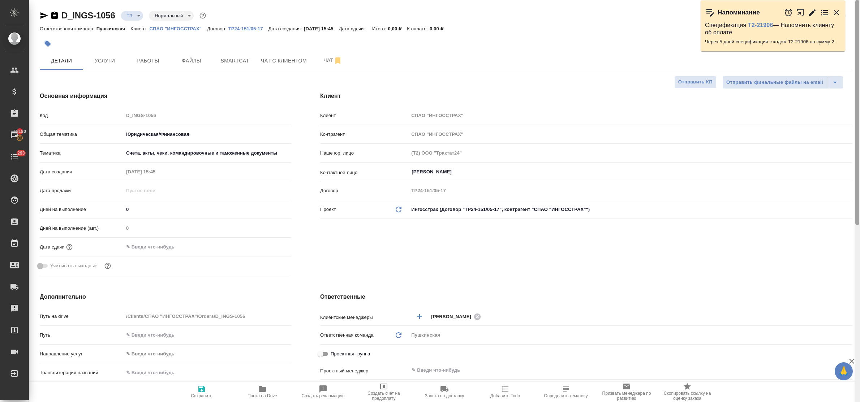
type textarea "x"
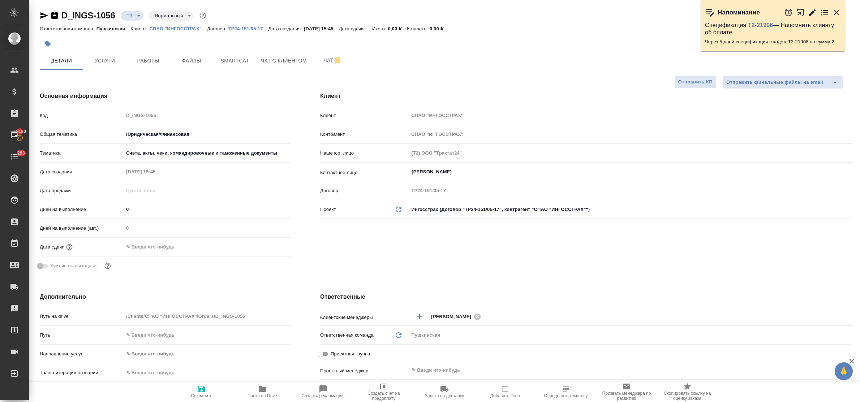
type textarea "x"
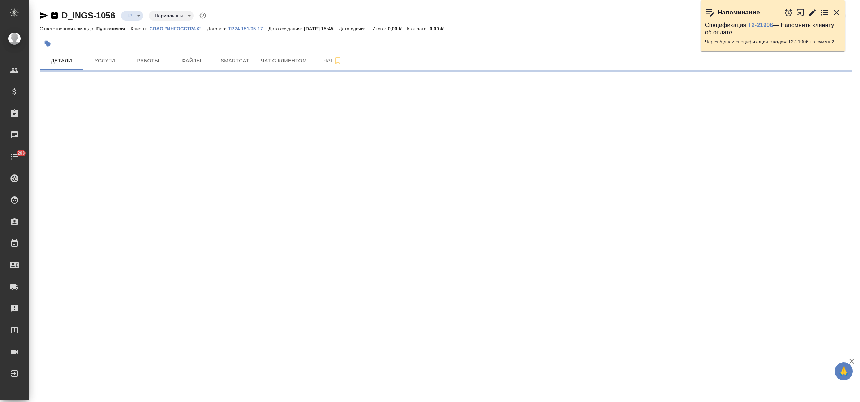
select select "RU"
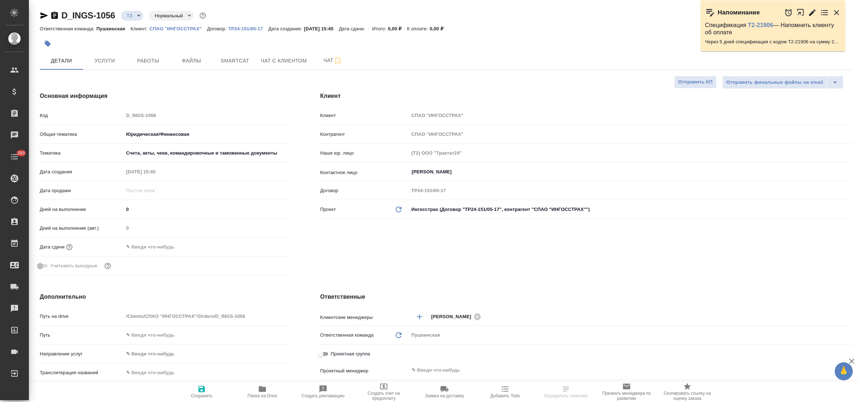
type textarea "x"
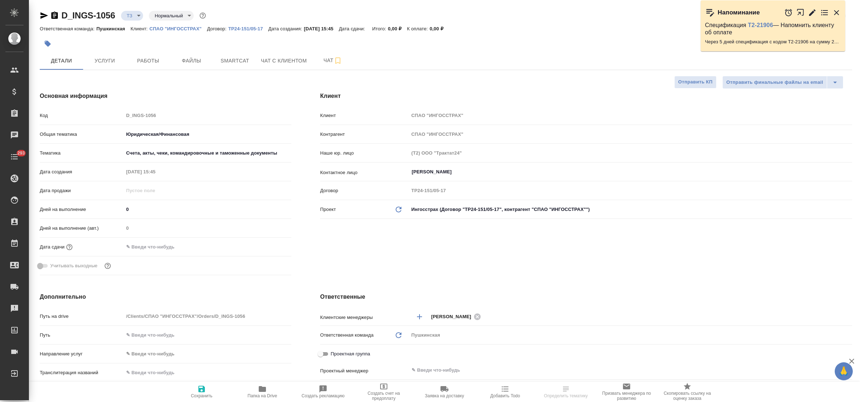
type textarea "x"
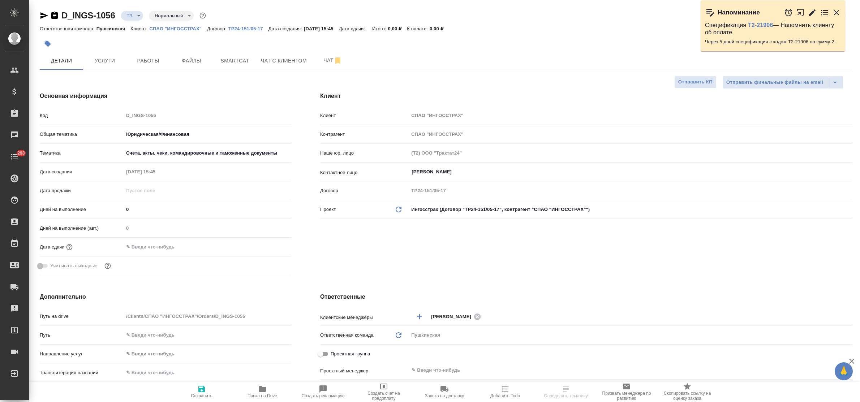
type textarea "x"
select select "RU"
type textarea "x"
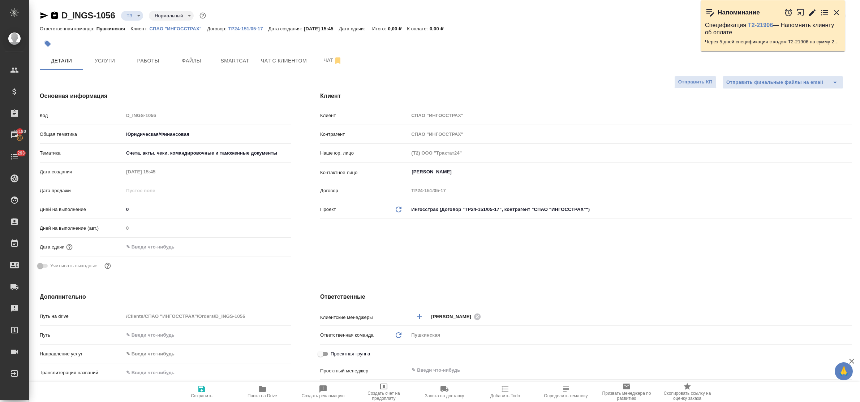
type textarea "x"
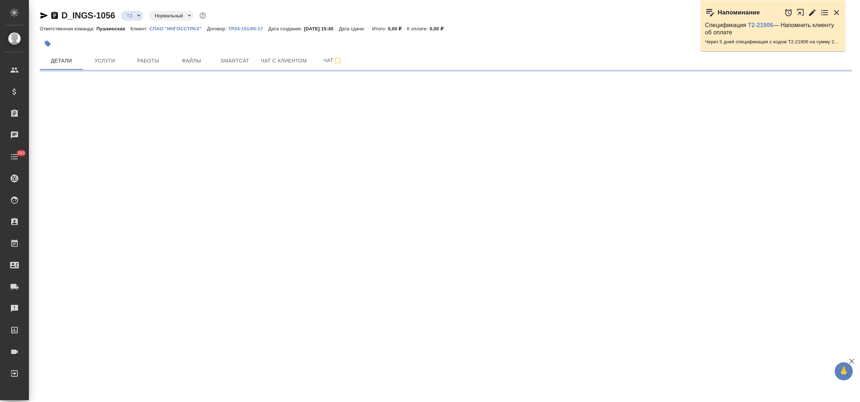
select select "RU"
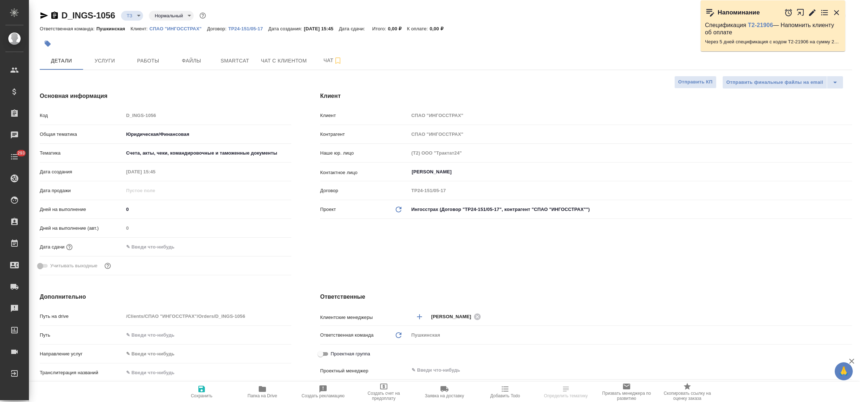
type textarea "x"
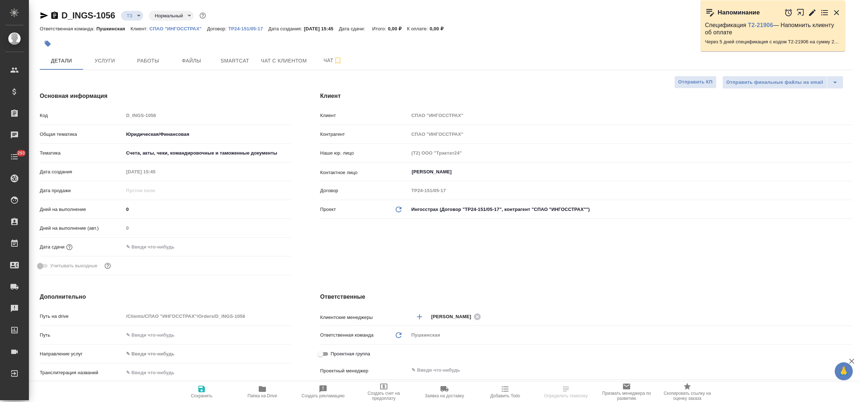
type textarea "x"
click at [169, 248] on input "text" at bounding box center [155, 247] width 63 height 10
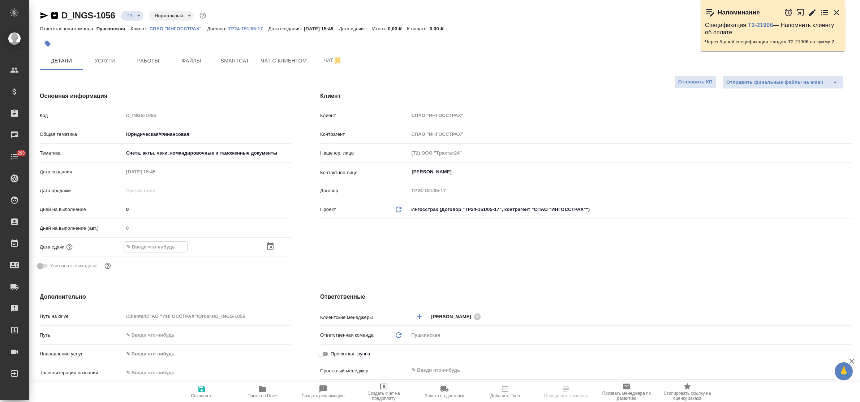
click at [268, 248] on icon "button" at bounding box center [270, 246] width 9 height 9
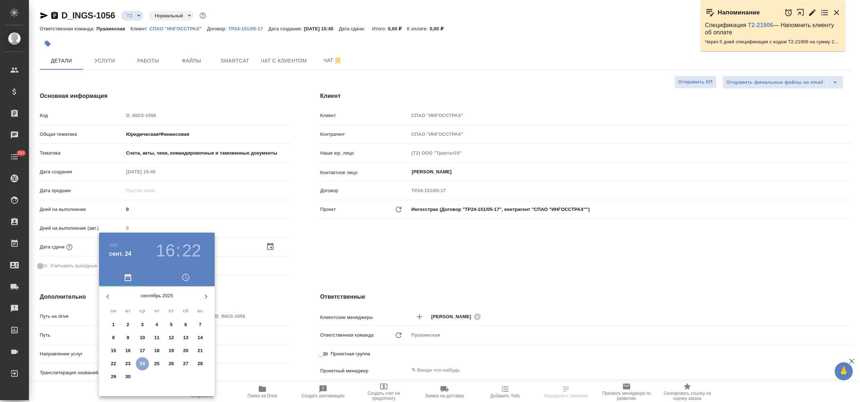
click at [141, 364] on p "24" at bounding box center [142, 363] width 5 height 7
type input "24.09.2025 16:22"
type textarea "x"
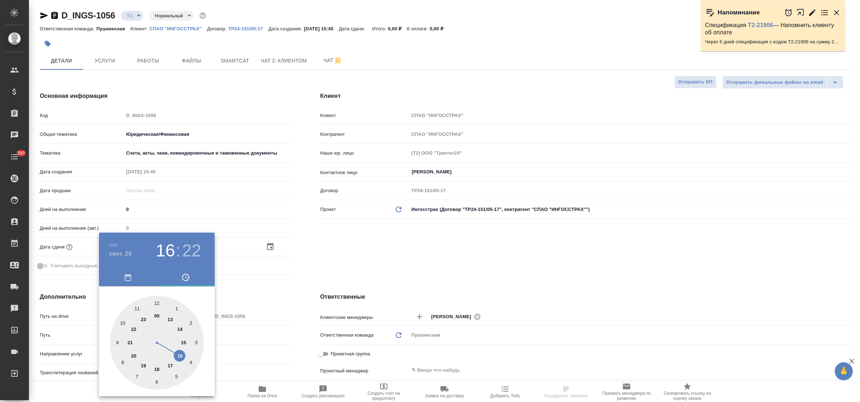
click at [180, 354] on div at bounding box center [157, 343] width 94 height 94
type textarea "x"
click at [116, 343] on div at bounding box center [157, 343] width 94 height 94
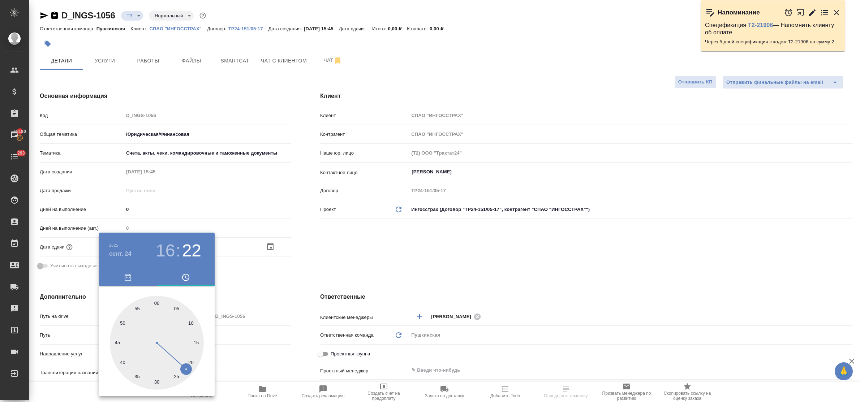
type input "[DATE] 16:45"
type textarea "x"
click at [260, 286] on div at bounding box center [430, 201] width 860 height 402
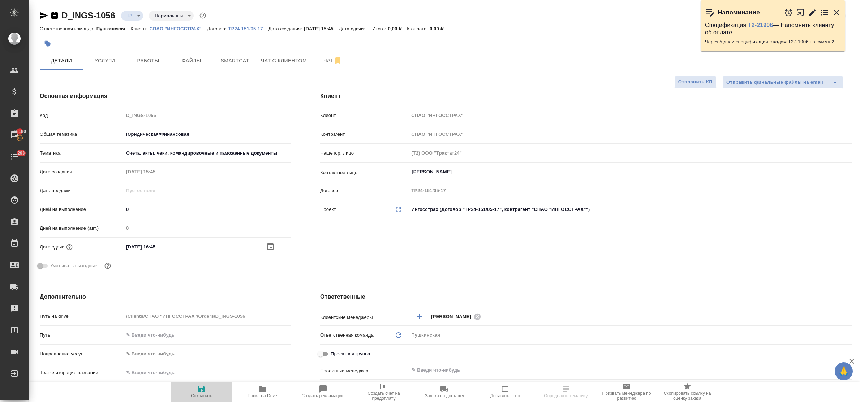
click at [195, 389] on span "Сохранить" at bounding box center [202, 392] width 52 height 14
type textarea "x"
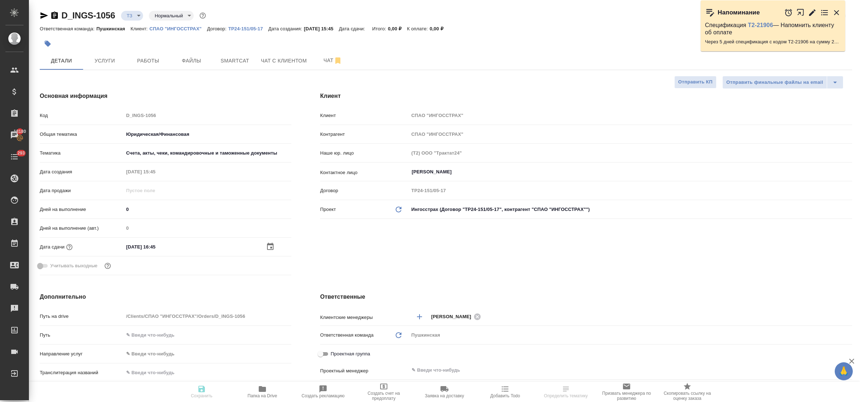
type textarea "x"
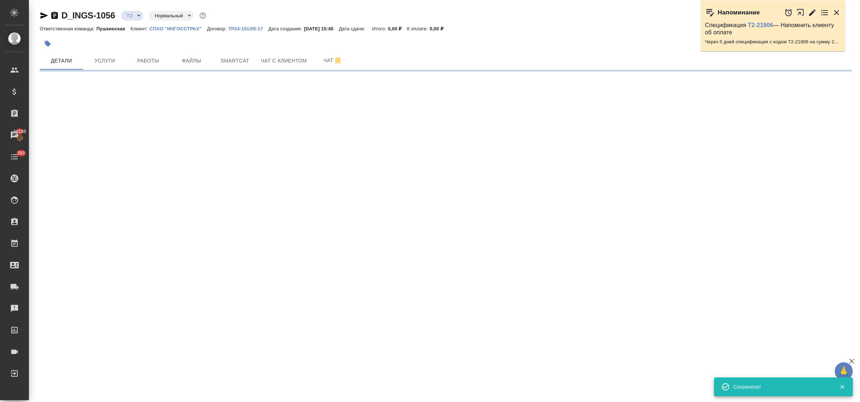
select select "RU"
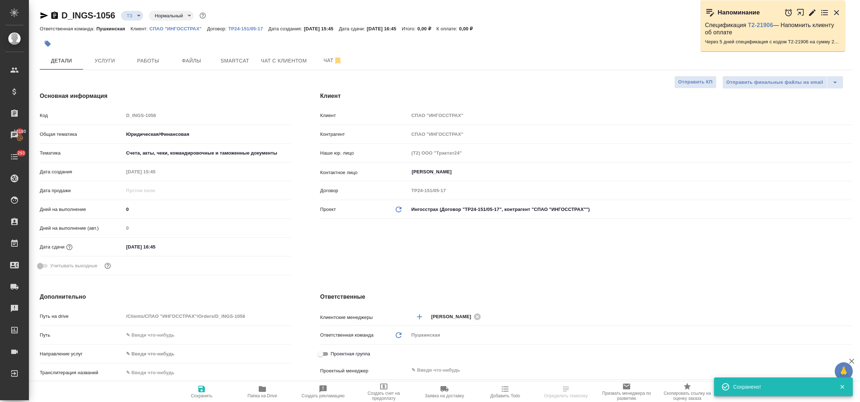
type textarea "x"
select select "RU"
type textarea "x"
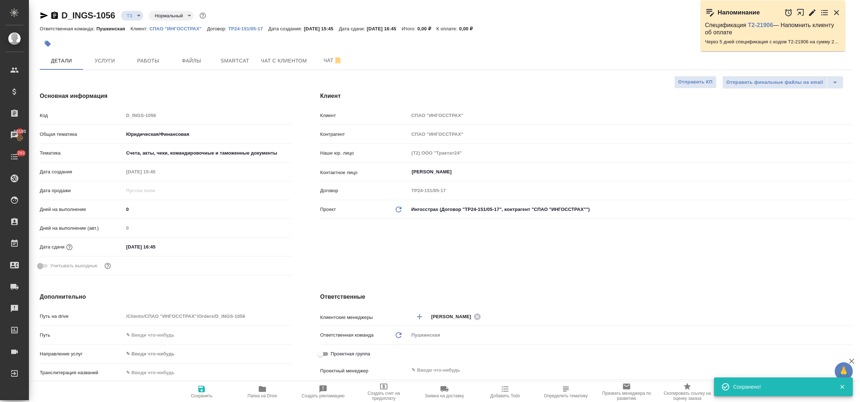
type textarea "x"
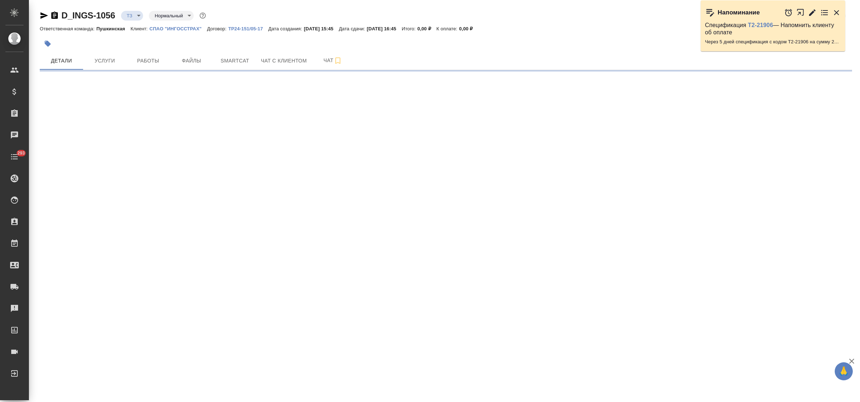
select select "RU"
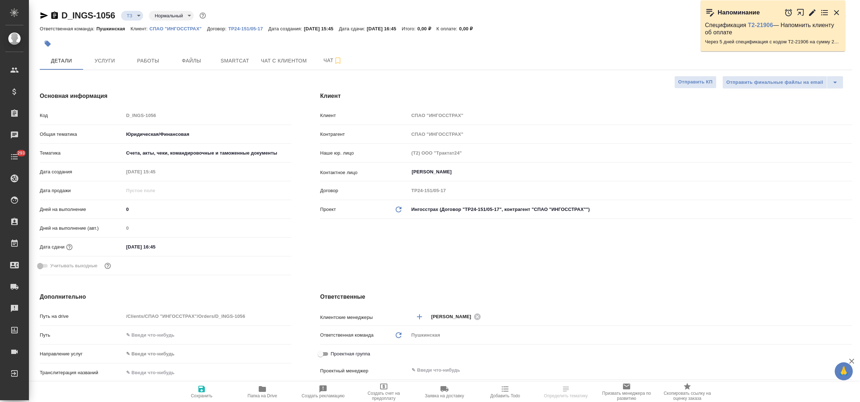
type textarea "x"
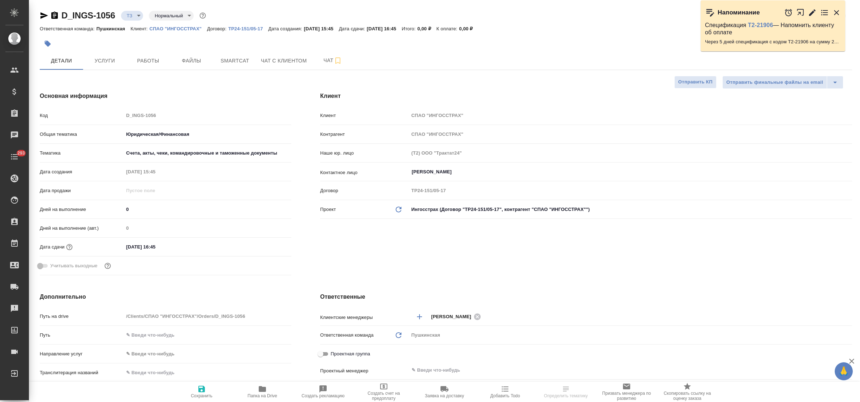
type textarea "x"
click at [320, 64] on span "Чат" at bounding box center [333, 60] width 35 height 9
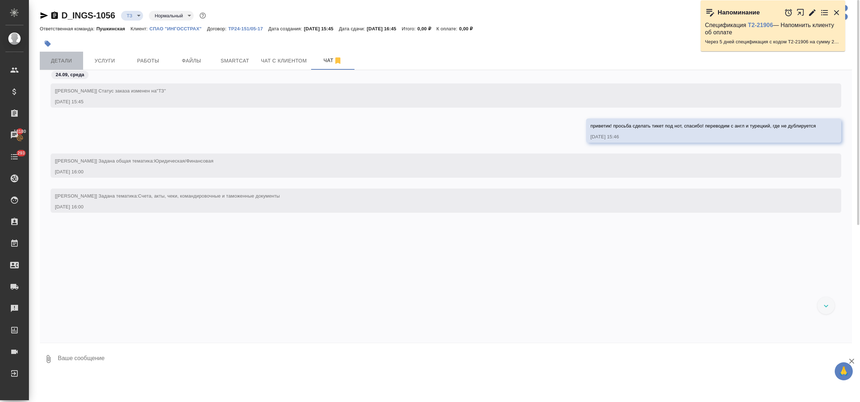
click at [61, 62] on span "Детали" at bounding box center [61, 60] width 35 height 9
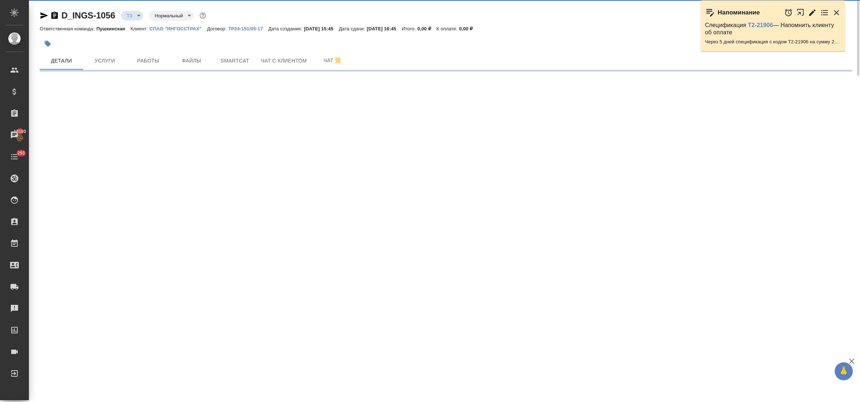
select select "RU"
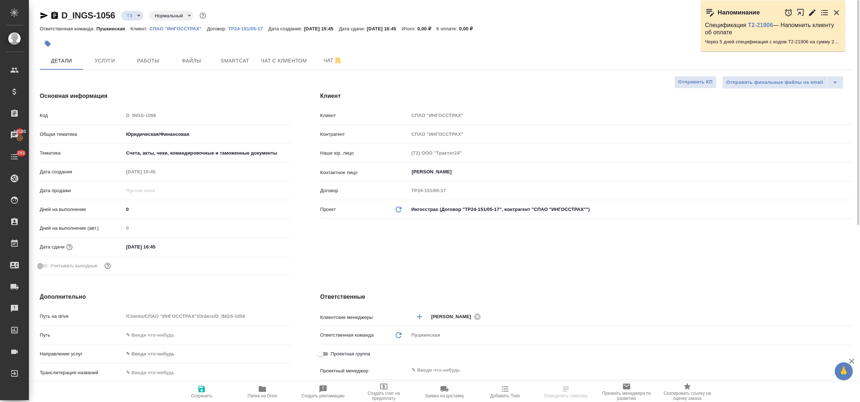
type textarea "x"
select select "RU"
type textarea "x"
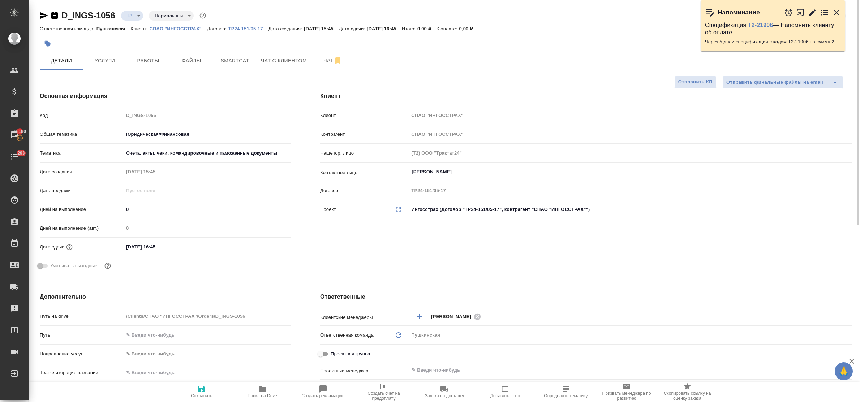
type textarea "x"
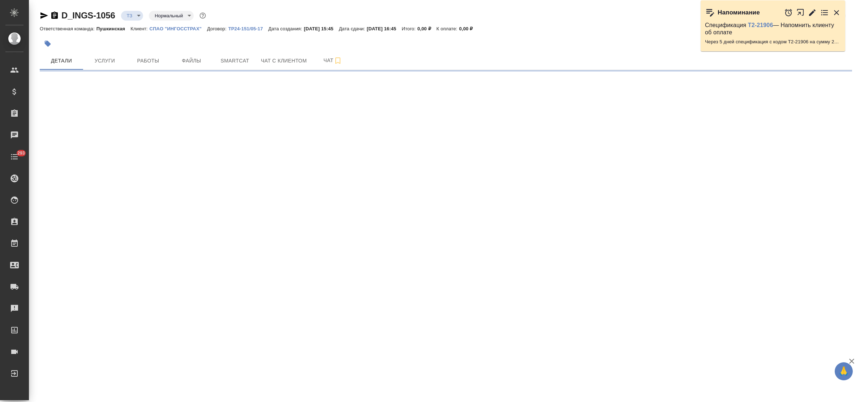
select select "RU"
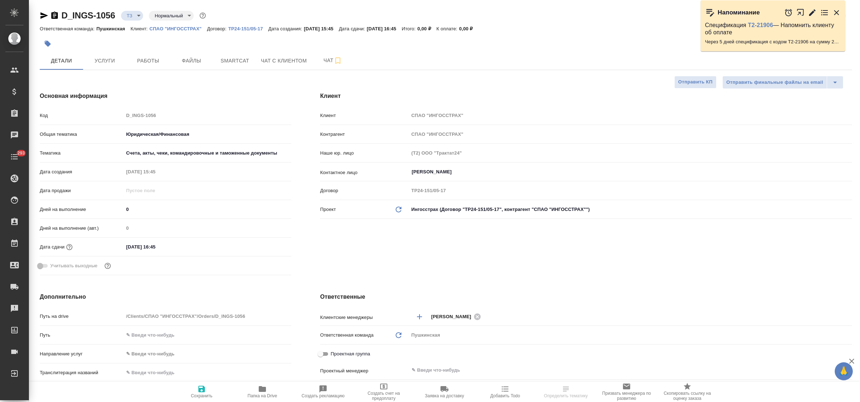
type textarea "x"
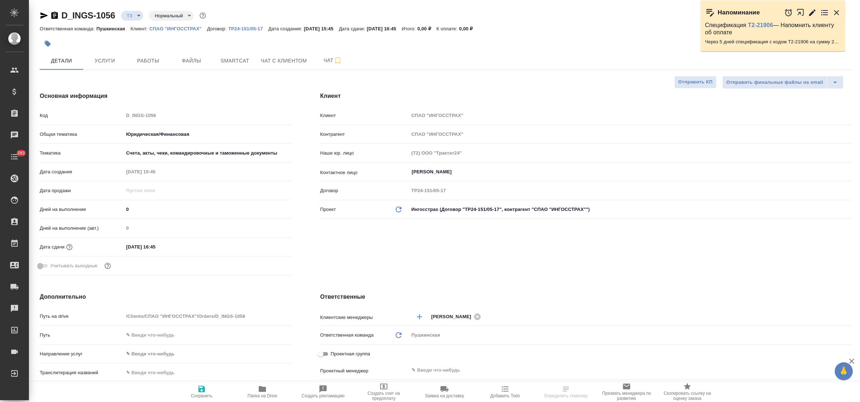
type textarea "x"
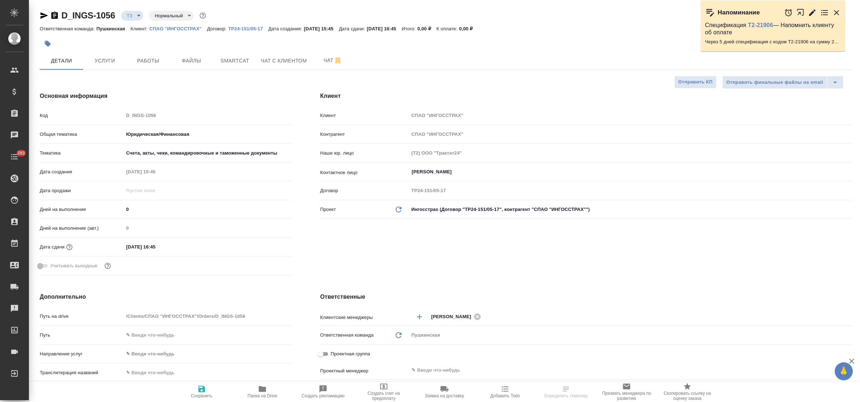
type textarea "x"
select select "RU"
type textarea "x"
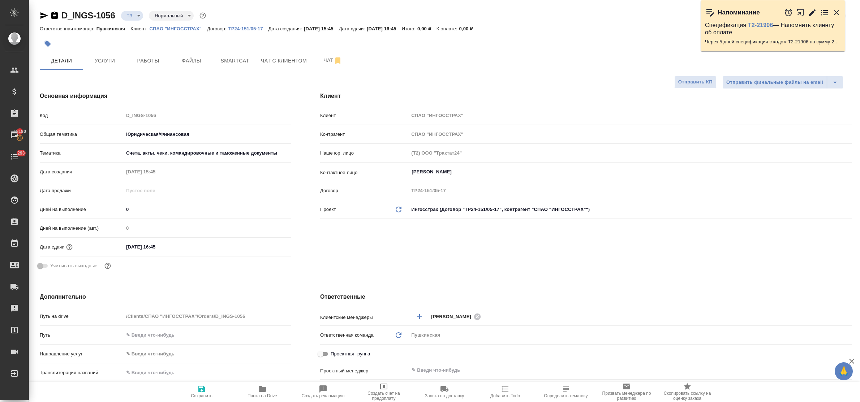
type textarea "x"
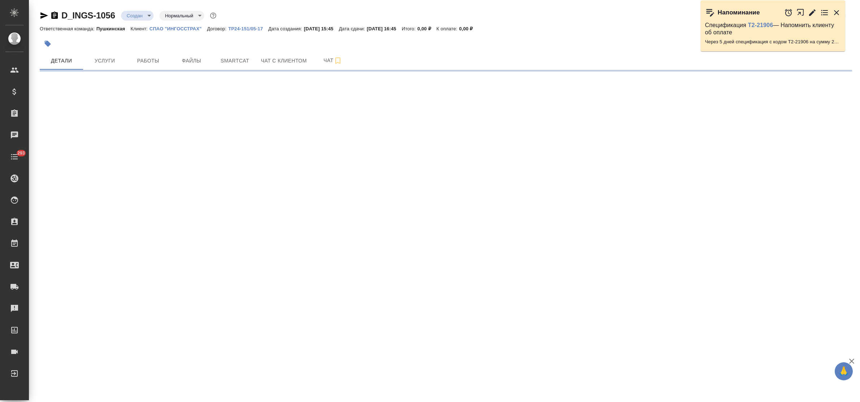
select select "RU"
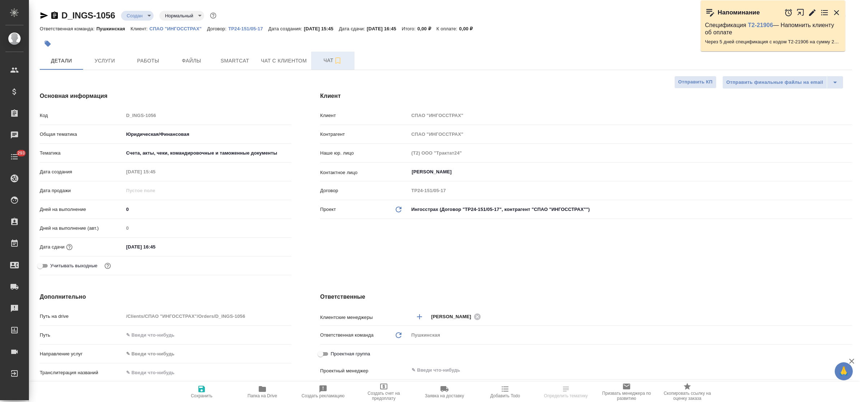
type textarea "x"
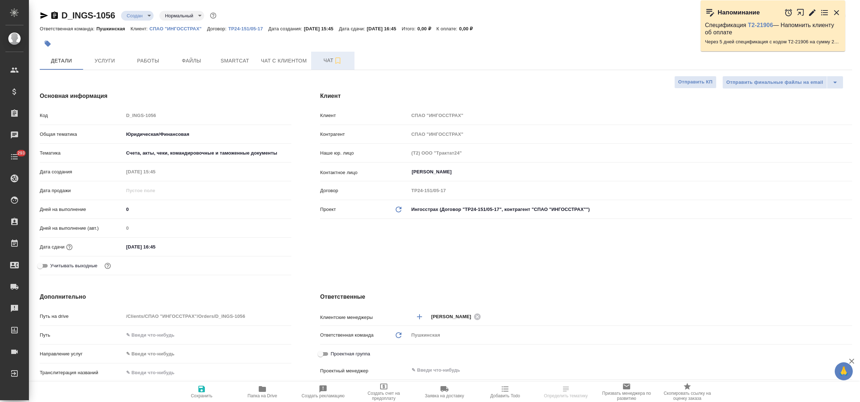
type textarea "x"
click at [321, 63] on span "Чат" at bounding box center [333, 60] width 35 height 9
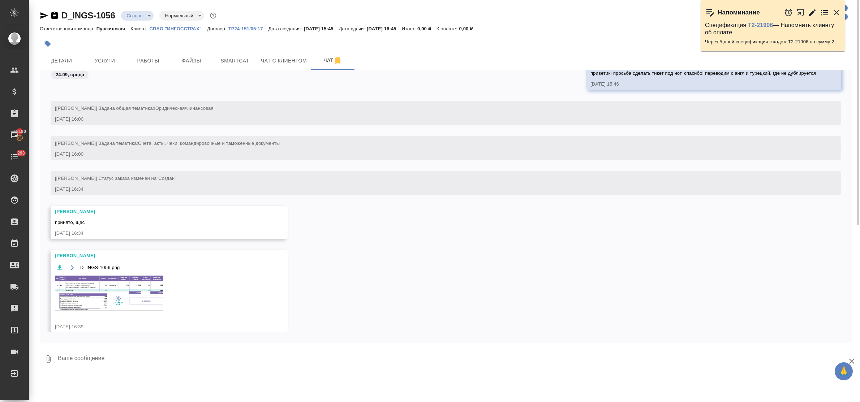
scroll to position [64, 0]
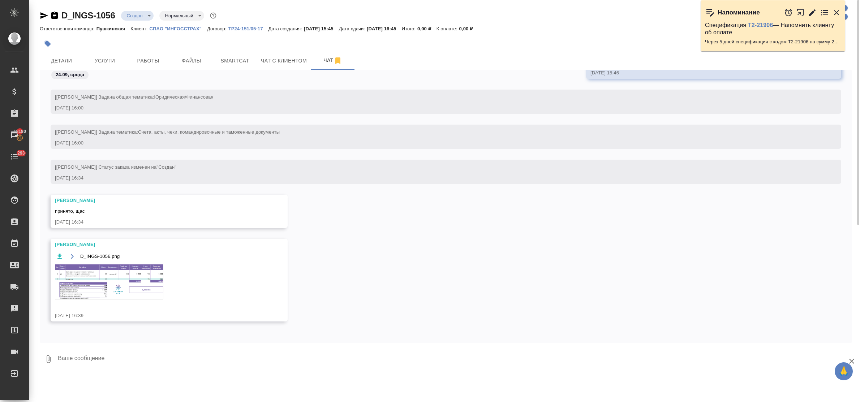
click at [126, 281] on img at bounding box center [109, 282] width 108 height 35
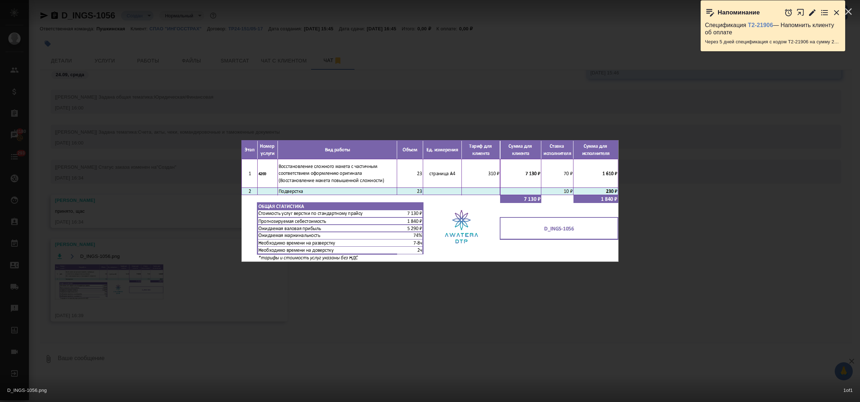
click at [328, 311] on div "D_INGS-1056.png 1 of 1" at bounding box center [430, 201] width 860 height 402
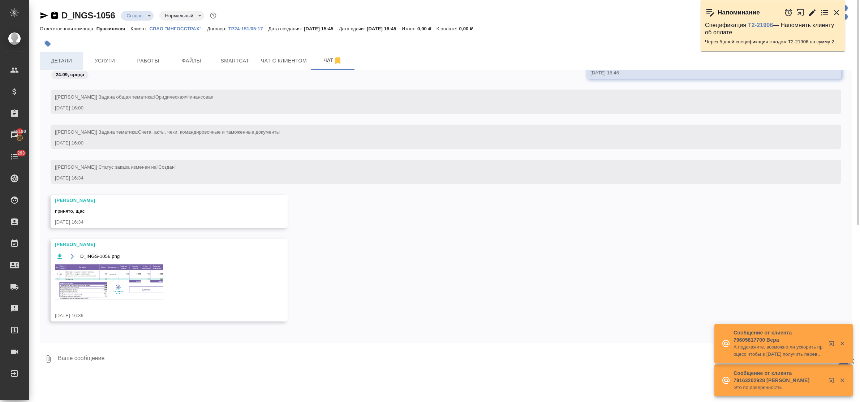
click at [70, 56] on span "Детали" at bounding box center [61, 60] width 35 height 9
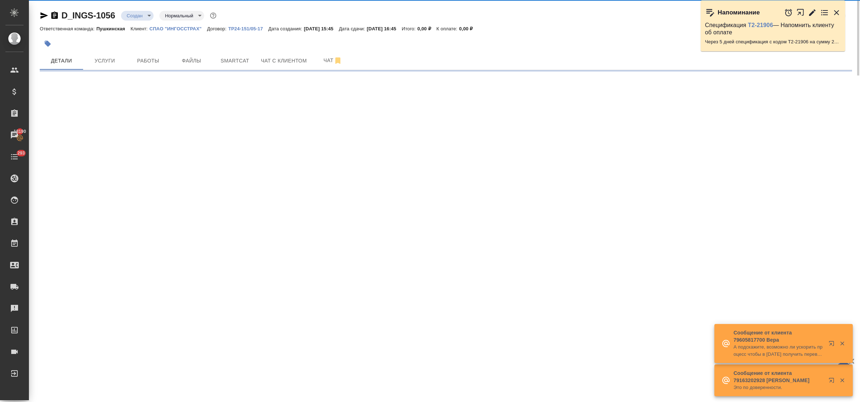
select select "RU"
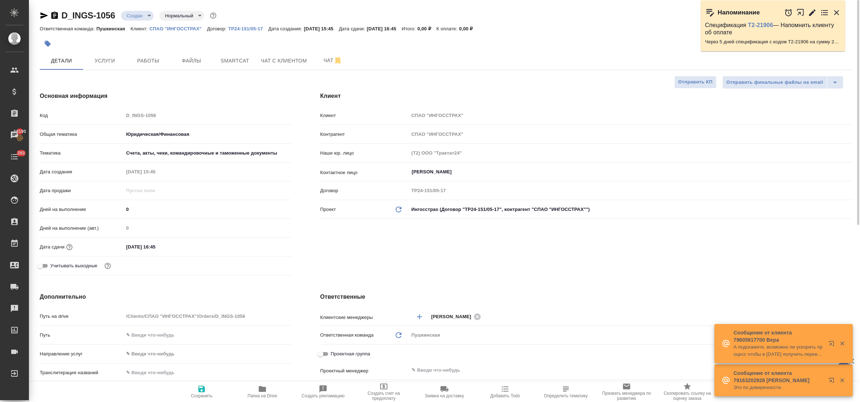
type textarea "x"
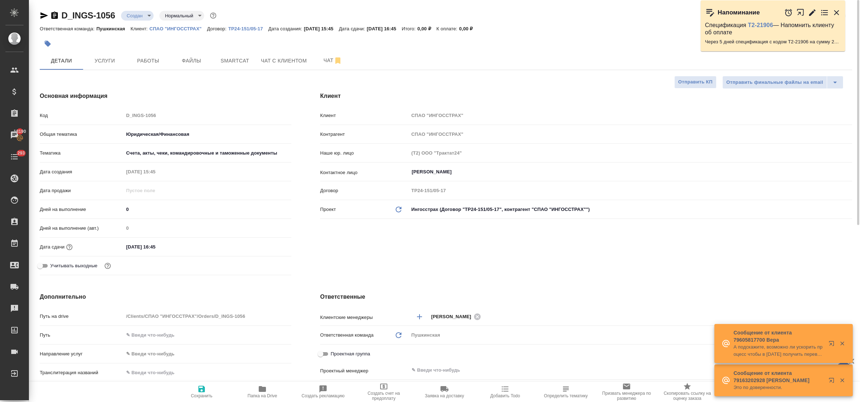
type textarea "x"
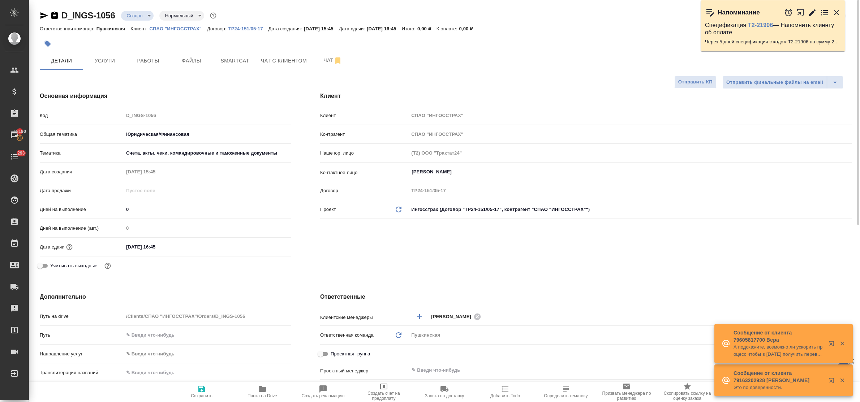
type textarea "x"
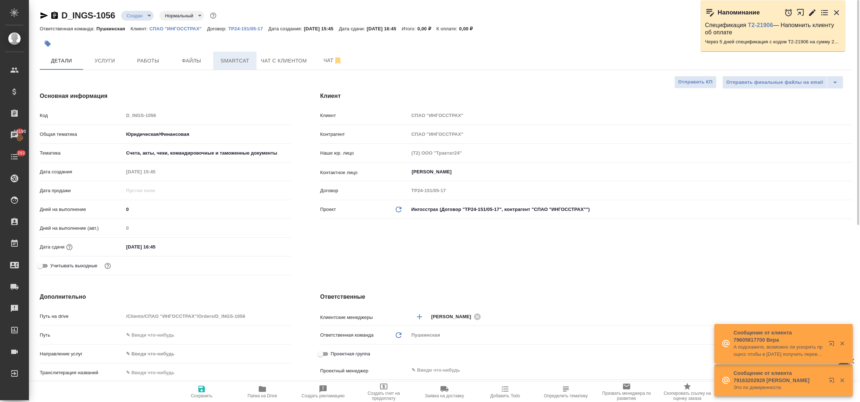
click at [248, 62] on span "Smartcat" at bounding box center [235, 60] width 35 height 9
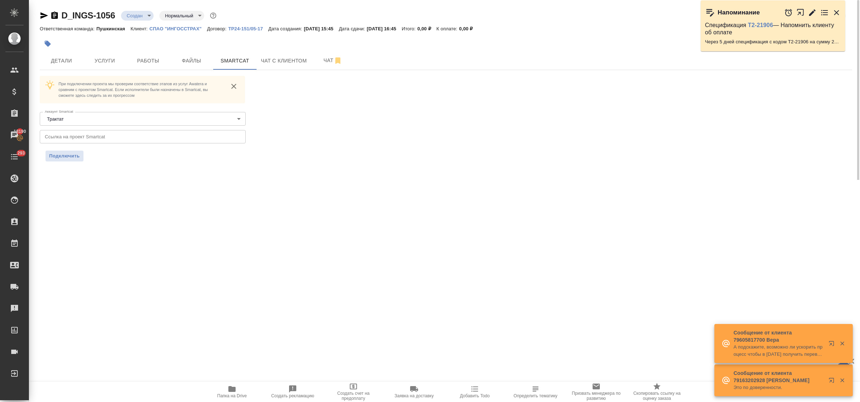
click at [123, 134] on input "text" at bounding box center [143, 136] width 206 height 13
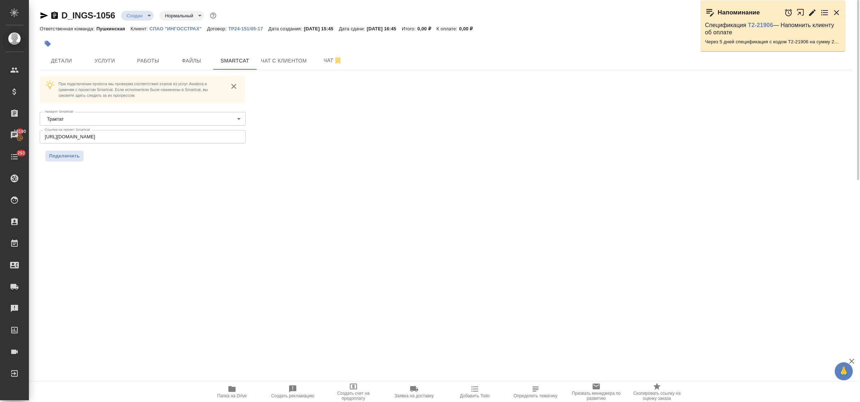
click at [73, 155] on span "Подключить" at bounding box center [64, 156] width 31 height 7
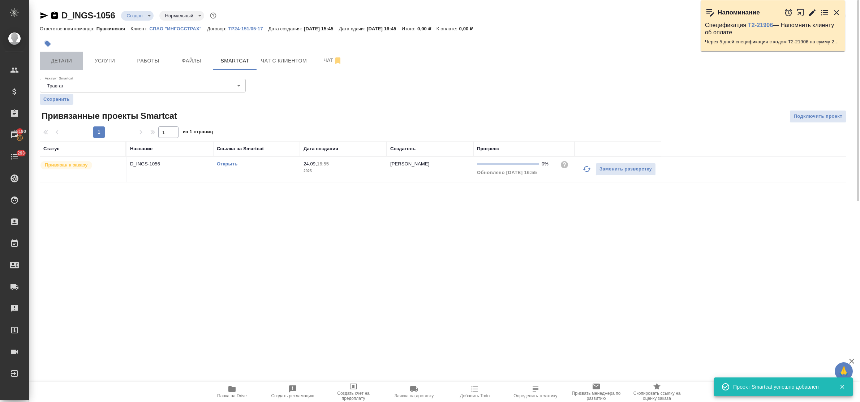
click at [63, 60] on span "Детали" at bounding box center [61, 60] width 35 height 9
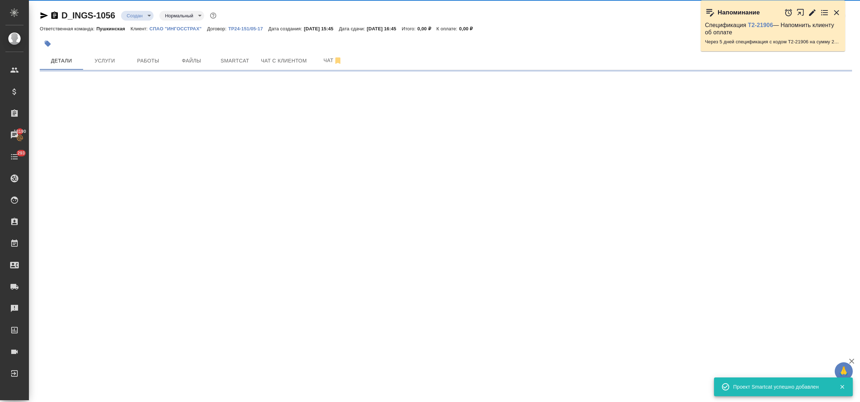
select select "RU"
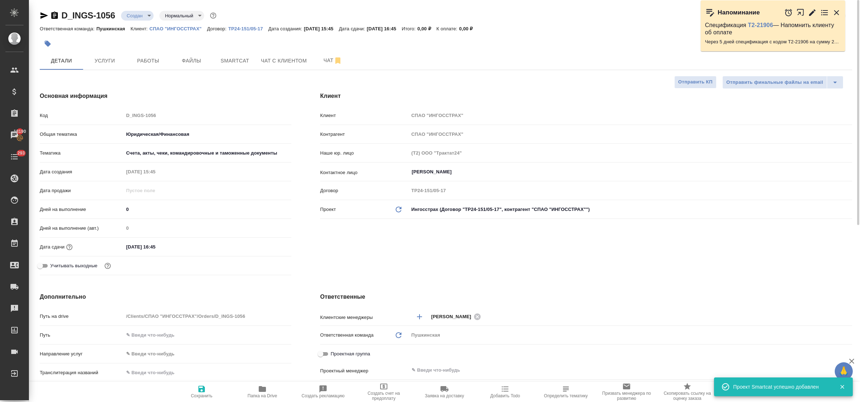
type textarea "x"
click at [172, 244] on input "[DATE] 16:45" at bounding box center [155, 247] width 63 height 10
click at [271, 247] on icon "button" at bounding box center [270, 246] width 9 height 9
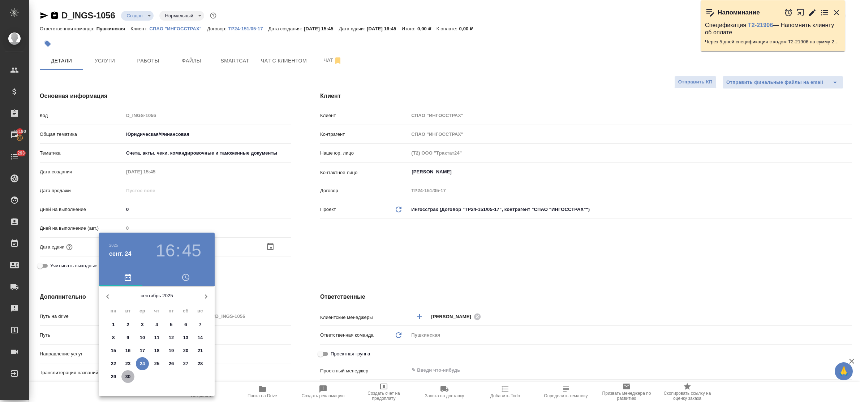
click at [125, 378] on p "30" at bounding box center [127, 376] width 5 height 7
type input "[DATE] 16:45"
type textarea "x"
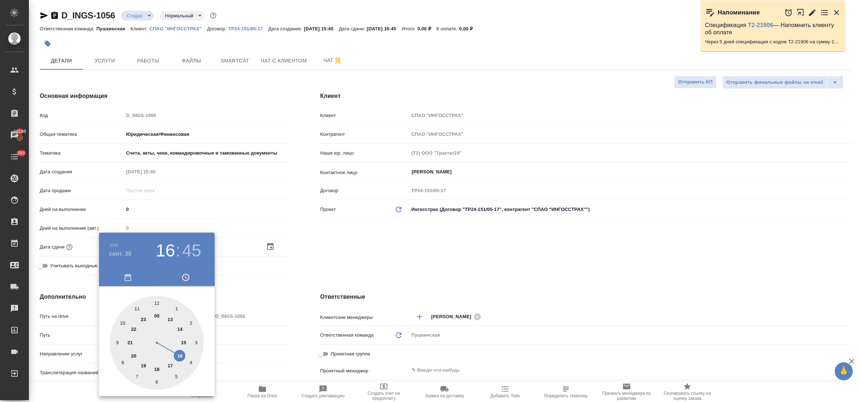
click at [126, 278] on icon "button" at bounding box center [128, 277] width 9 height 9
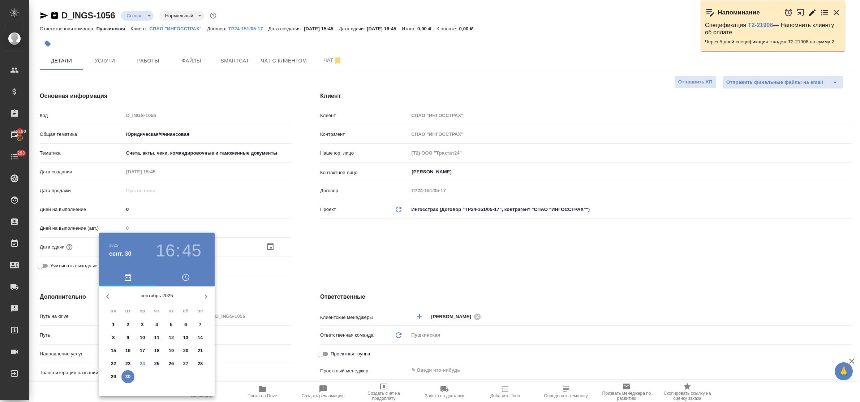
click at [204, 296] on icon "button" at bounding box center [206, 296] width 9 height 9
click at [171, 323] on p "3" at bounding box center [171, 324] width 3 height 7
type input "[DATE] 16:45"
type textarea "x"
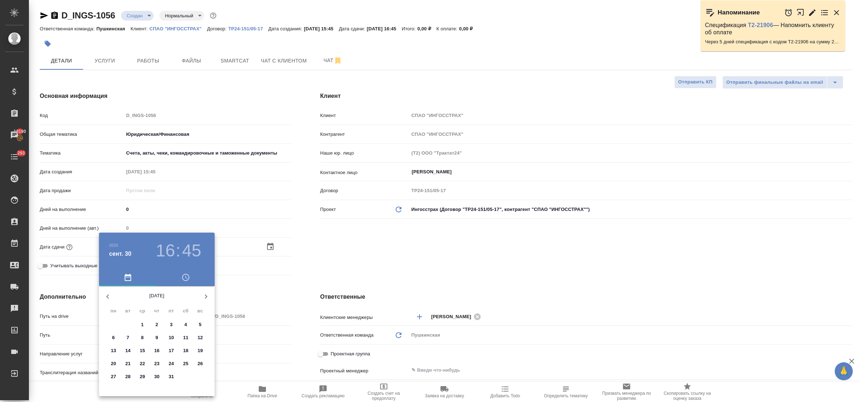
type textarea "x"
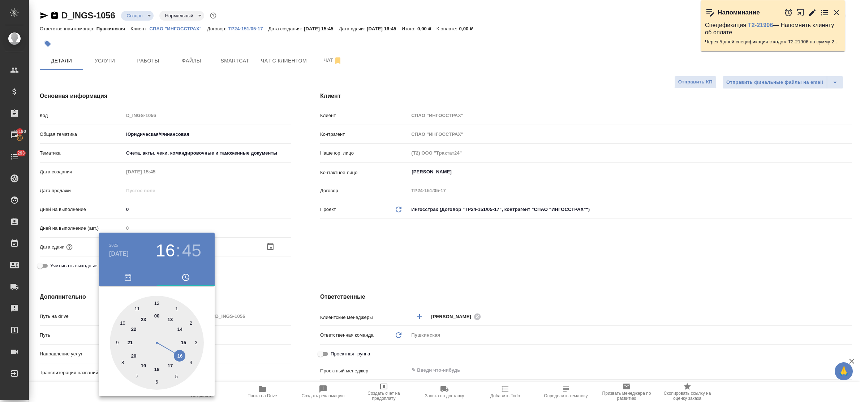
click at [170, 366] on div at bounding box center [157, 343] width 94 height 94
type input "[DATE] 17:45"
type textarea "x"
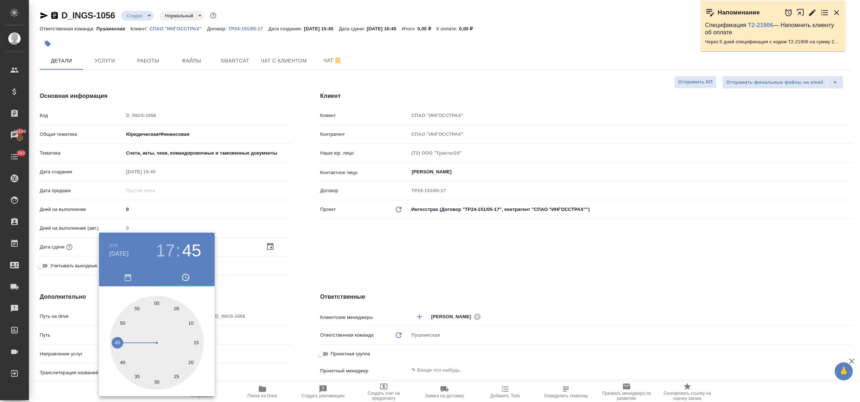
click at [158, 304] on div at bounding box center [157, 343] width 94 height 94
type input "[DATE] 17:00"
type textarea "x"
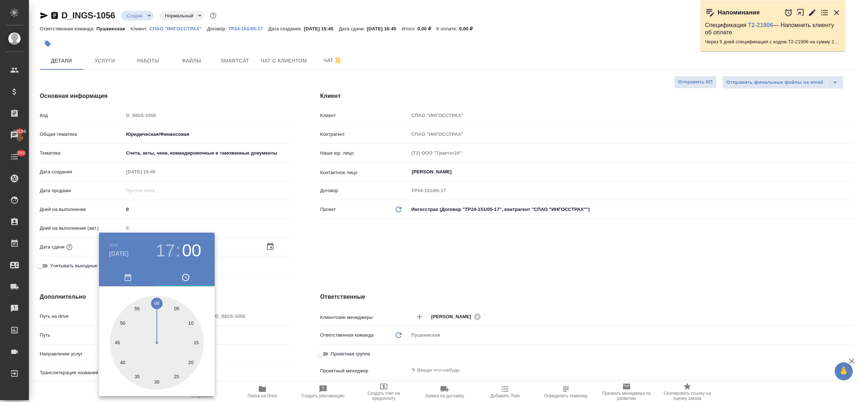
click at [227, 299] on div at bounding box center [430, 201] width 860 height 402
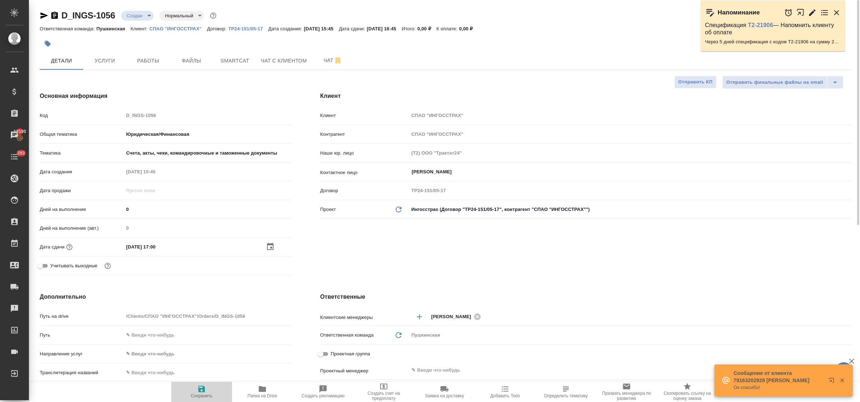
click at [201, 390] on icon "button" at bounding box center [201, 389] width 9 height 9
type textarea "x"
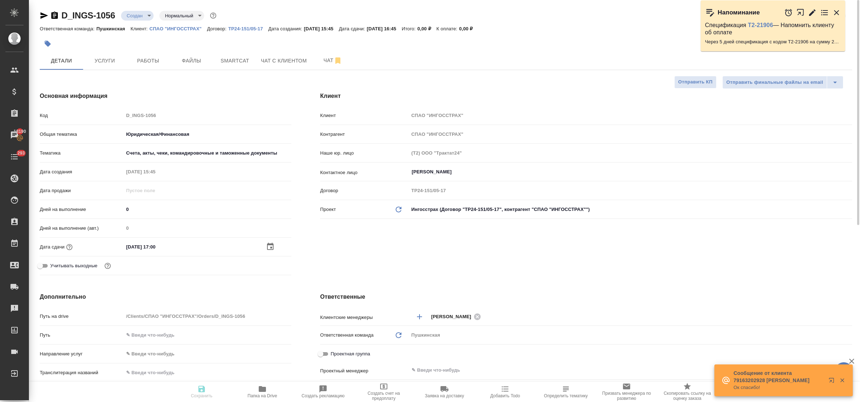
type textarea "x"
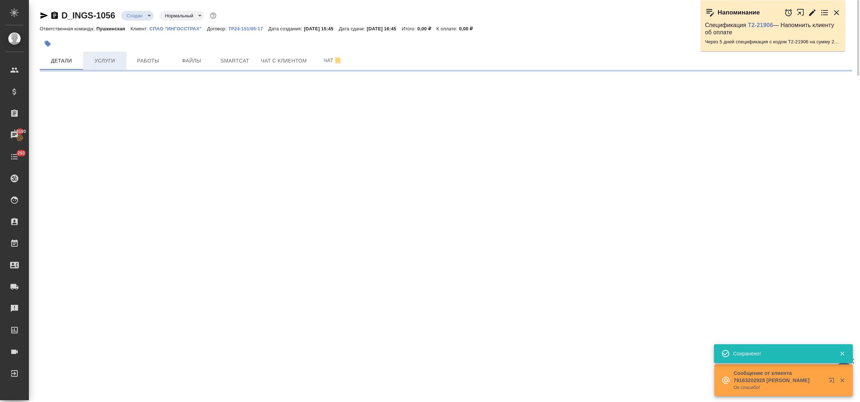
select select "RU"
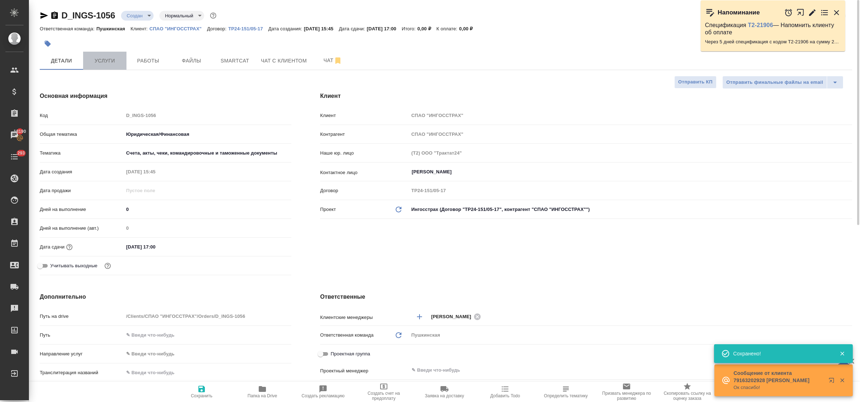
type textarea "x"
click at [108, 64] on span "Услуги" at bounding box center [104, 60] width 35 height 9
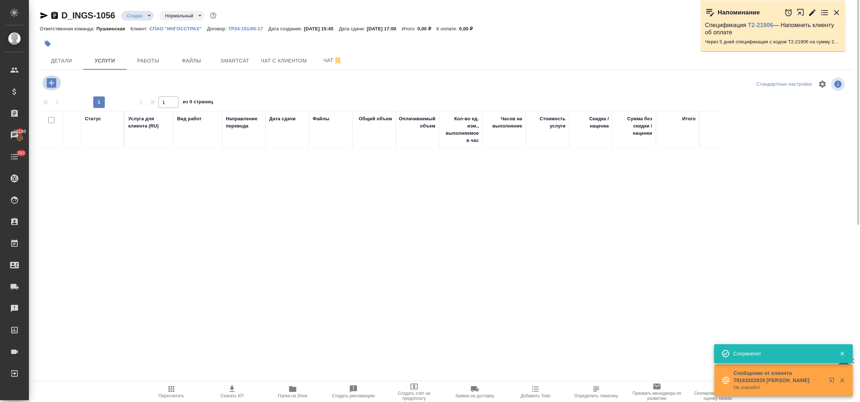
click at [55, 84] on icon "button" at bounding box center [51, 82] width 9 height 9
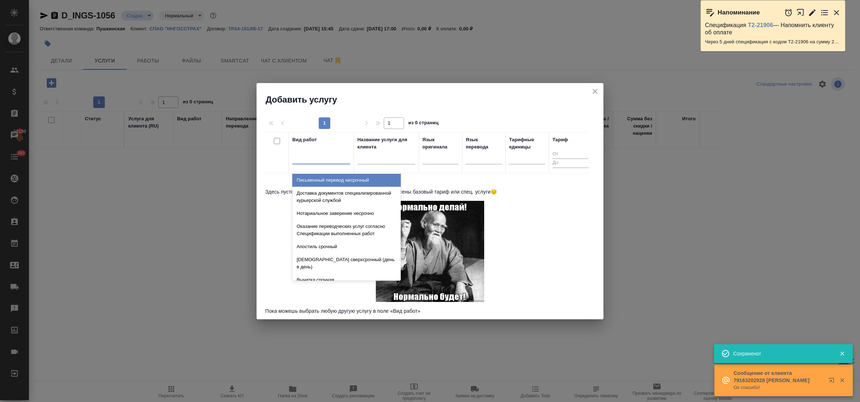
click at [327, 158] on div at bounding box center [321, 157] width 58 height 10
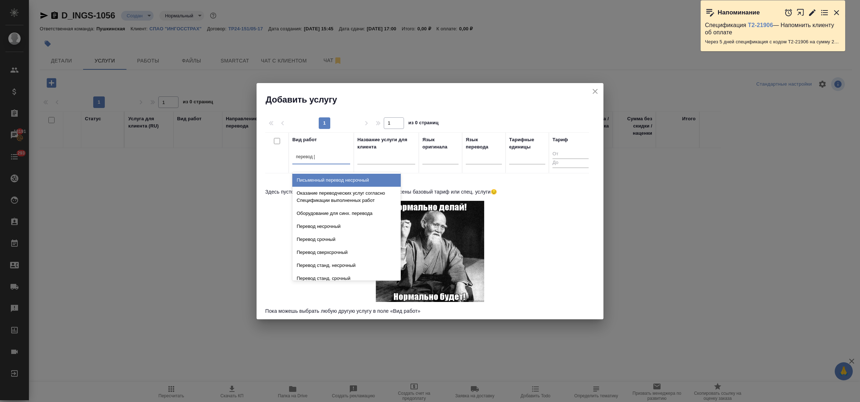
type input "перевод не"
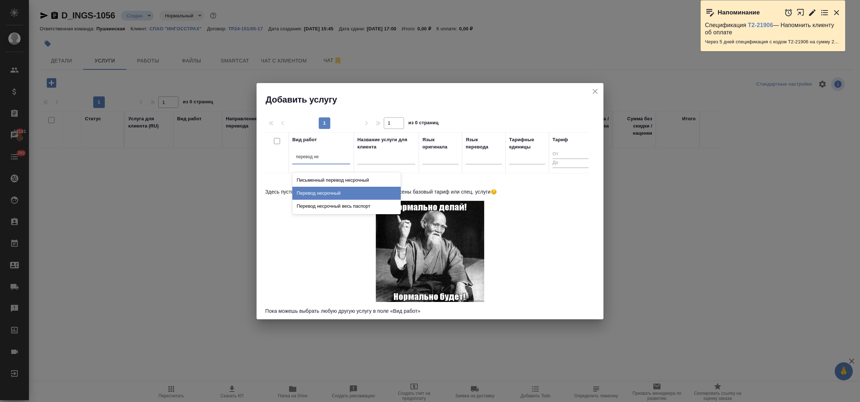
click at [342, 191] on div "Перевод несрочный" at bounding box center [346, 193] width 108 height 13
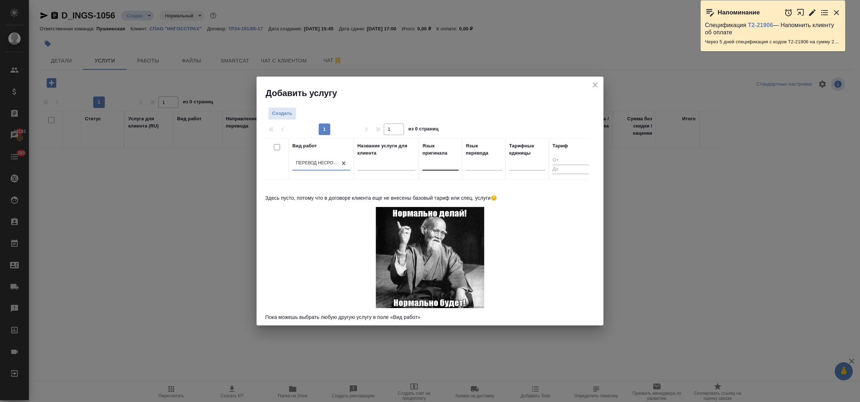
click at [434, 168] on div at bounding box center [441, 163] width 36 height 10
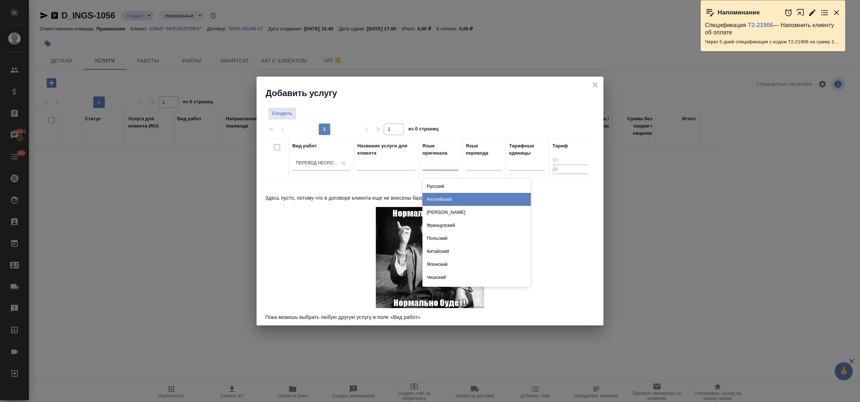
click at [443, 199] on div "Английский" at bounding box center [477, 199] width 108 height 13
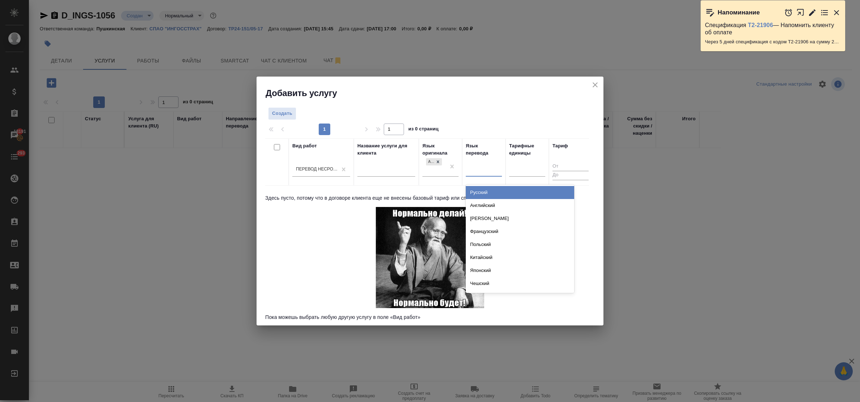
click at [478, 173] on div at bounding box center [484, 169] width 36 height 10
drag, startPoint x: 485, startPoint y: 195, endPoint x: 528, endPoint y: 181, distance: 45.7
click at [487, 195] on div "Русский" at bounding box center [520, 192] width 108 height 13
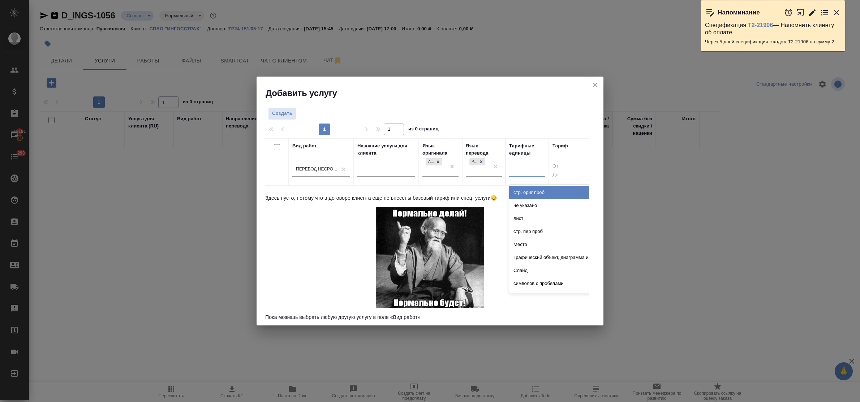
click at [528, 175] on div at bounding box center [527, 169] width 36 height 10
type input "стра"
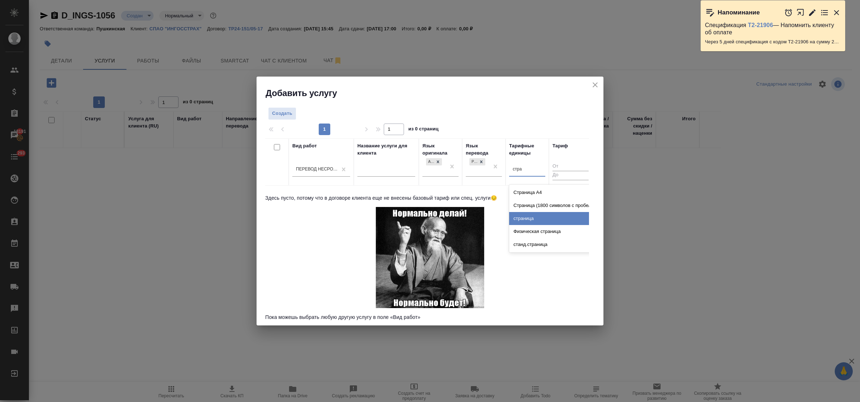
click at [532, 216] on div "страница" at bounding box center [563, 218] width 108 height 13
click at [288, 113] on span "Создать" at bounding box center [282, 114] width 20 height 8
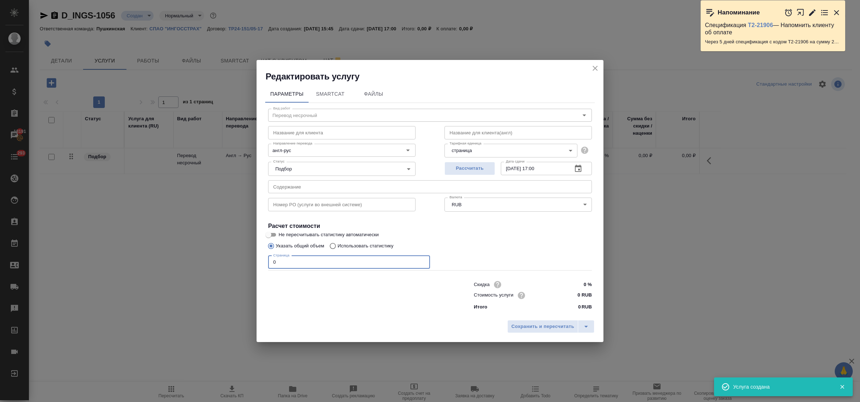
drag, startPoint x: 284, startPoint y: 266, endPoint x: 246, endPoint y: 260, distance: 38.3
click at [246, 260] on div "Редактировать услугу Параметры SmartCat Файлы Вид работ Перевод несрочный Вид р…" at bounding box center [430, 201] width 860 height 402
type input "33"
drag, startPoint x: 575, startPoint y: 293, endPoint x: 581, endPoint y: 294, distance: 5.4
click at [581, 294] on input "0 RUB" at bounding box center [578, 295] width 26 height 10
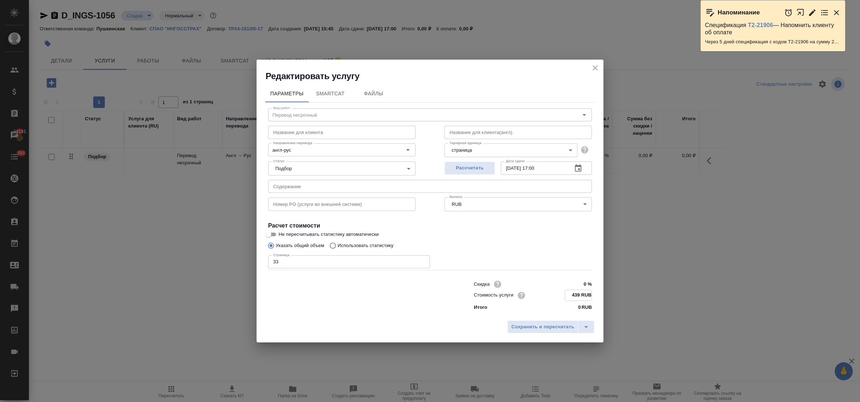
type input "439 RUB"
click at [304, 189] on input "text" at bounding box center [430, 186] width 324 height 13
paste input "Перевод с английского на русский 11 документов"
type input "Перевод с английского на русский 11 документов"
click at [536, 328] on span "Сохранить и пересчитать" at bounding box center [543, 327] width 63 height 8
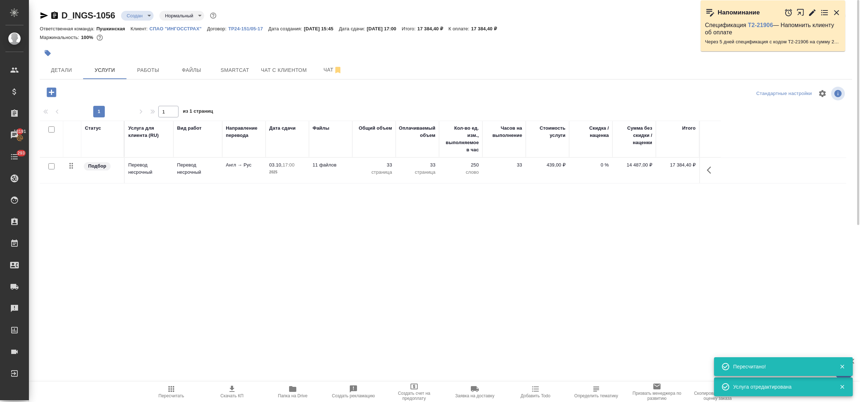
click at [53, 91] on icon "button" at bounding box center [51, 92] width 13 height 13
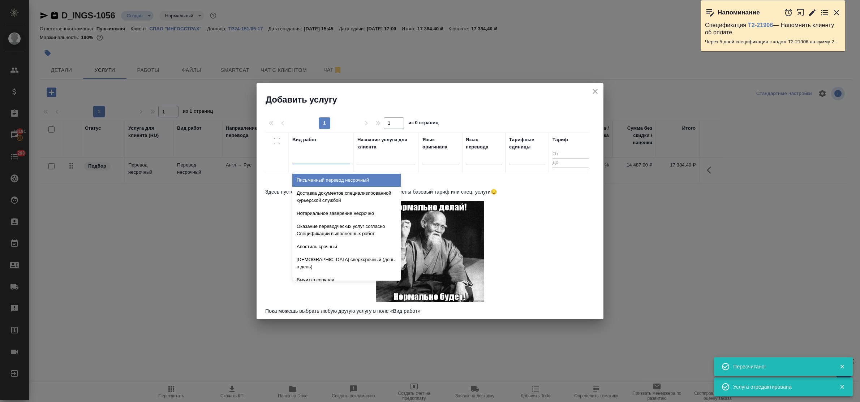
click at [326, 154] on div at bounding box center [321, 157] width 58 height 10
type input "перевод не"
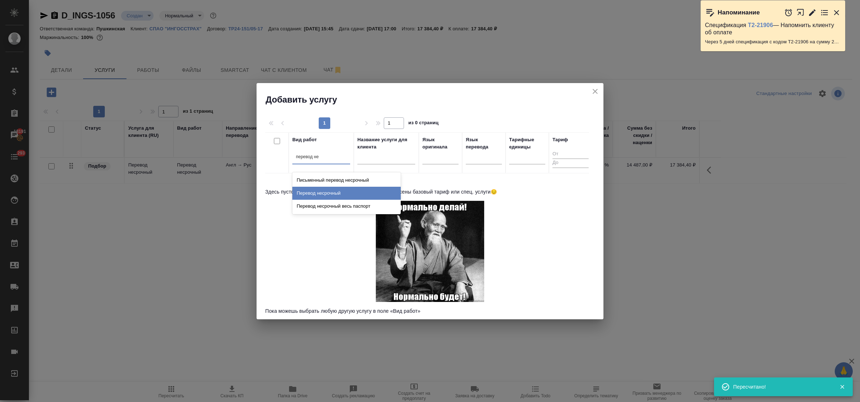
click at [338, 191] on div "Перевод несрочный" at bounding box center [346, 193] width 108 height 13
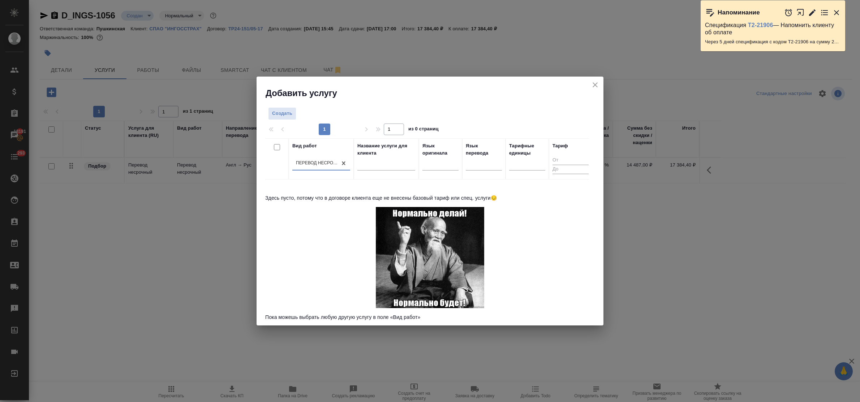
click at [433, 172] on div at bounding box center [441, 166] width 36 height 19
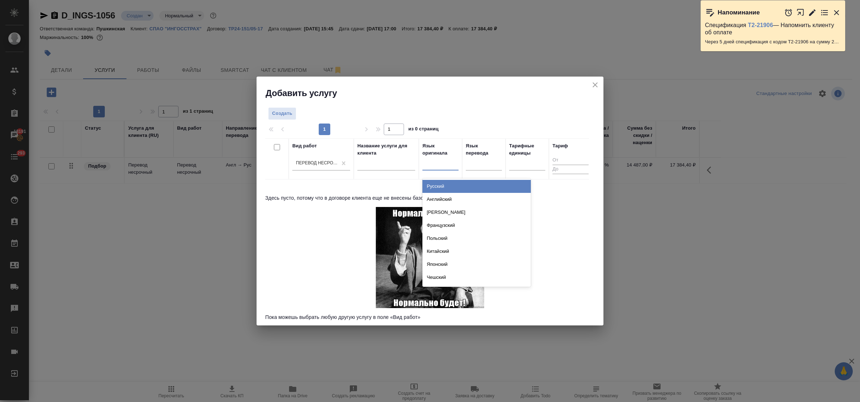
click at [431, 167] on div at bounding box center [441, 163] width 36 height 10
type input "тур"
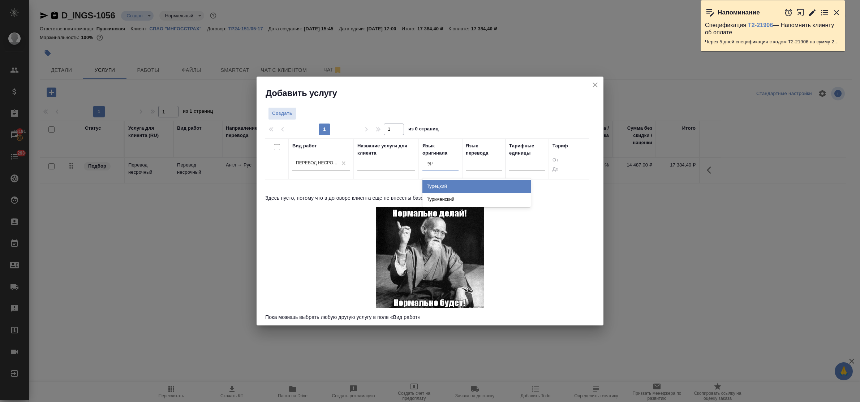
click at [438, 187] on div "Турецкий" at bounding box center [477, 186] width 108 height 13
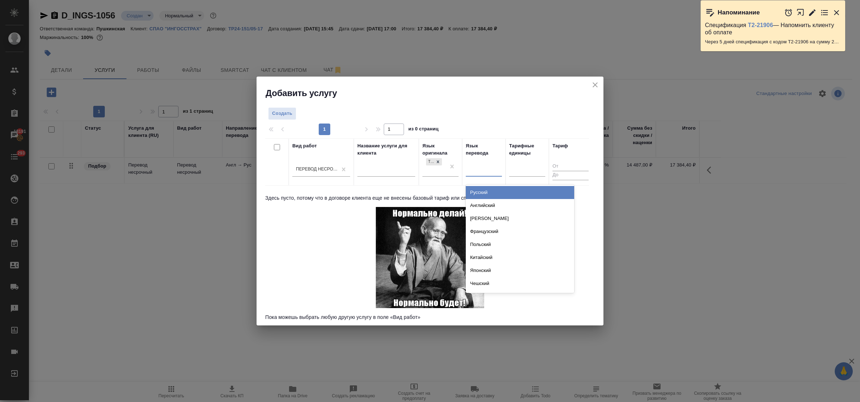
click at [472, 174] on div at bounding box center [484, 169] width 36 height 10
click at [478, 192] on div "Русский" at bounding box center [520, 192] width 108 height 13
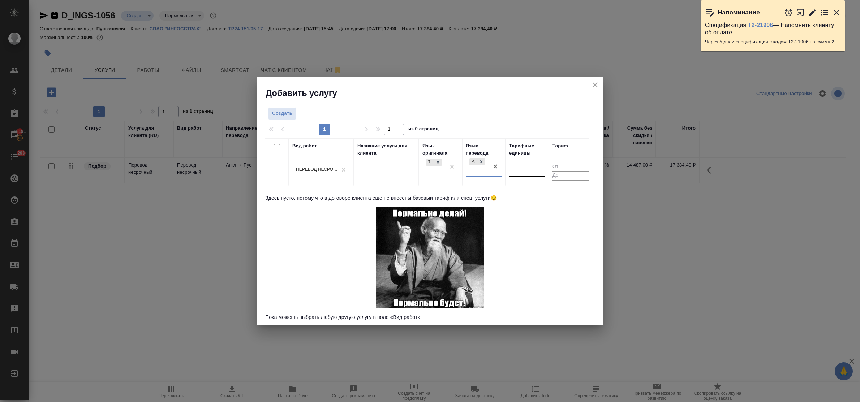
click at [516, 175] on div at bounding box center [527, 170] width 36 height 14
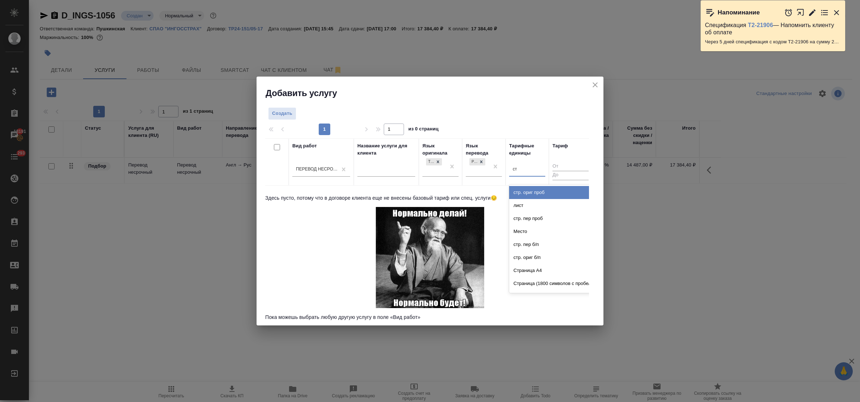
type input "стр"
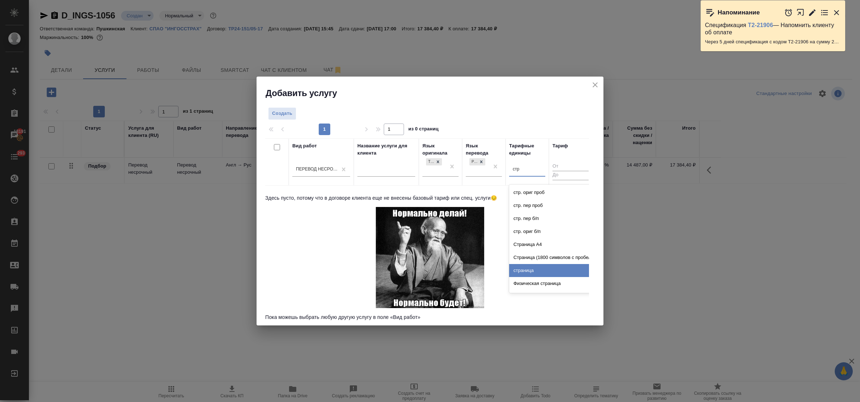
click at [532, 268] on div "страница" at bounding box center [563, 270] width 108 height 13
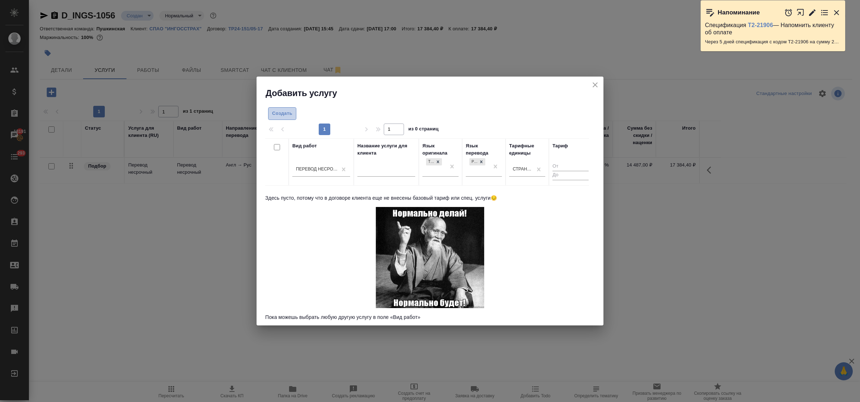
click at [274, 111] on span "Создать" at bounding box center [282, 114] width 20 height 8
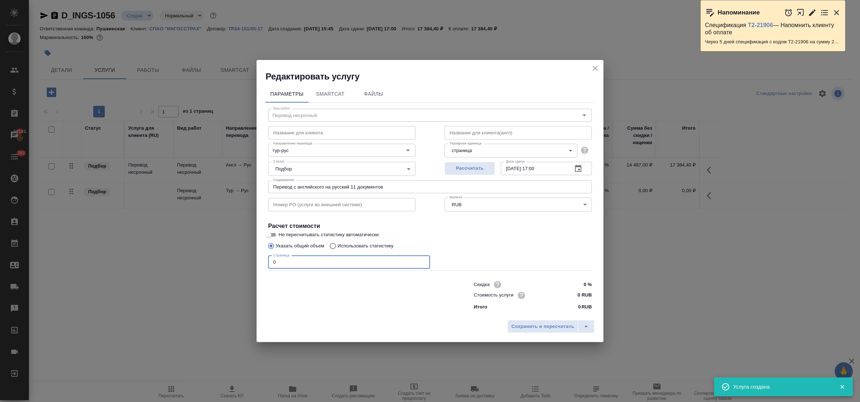
drag, startPoint x: 279, startPoint y: 262, endPoint x: 252, endPoint y: 257, distance: 27.6
click at [252, 257] on div "Редактировать услугу Параметры SmartCat Файлы Вид работ Перевод несрочный Вид р…" at bounding box center [430, 201] width 860 height 402
type input "2"
drag, startPoint x: 574, startPoint y: 296, endPoint x: 580, endPoint y: 294, distance: 7.1
click at [580, 294] on input "0 RUB" at bounding box center [578, 295] width 26 height 10
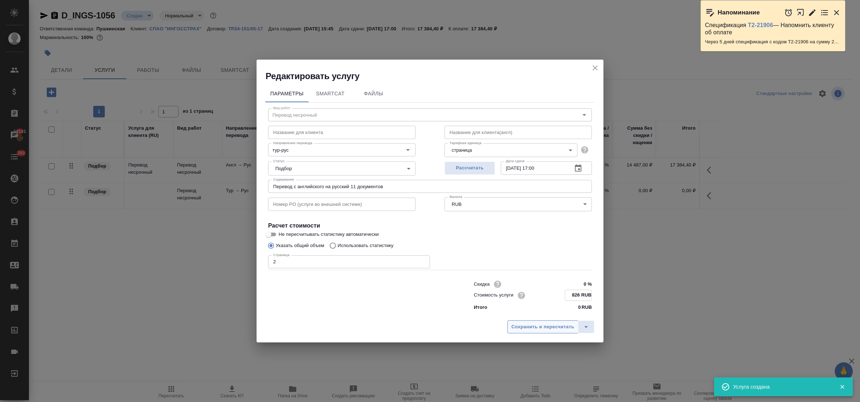
type input "826 RUB"
click at [556, 328] on span "Сохранить и пересчитать" at bounding box center [543, 327] width 63 height 8
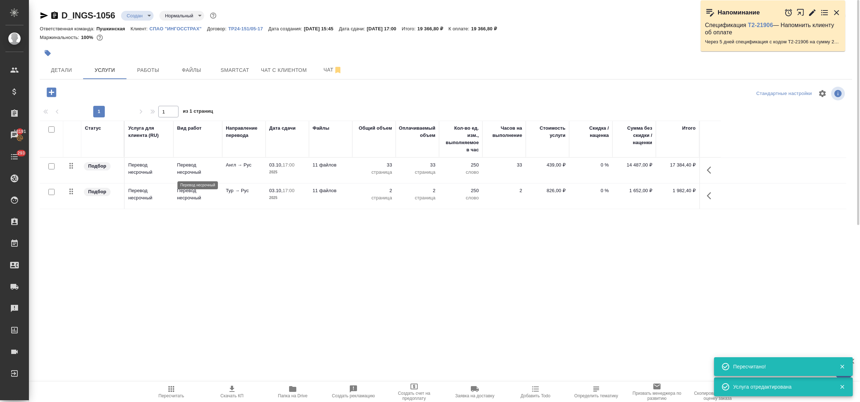
click at [184, 166] on p "Перевод несрочный" at bounding box center [198, 169] width 42 height 14
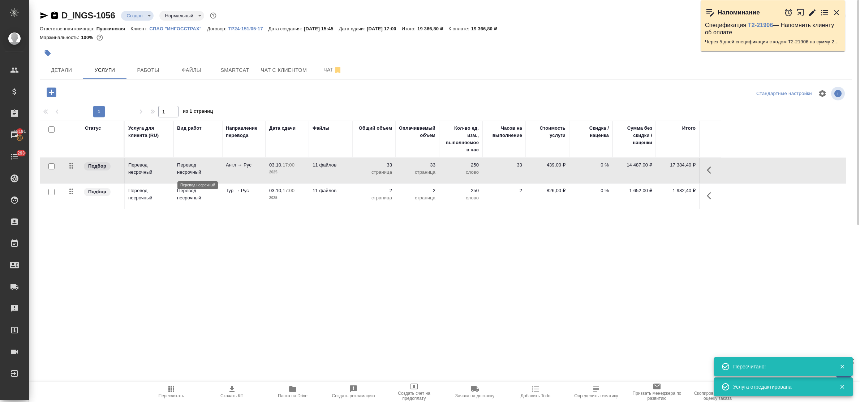
click at [184, 166] on p "Перевод несрочный" at bounding box center [198, 169] width 42 height 14
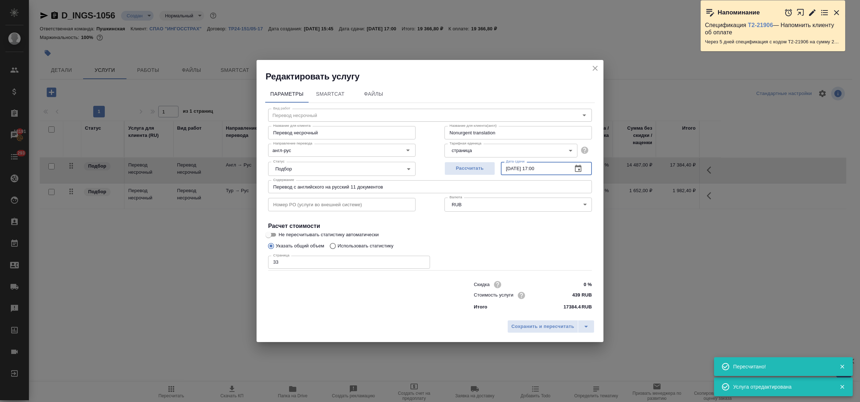
click at [540, 166] on input "[DATE] 17:00" at bounding box center [534, 168] width 66 height 13
type input "[DATE] 11:00"
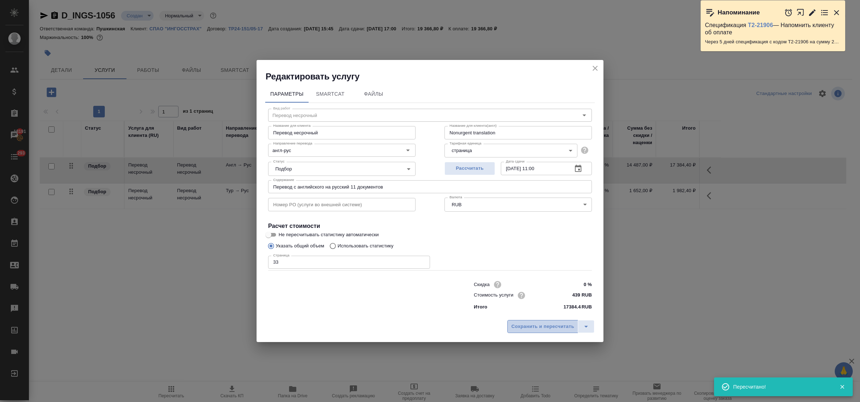
click at [548, 326] on span "Сохранить и пересчитать" at bounding box center [543, 327] width 63 height 8
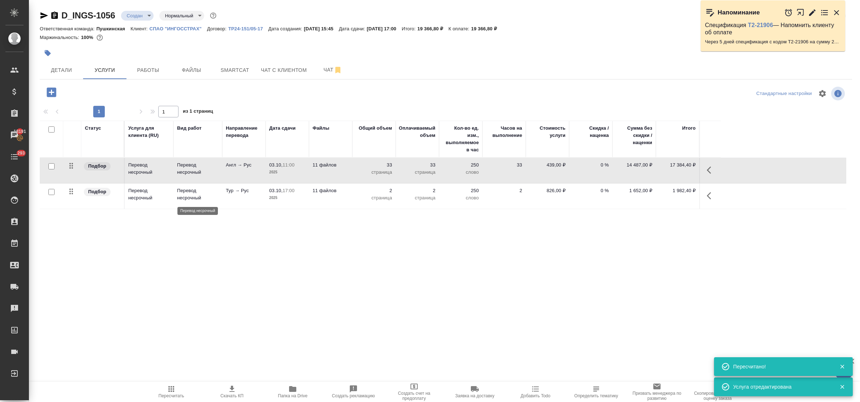
click at [187, 195] on p "Перевод несрочный" at bounding box center [198, 194] width 42 height 14
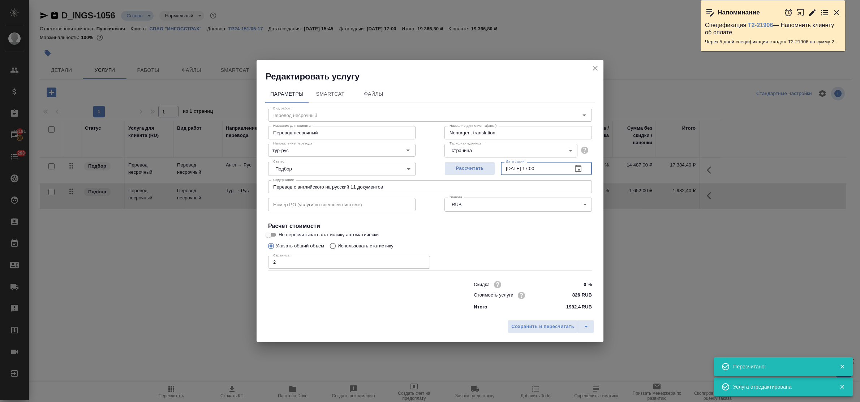
click at [540, 167] on input "[DATE] 17:00" at bounding box center [534, 168] width 66 height 13
type input "[DATE] 11:00"
click at [538, 328] on span "Сохранить и пересчитать" at bounding box center [543, 327] width 63 height 8
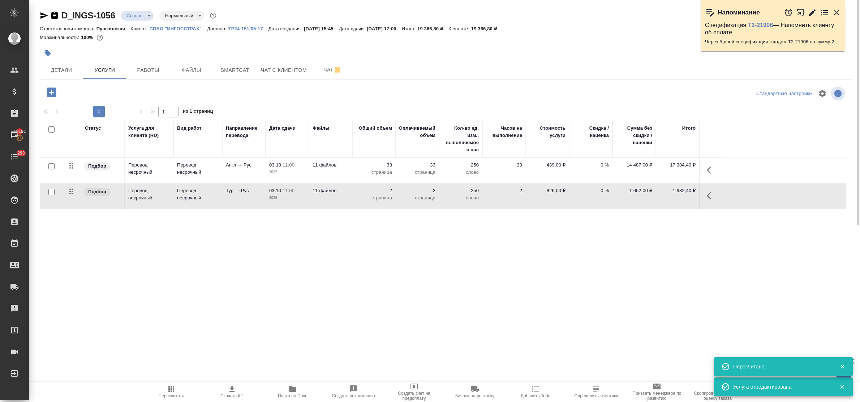
click at [51, 95] on icon "button" at bounding box center [51, 92] width 13 height 13
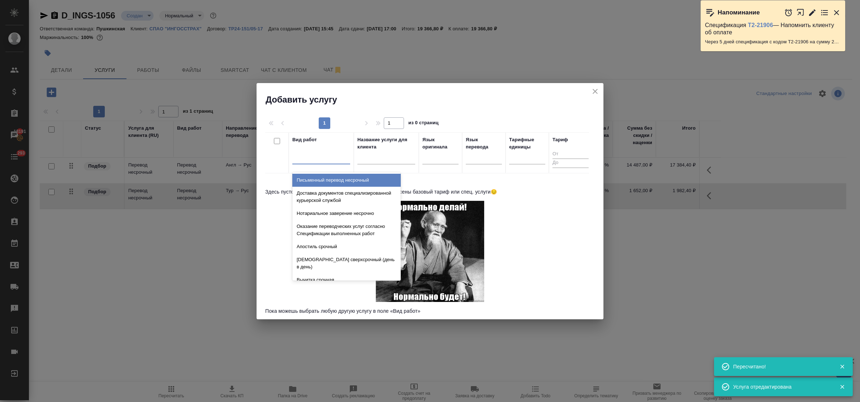
click at [324, 158] on div at bounding box center [321, 157] width 58 height 10
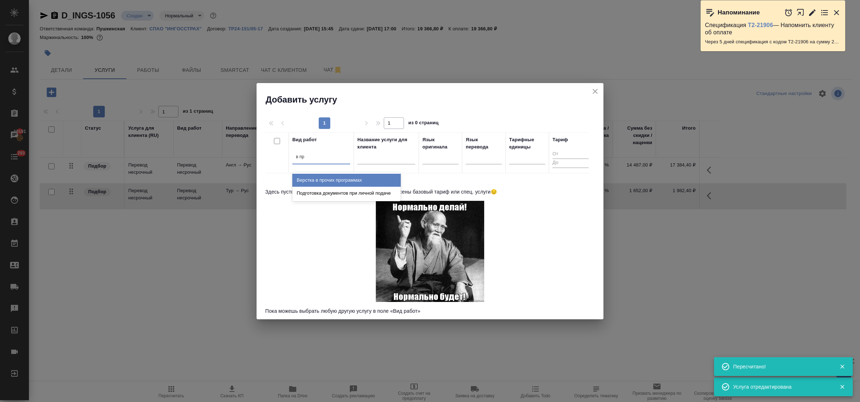
type input "в про"
click at [333, 177] on div "Верстка в прочих программах" at bounding box center [346, 180] width 108 height 13
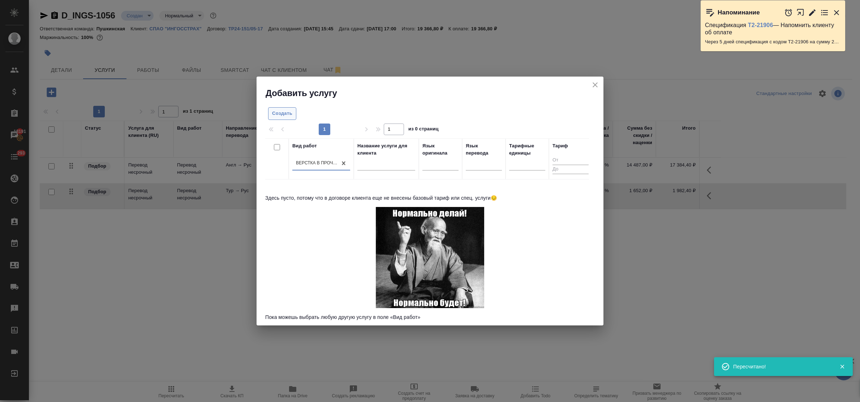
click at [292, 117] on span "Создать" at bounding box center [282, 114] width 20 height 8
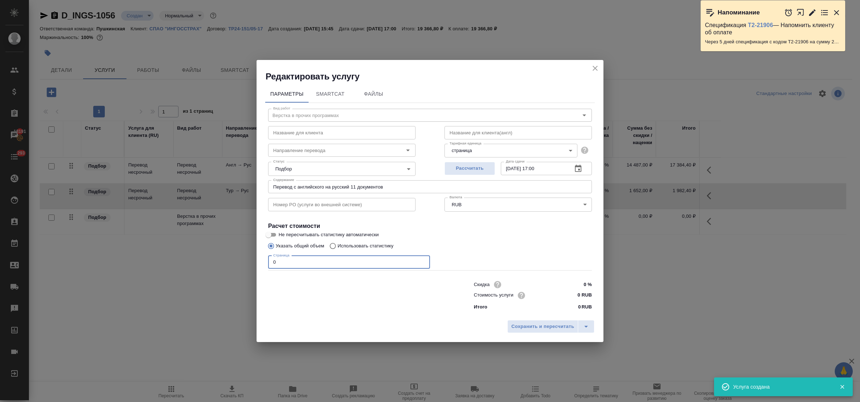
drag, startPoint x: 277, startPoint y: 266, endPoint x: 260, endPoint y: 261, distance: 17.7
click at [260, 261] on div "Параметры SmartCat Файлы Вид работ Верстка в прочих программах Вид работ Назван…" at bounding box center [430, 199] width 347 height 234
type input "23"
click at [570, 292] on input "0 RUB" at bounding box center [578, 295] width 26 height 10
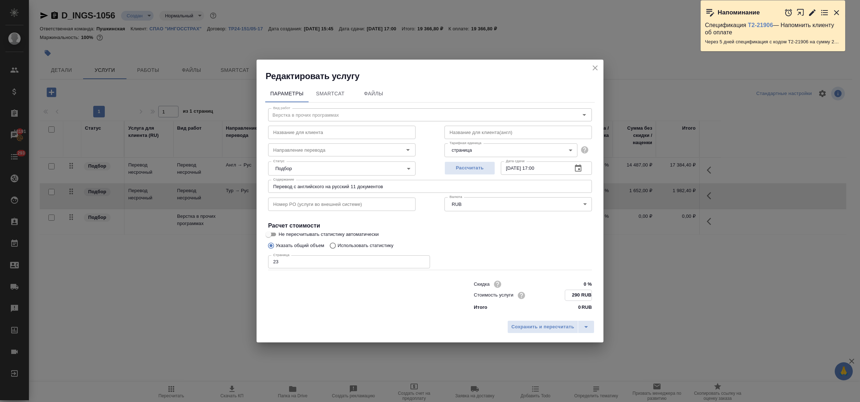
type input "290 RUB"
click at [540, 166] on input "[DATE] 17:00" at bounding box center [534, 168] width 66 height 13
type input "[DATE] 11:00"
click at [541, 331] on button "Сохранить и пересчитать" at bounding box center [543, 326] width 71 height 13
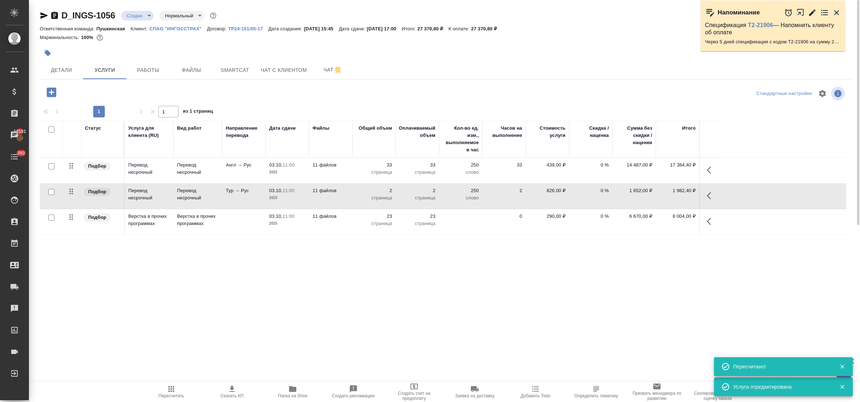
click at [53, 94] on icon "button" at bounding box center [51, 92] width 13 height 13
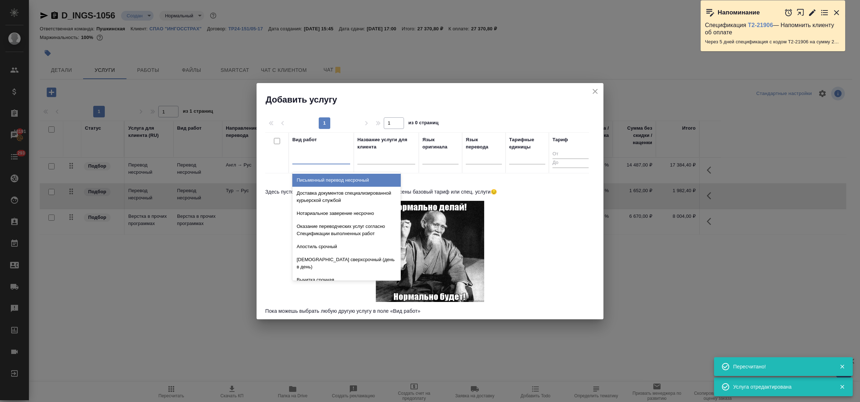
click at [312, 153] on div at bounding box center [321, 157] width 58 height 10
type input "заве"
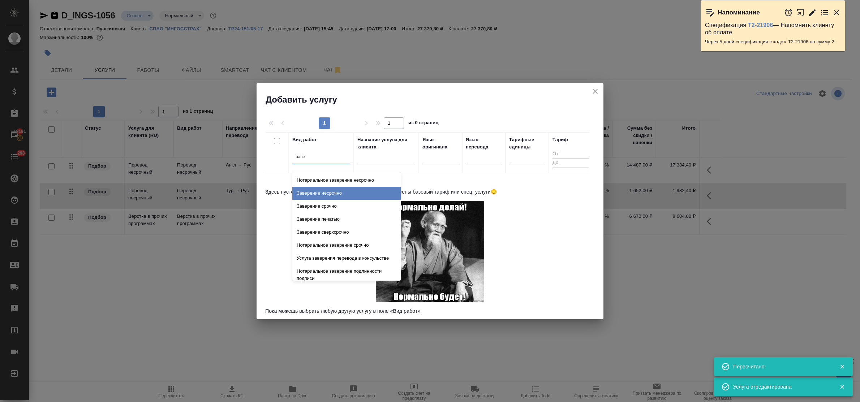
click at [333, 192] on div "Заверение несрочно" at bounding box center [346, 193] width 108 height 13
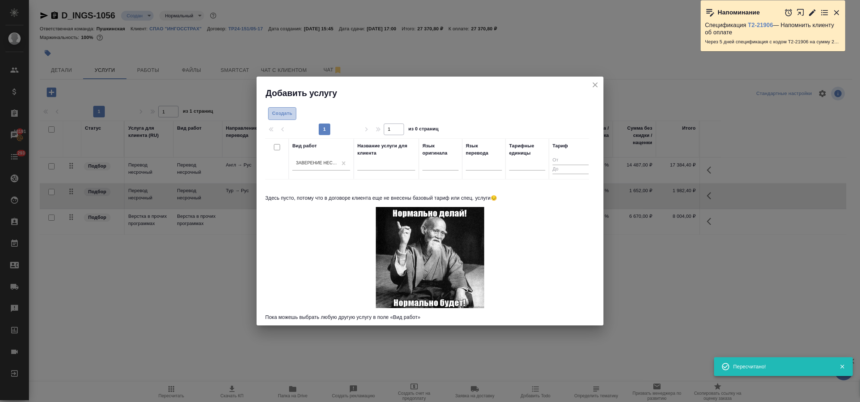
click at [284, 116] on span "Создать" at bounding box center [282, 114] width 20 height 8
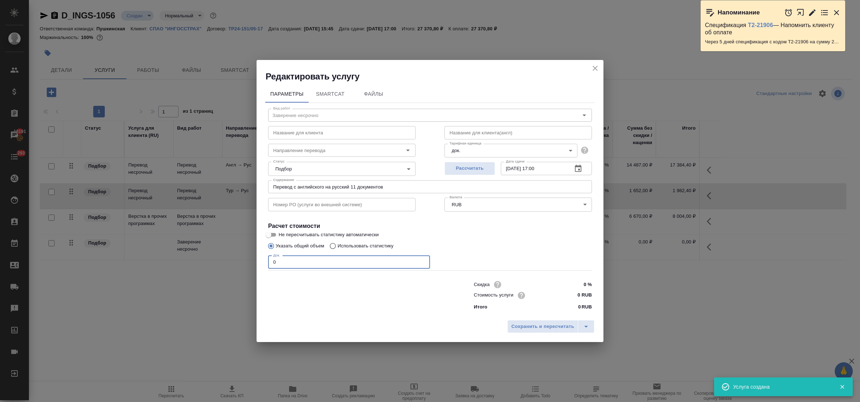
drag, startPoint x: 259, startPoint y: 257, endPoint x: 244, endPoint y: 255, distance: 14.6
click at [244, 255] on div "Редактировать услугу Параметры SmartCat Файлы Вид работ Заверение несрочно Вид …" at bounding box center [430, 201] width 860 height 402
type input "11"
click at [575, 295] on input "0 RUB" at bounding box center [578, 295] width 27 height 10
type input "650 RUB"
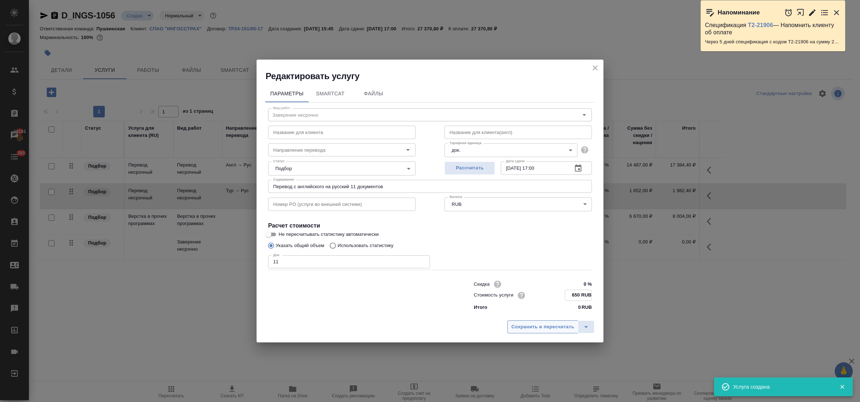
click at [554, 329] on span "Сохранить и пересчитать" at bounding box center [543, 327] width 63 height 8
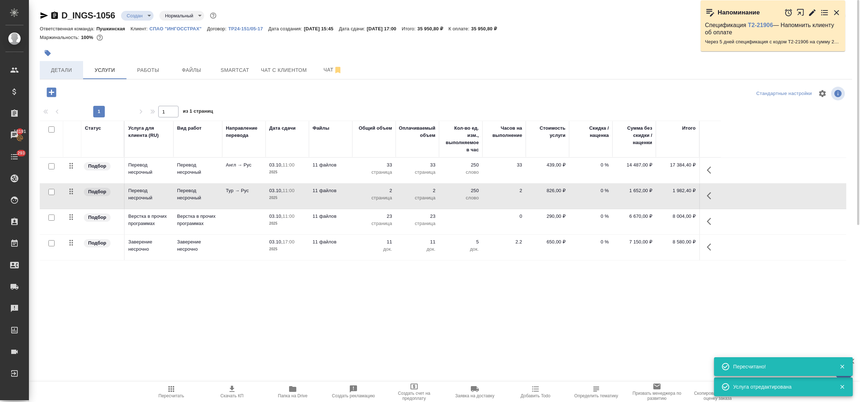
click at [61, 66] on span "Детали" at bounding box center [61, 70] width 35 height 9
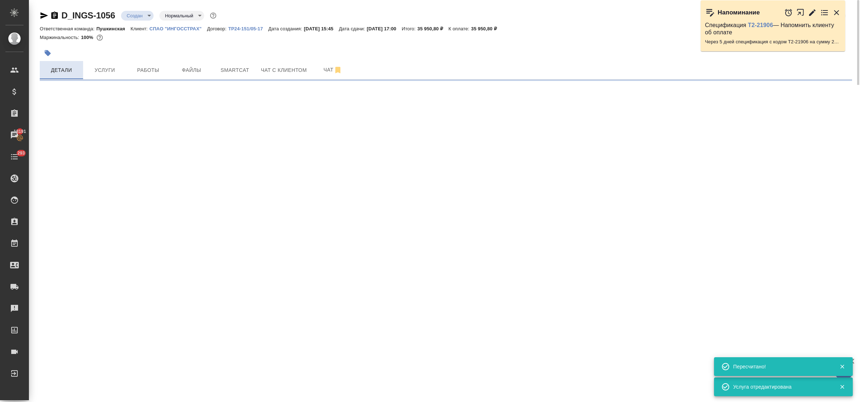
select select "RU"
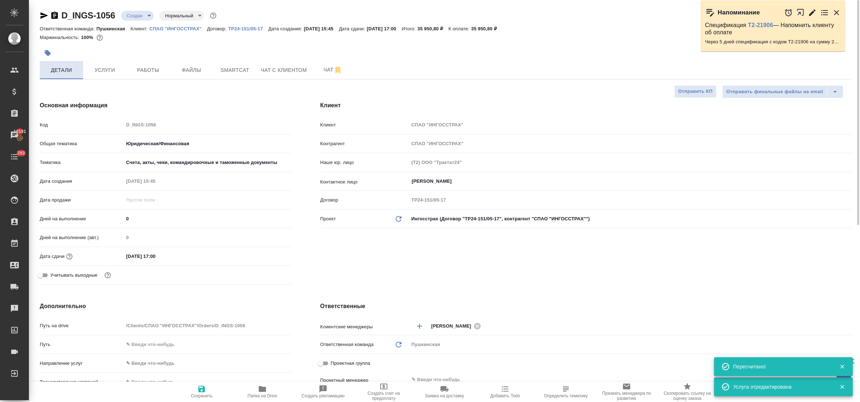
type textarea "x"
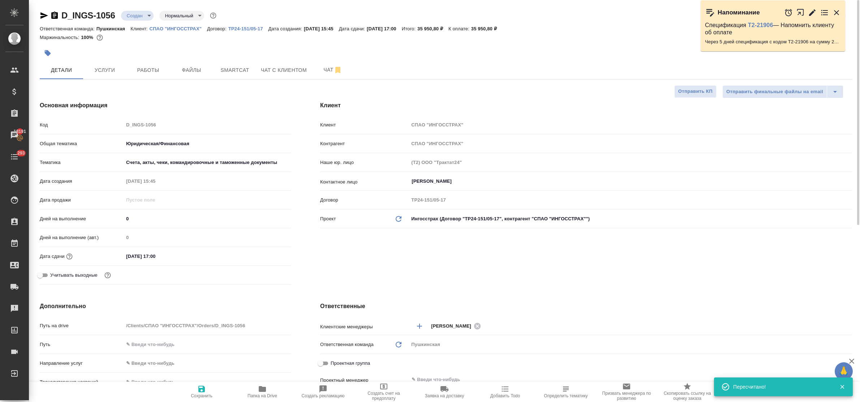
scroll to position [136, 0]
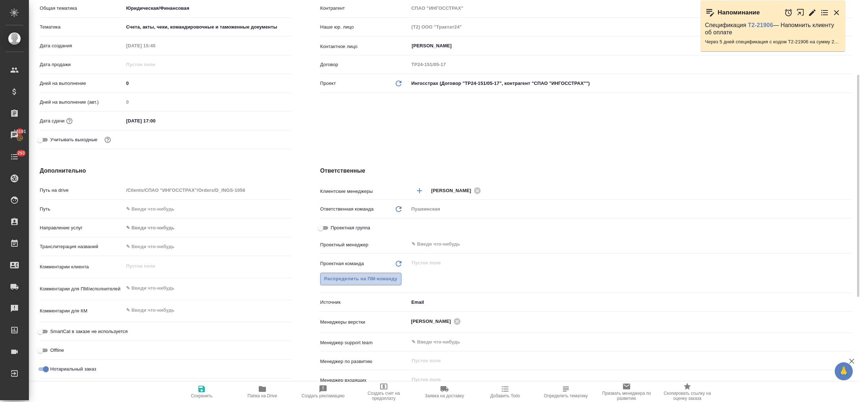
click at [375, 282] on span "Распределить на ПМ-команду" at bounding box center [360, 279] width 73 height 8
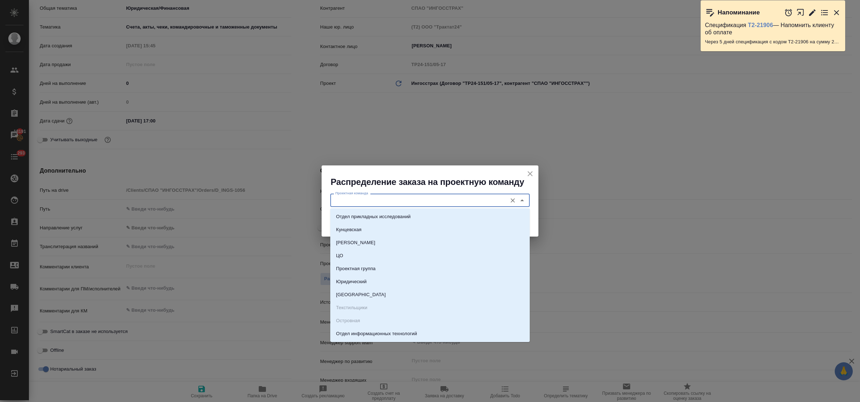
click at [372, 201] on input "Проектная команда" at bounding box center [418, 200] width 171 height 9
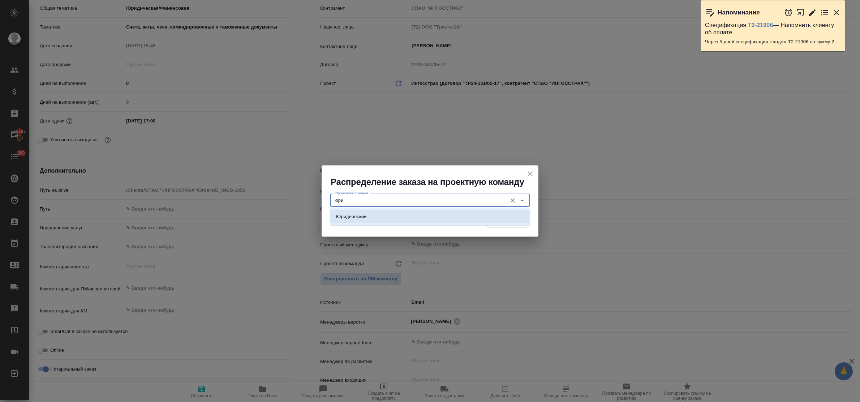
click at [378, 215] on li "Юридический" at bounding box center [430, 216] width 200 height 13
type input "Юридический"
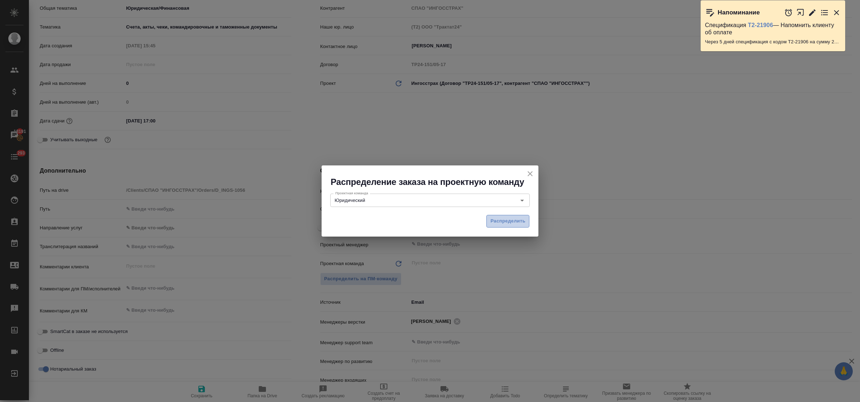
click at [508, 222] on span "Распределить" at bounding box center [508, 221] width 35 height 8
type textarea "x"
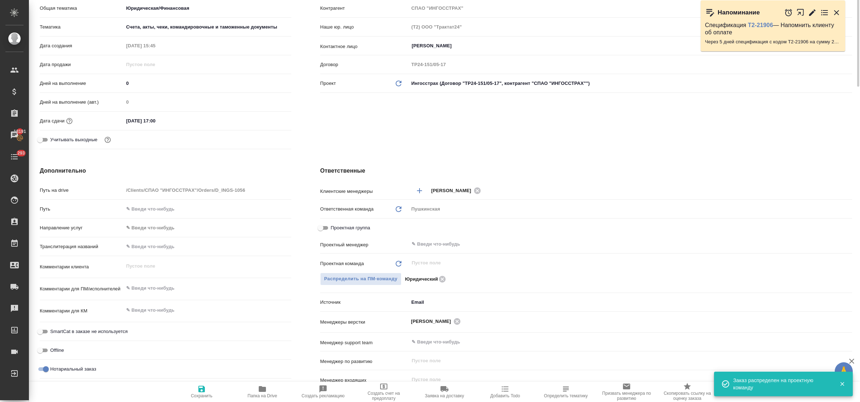
scroll to position [0, 0]
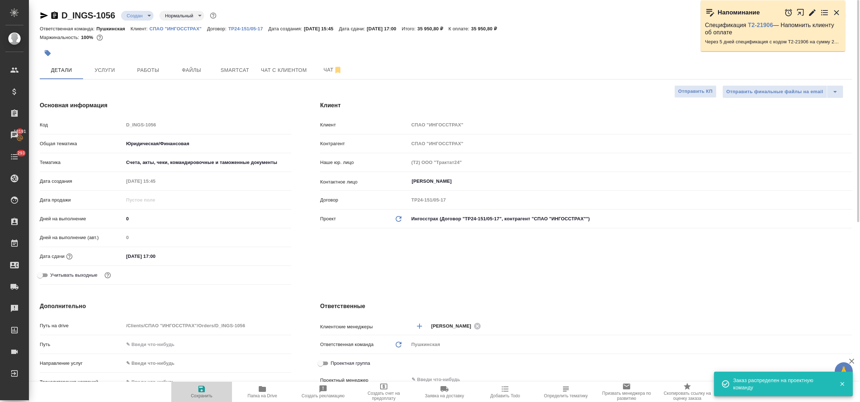
click at [201, 392] on icon "button" at bounding box center [201, 389] width 7 height 7
type textarea "x"
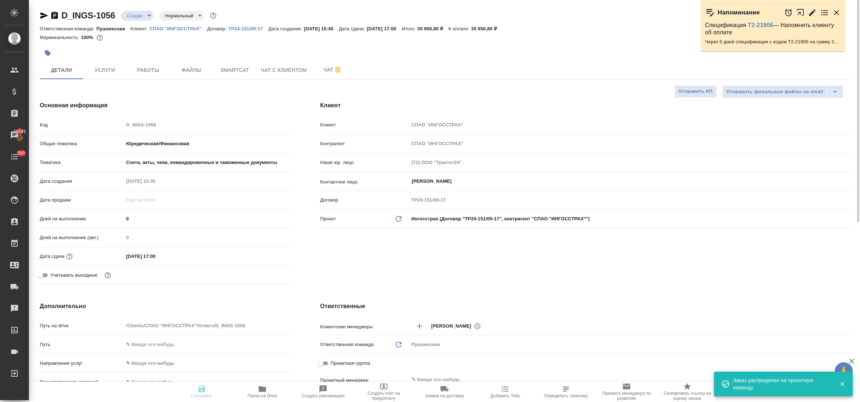
type textarea "x"
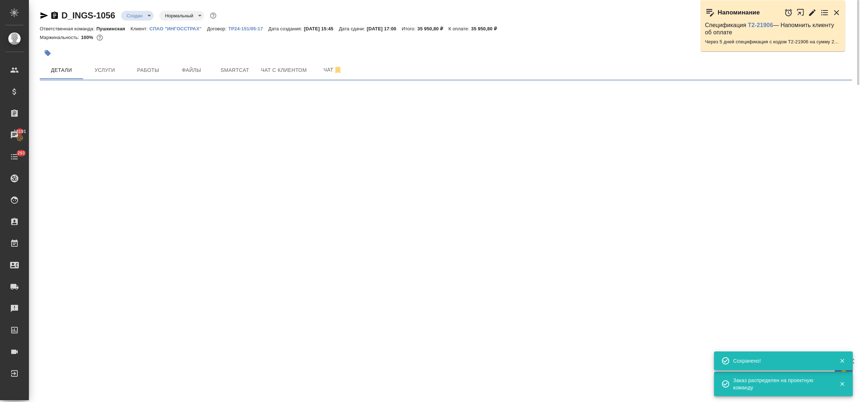
select select "RU"
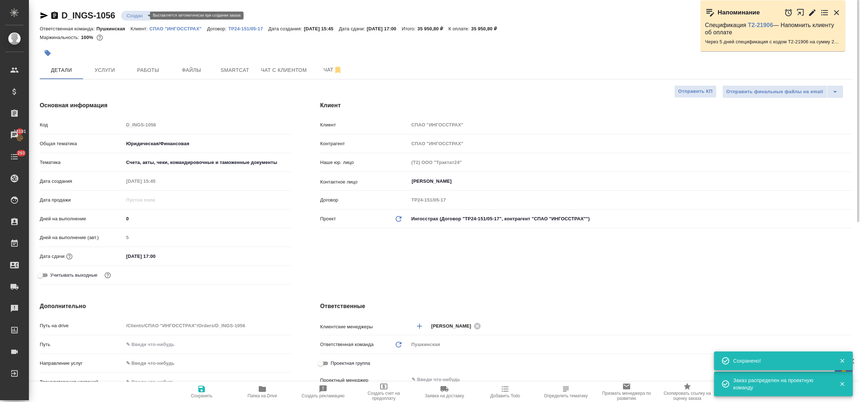
type textarea "x"
click at [136, 17] on body "🙏 .cls-1 fill:#fff; AWATERA Bulakhova [PERSON_NAME] Спецификации Заказы 18191 Ч…" at bounding box center [430, 201] width 860 height 402
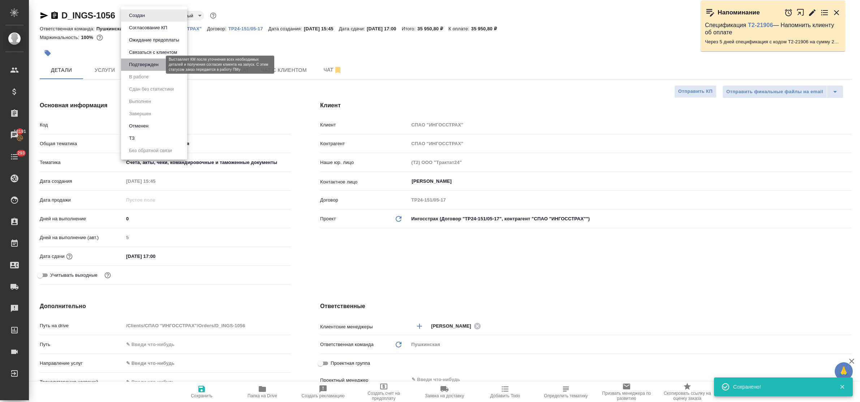
click at [138, 64] on button "Подтвержден" at bounding box center [144, 65] width 34 height 8
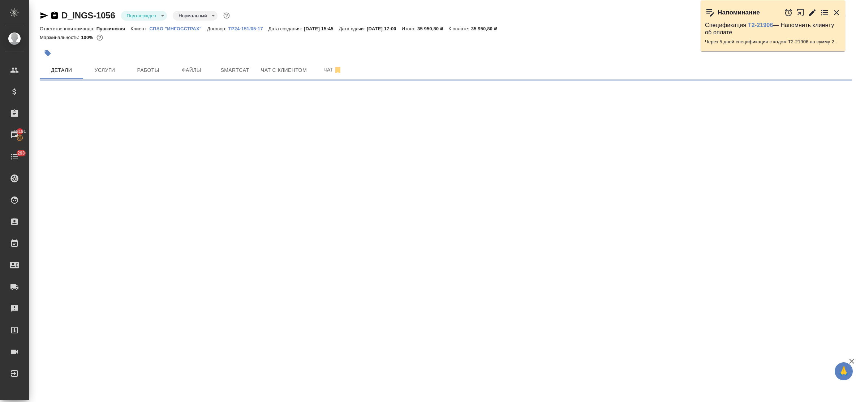
select select "RU"
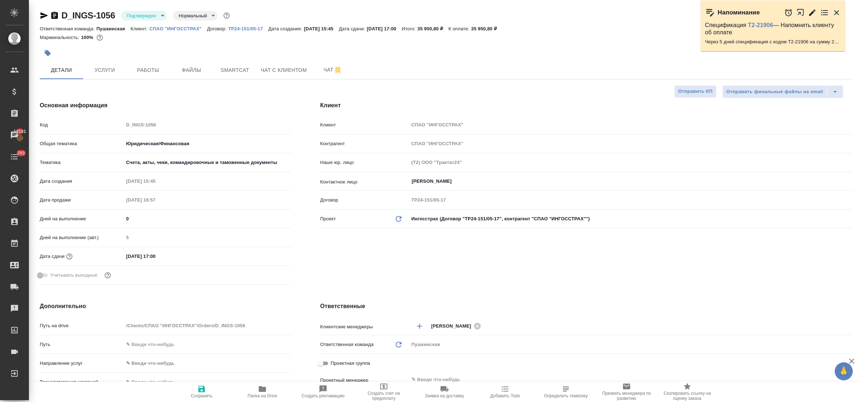
type textarea "x"
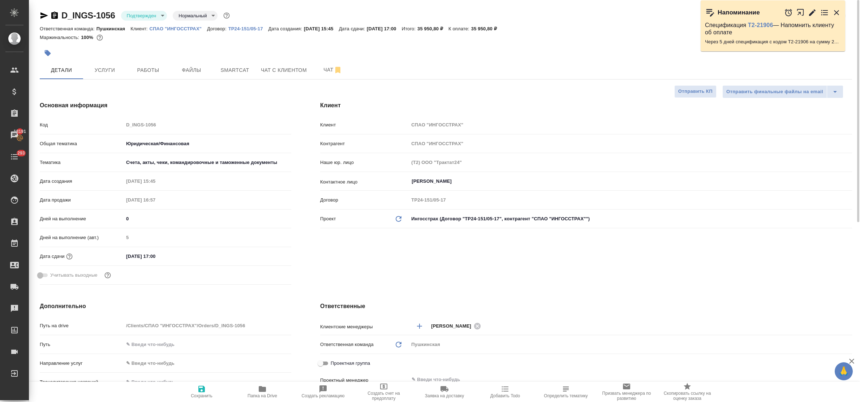
type textarea "x"
select select "RU"
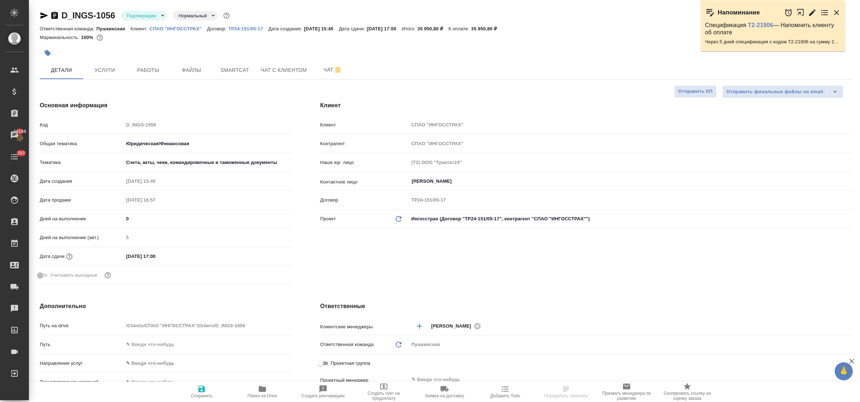
select select "RU"
type textarea "x"
